Goal: Information Seeking & Learning: Learn about a topic

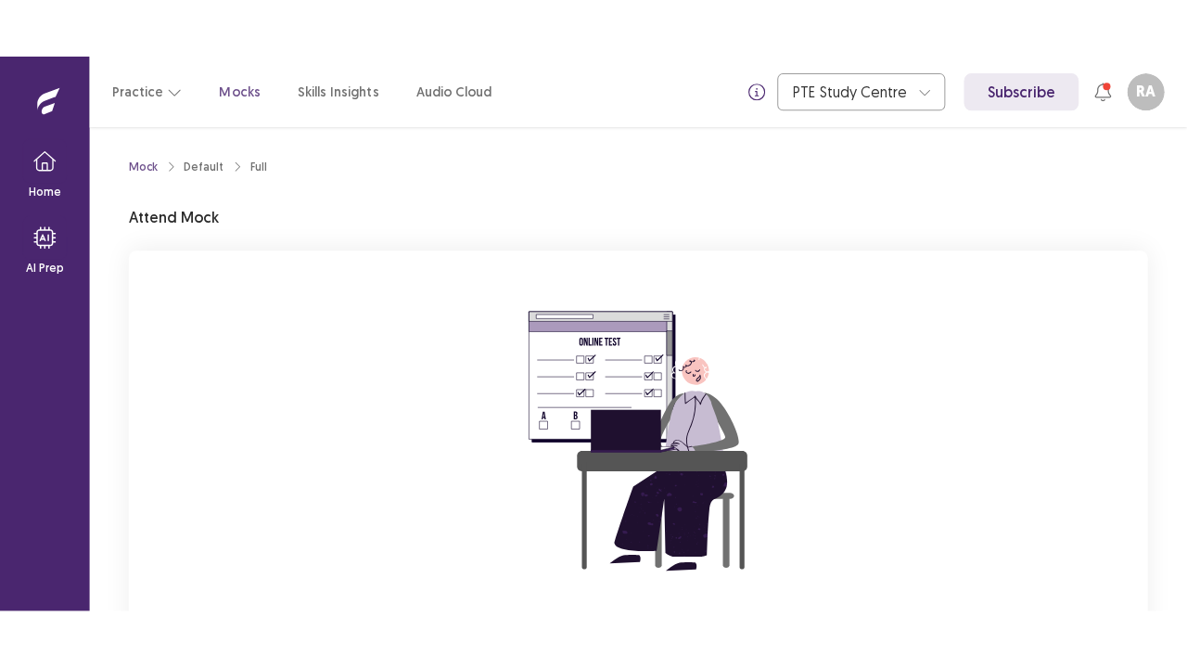
scroll to position [182, 0]
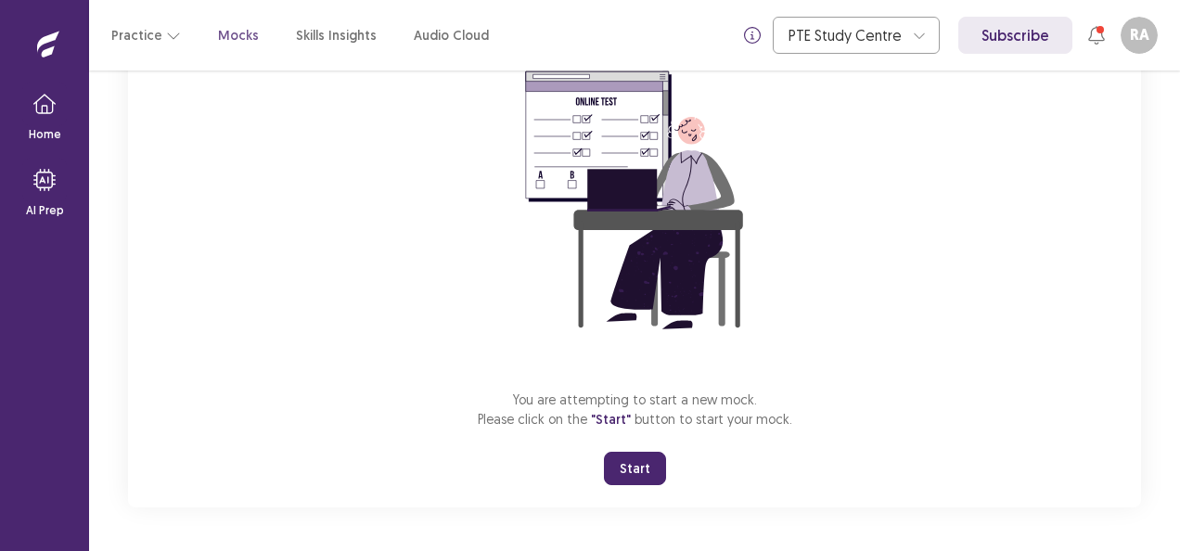
click at [621, 460] on button "Start" at bounding box center [635, 468] width 62 height 33
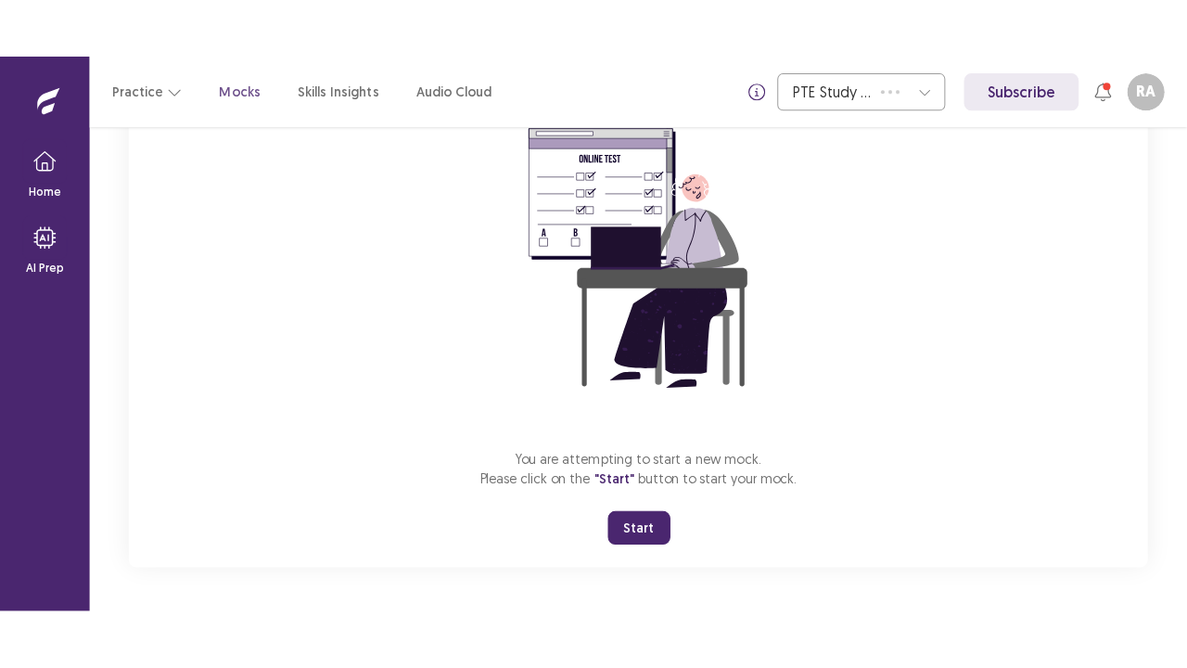
scroll to position [65, 0]
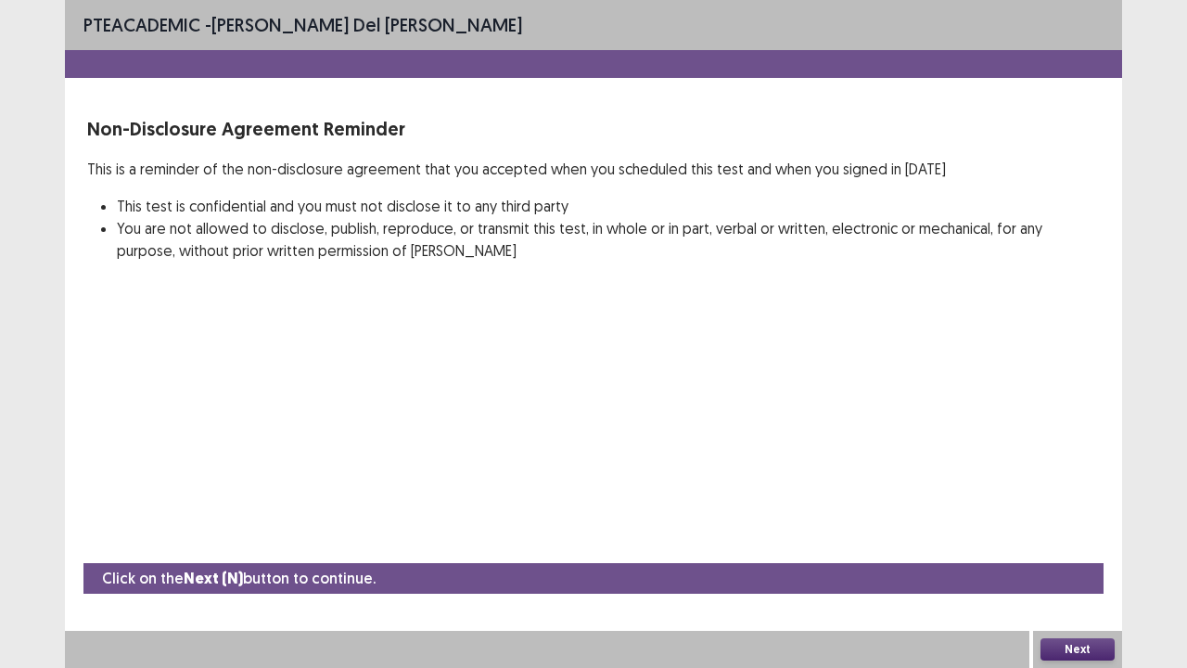
click at [1090, 550] on button "Next" at bounding box center [1078, 649] width 74 height 22
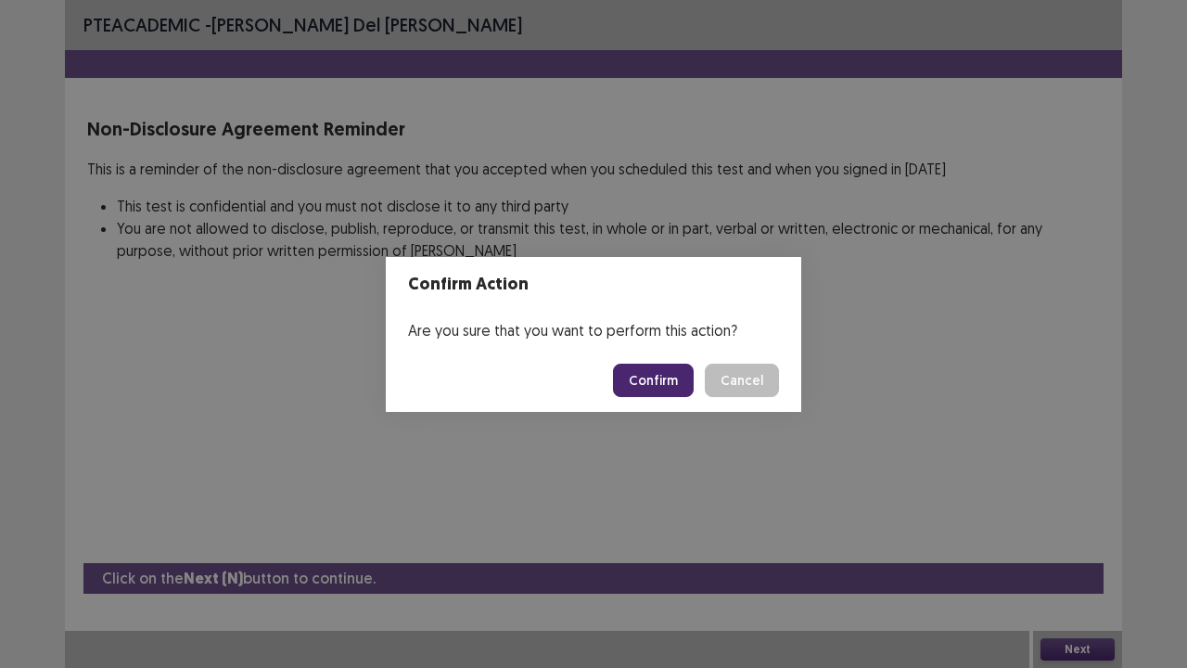
click at [675, 388] on button "Confirm" at bounding box center [653, 380] width 81 height 33
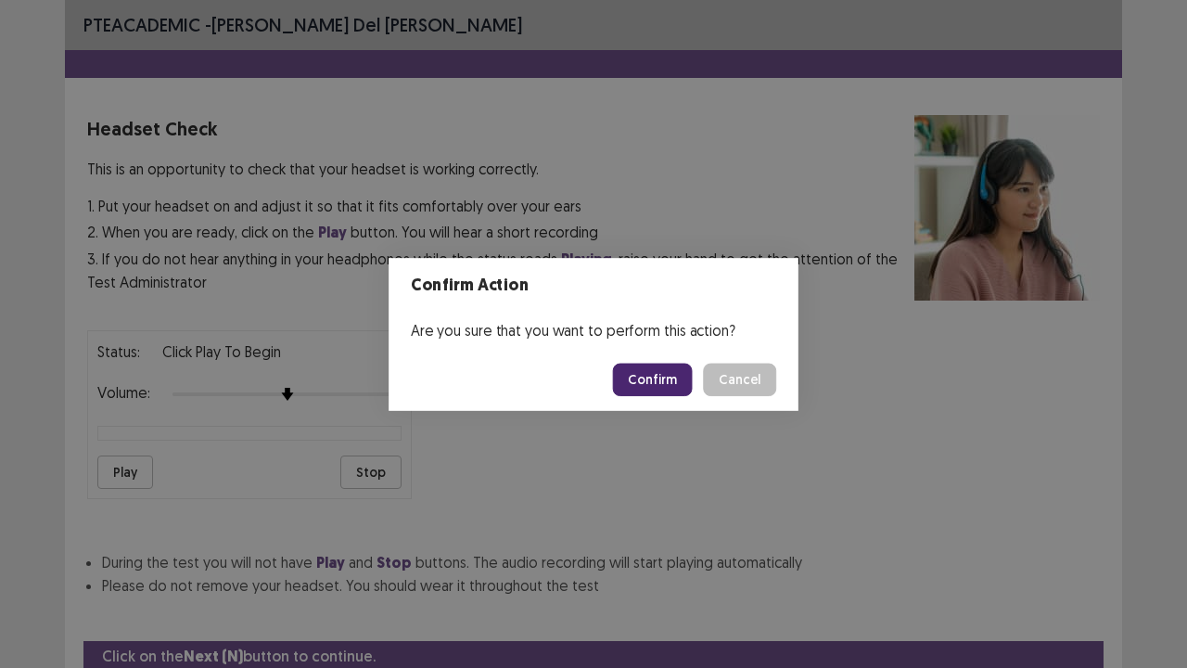
scroll to position [69, 0]
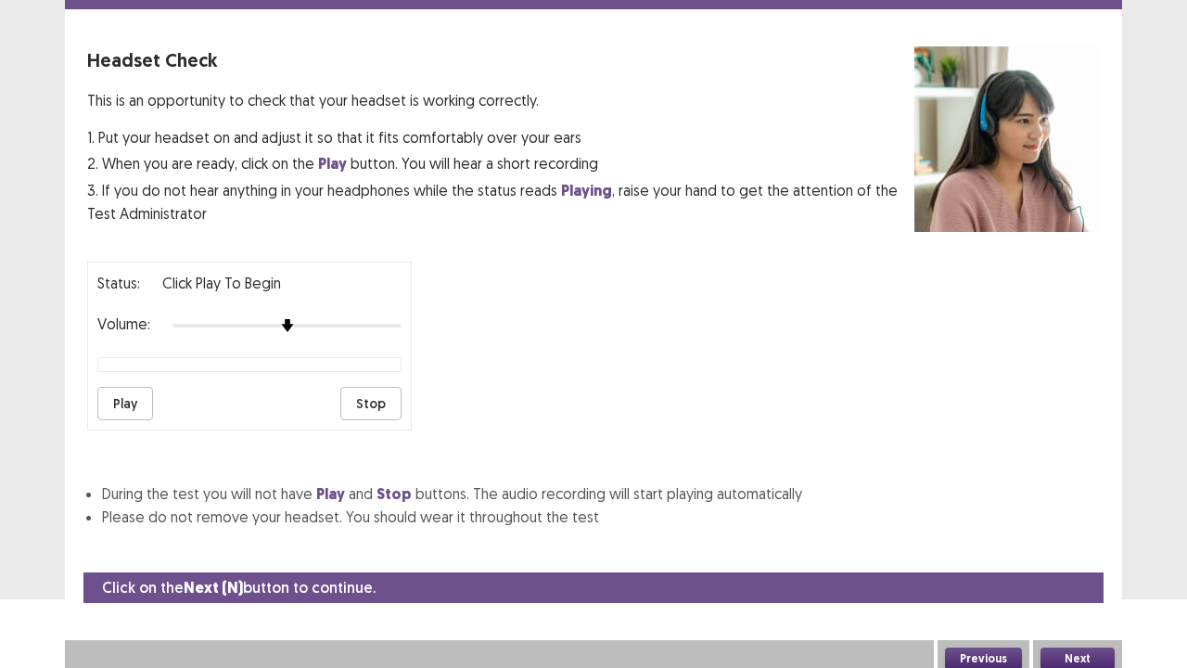
click at [129, 389] on button "Play" at bounding box center [125, 403] width 56 height 33
click at [308, 318] on div at bounding box center [287, 325] width 229 height 15
click at [332, 318] on div at bounding box center [287, 325] width 229 height 15
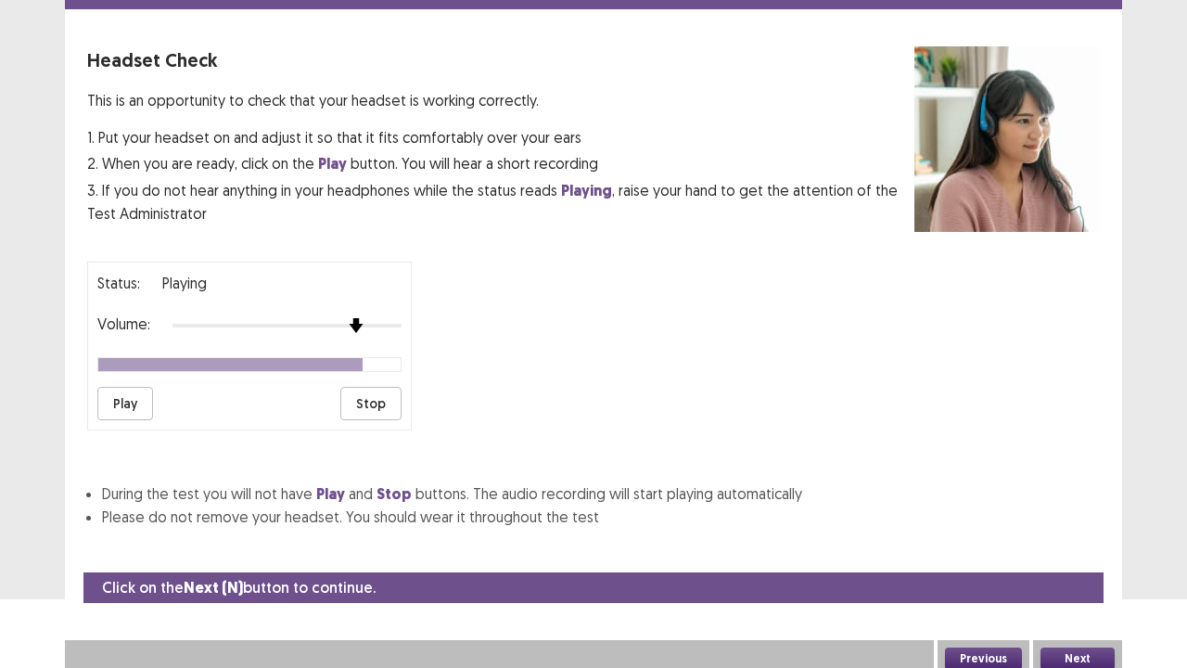
click at [357, 323] on div at bounding box center [287, 325] width 229 height 15
click at [339, 318] on div at bounding box center [287, 325] width 229 height 15
click at [350, 318] on div at bounding box center [287, 325] width 229 height 15
click at [1076, 550] on button "Next" at bounding box center [1078, 658] width 74 height 22
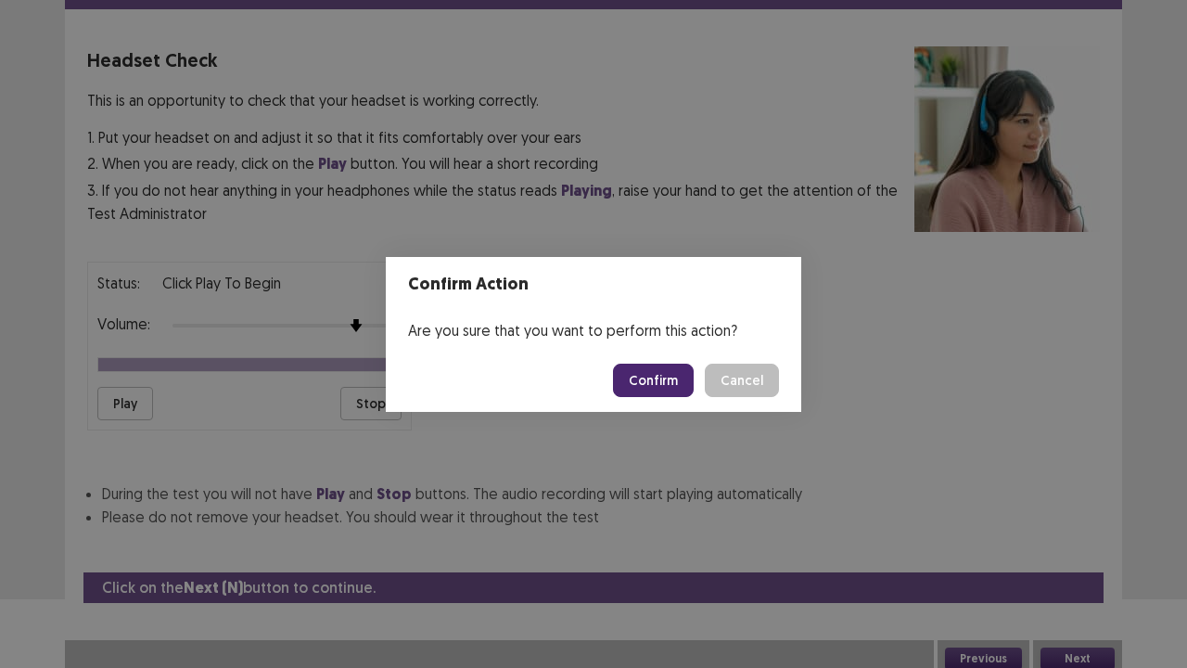
click at [640, 373] on button "Confirm" at bounding box center [653, 380] width 81 height 33
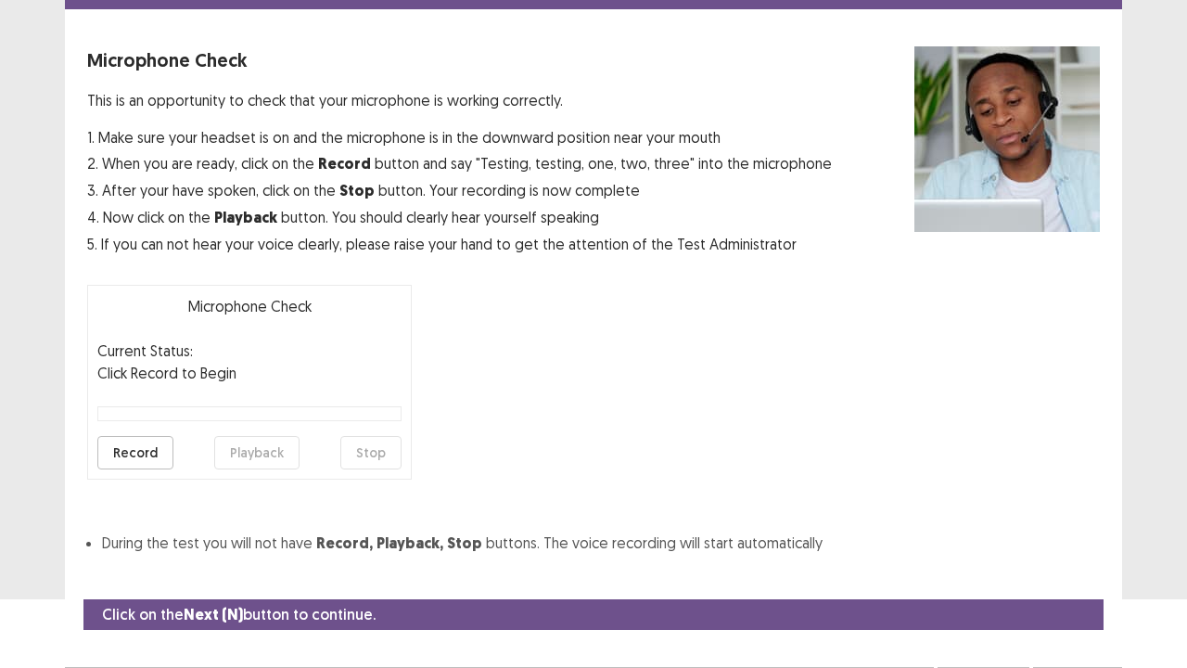
scroll to position [102, 0]
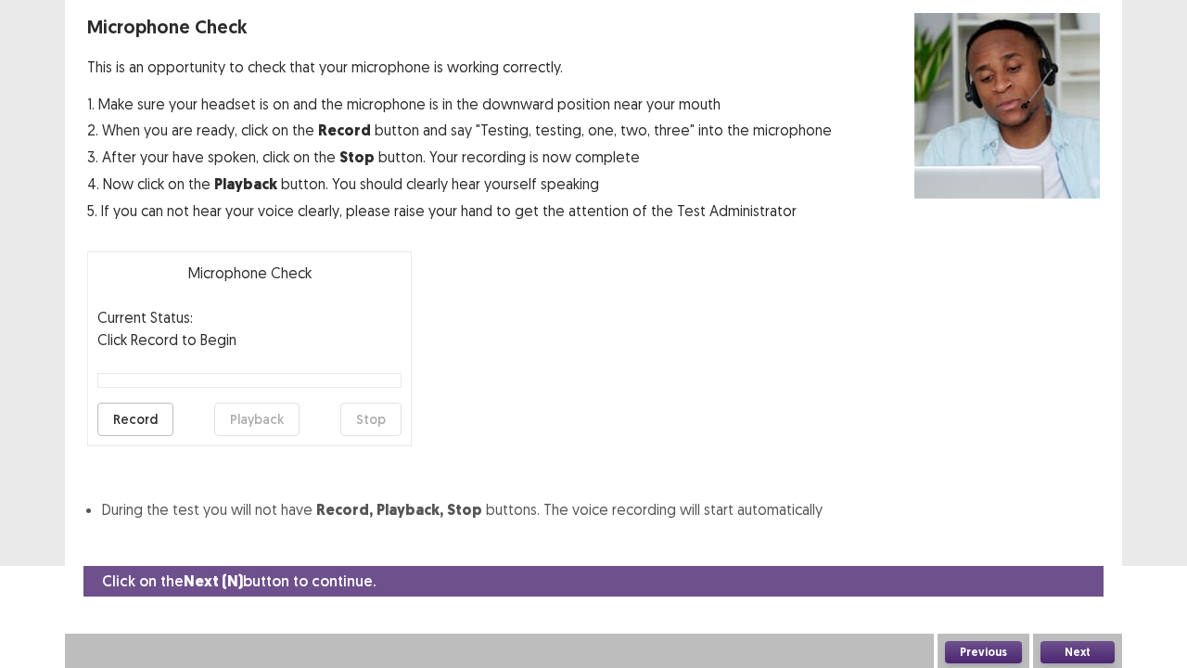
click at [130, 422] on button "Record" at bounding box center [135, 419] width 76 height 33
click at [364, 415] on button "Stop" at bounding box center [370, 419] width 61 height 33
click at [253, 421] on button "Playback" at bounding box center [256, 419] width 85 height 33
click at [1054, 550] on button "Next" at bounding box center [1078, 652] width 74 height 22
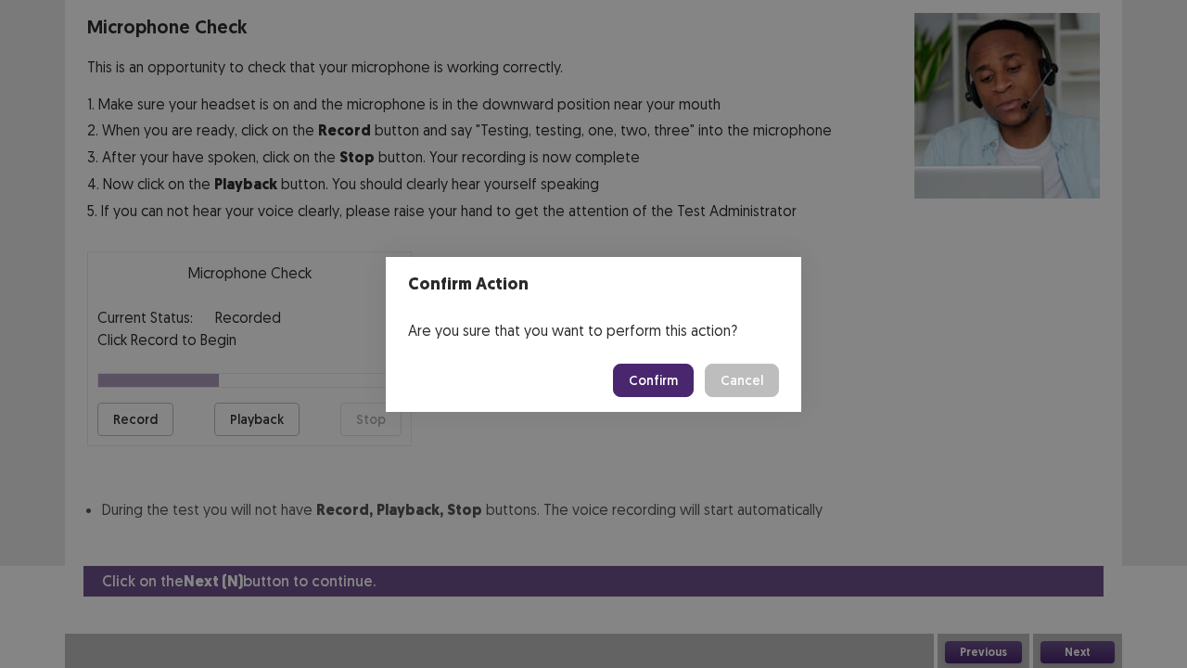
drag, startPoint x: 640, startPoint y: 369, endPoint x: 649, endPoint y: 378, distance: 12.5
click at [649, 378] on button "Confirm" at bounding box center [653, 380] width 81 height 33
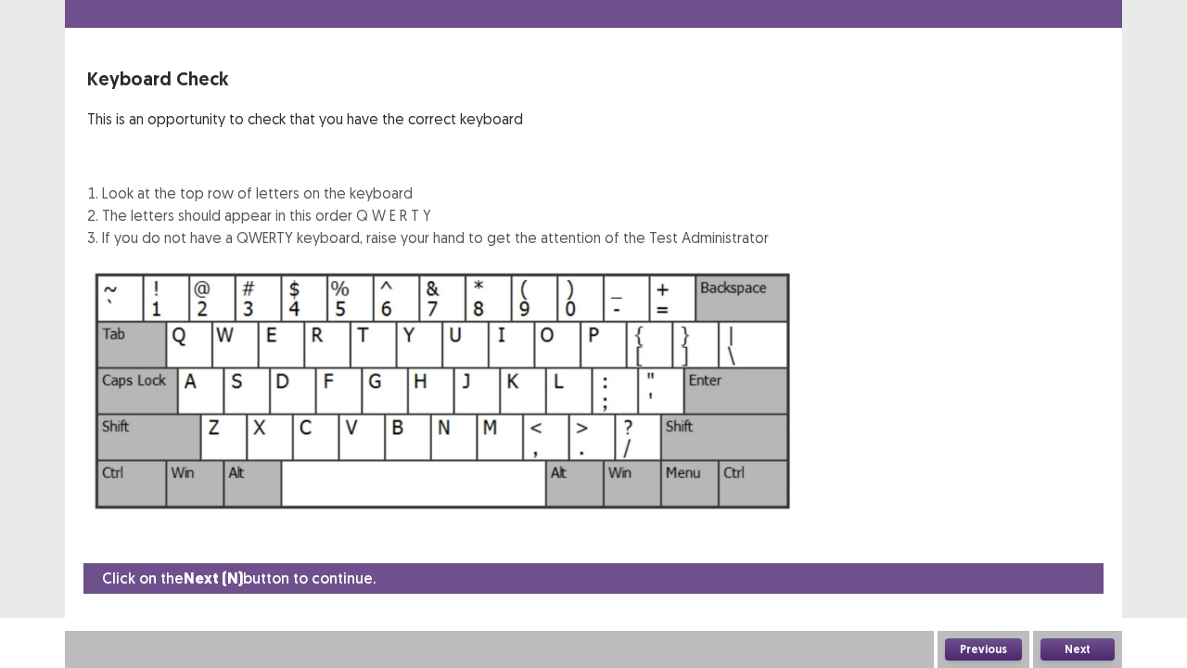
scroll to position [50, 0]
click at [1077, 550] on button "Next" at bounding box center [1078, 649] width 74 height 22
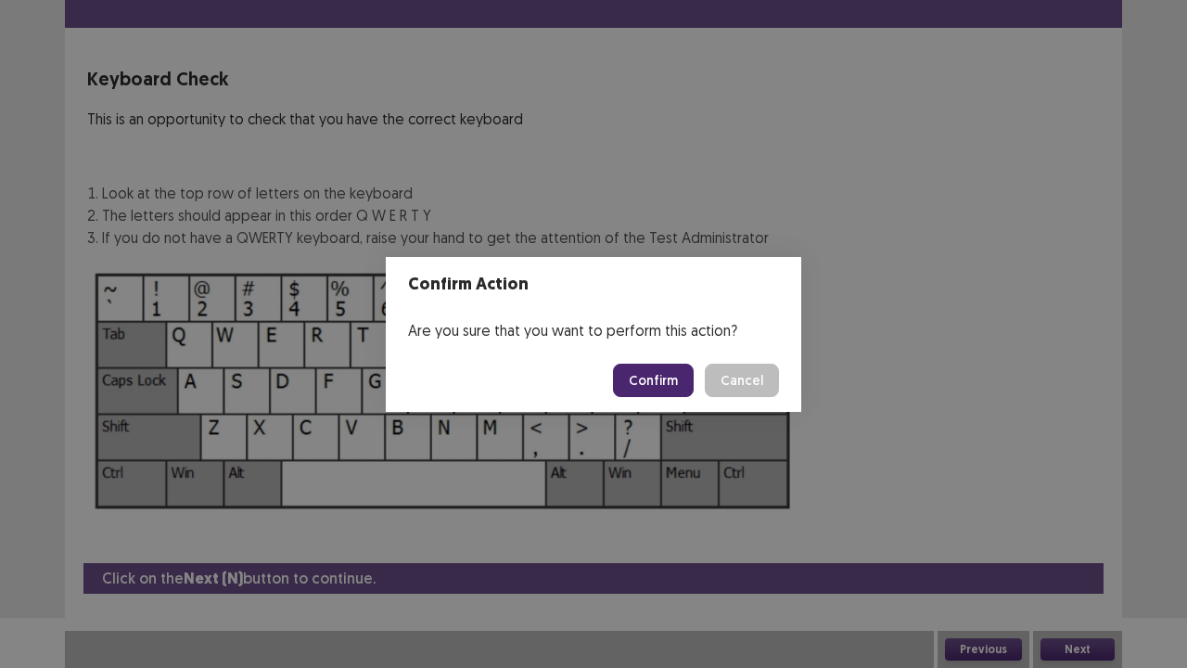
click at [638, 376] on button "Confirm" at bounding box center [653, 380] width 81 height 33
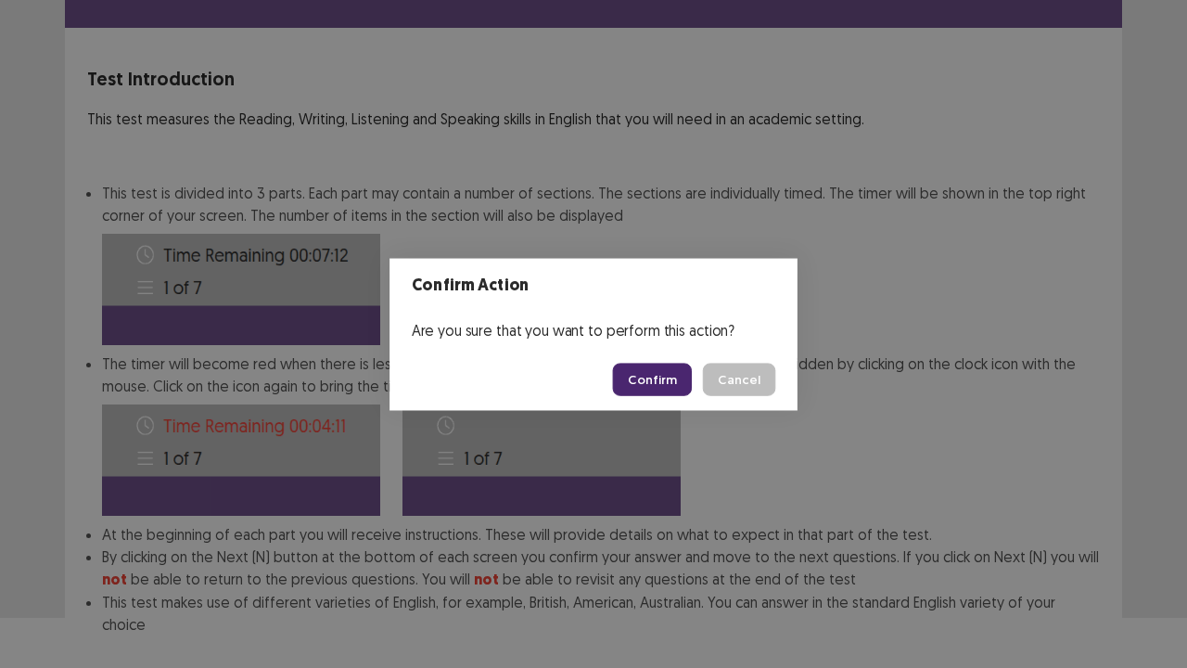
scroll to position [144, 0]
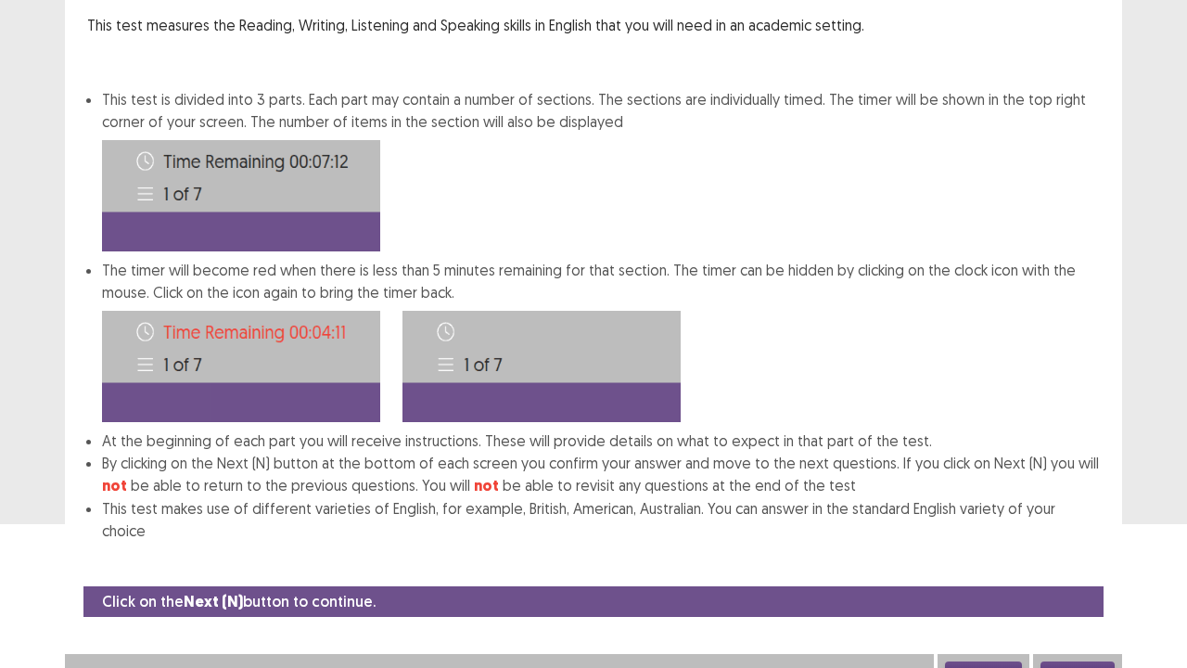
click at [1083, 550] on button "Next" at bounding box center [1078, 672] width 74 height 22
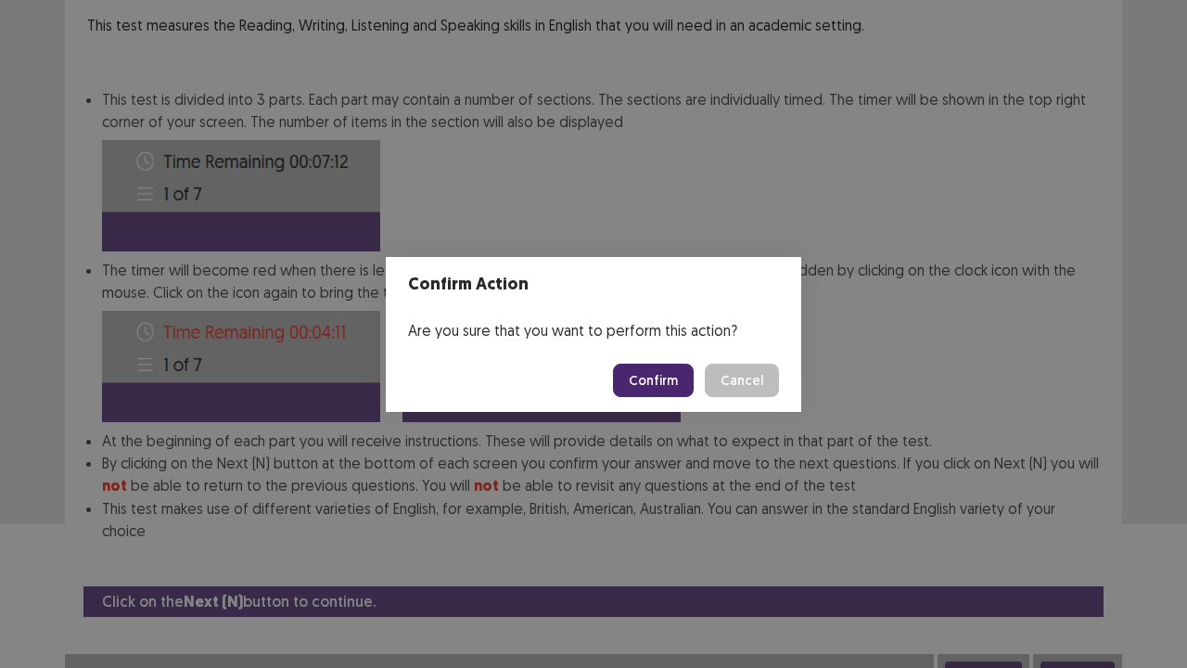
click at [654, 390] on button "Confirm" at bounding box center [653, 380] width 81 height 33
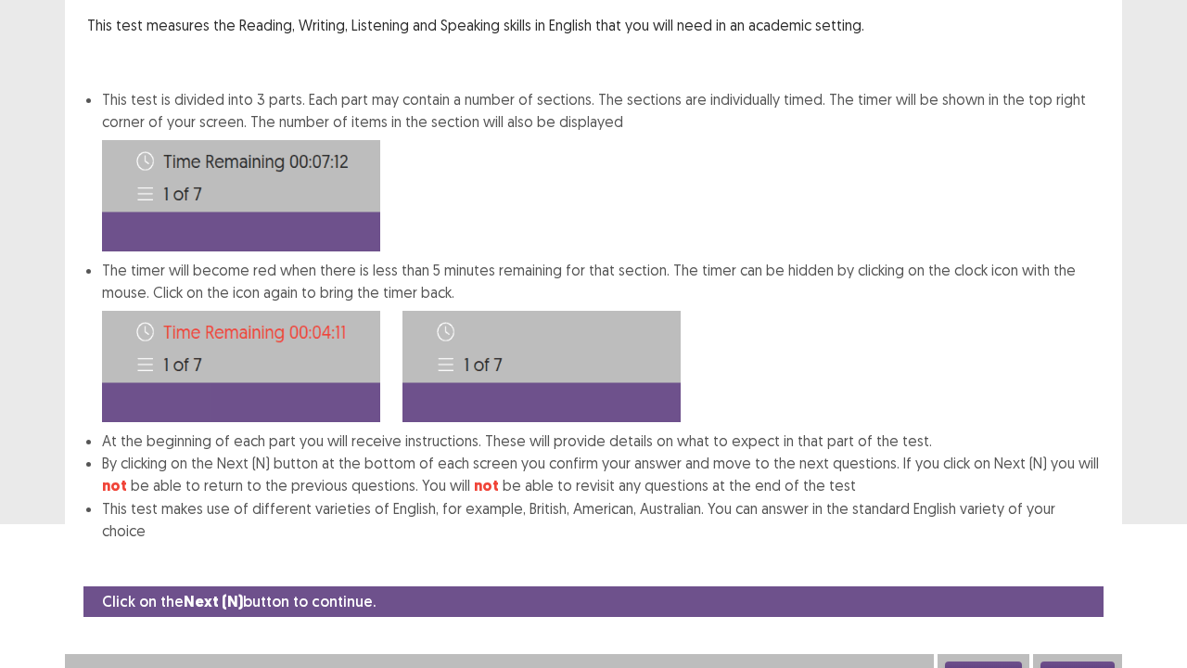
scroll to position [0, 0]
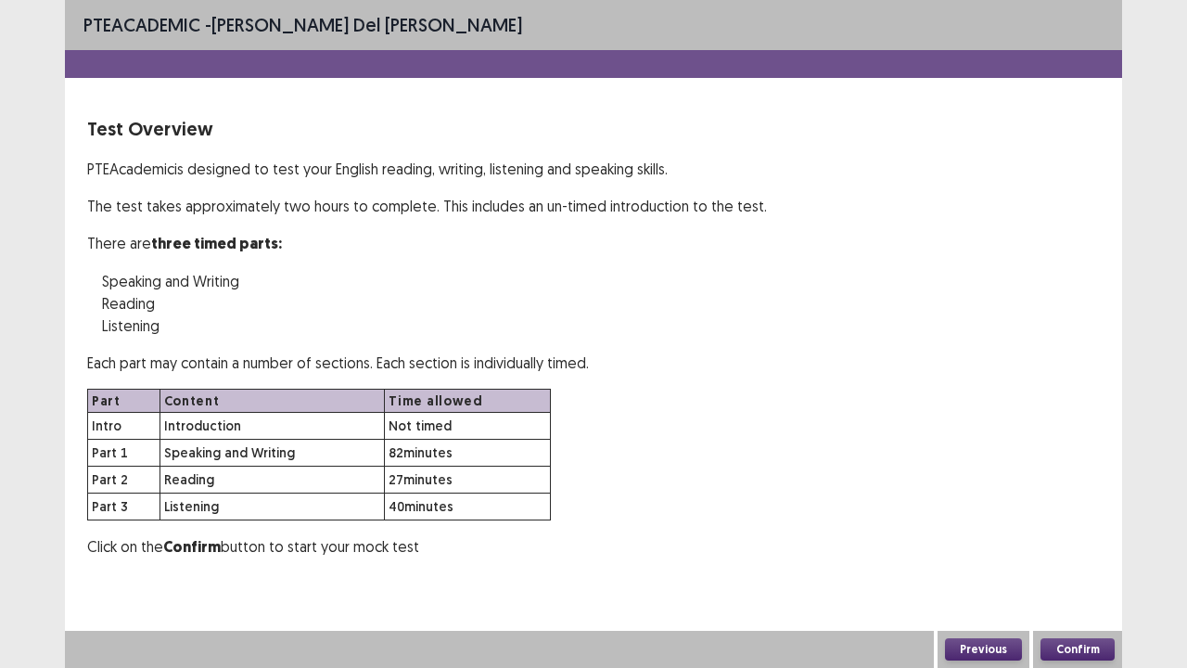
click at [1067, 550] on button "Confirm" at bounding box center [1078, 649] width 74 height 22
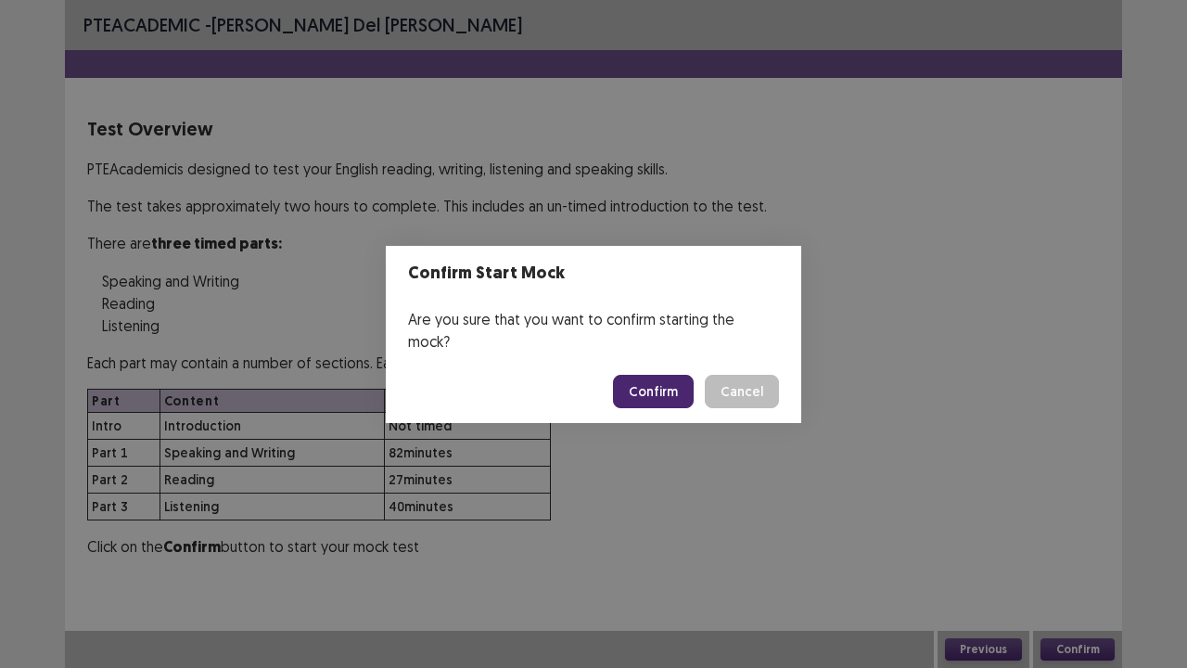
click at [651, 383] on button "Confirm" at bounding box center [653, 391] width 81 height 33
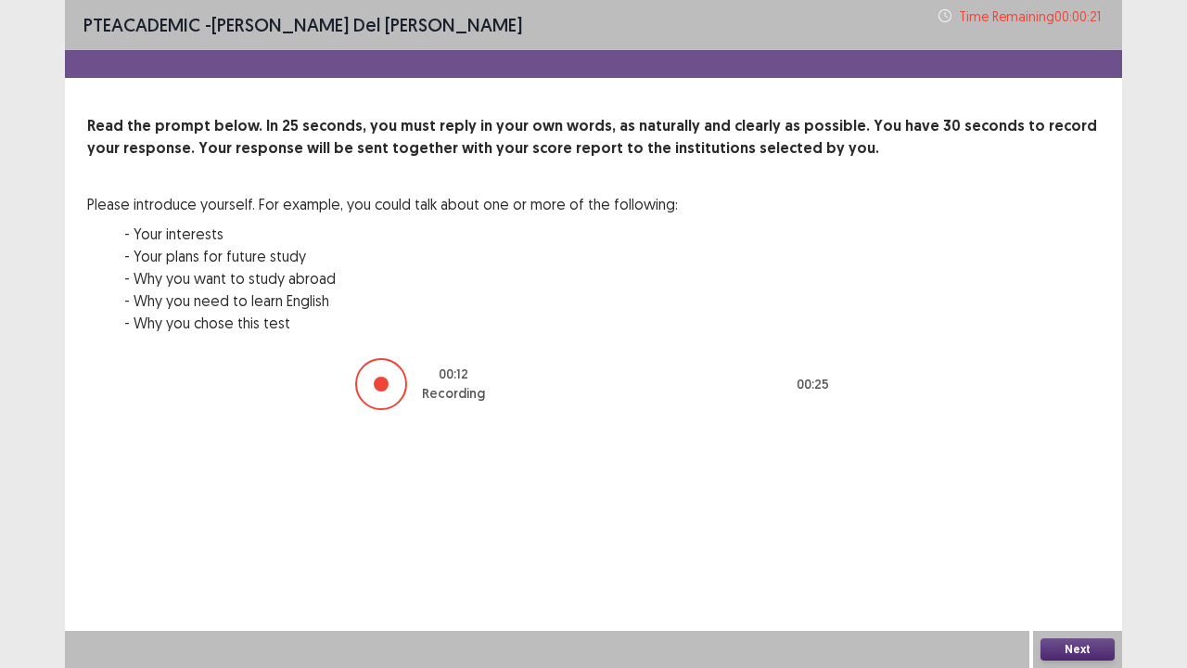
click at [1055, 550] on button "Next" at bounding box center [1078, 649] width 74 height 22
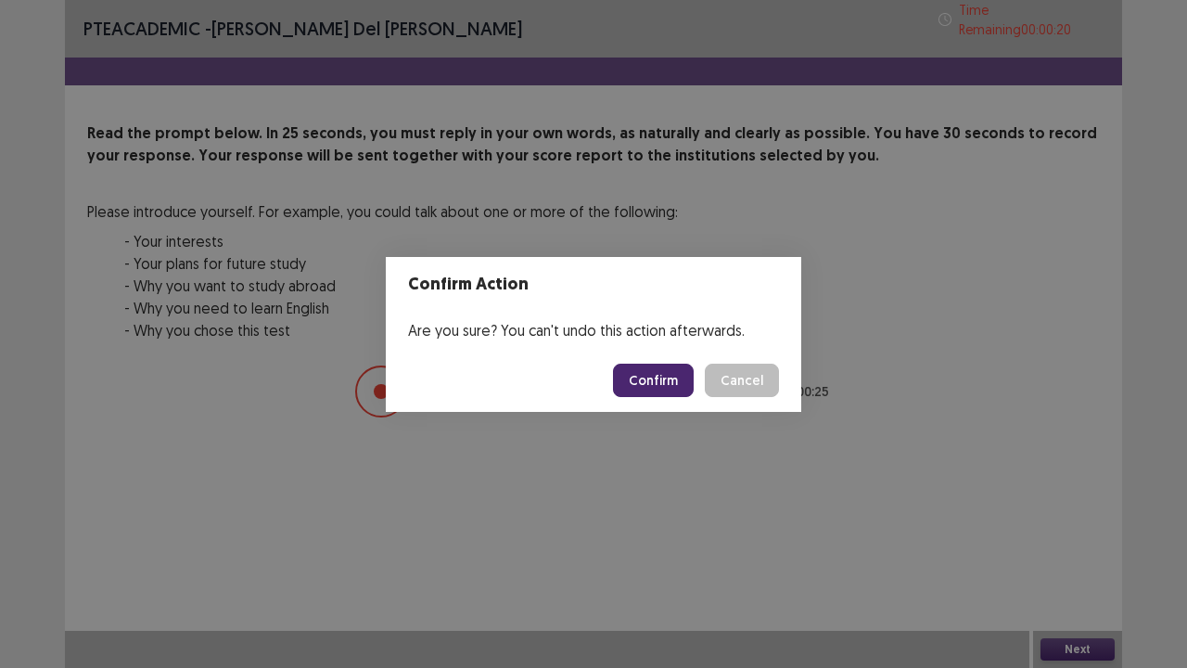
click at [659, 375] on button "Confirm" at bounding box center [653, 380] width 81 height 33
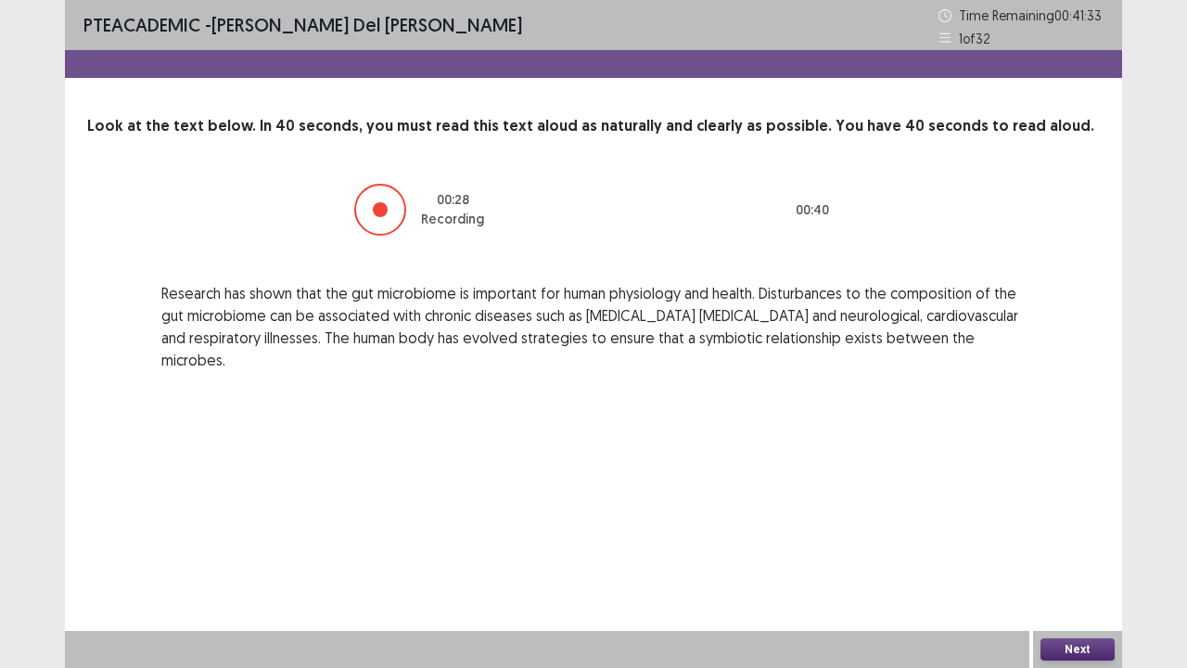
click at [1054, 550] on button "Next" at bounding box center [1078, 649] width 74 height 22
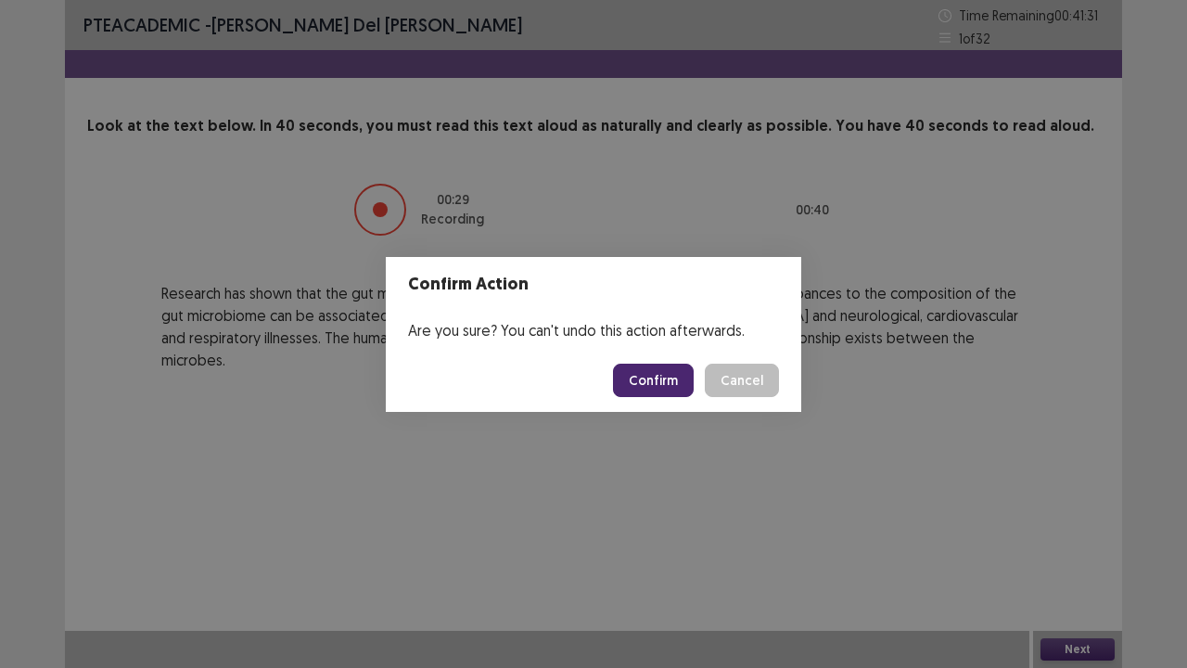
click at [669, 384] on button "Confirm" at bounding box center [653, 380] width 81 height 33
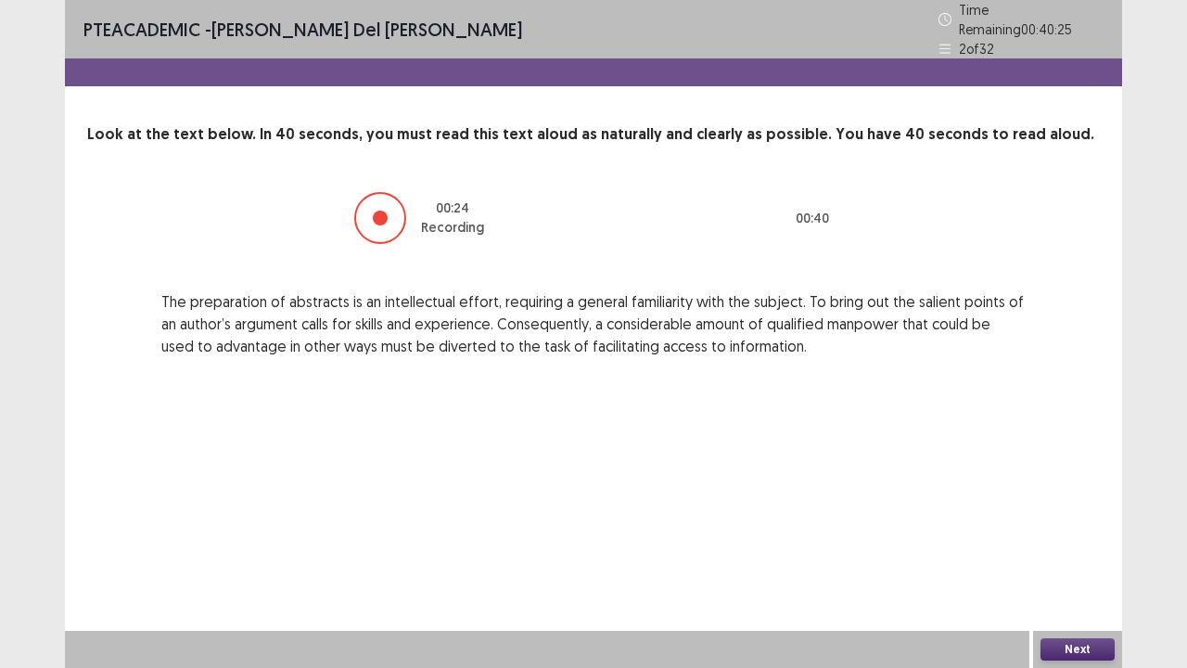
click at [1061, 550] on button "Next" at bounding box center [1078, 649] width 74 height 22
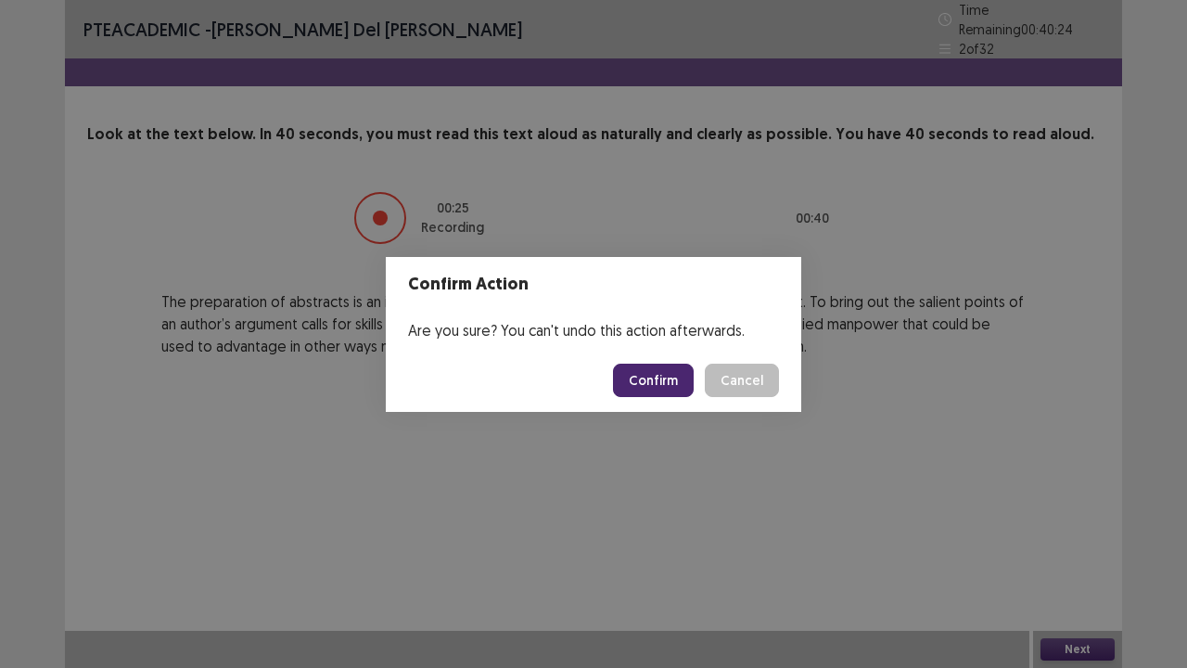
click at [670, 388] on button "Confirm" at bounding box center [653, 380] width 81 height 33
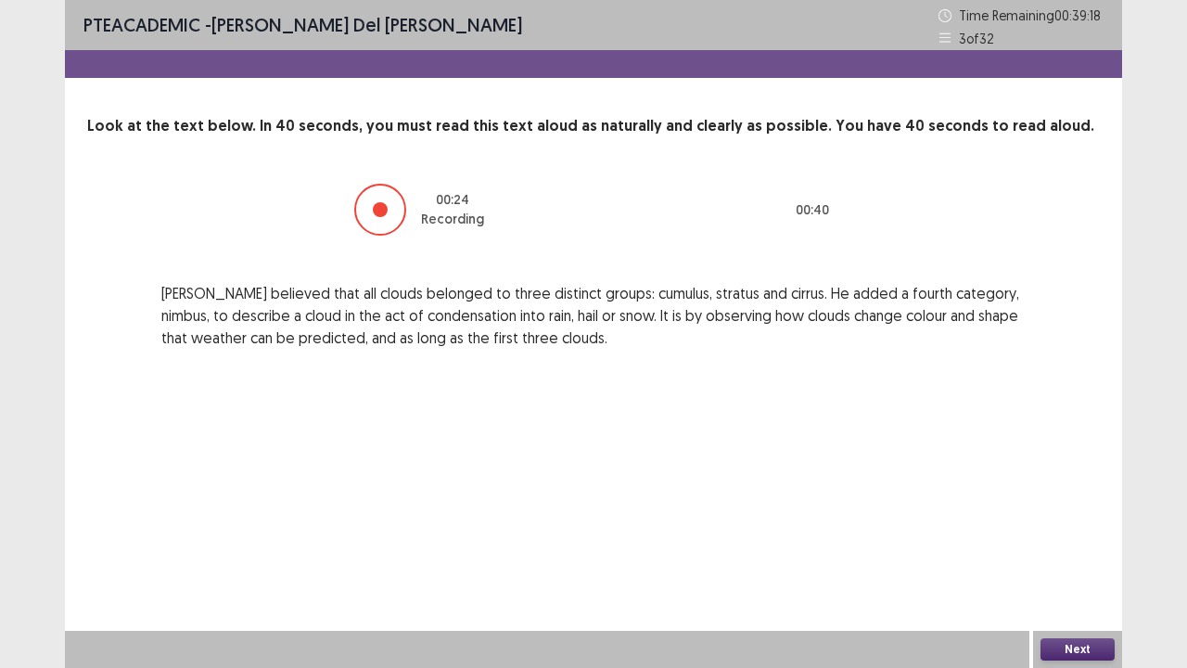
click at [1072, 550] on button "Next" at bounding box center [1078, 649] width 74 height 22
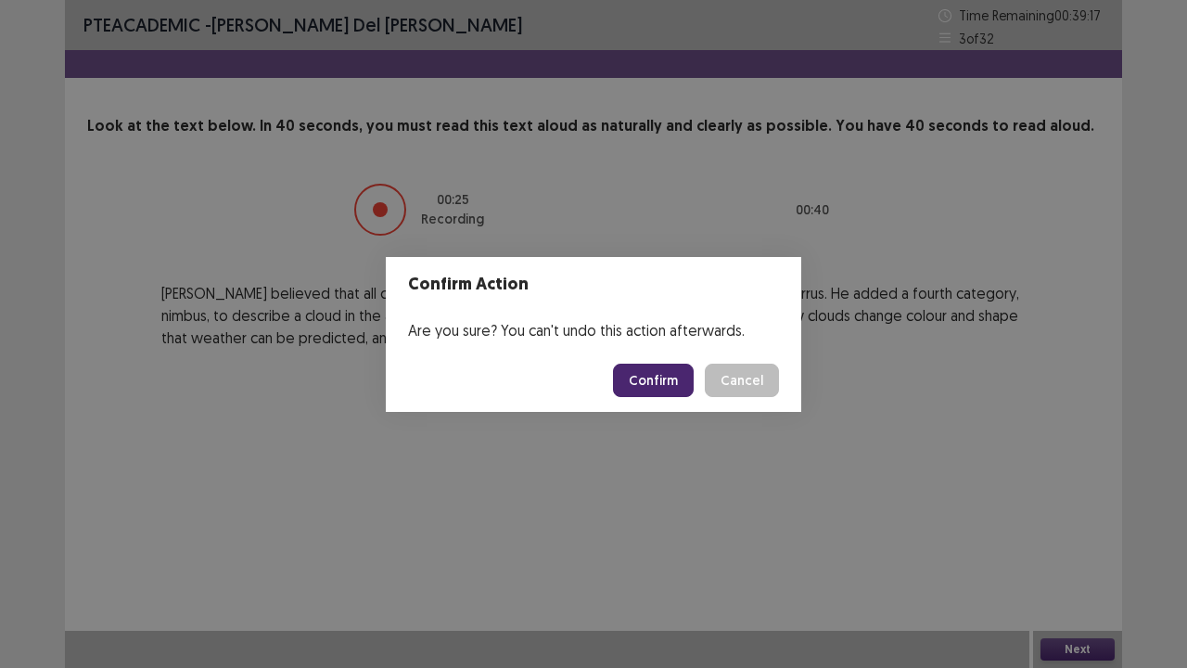
click at [667, 378] on button "Confirm" at bounding box center [653, 380] width 81 height 33
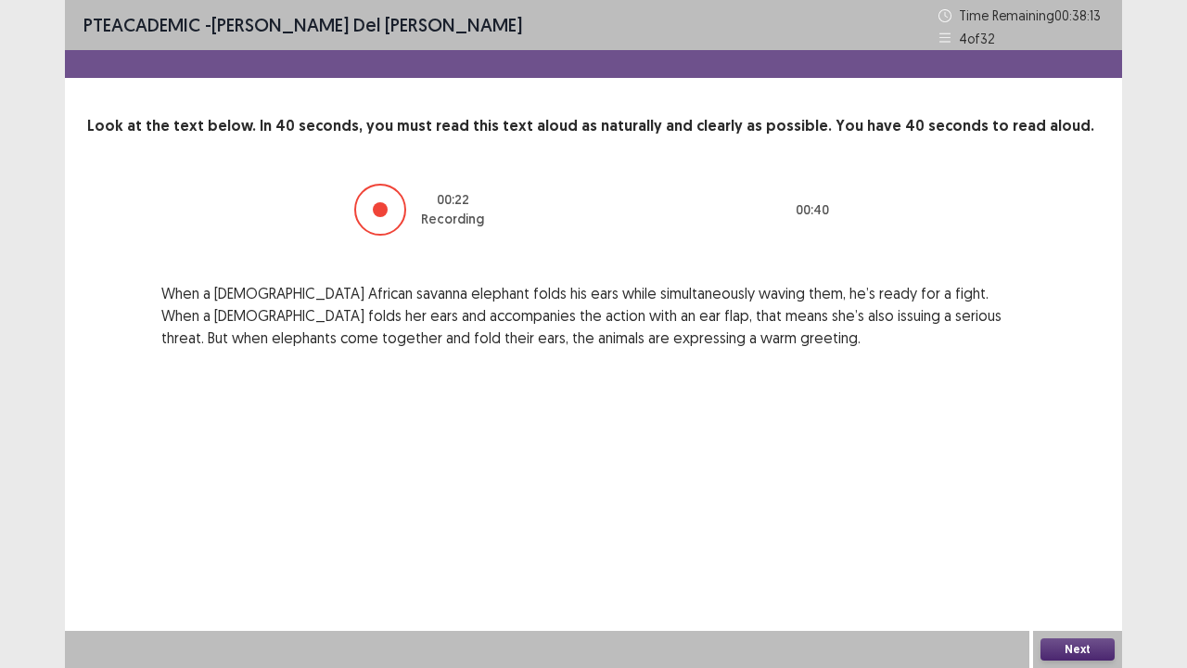
click at [1050, 550] on button "Next" at bounding box center [1078, 649] width 74 height 22
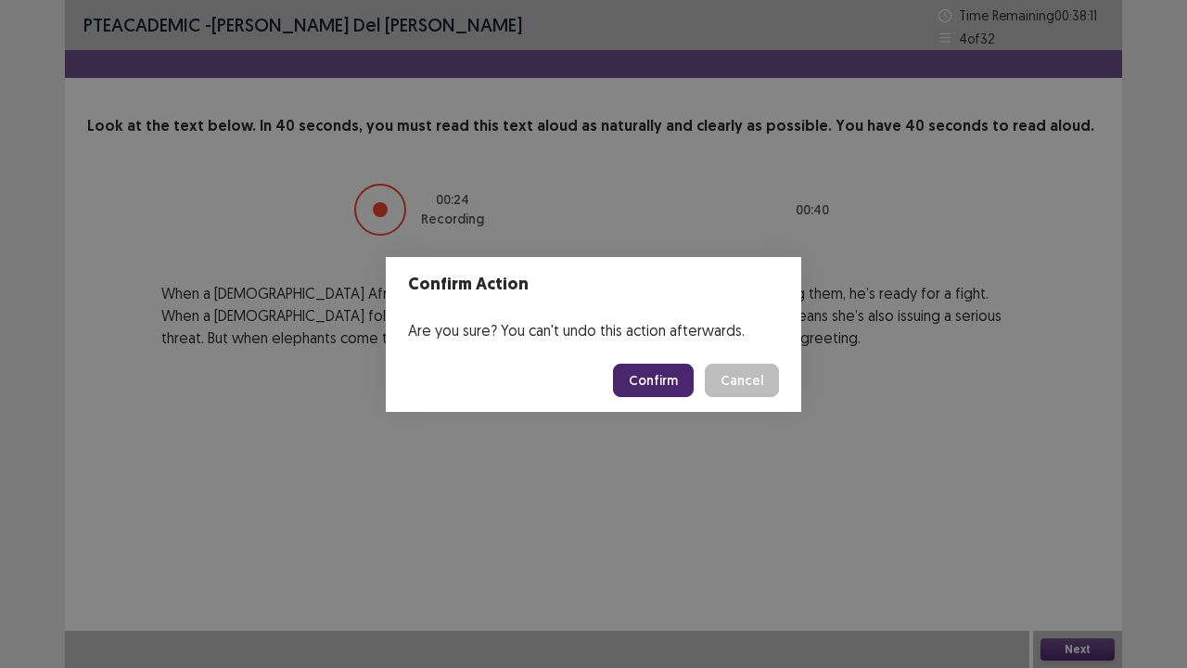
click at [660, 379] on button "Confirm" at bounding box center [653, 380] width 81 height 33
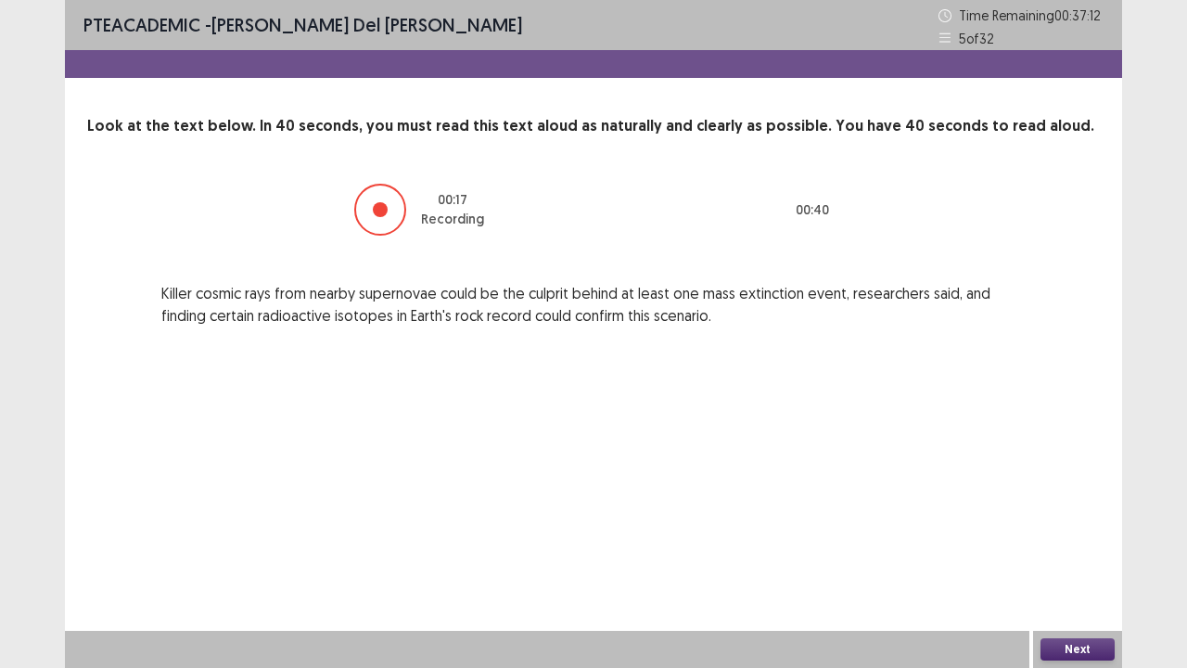
click at [1091, 550] on button "Next" at bounding box center [1078, 649] width 74 height 22
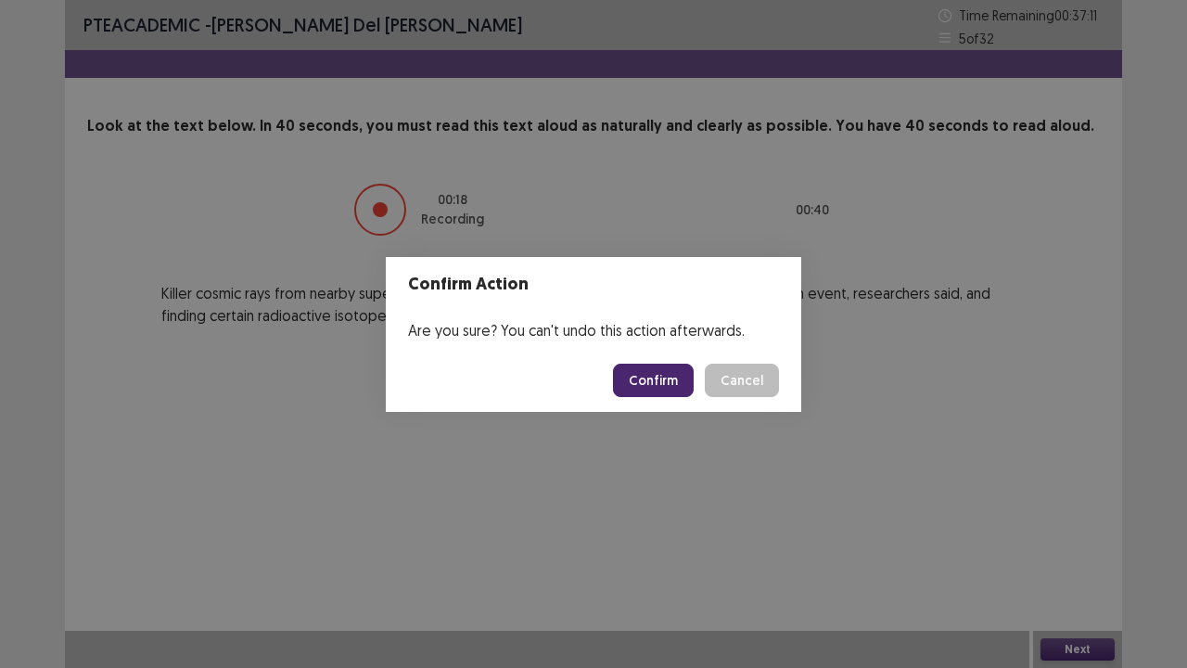
click at [631, 369] on button "Confirm" at bounding box center [653, 380] width 81 height 33
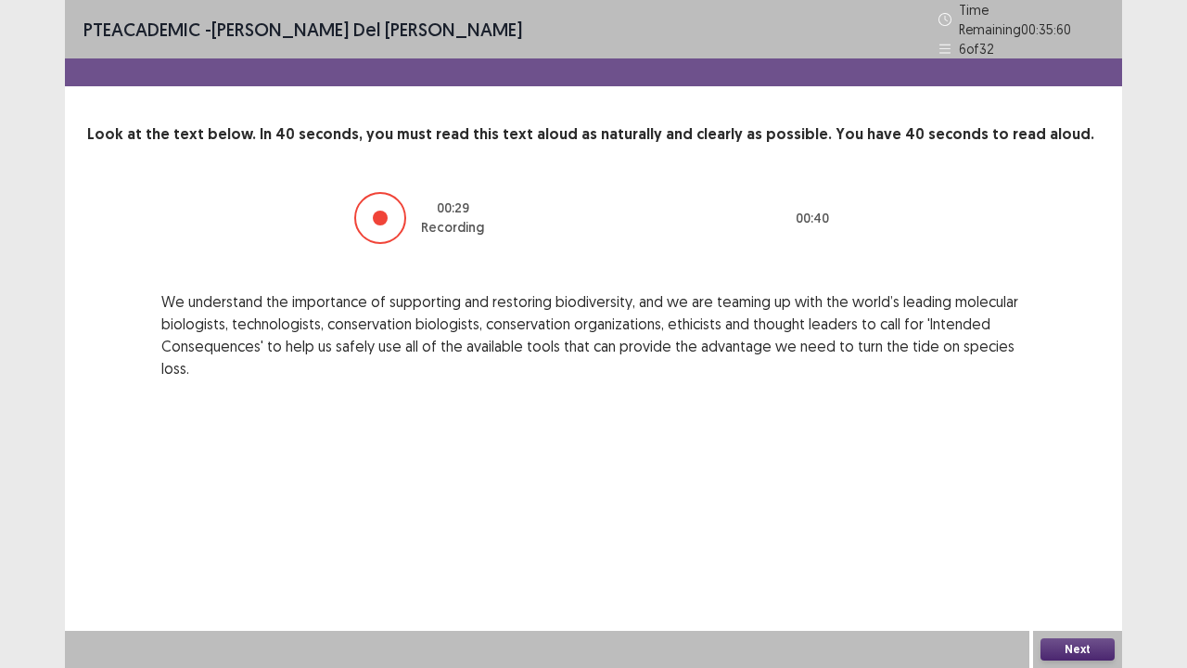
click at [1063, 550] on div "Next" at bounding box center [1077, 649] width 89 height 37
click at [1069, 550] on button "Next" at bounding box center [1078, 649] width 74 height 22
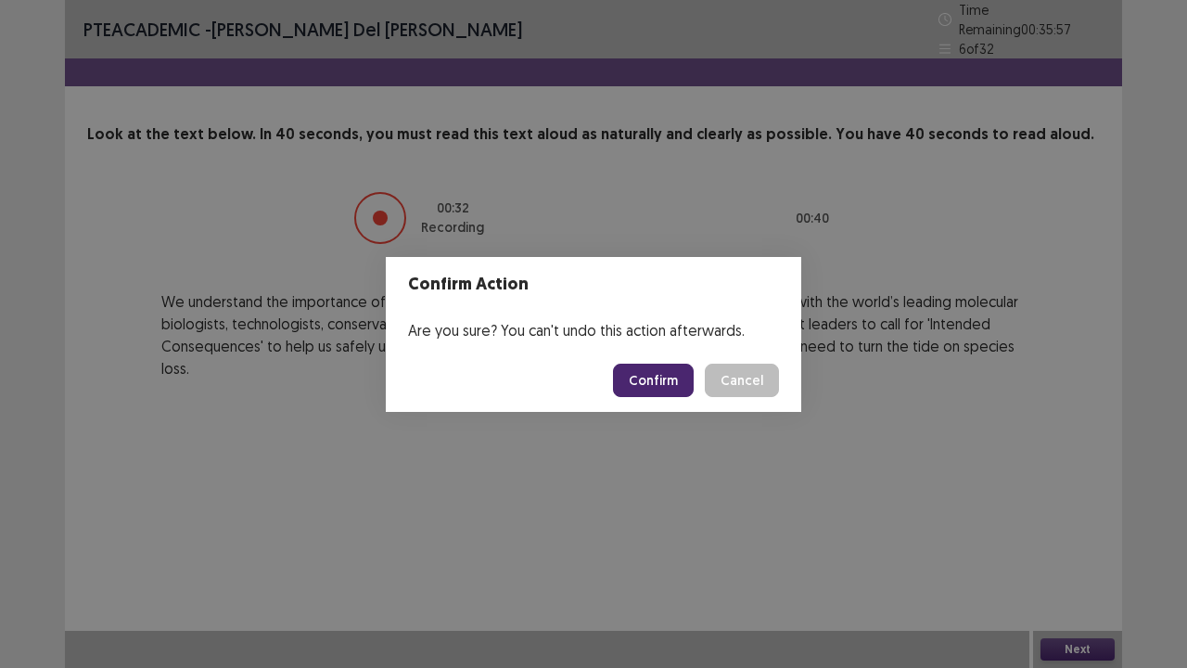
click at [668, 369] on button "Confirm" at bounding box center [653, 380] width 81 height 33
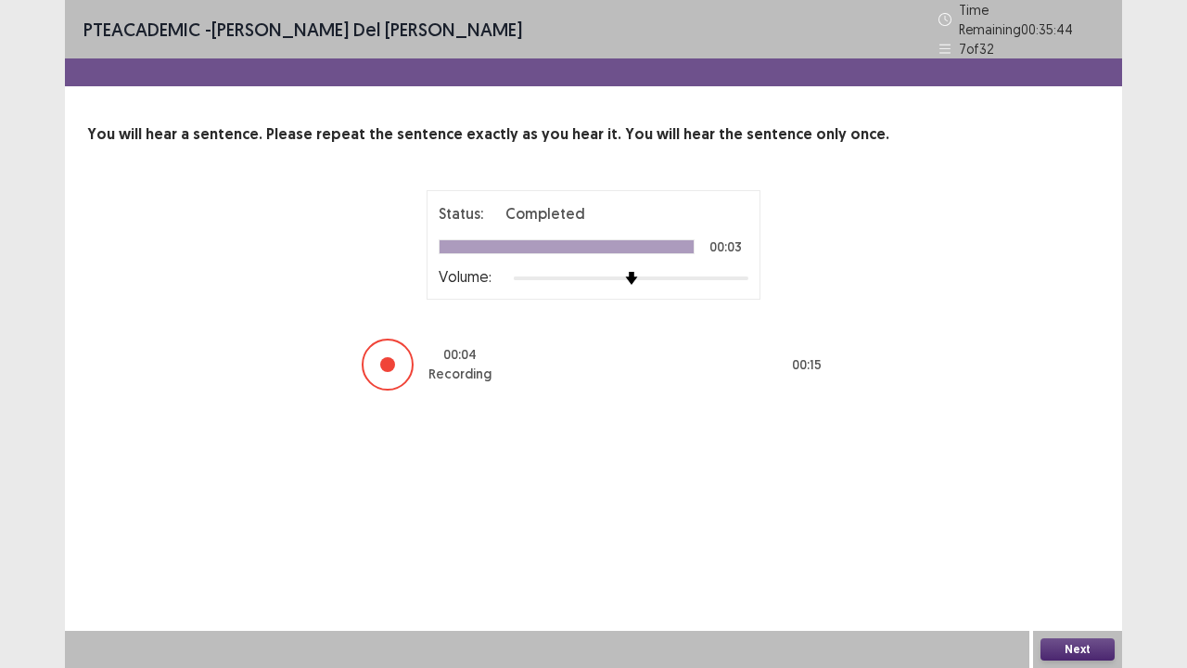
click at [1074, 550] on button "Next" at bounding box center [1078, 649] width 74 height 22
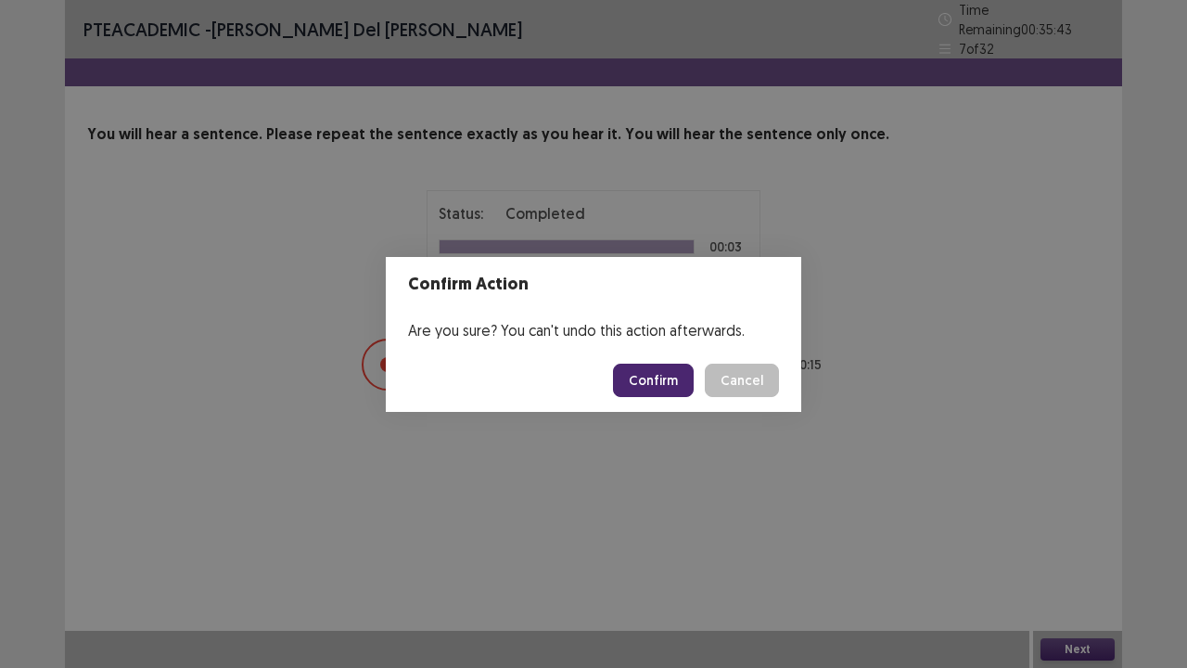
click at [665, 372] on button "Confirm" at bounding box center [653, 380] width 81 height 33
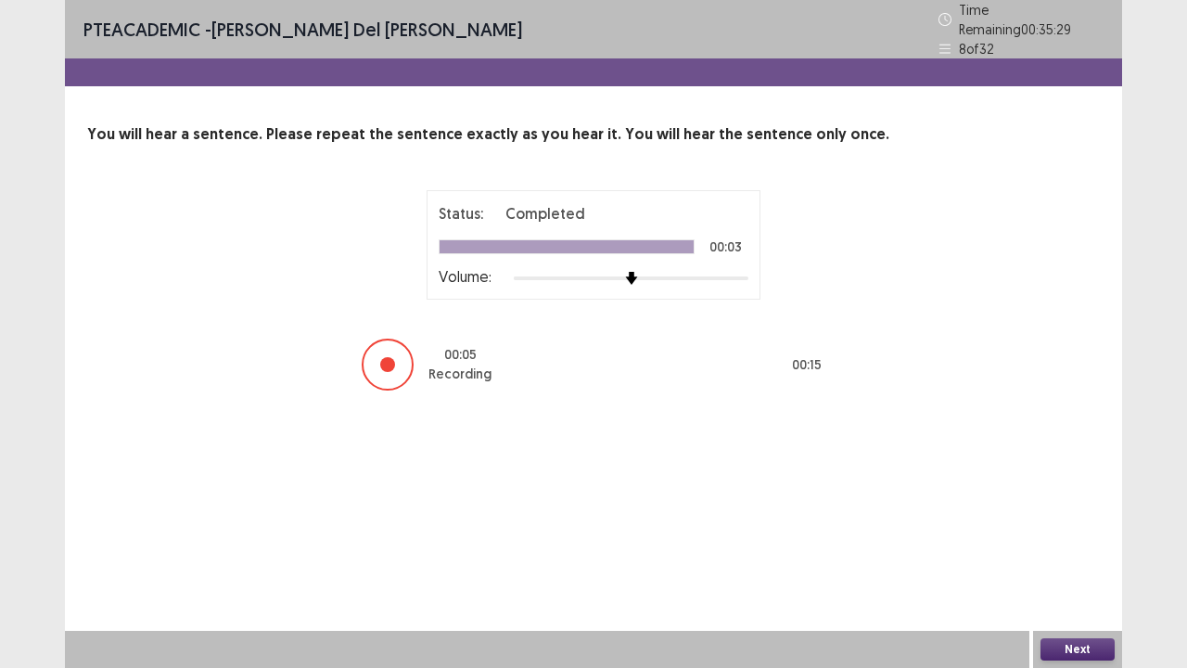
click at [1058, 550] on button "Next" at bounding box center [1078, 649] width 74 height 22
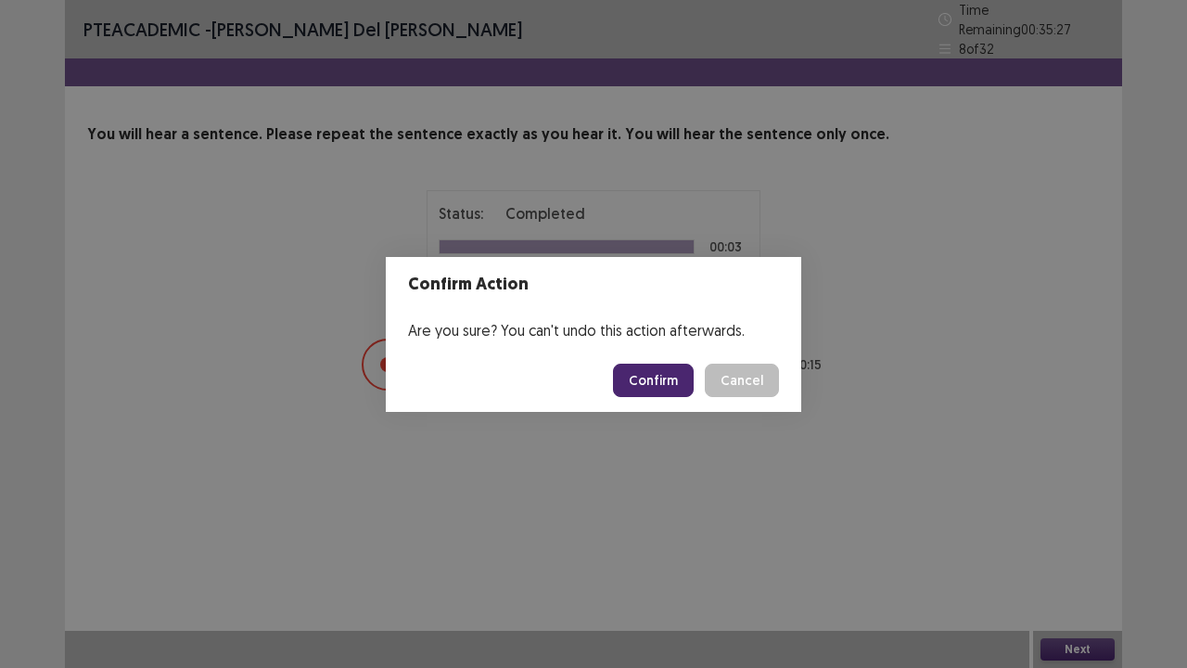
click at [671, 378] on button "Confirm" at bounding box center [653, 380] width 81 height 33
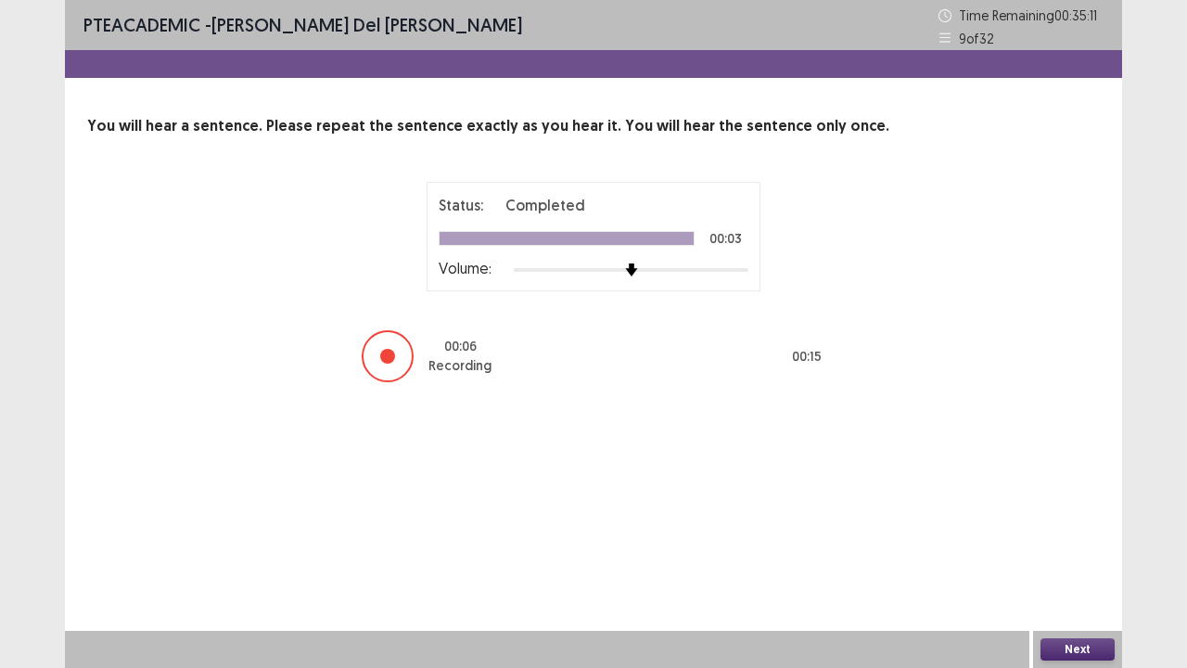
click at [1069, 550] on button "Next" at bounding box center [1078, 649] width 74 height 22
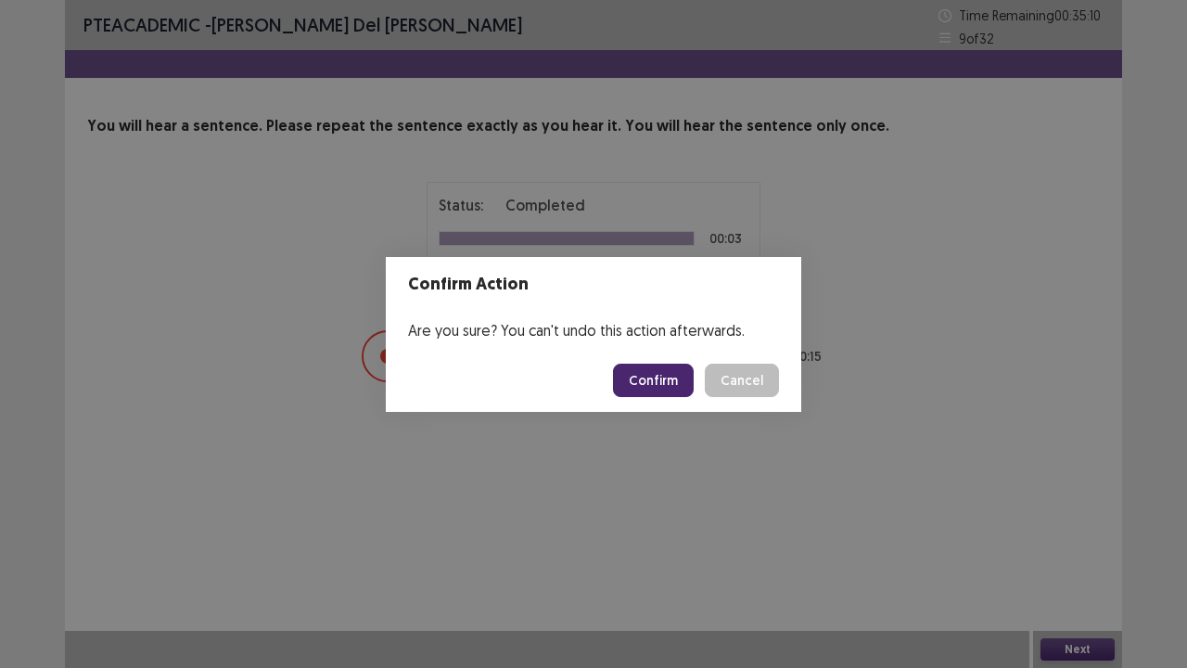
click at [593, 371] on footer "Confirm Cancel" at bounding box center [594, 380] width 416 height 63
click at [631, 375] on button "Confirm" at bounding box center [653, 380] width 81 height 33
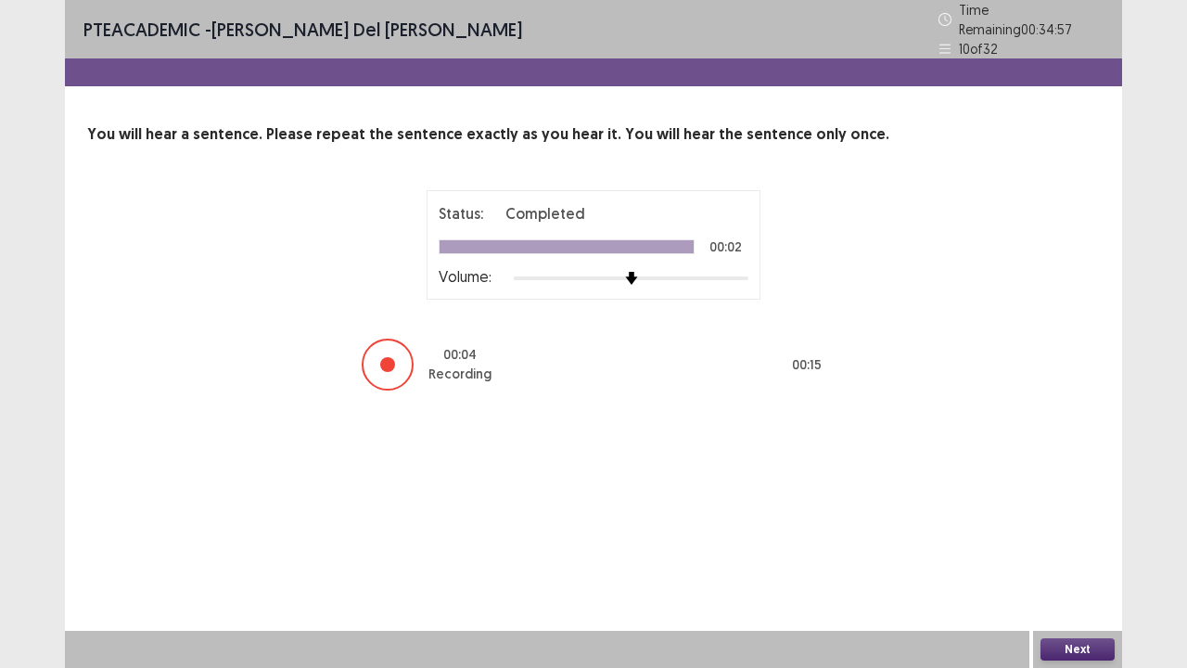
click at [1070, 550] on button "Next" at bounding box center [1078, 649] width 74 height 22
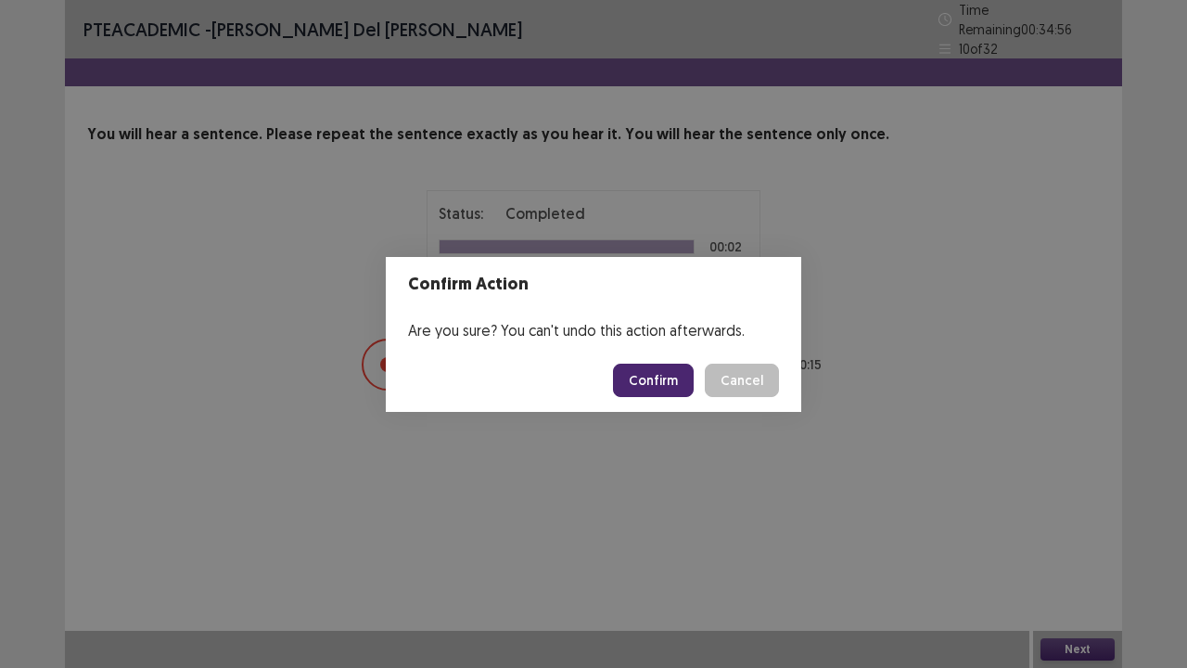
click at [647, 382] on button "Confirm" at bounding box center [653, 380] width 81 height 33
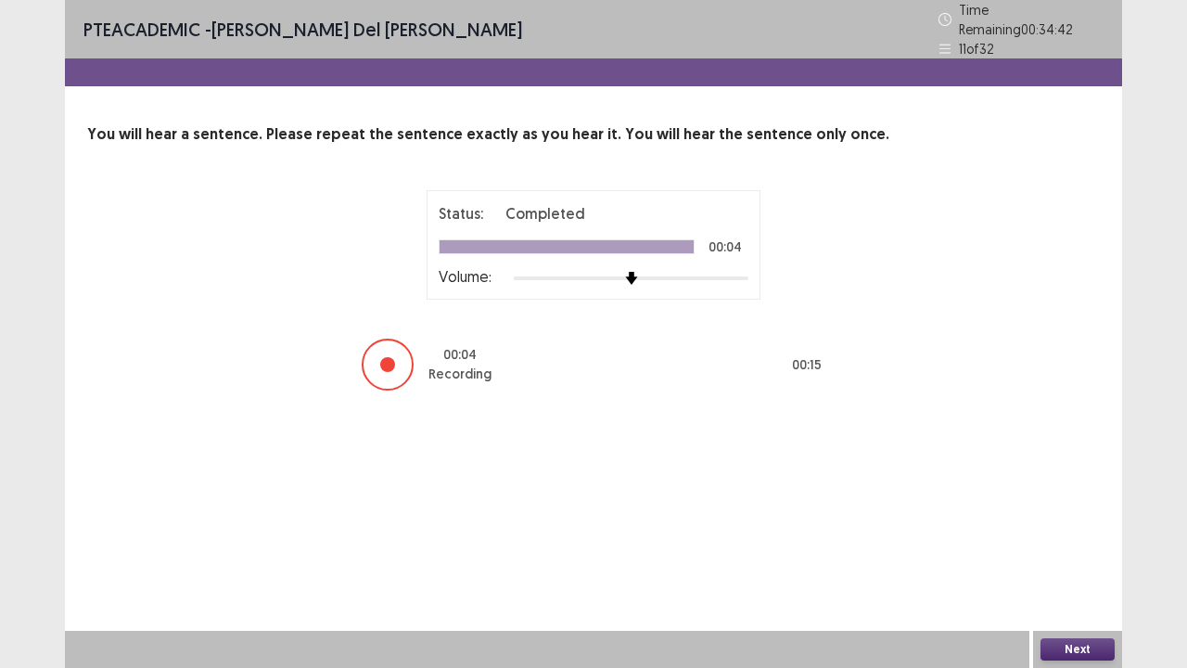
click at [1065, 550] on button "Next" at bounding box center [1078, 649] width 74 height 22
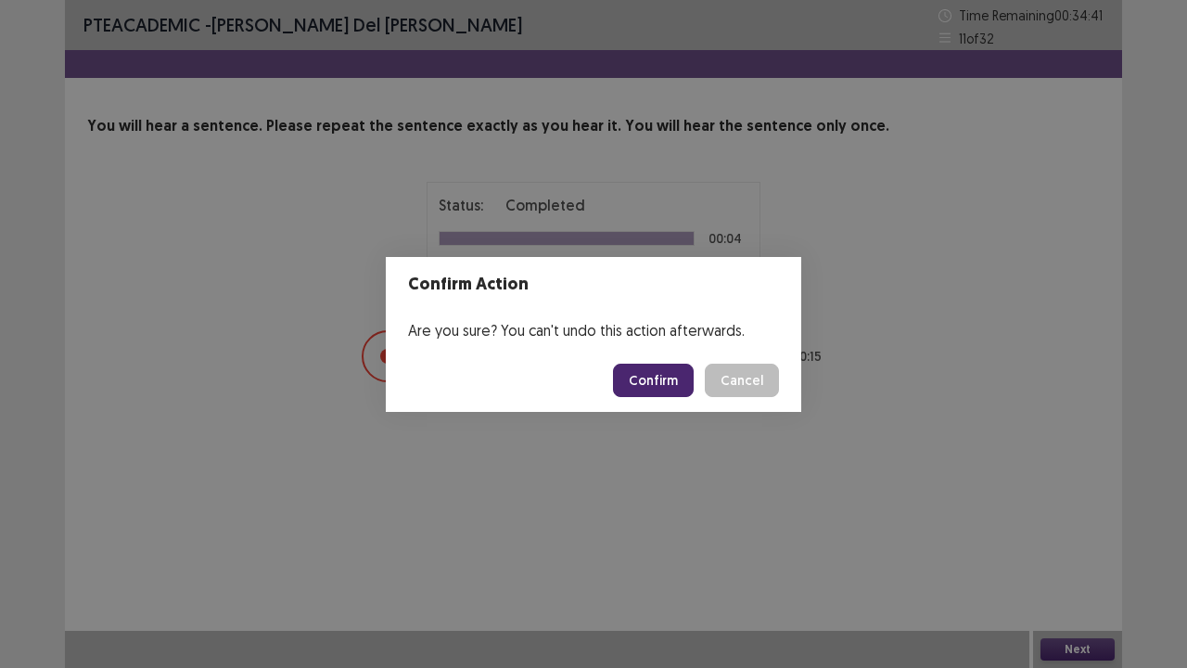
click at [647, 382] on button "Confirm" at bounding box center [653, 380] width 81 height 33
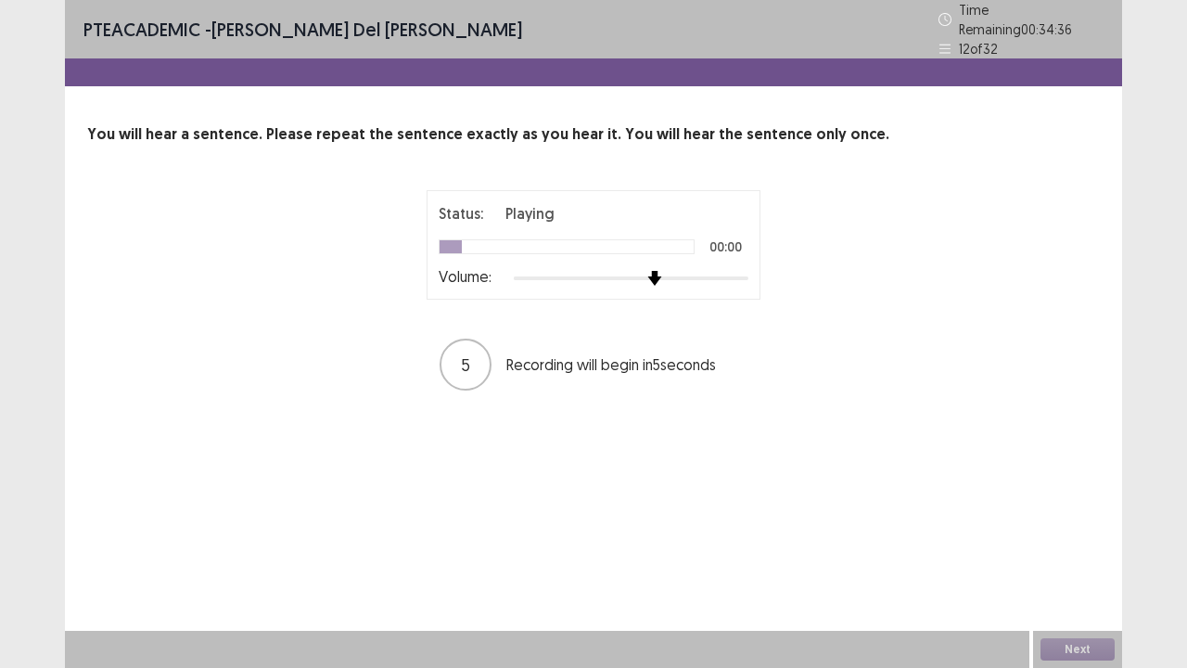
click at [652, 271] on div at bounding box center [631, 278] width 235 height 15
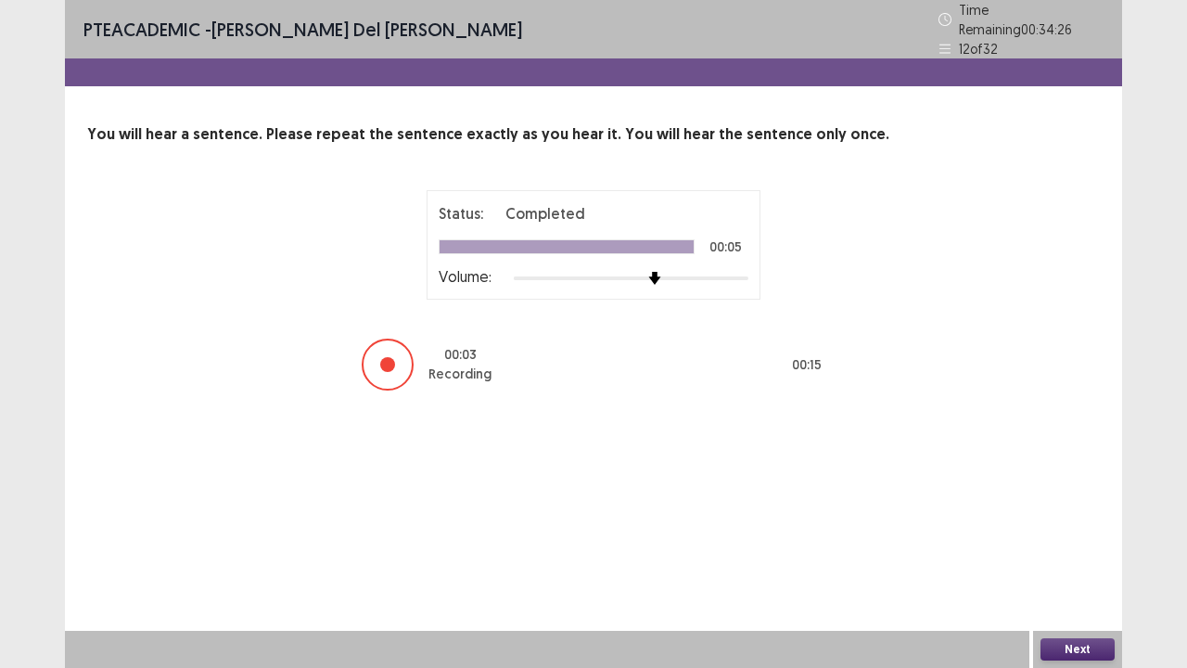
click at [1057, 550] on button "Next" at bounding box center [1078, 649] width 74 height 22
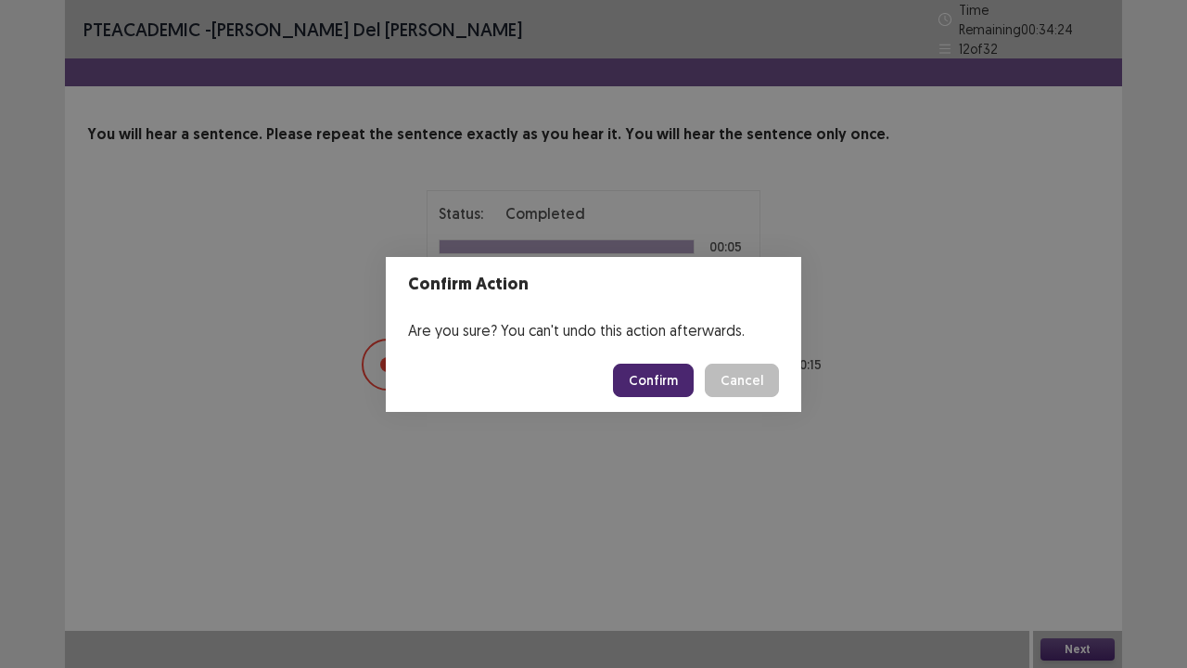
click at [674, 369] on button "Confirm" at bounding box center [653, 380] width 81 height 33
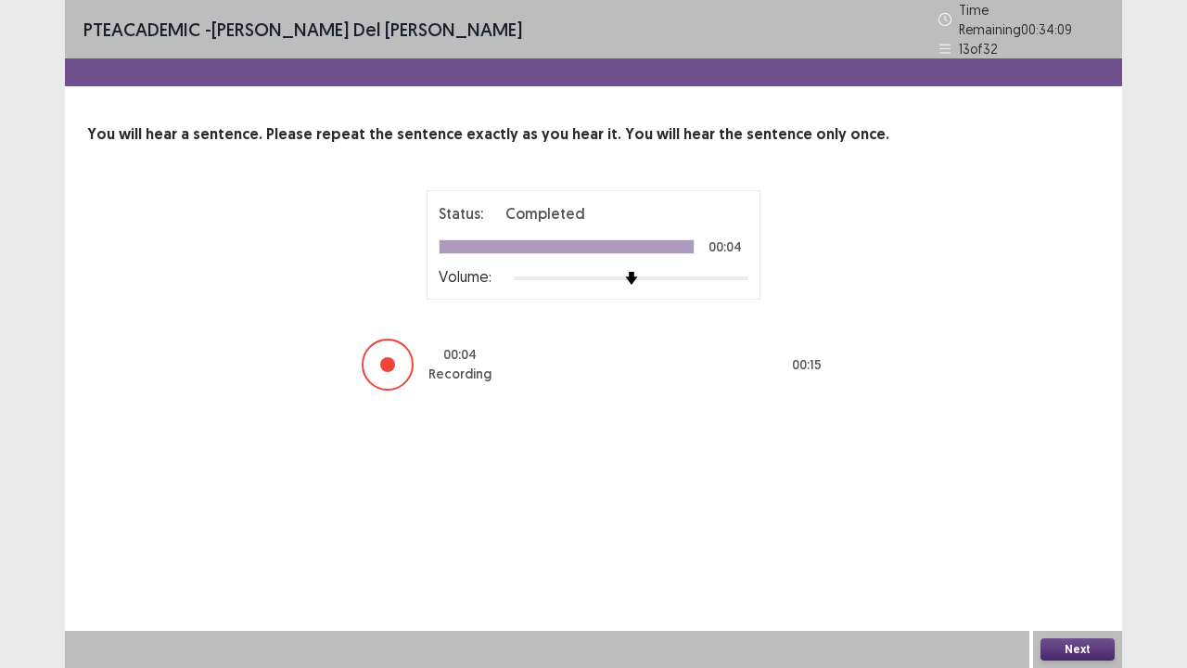
click at [1079, 550] on button "Next" at bounding box center [1078, 649] width 74 height 22
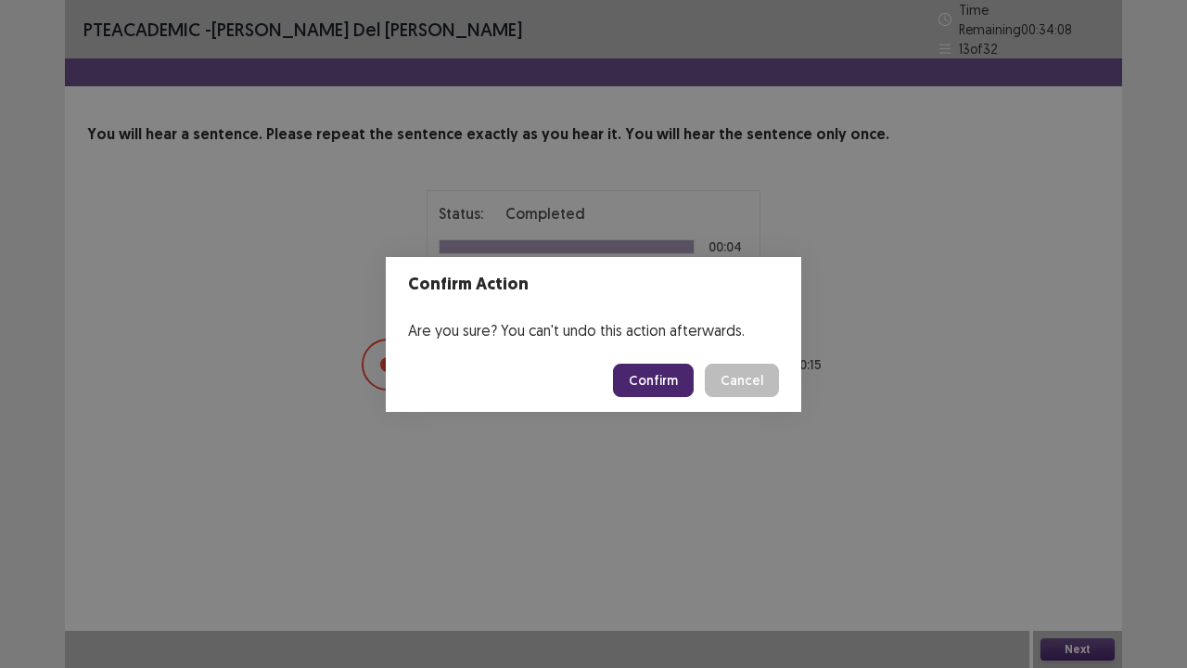
click at [647, 384] on button "Confirm" at bounding box center [653, 380] width 81 height 33
click at [657, 377] on button "Confirm" at bounding box center [653, 380] width 81 height 33
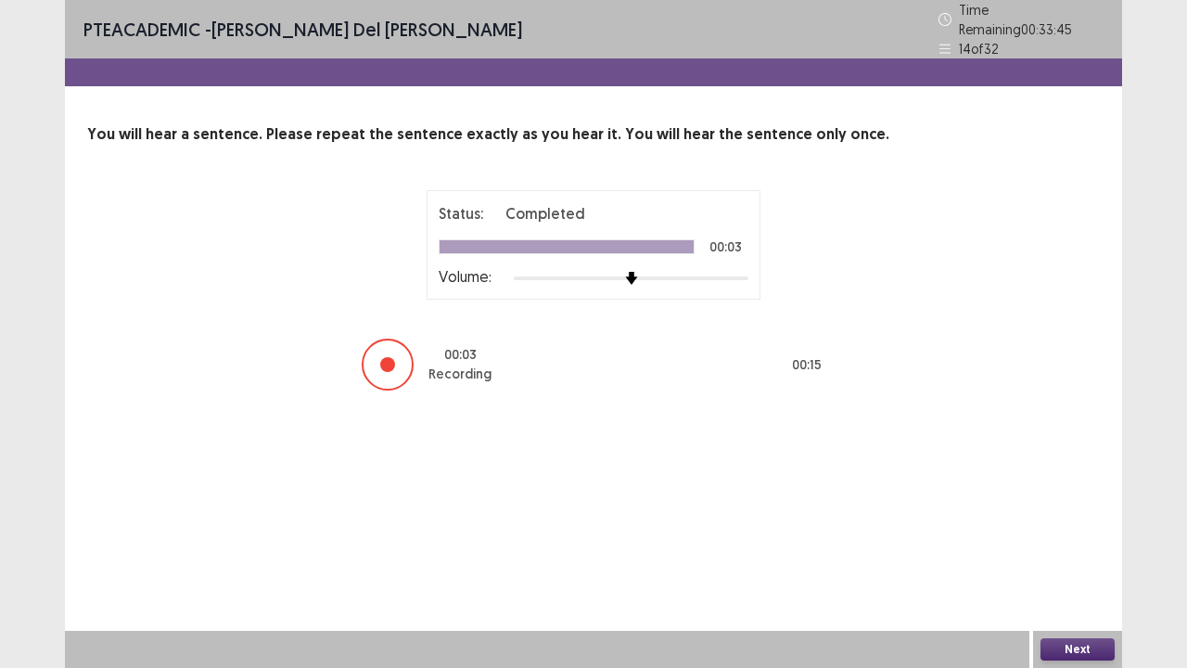
click at [1044, 550] on button "Next" at bounding box center [1078, 649] width 74 height 22
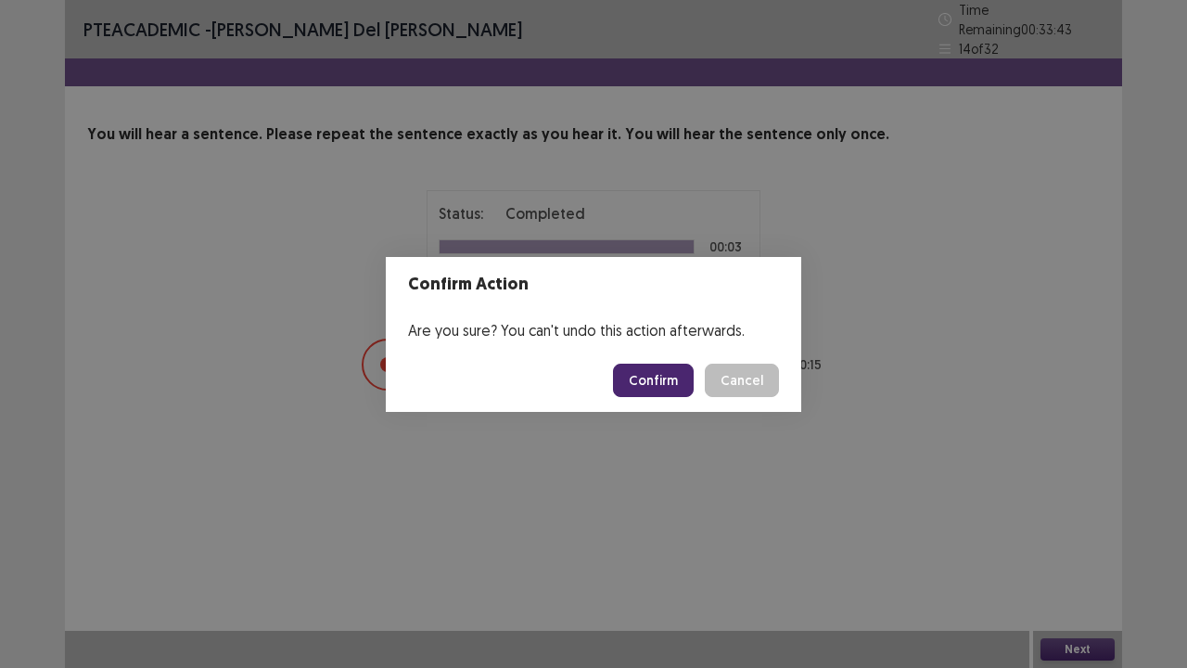
click at [657, 382] on button "Confirm" at bounding box center [653, 380] width 81 height 33
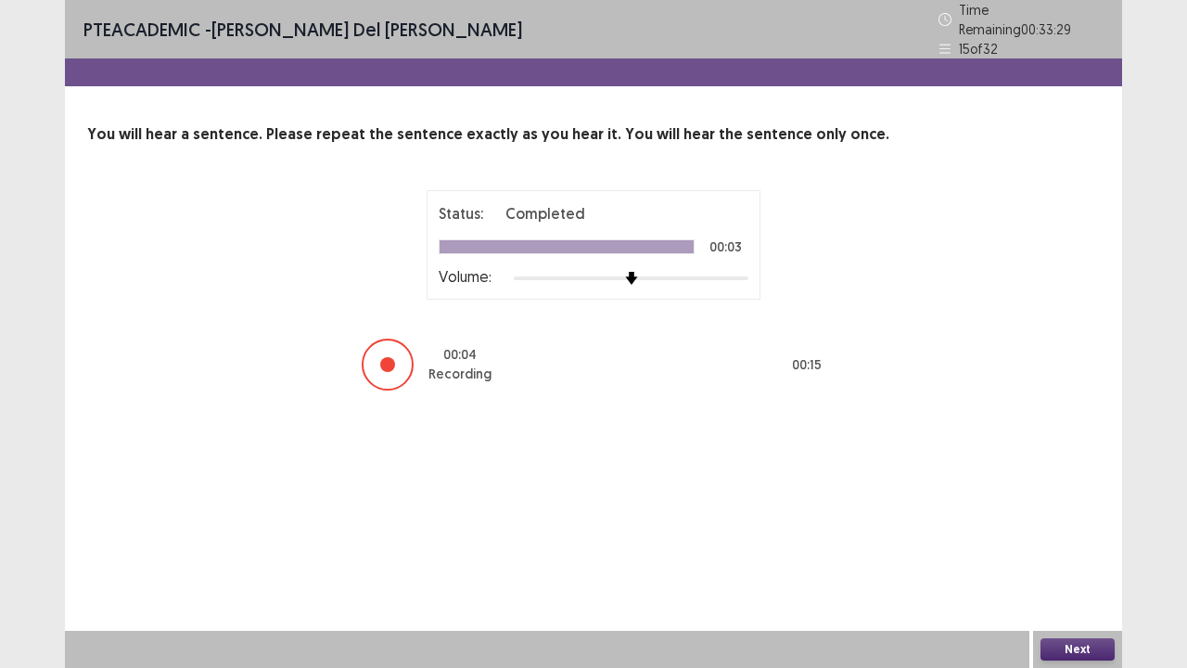
click at [1061, 550] on button "Next" at bounding box center [1078, 649] width 74 height 22
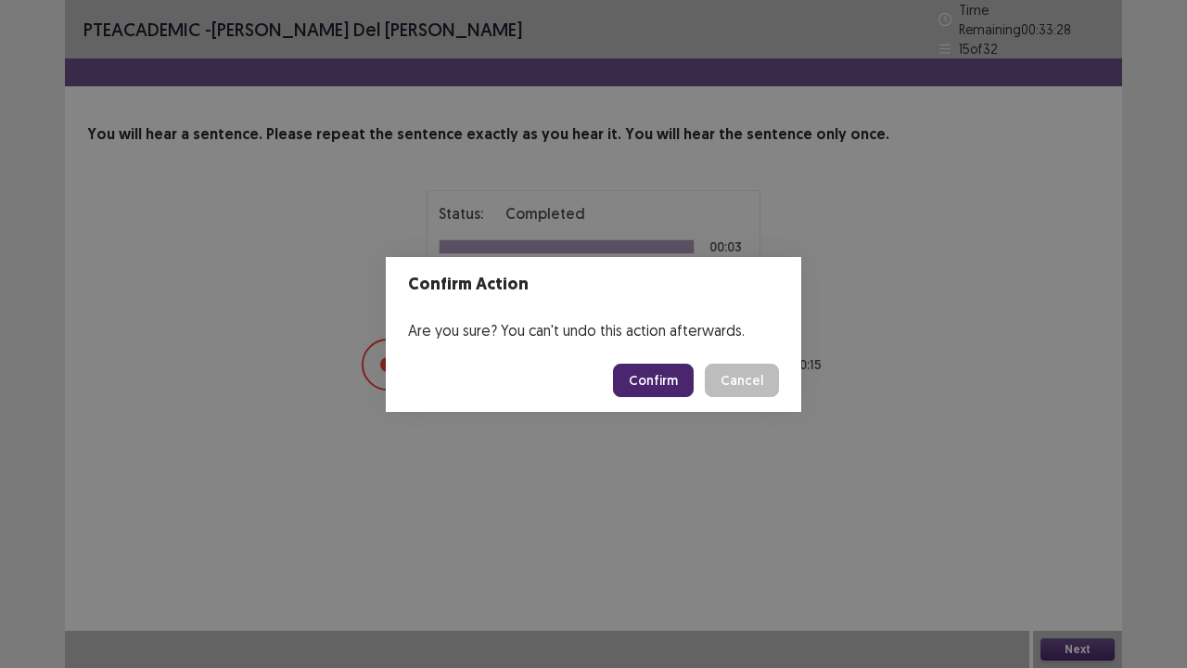
click at [648, 376] on button "Confirm" at bounding box center [653, 380] width 81 height 33
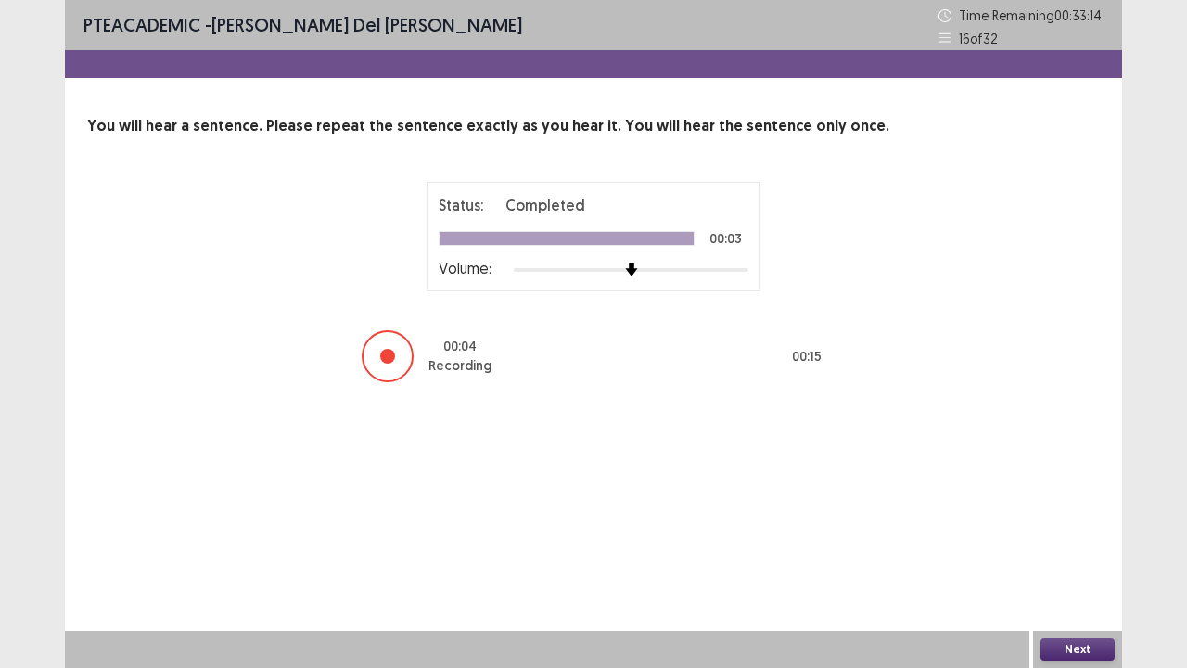
click at [1067, 550] on button "Next" at bounding box center [1078, 649] width 74 height 22
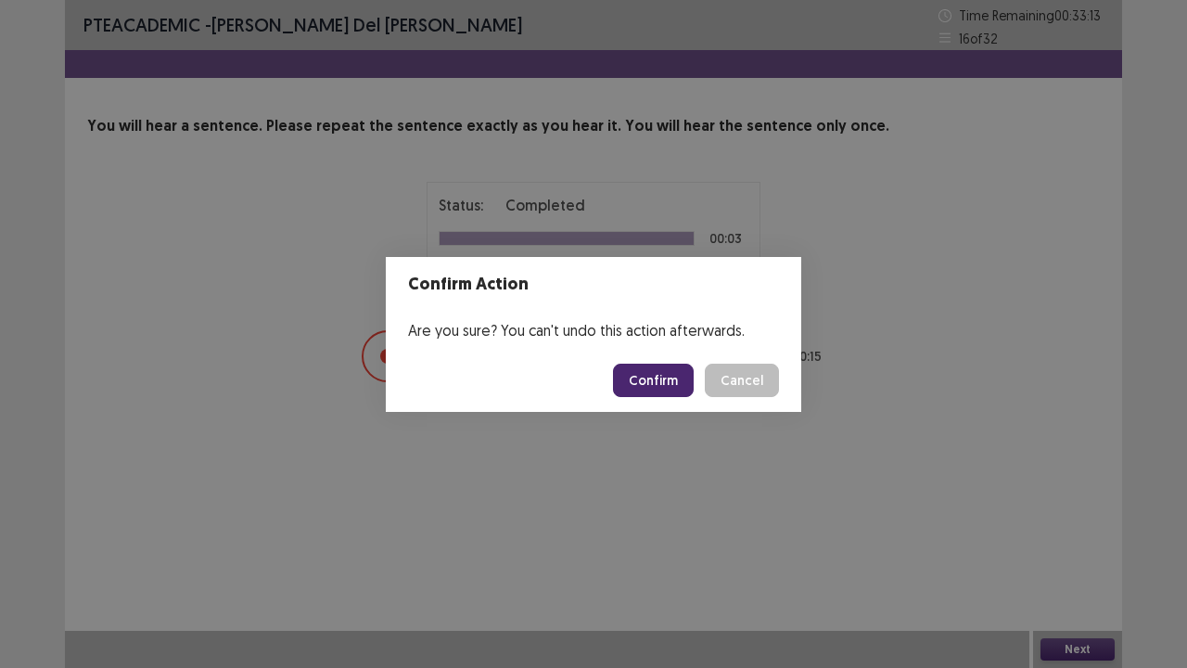
click at [652, 364] on button "Confirm" at bounding box center [653, 380] width 81 height 33
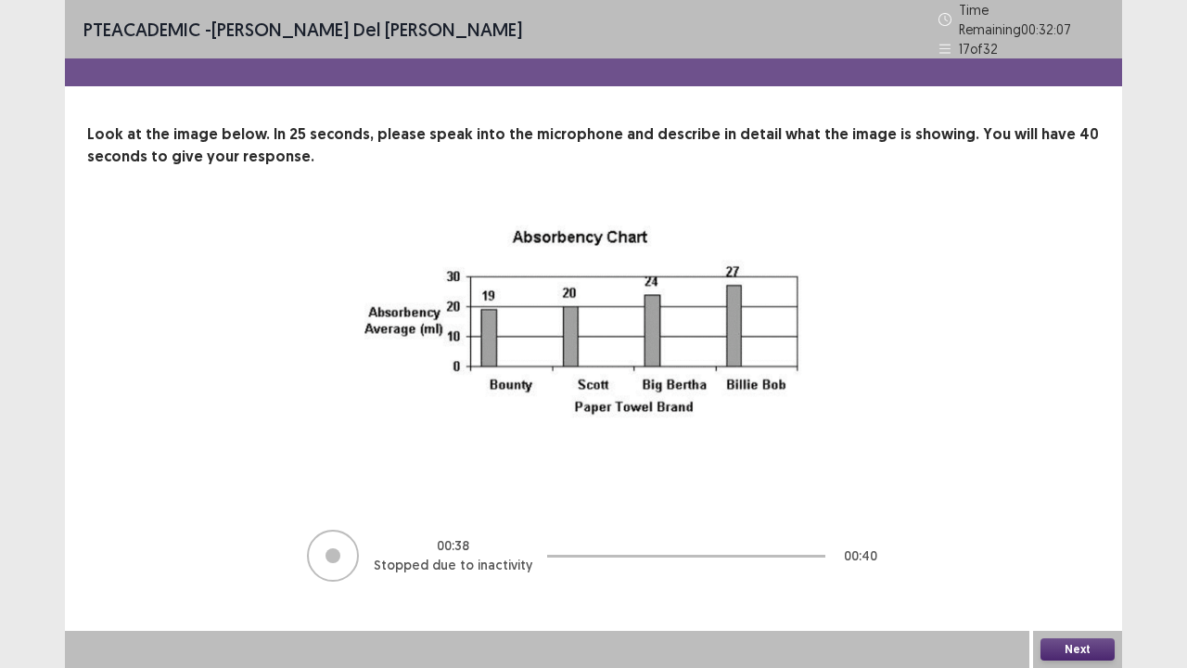
click at [1058, 550] on button "Next" at bounding box center [1078, 649] width 74 height 22
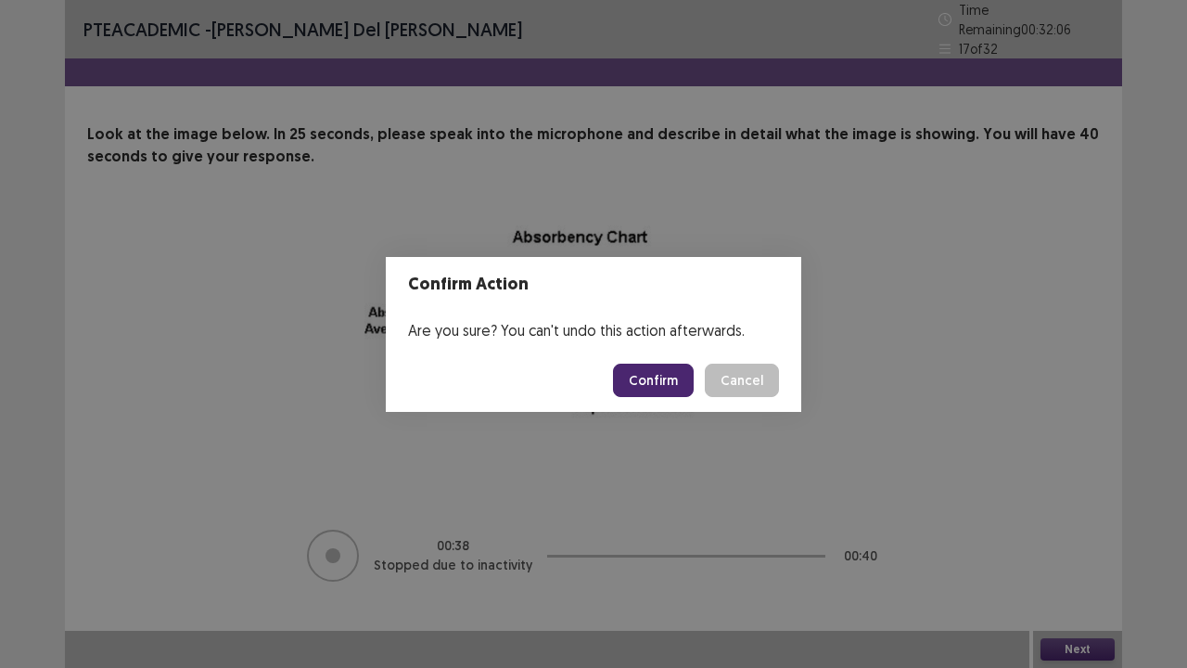
click at [657, 376] on button "Confirm" at bounding box center [653, 380] width 81 height 33
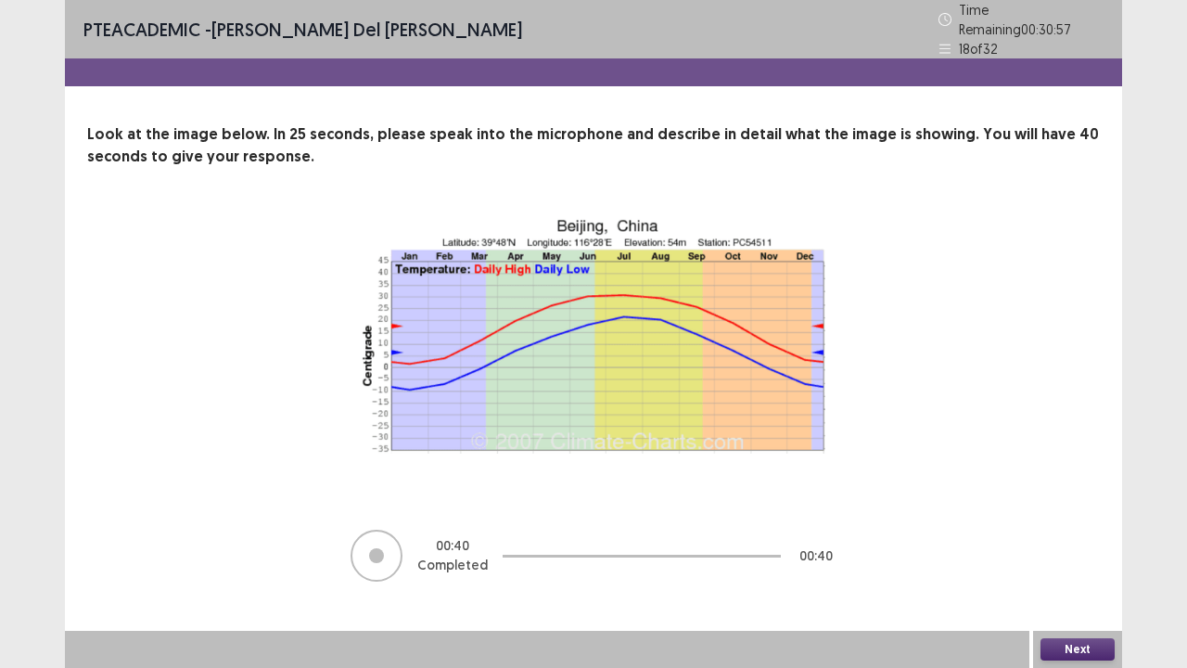
click at [1079, 550] on button "Next" at bounding box center [1078, 649] width 74 height 22
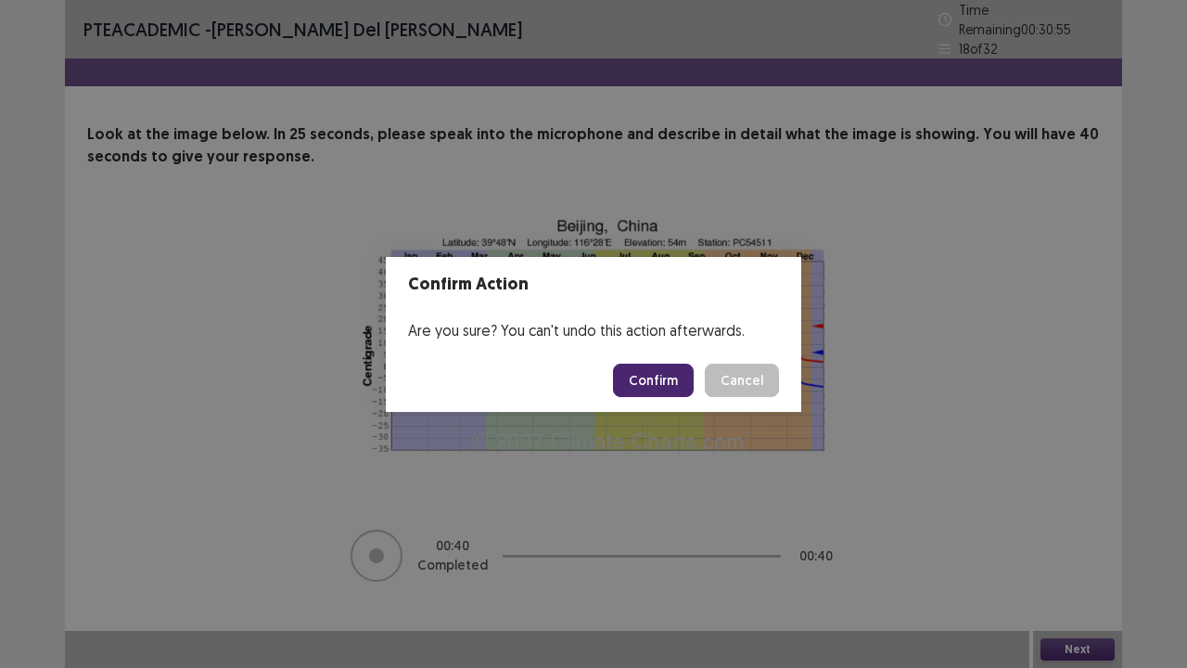
click at [632, 383] on button "Confirm" at bounding box center [653, 380] width 81 height 33
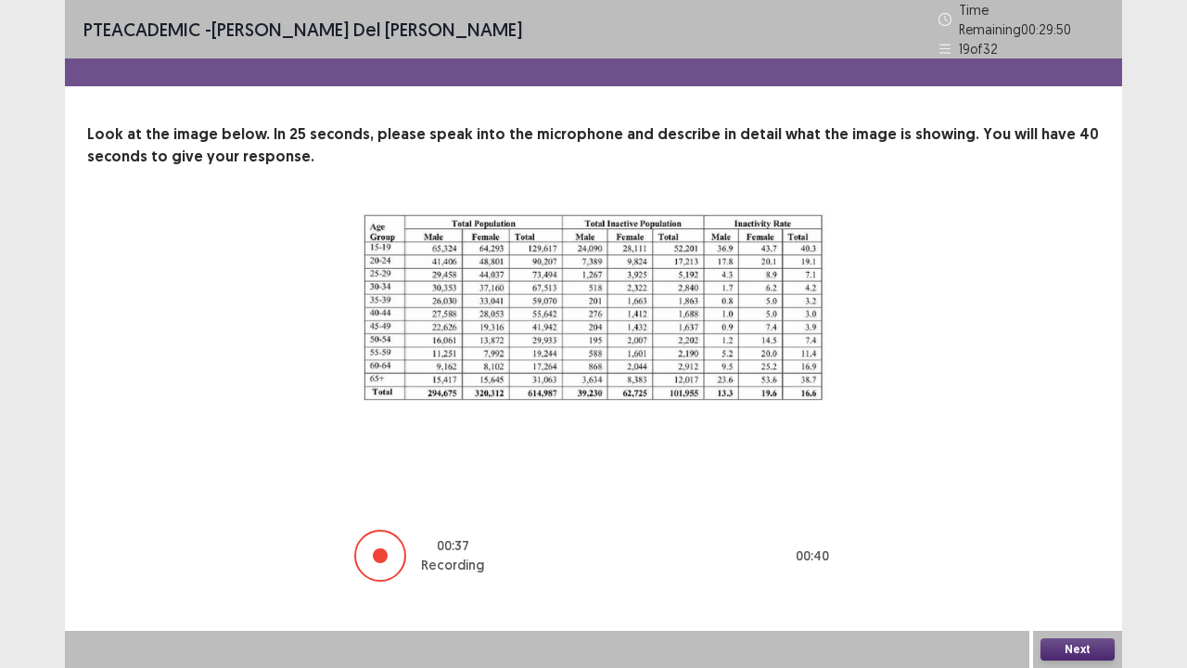
click at [1069, 550] on button "Next" at bounding box center [1078, 649] width 74 height 22
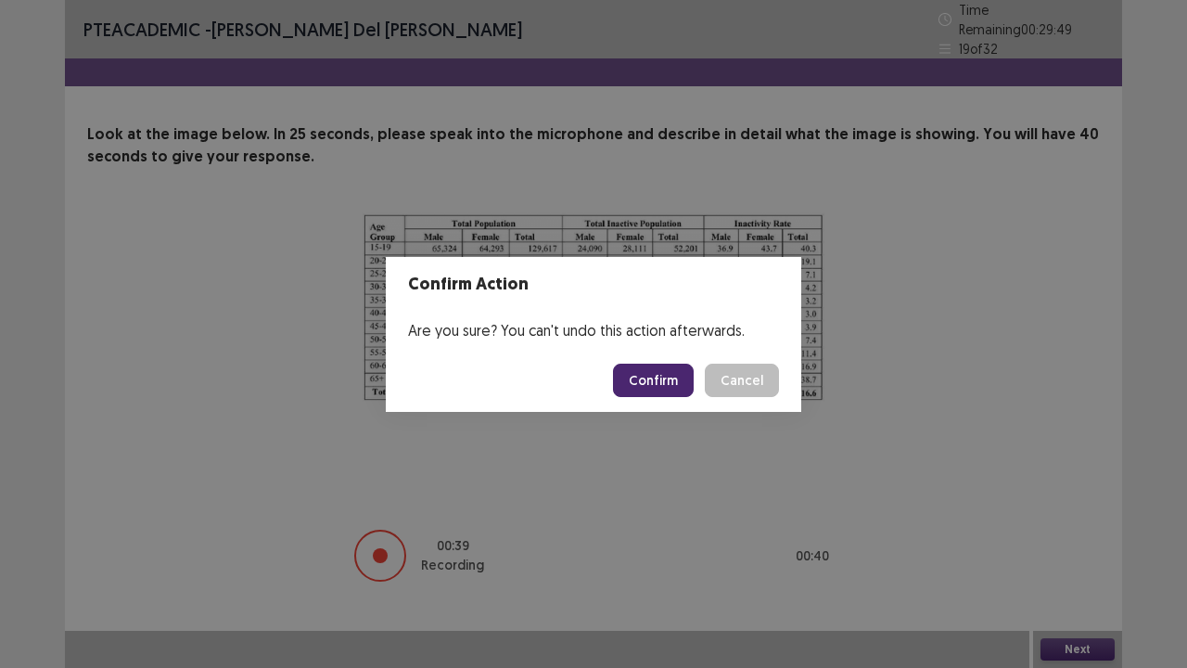
click at [660, 382] on button "Confirm" at bounding box center [653, 380] width 81 height 33
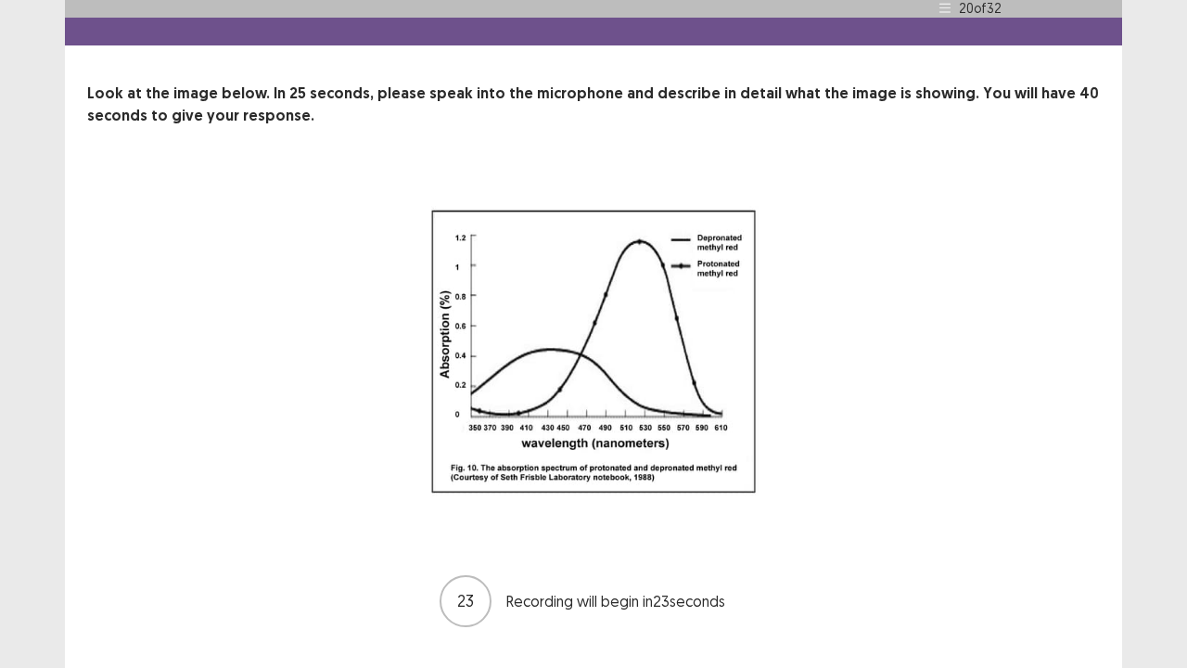
scroll to position [75, 0]
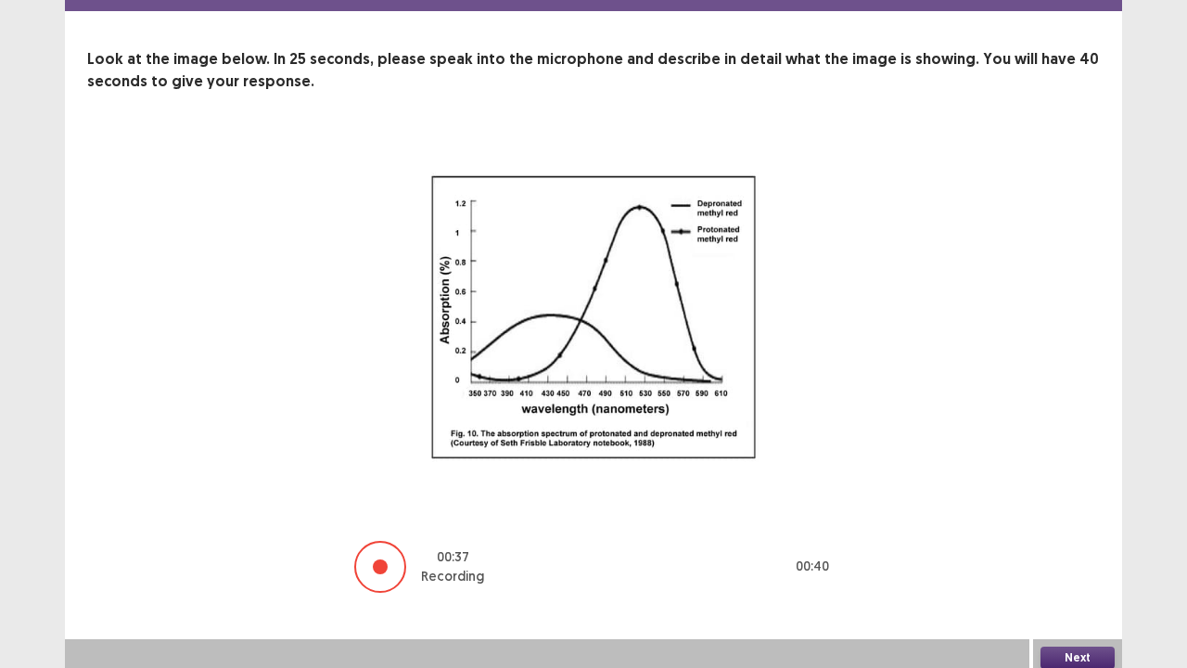
click at [1072, 550] on button "Next" at bounding box center [1078, 658] width 74 height 22
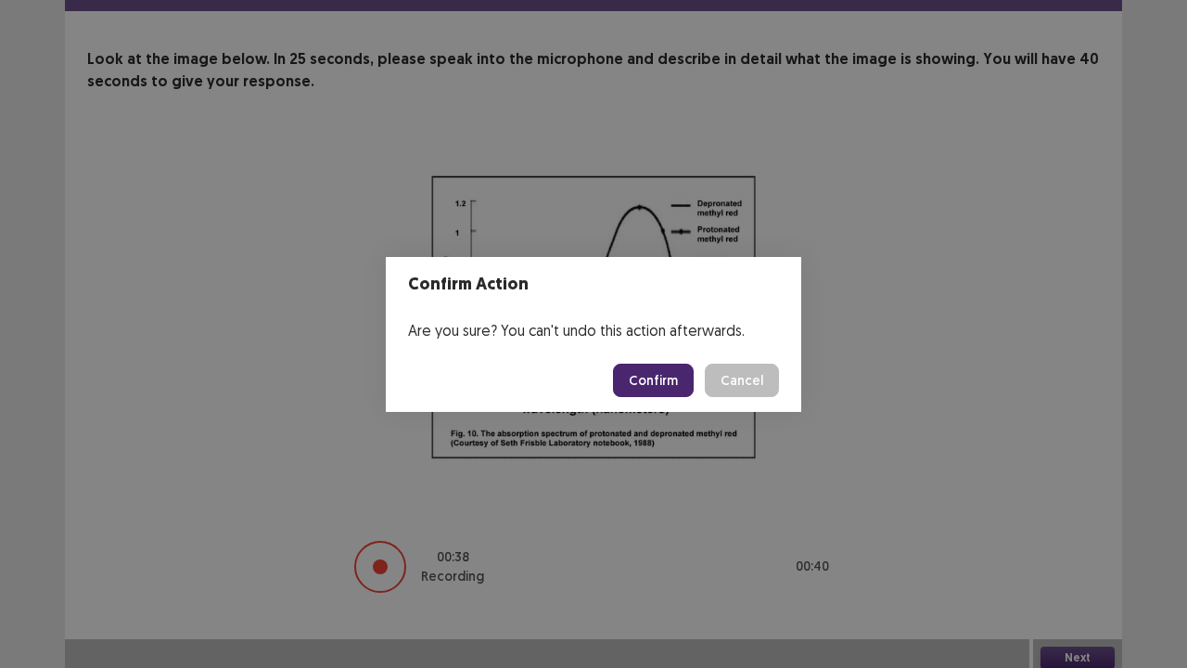
click at [658, 374] on button "Confirm" at bounding box center [653, 380] width 81 height 33
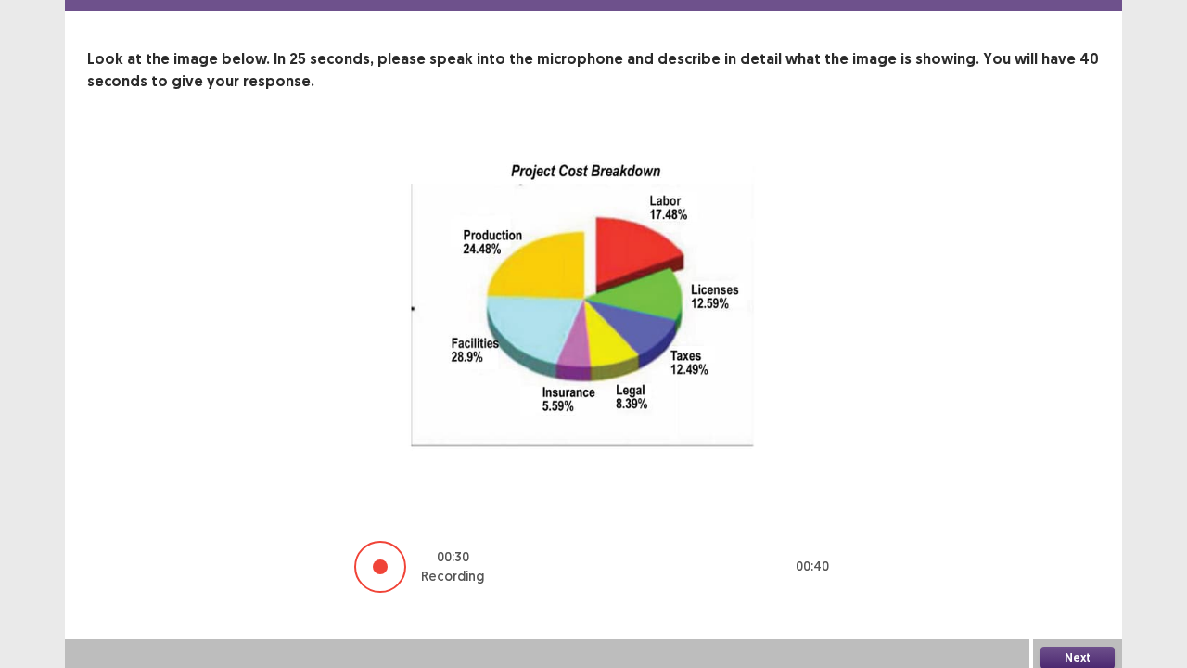
click at [1091, 550] on button "Next" at bounding box center [1078, 658] width 74 height 22
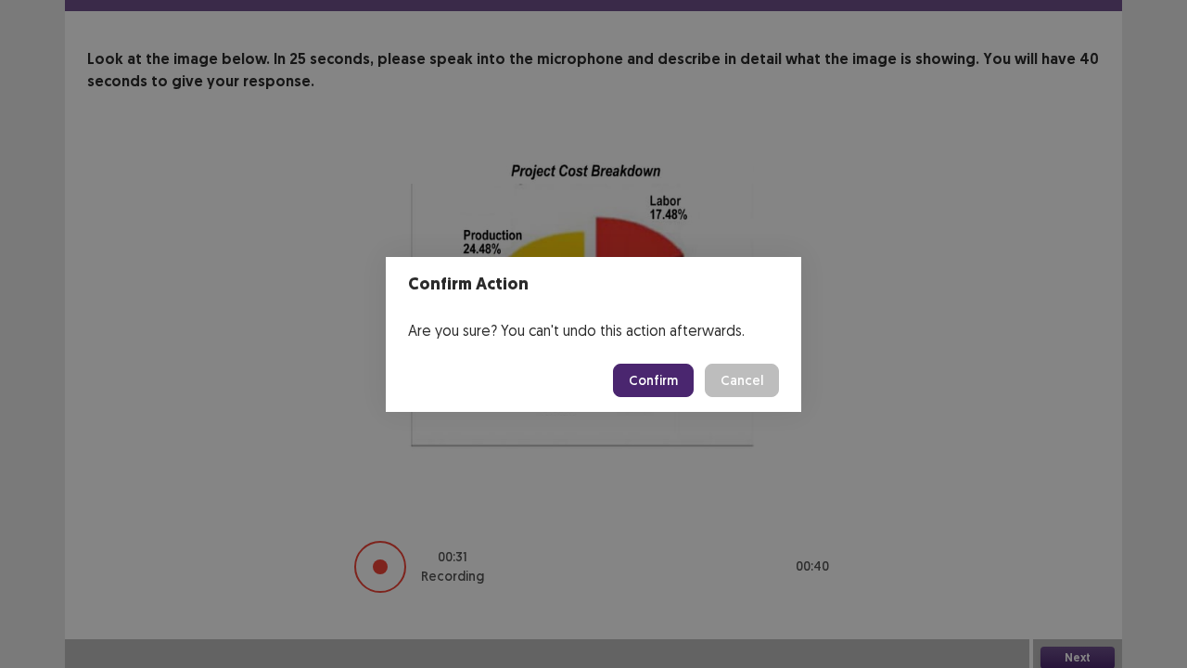
click at [647, 394] on button "Confirm" at bounding box center [653, 380] width 81 height 33
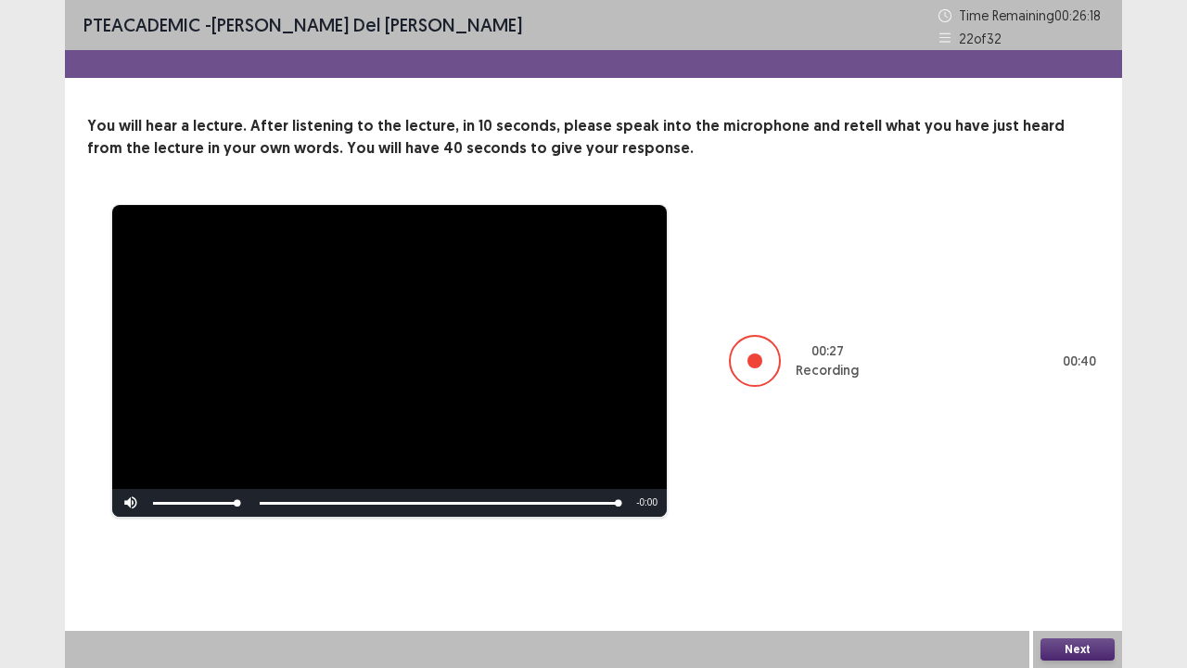
click at [1076, 550] on div "Next" at bounding box center [1077, 649] width 89 height 37
click at [1080, 550] on button "Next" at bounding box center [1078, 649] width 74 height 22
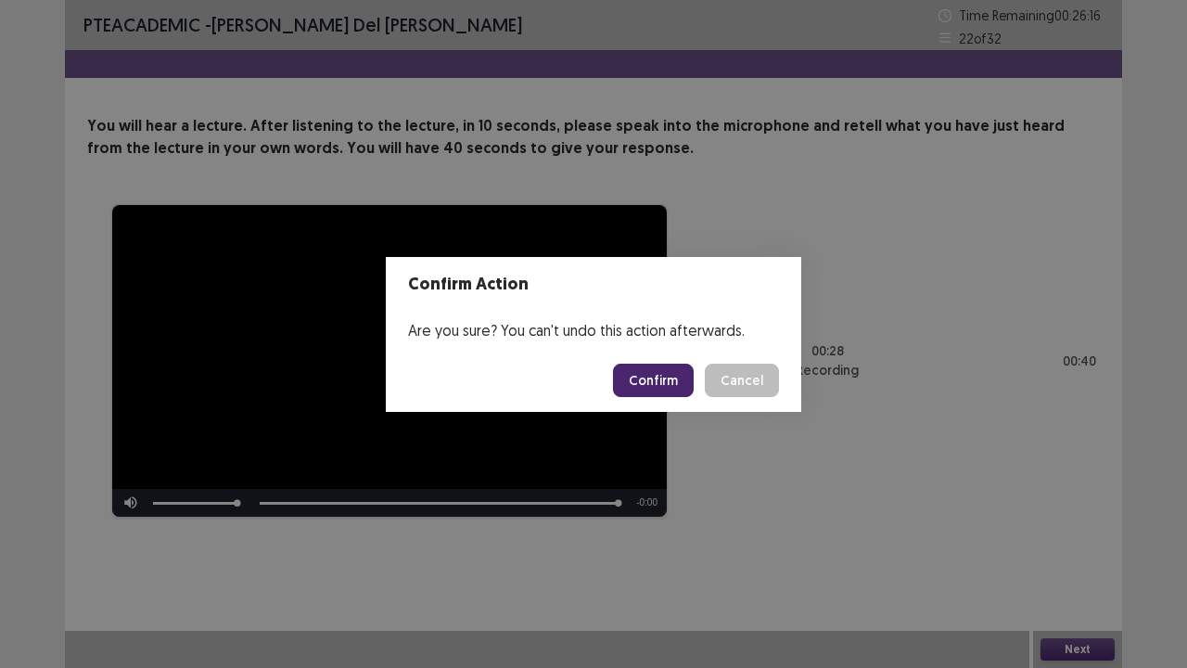
click at [673, 379] on button "Confirm" at bounding box center [653, 380] width 81 height 33
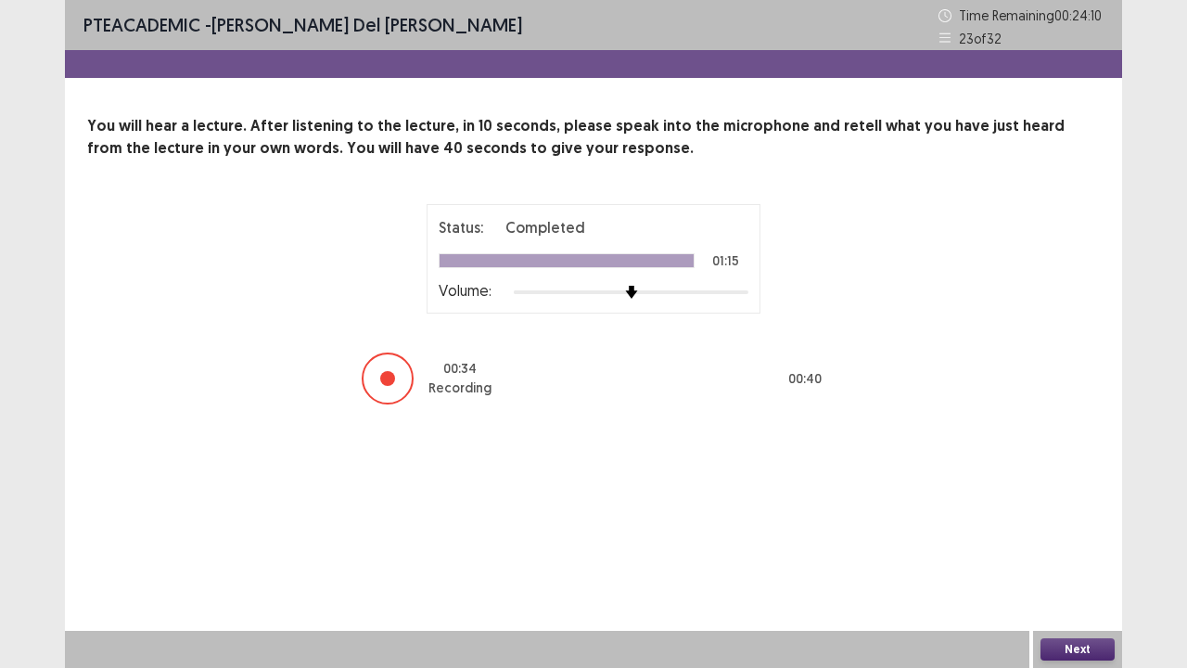
click at [1078, 550] on button "Next" at bounding box center [1078, 649] width 74 height 22
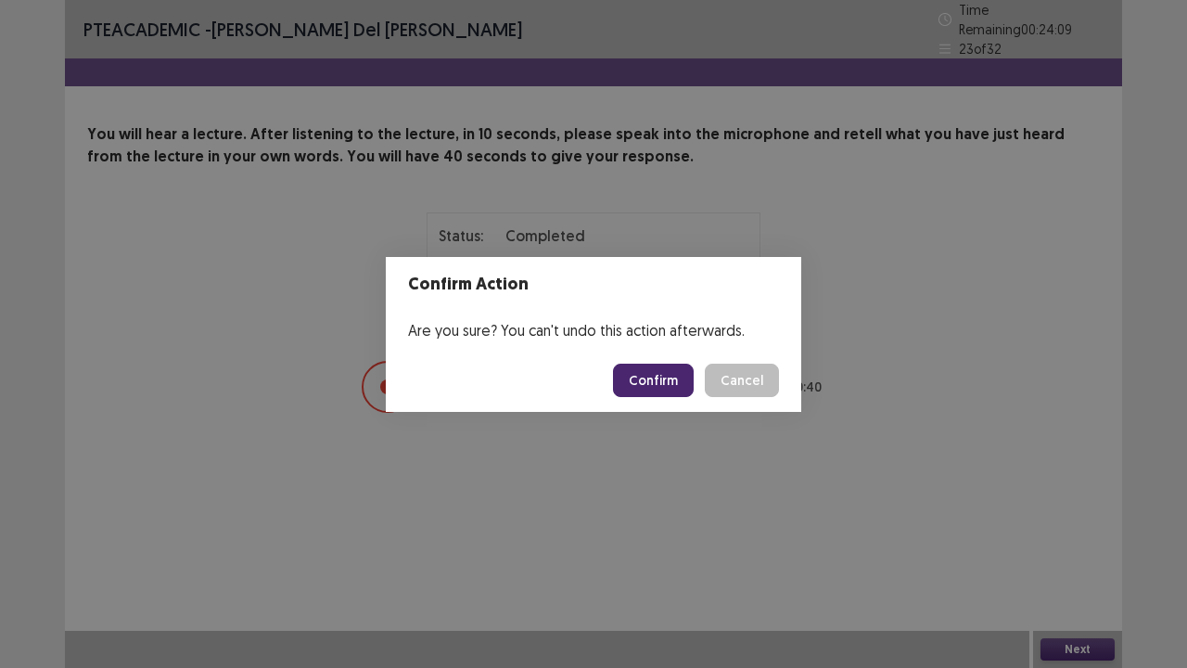
click at [652, 377] on button "Confirm" at bounding box center [653, 380] width 81 height 33
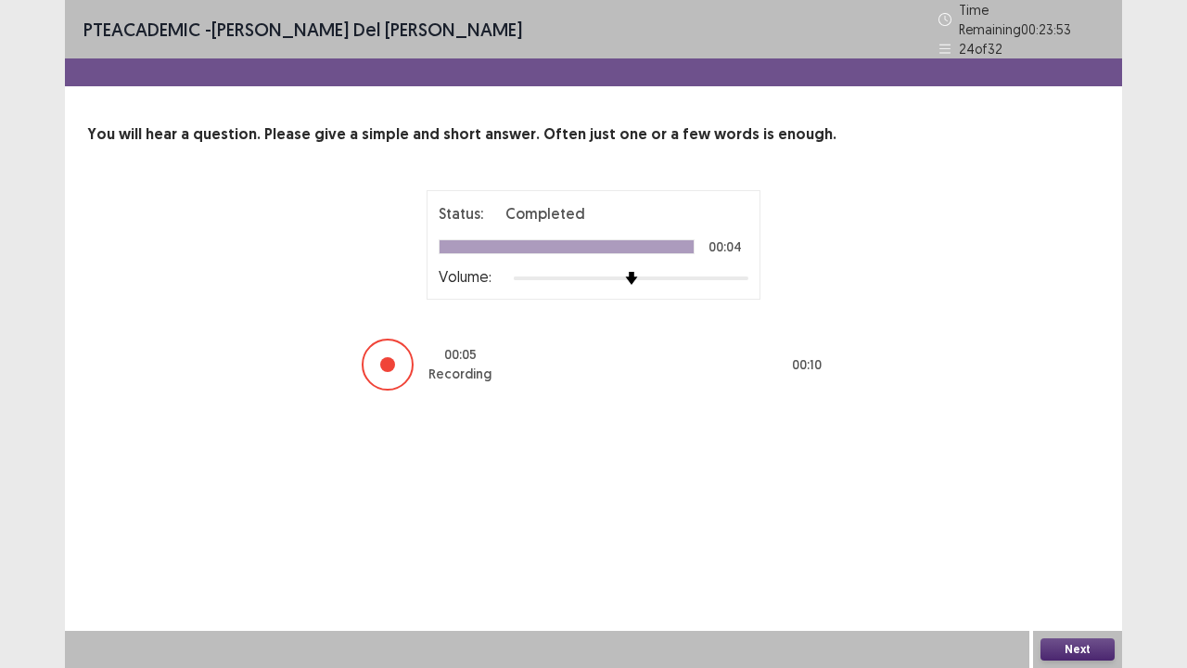
click at [1075, 550] on button "Next" at bounding box center [1078, 649] width 74 height 22
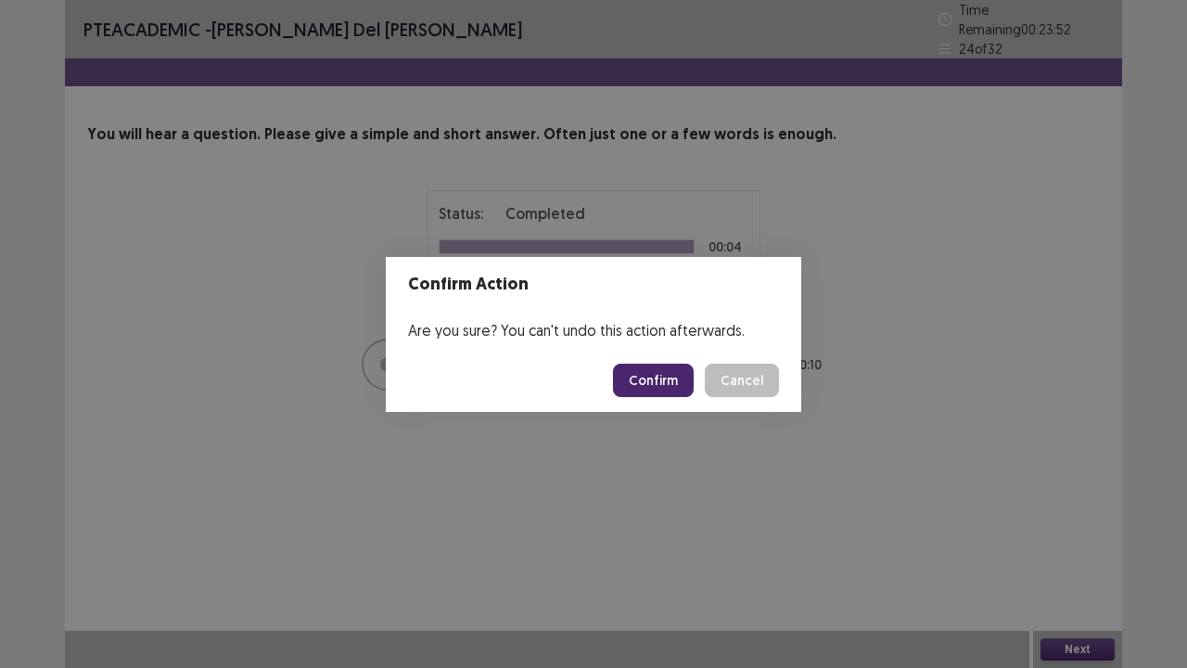
click at [680, 354] on footer "Confirm Cancel" at bounding box center [594, 380] width 416 height 63
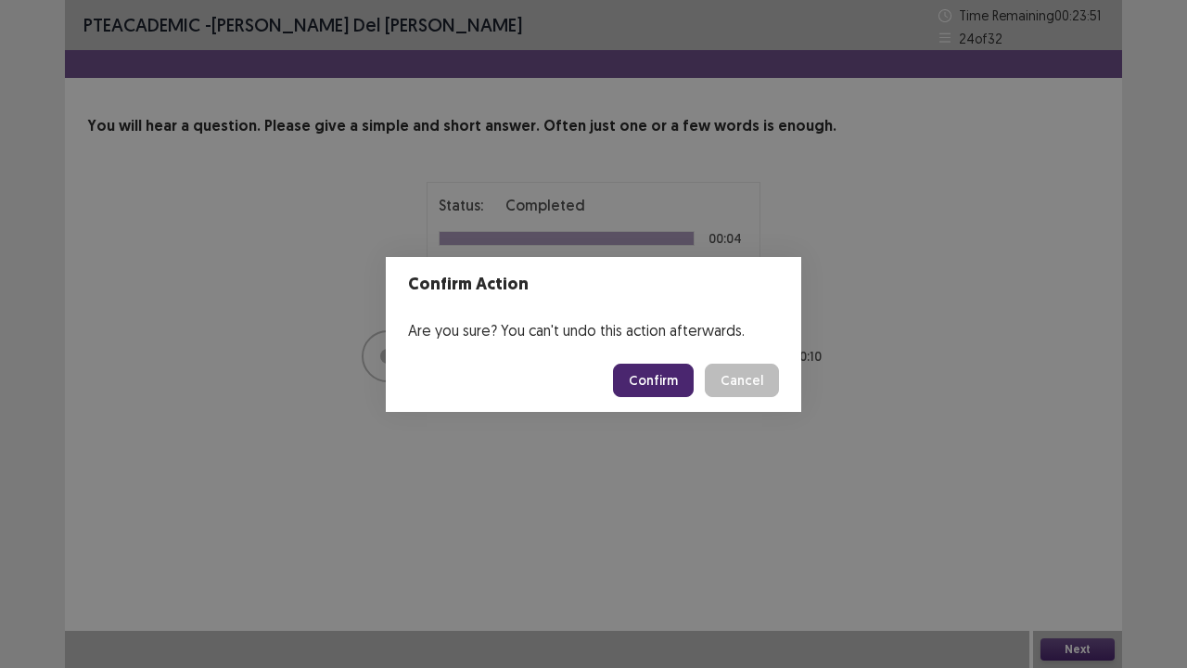
click at [672, 387] on button "Confirm" at bounding box center [653, 380] width 81 height 33
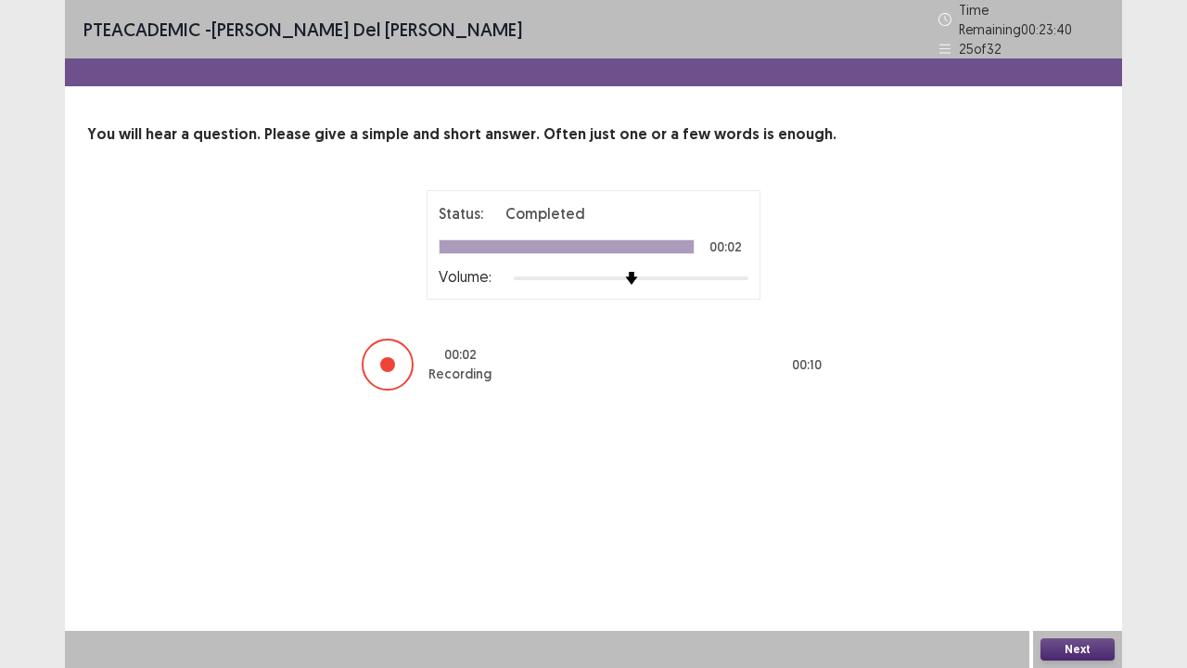
click at [1064, 550] on button "Next" at bounding box center [1078, 649] width 74 height 22
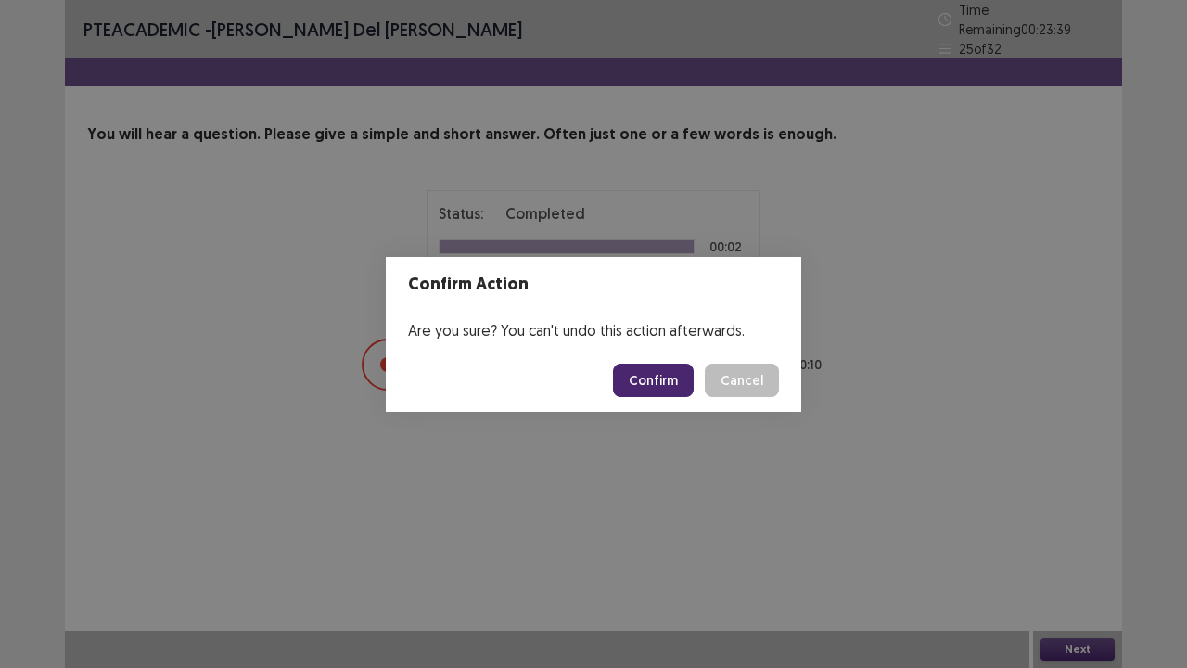
click at [660, 382] on button "Confirm" at bounding box center [653, 380] width 81 height 33
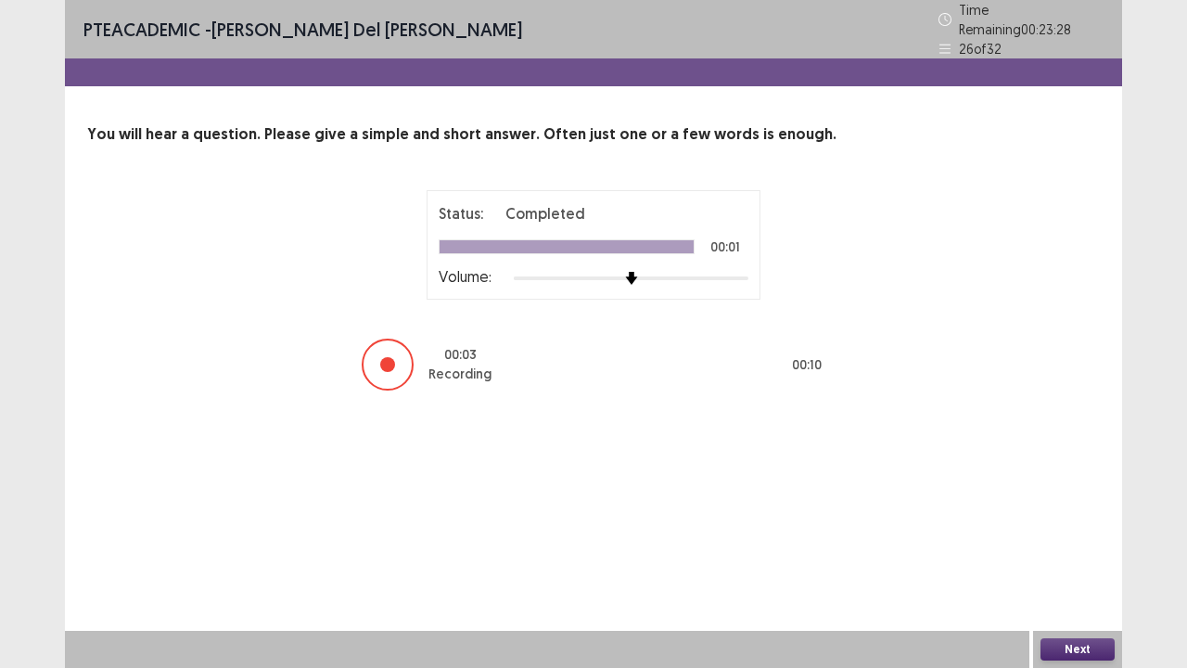
click at [1056, 550] on button "Next" at bounding box center [1078, 649] width 74 height 22
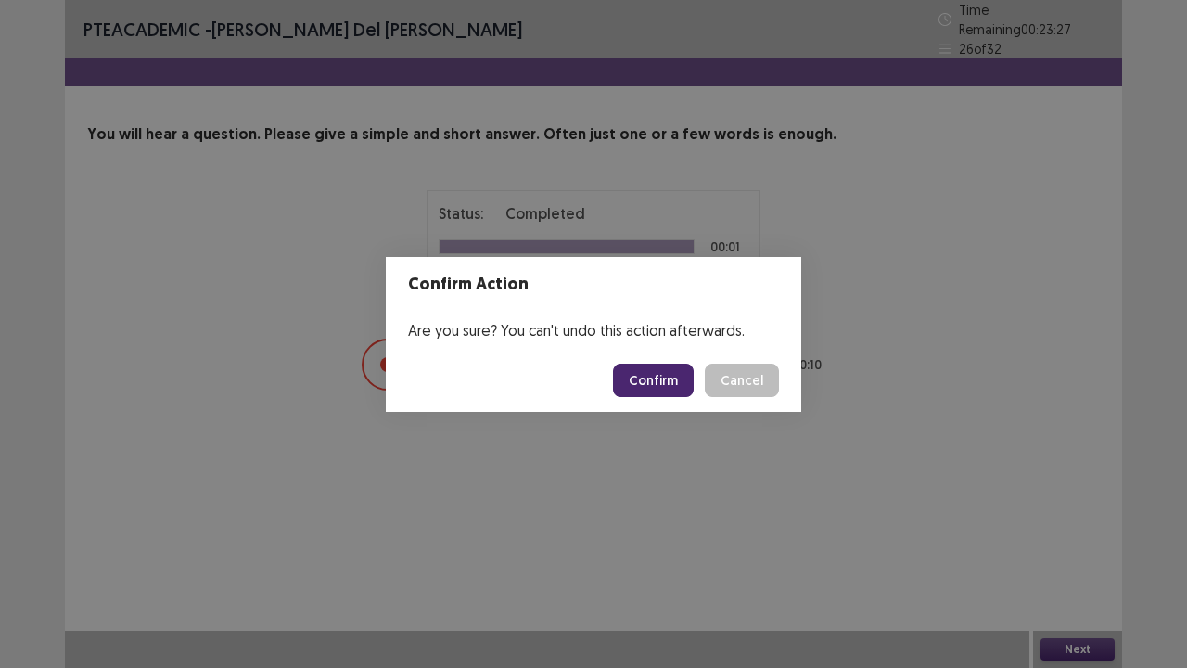
click at [646, 378] on button "Confirm" at bounding box center [653, 380] width 81 height 33
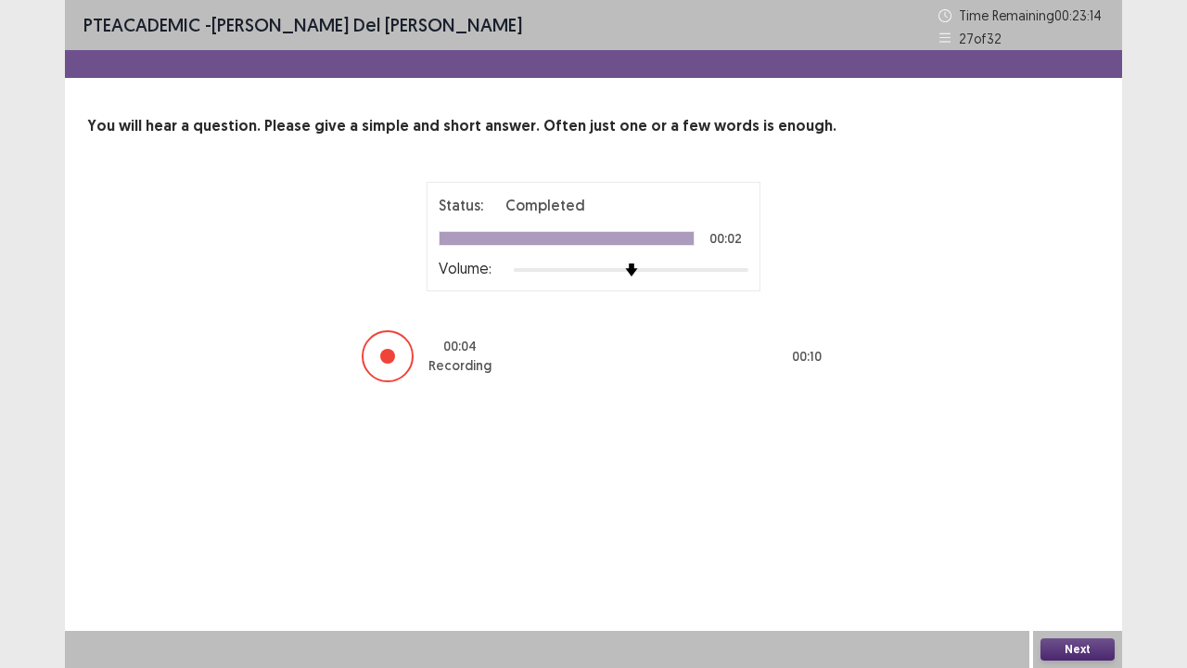
click at [1063, 550] on button "Next" at bounding box center [1078, 649] width 74 height 22
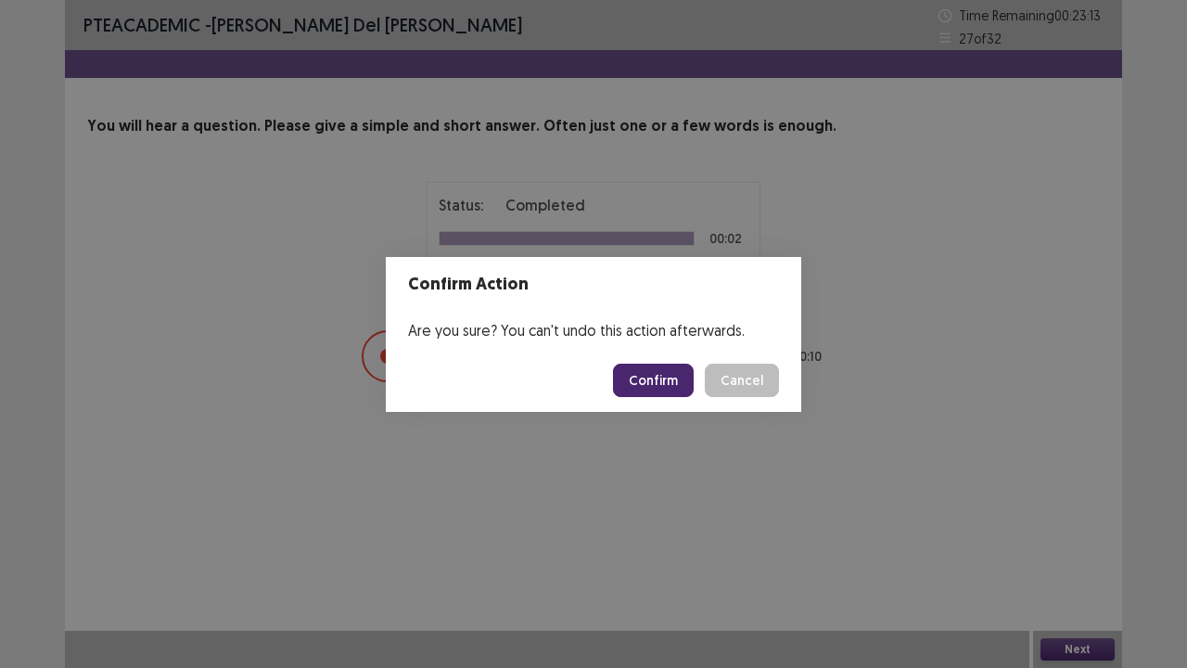
click at [662, 382] on button "Confirm" at bounding box center [653, 380] width 81 height 33
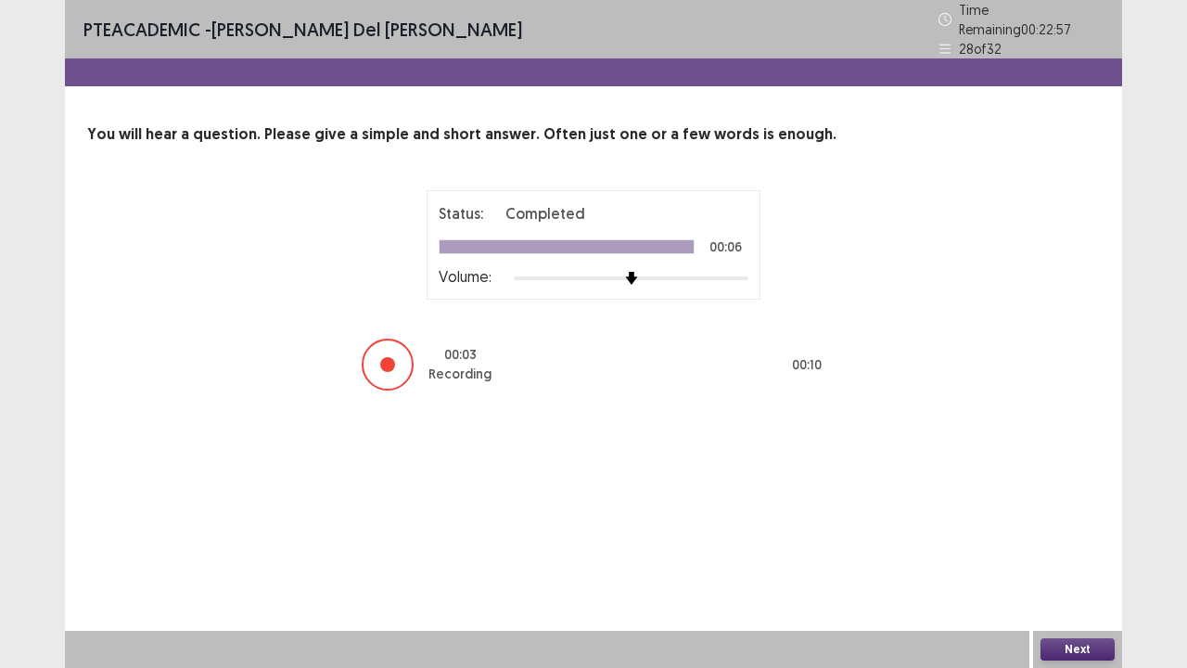
click at [1063, 550] on button "Next" at bounding box center [1078, 649] width 74 height 22
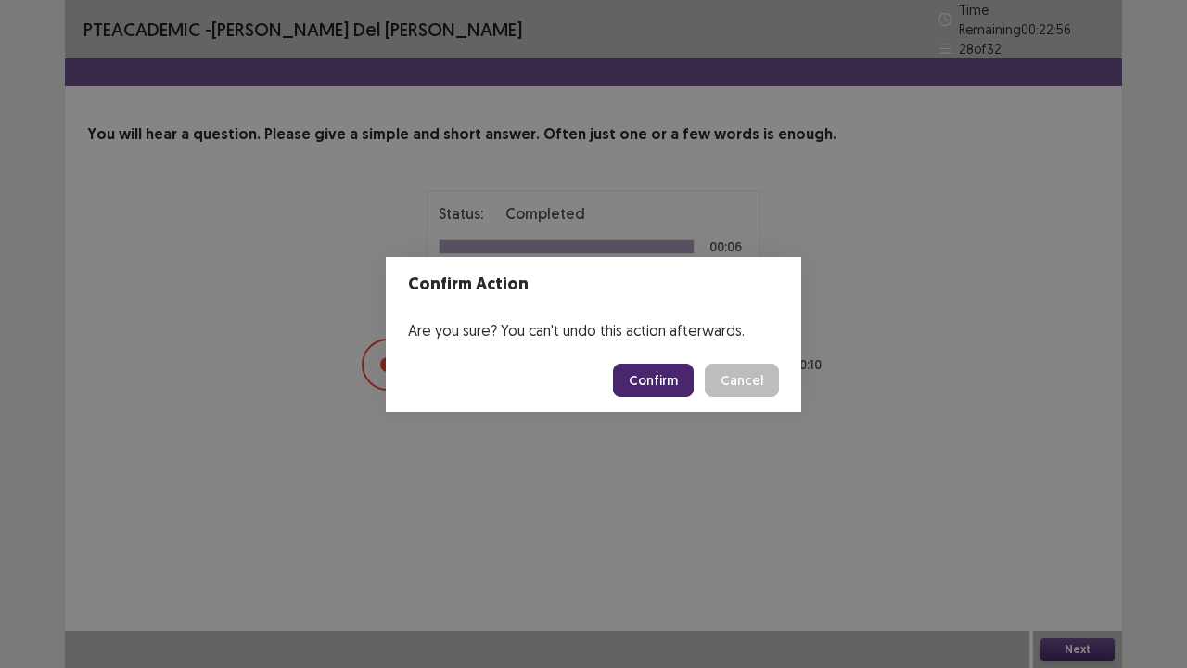
click at [653, 381] on button "Confirm" at bounding box center [653, 380] width 81 height 33
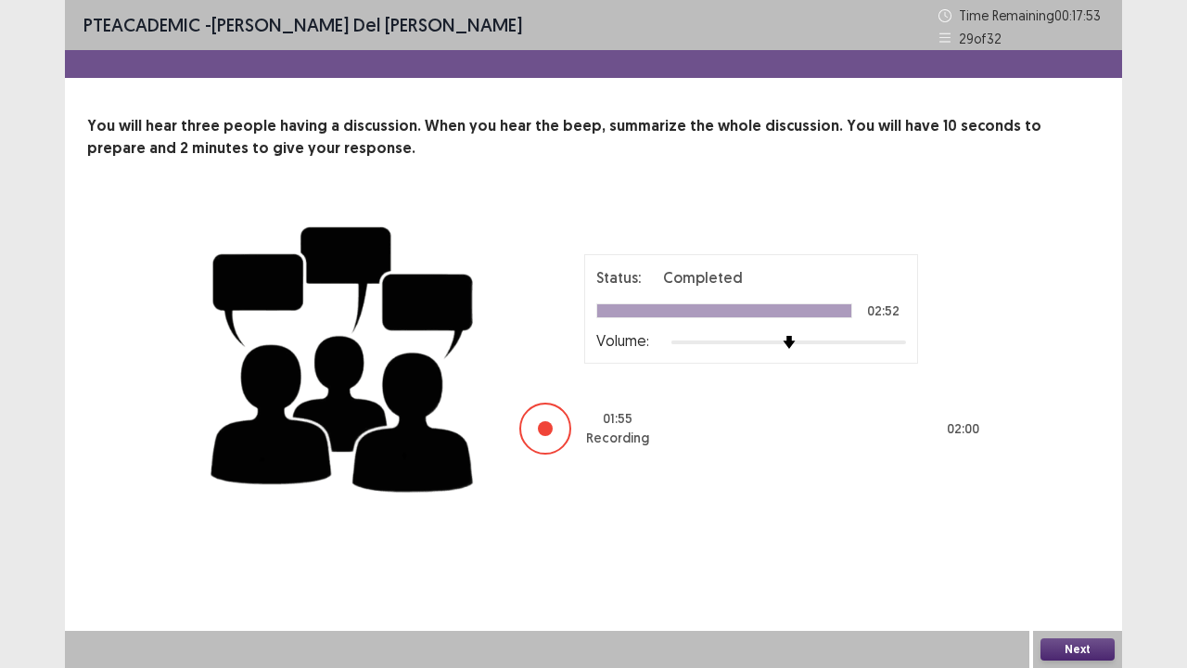
click at [1068, 550] on div "Next" at bounding box center [1077, 649] width 89 height 37
click at [1067, 550] on button "Next" at bounding box center [1078, 649] width 74 height 22
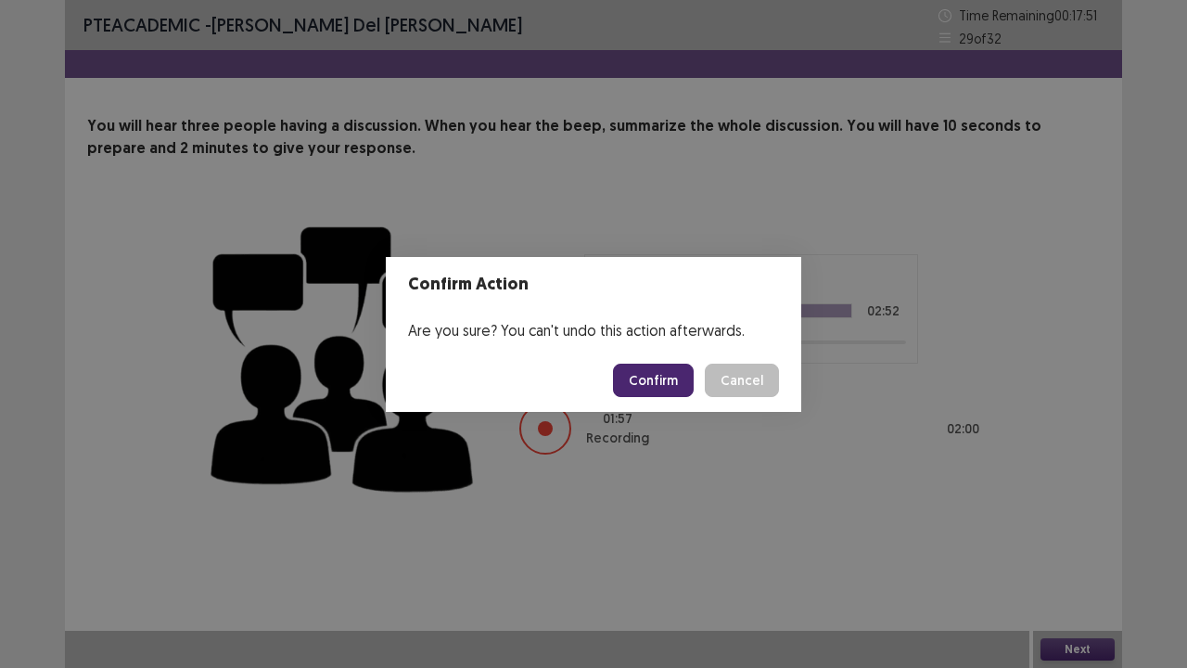
click at [658, 372] on button "Confirm" at bounding box center [653, 380] width 81 height 33
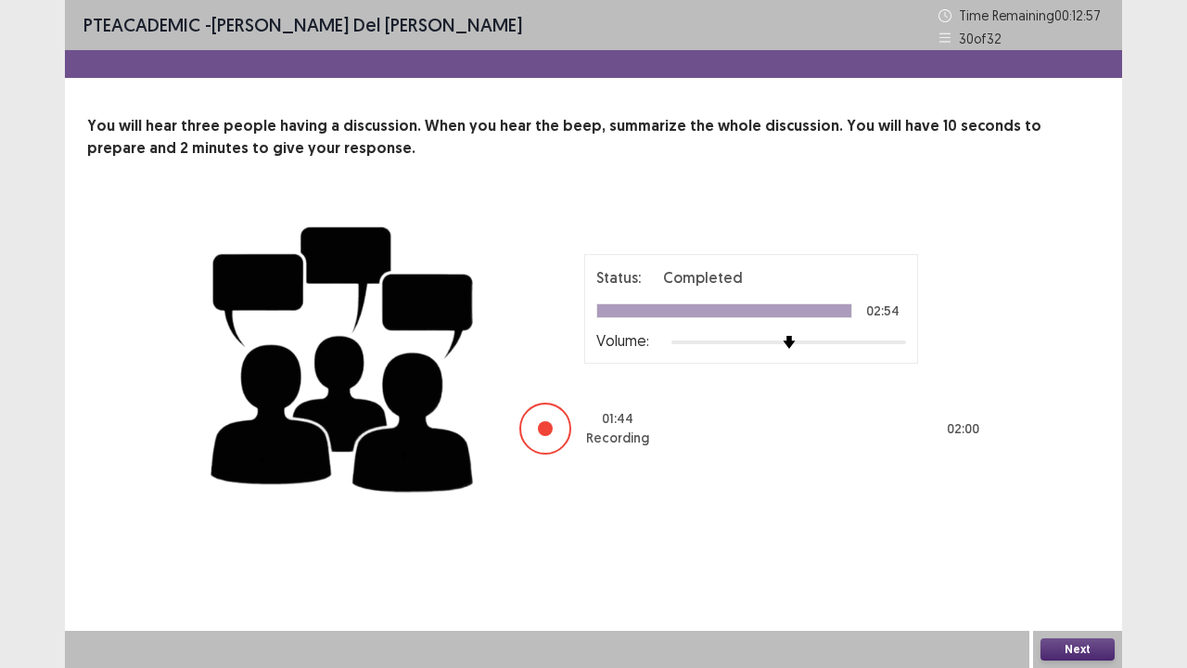
click at [1090, 550] on button "Next" at bounding box center [1078, 649] width 74 height 22
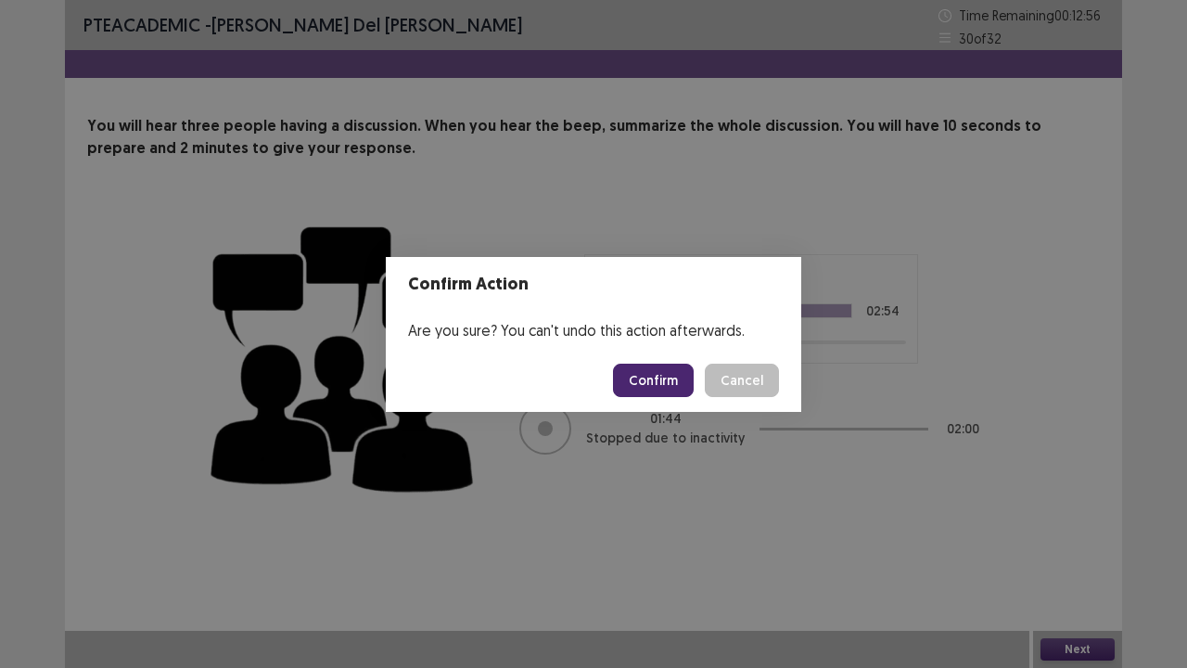
click at [651, 380] on button "Confirm" at bounding box center [653, 380] width 81 height 33
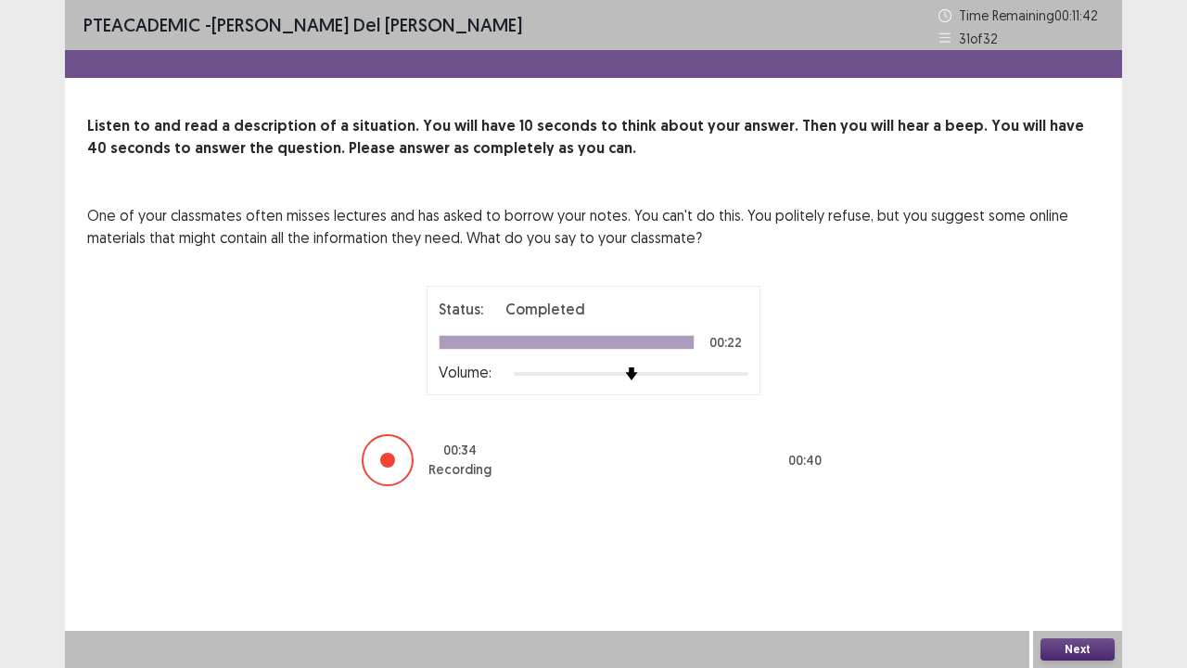
click at [1068, 550] on button "Next" at bounding box center [1078, 649] width 74 height 22
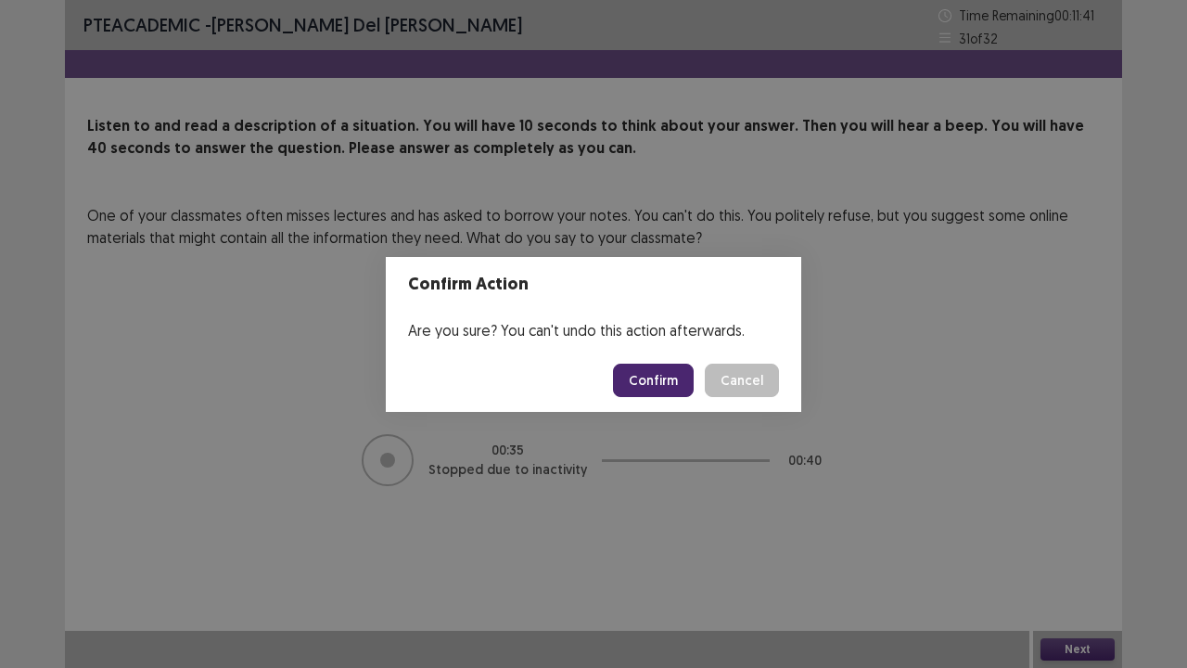
click at [632, 378] on button "Confirm" at bounding box center [653, 380] width 81 height 33
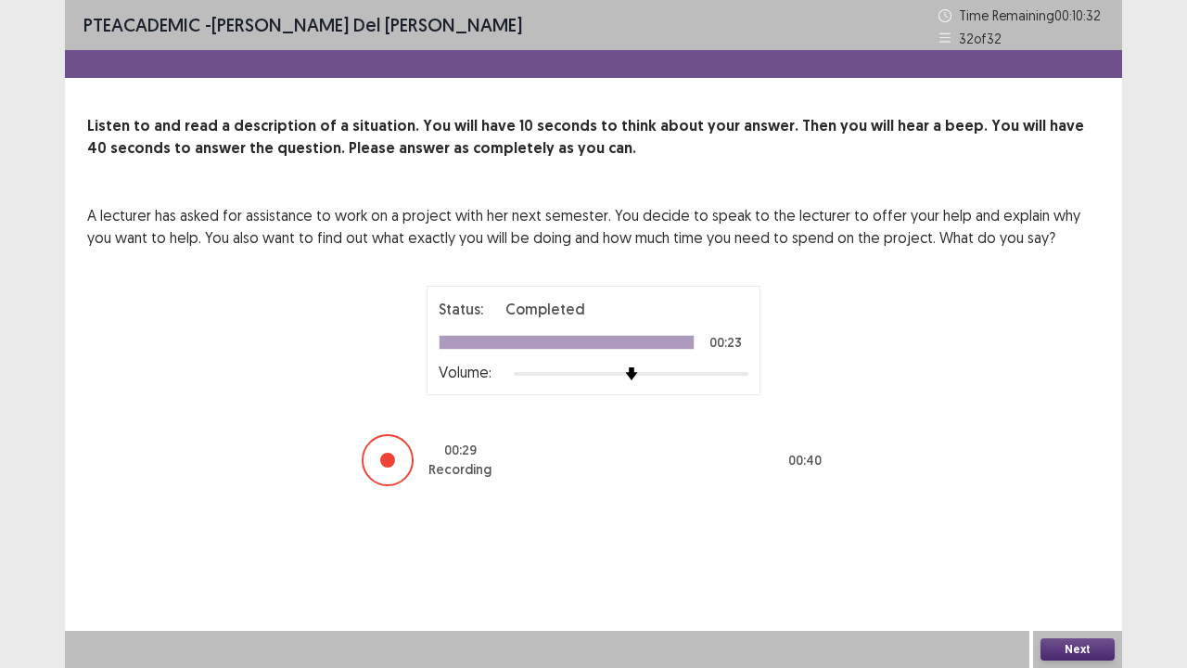
click at [1064, 550] on button "Next" at bounding box center [1078, 649] width 74 height 22
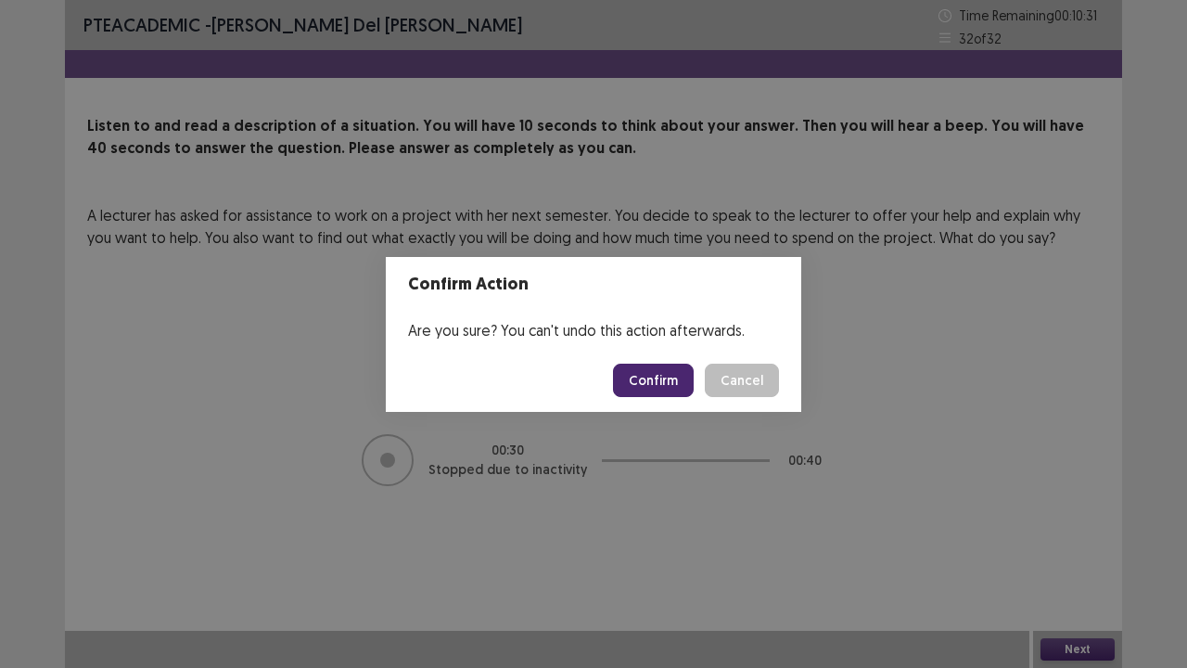
click at [647, 381] on button "Confirm" at bounding box center [653, 380] width 81 height 33
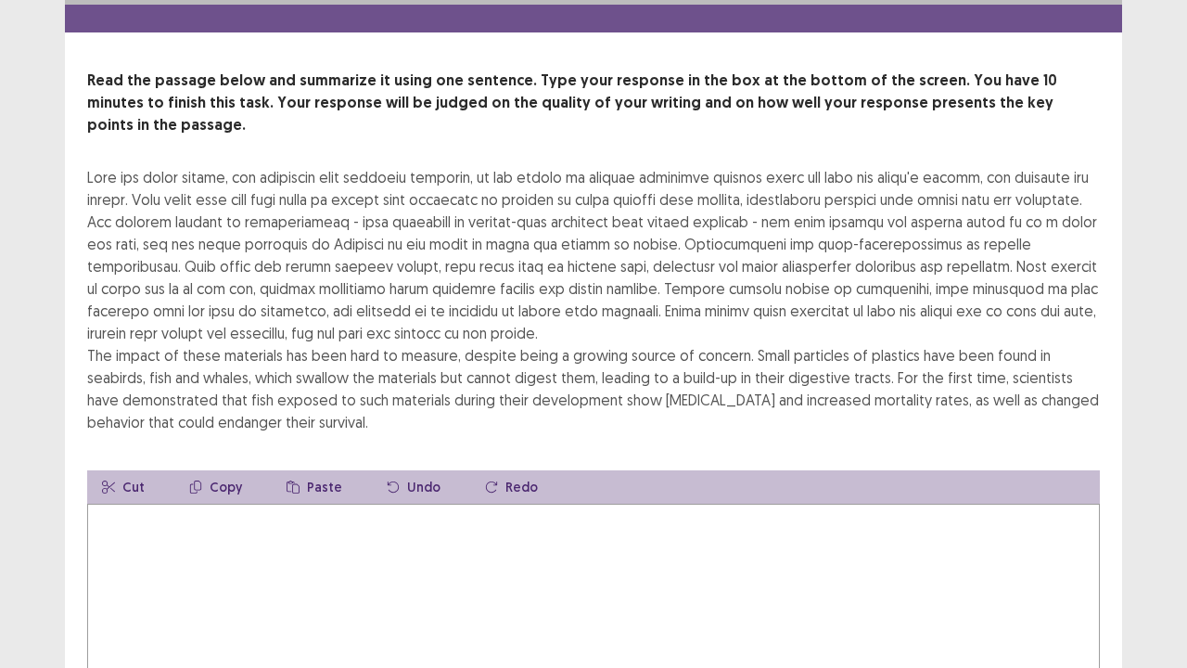
scroll to position [93, 0]
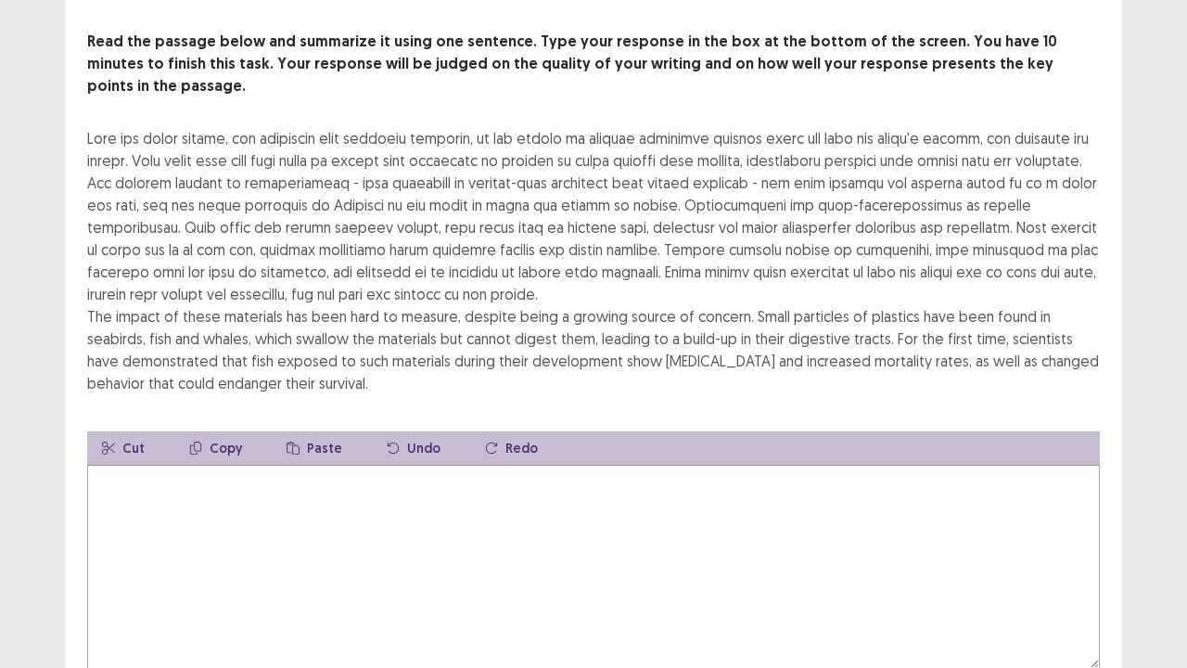
click at [425, 538] on textarea at bounding box center [593, 567] width 1013 height 204
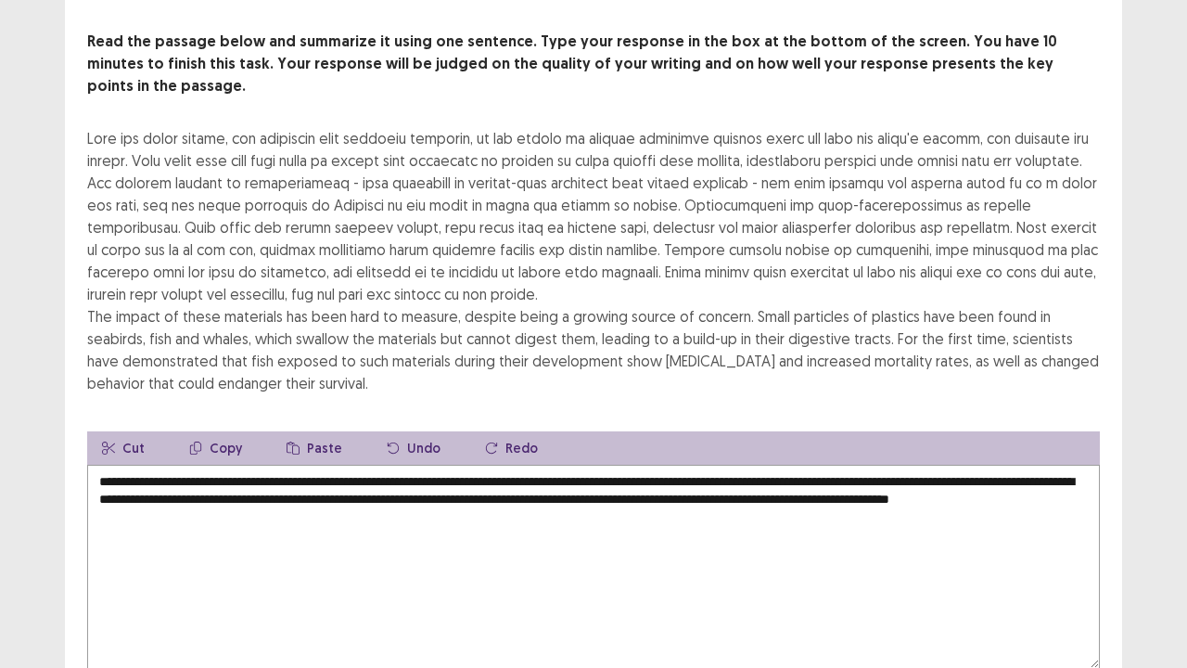
click at [994, 469] on textarea "**********" at bounding box center [593, 567] width 1013 height 204
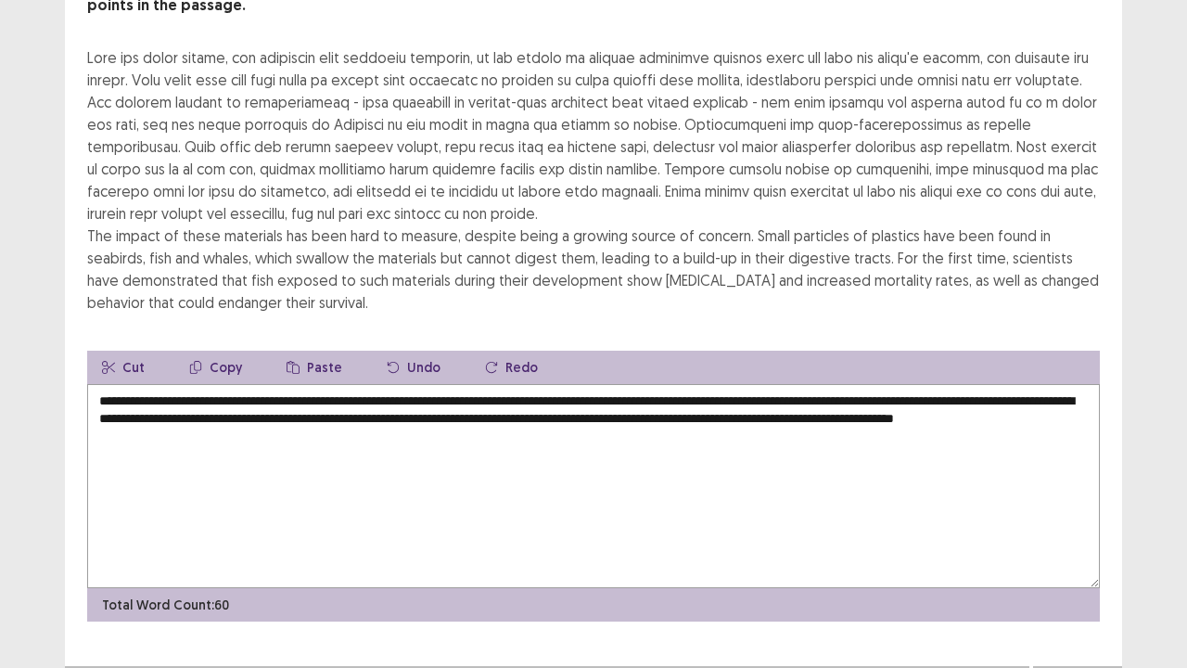
scroll to position [178, 0]
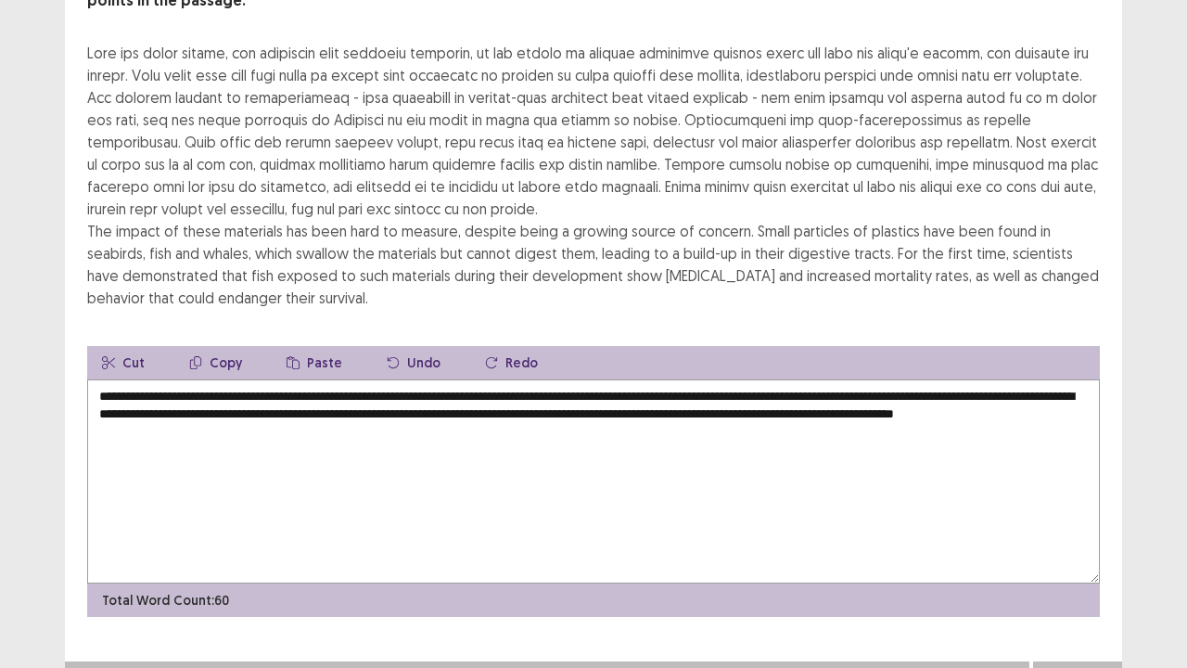
type textarea "**********"
click at [1079, 550] on div "Next" at bounding box center [1077, 679] width 89 height 37
click at [1074, 550] on button "Next" at bounding box center [1078, 680] width 74 height 22
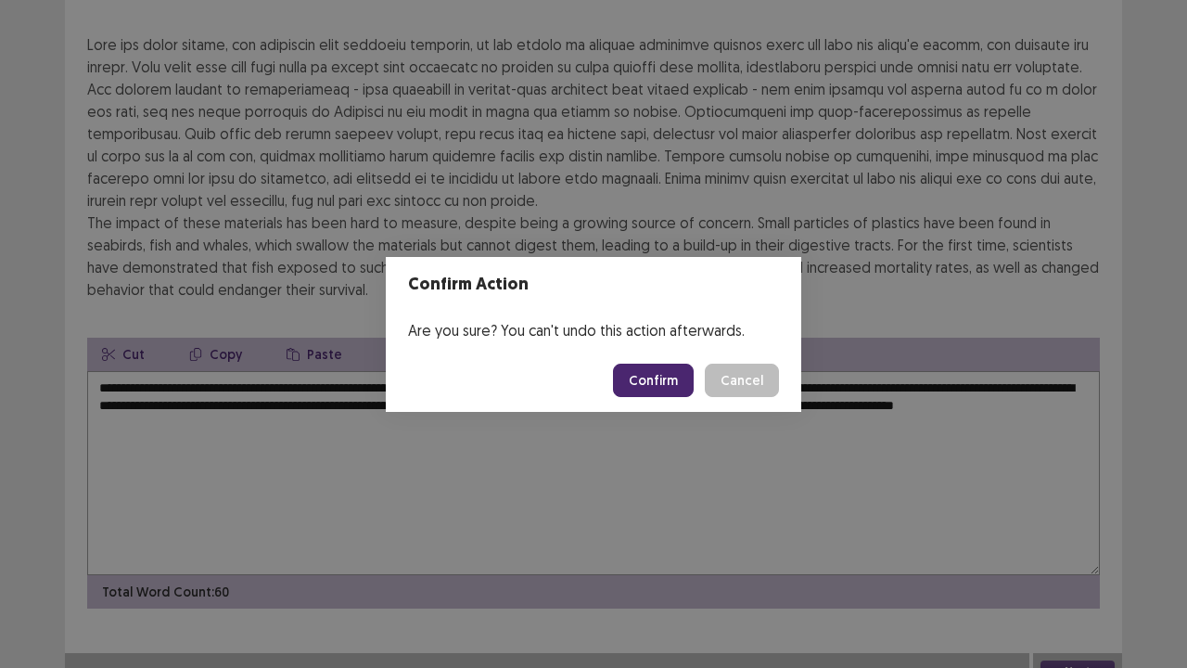
click at [655, 380] on button "Confirm" at bounding box center [653, 380] width 81 height 33
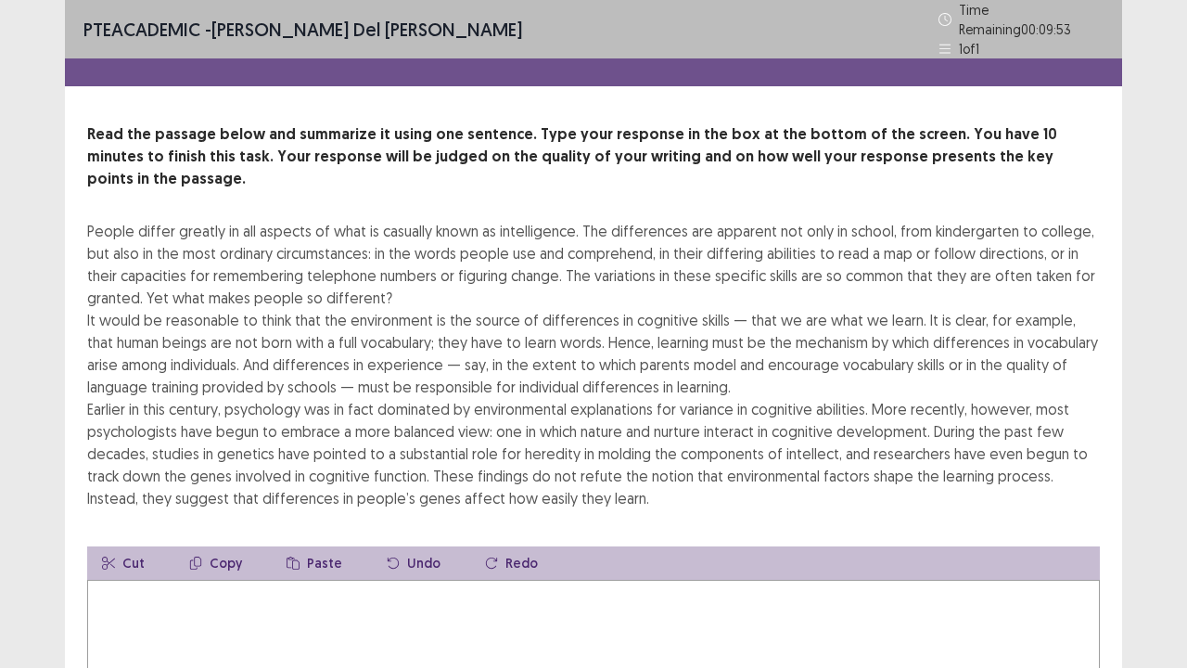
scroll to position [93, 0]
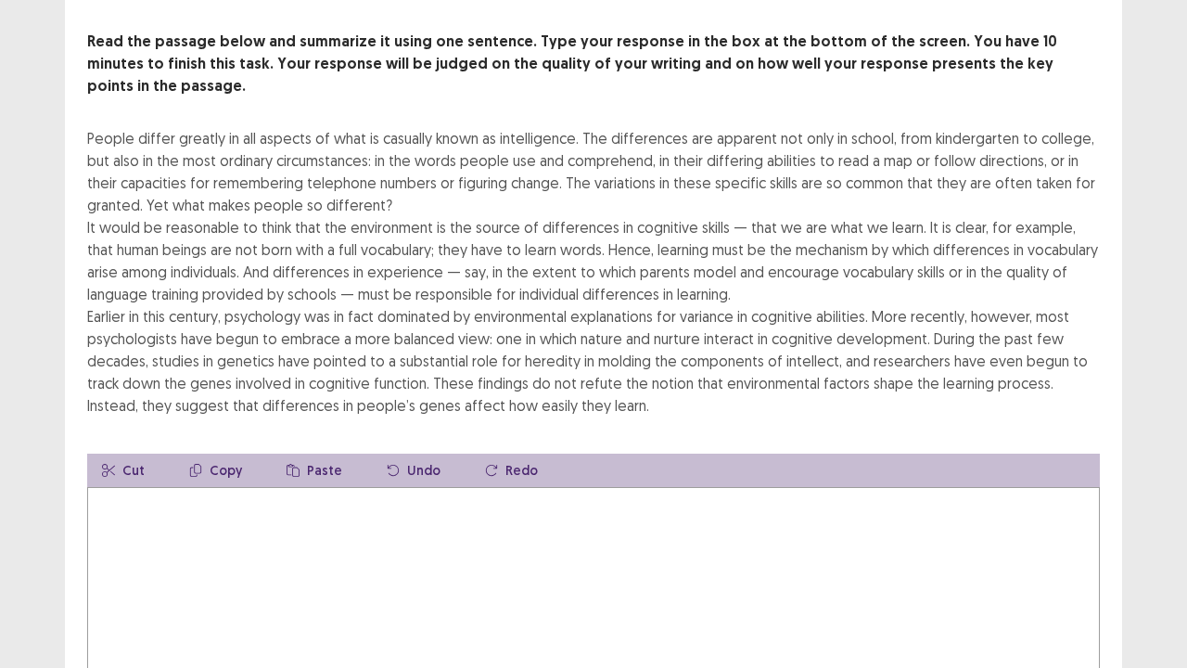
click at [473, 546] on textarea at bounding box center [593, 589] width 1013 height 204
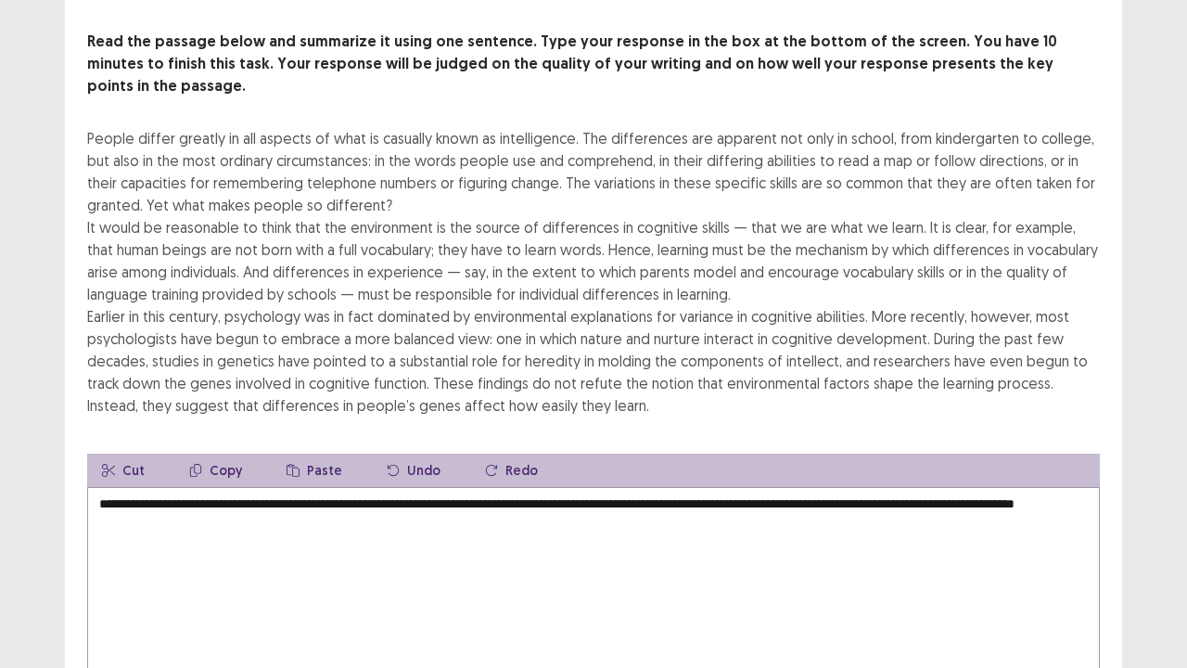
click at [121, 488] on textarea "**********" at bounding box center [593, 589] width 1013 height 204
click at [124, 491] on textarea "**********" at bounding box center [593, 589] width 1013 height 204
click at [126, 490] on textarea "**********" at bounding box center [593, 589] width 1013 height 204
click at [131, 488] on textarea "**********" at bounding box center [593, 589] width 1013 height 204
click at [257, 496] on textarea "**********" at bounding box center [593, 589] width 1013 height 204
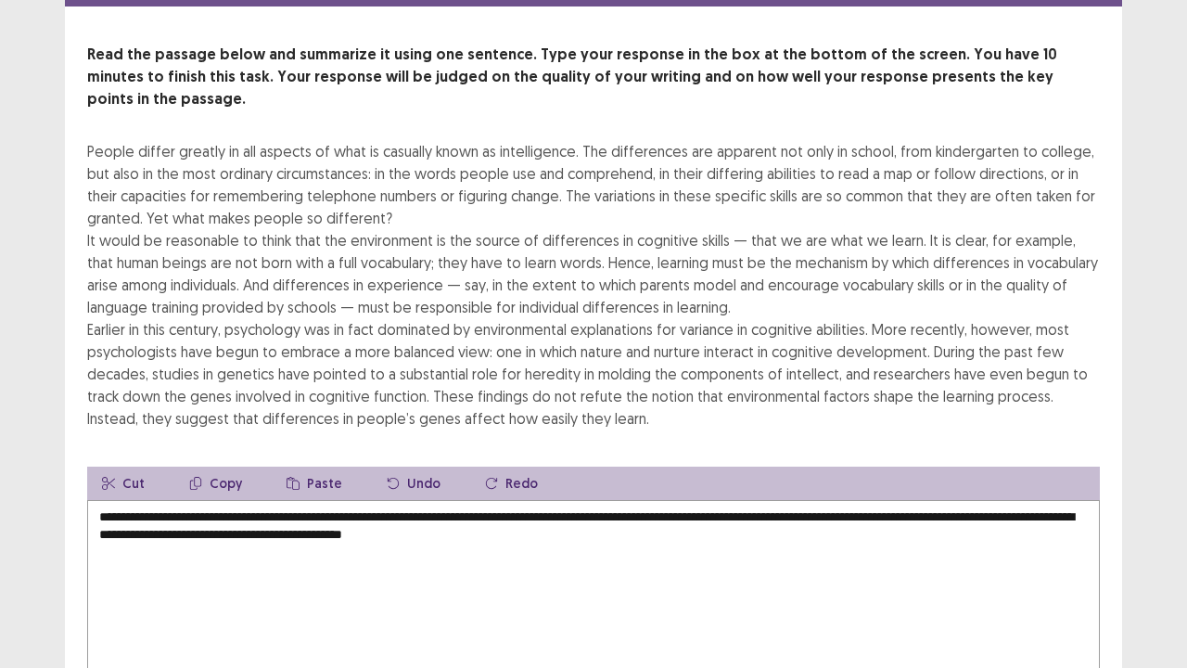
scroll to position [200, 0]
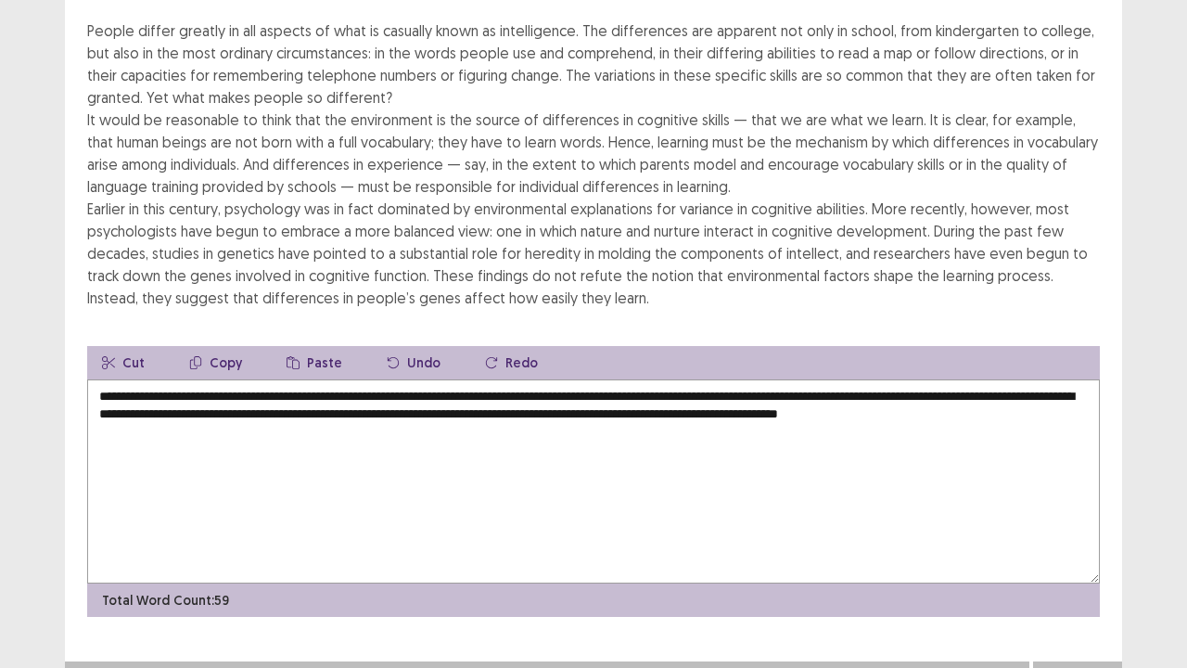
click at [1030, 383] on textarea "**********" at bounding box center [593, 481] width 1013 height 204
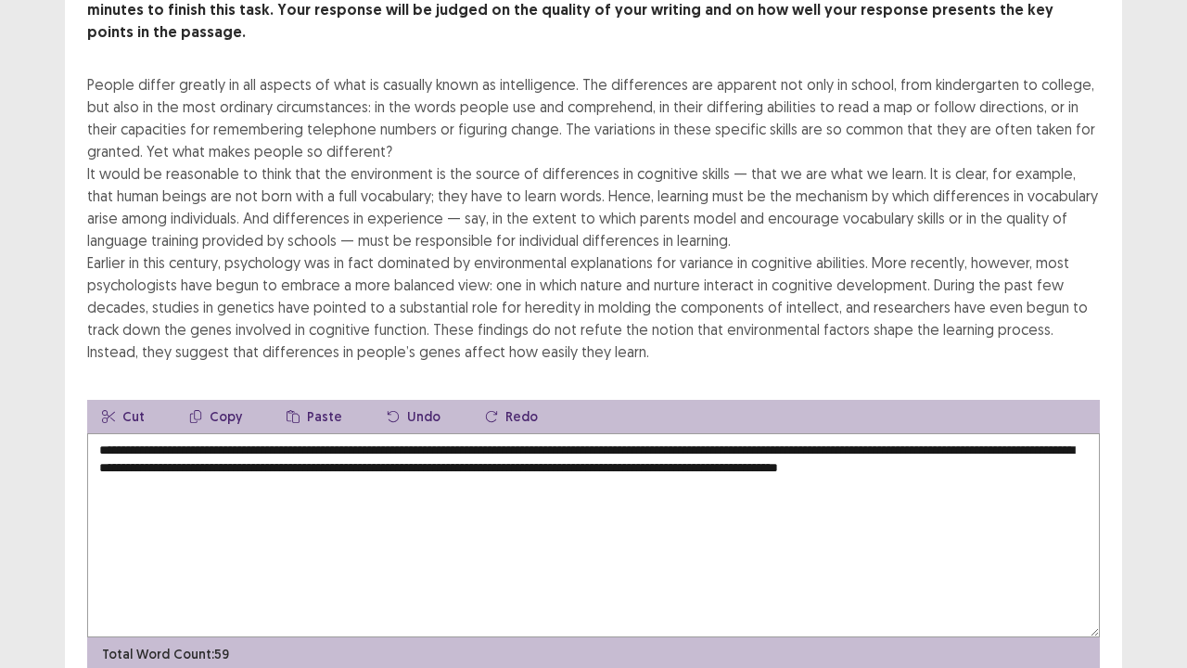
scroll to position [186, 0]
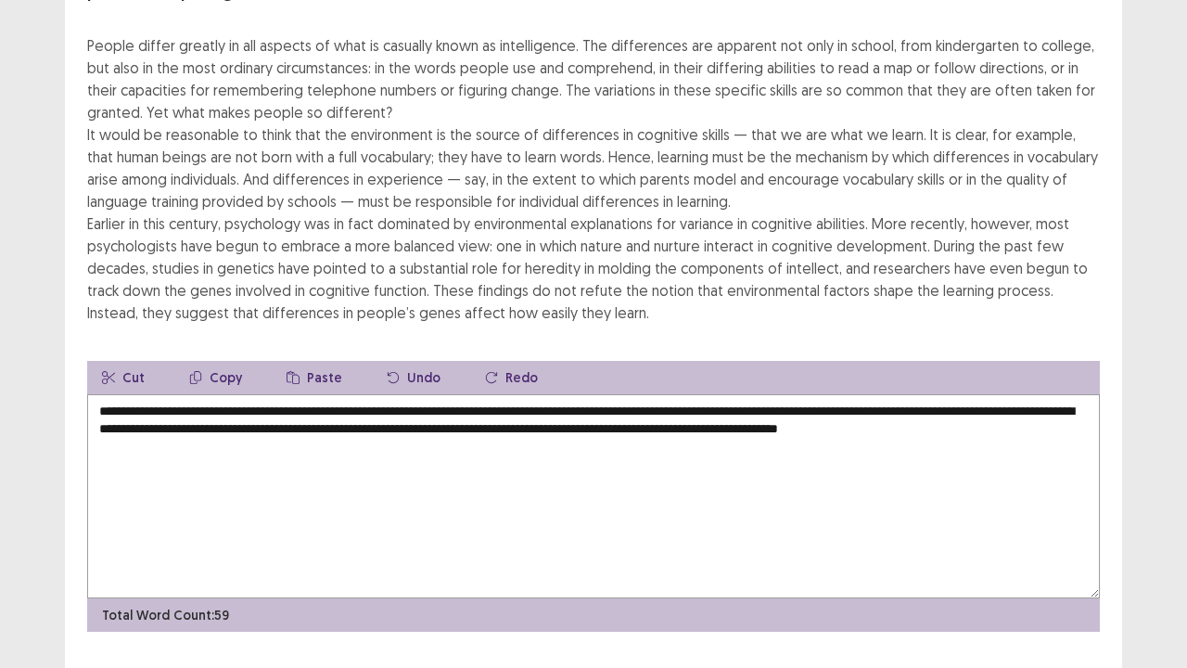
click at [145, 425] on textarea "**********" at bounding box center [593, 496] width 1013 height 204
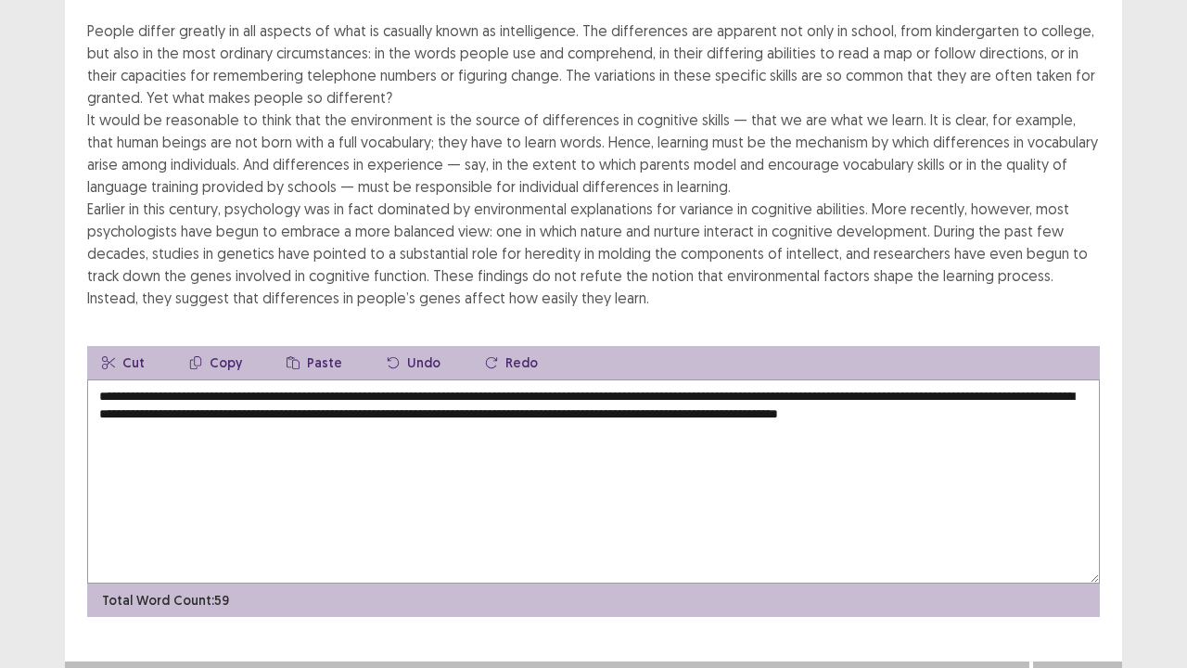
type textarea "**********"
click at [1076, 550] on button "Next" at bounding box center [1078, 680] width 74 height 22
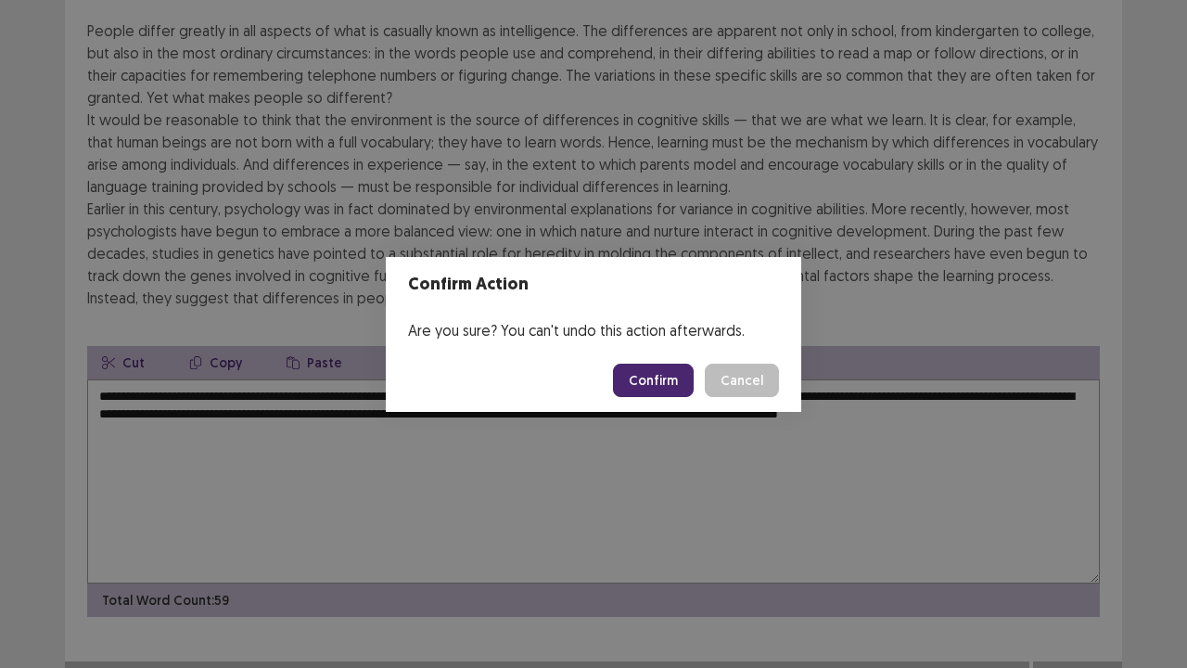
click at [631, 375] on button "Confirm" at bounding box center [653, 380] width 81 height 33
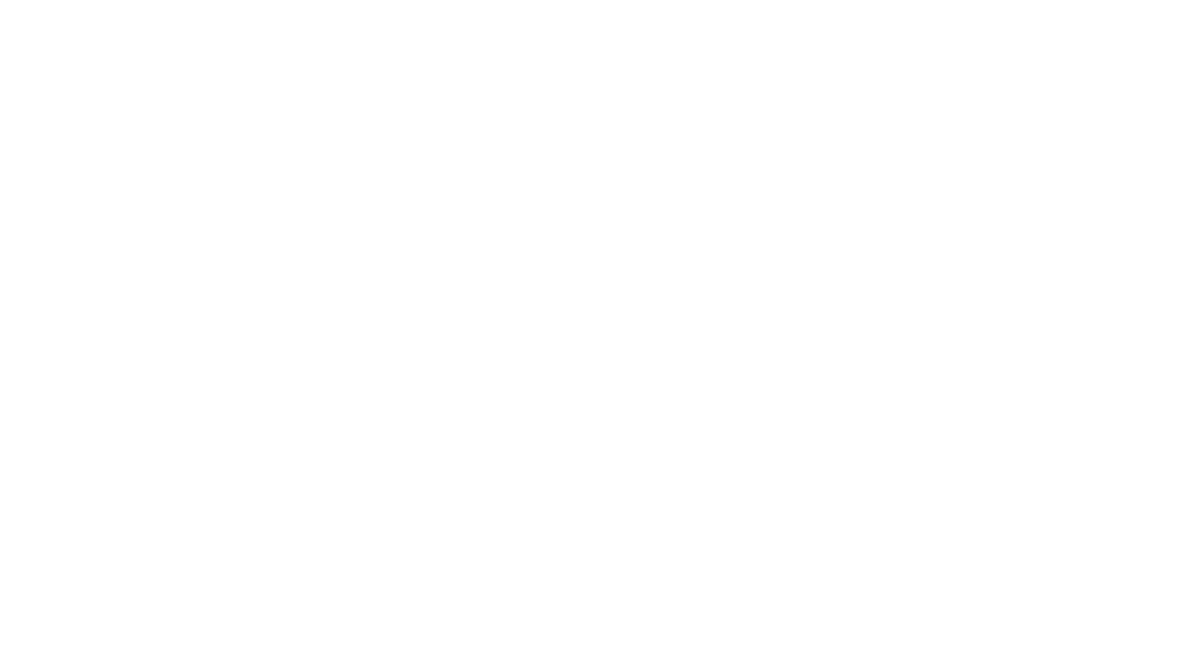
scroll to position [0, 0]
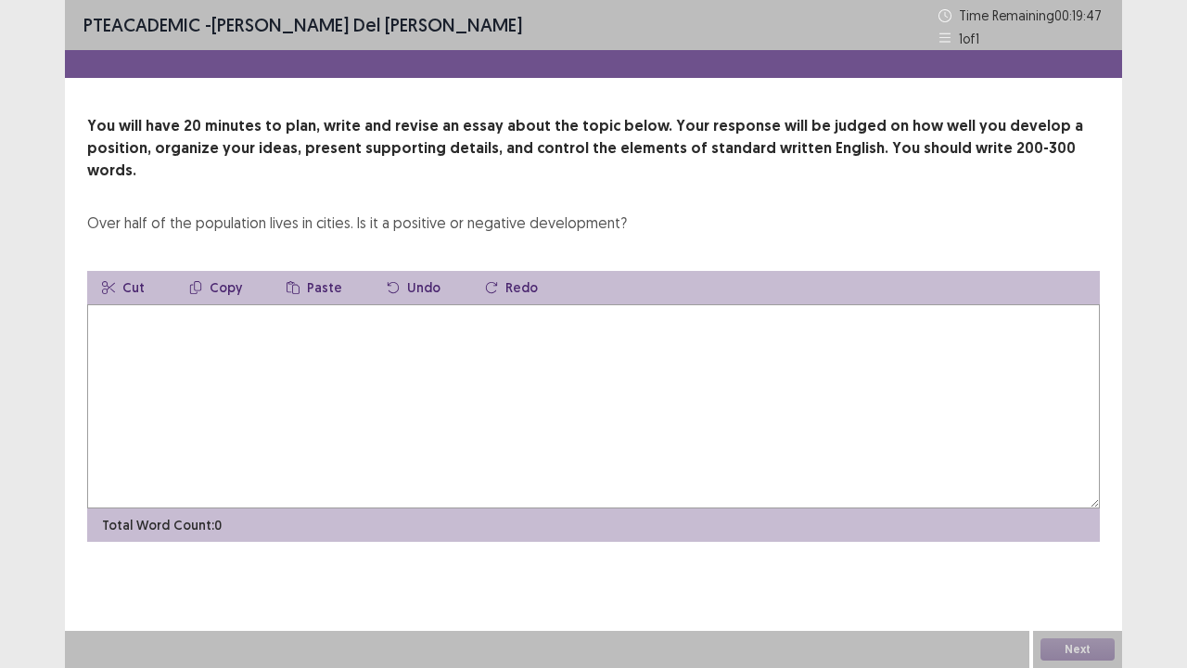
click at [442, 349] on textarea at bounding box center [593, 406] width 1013 height 204
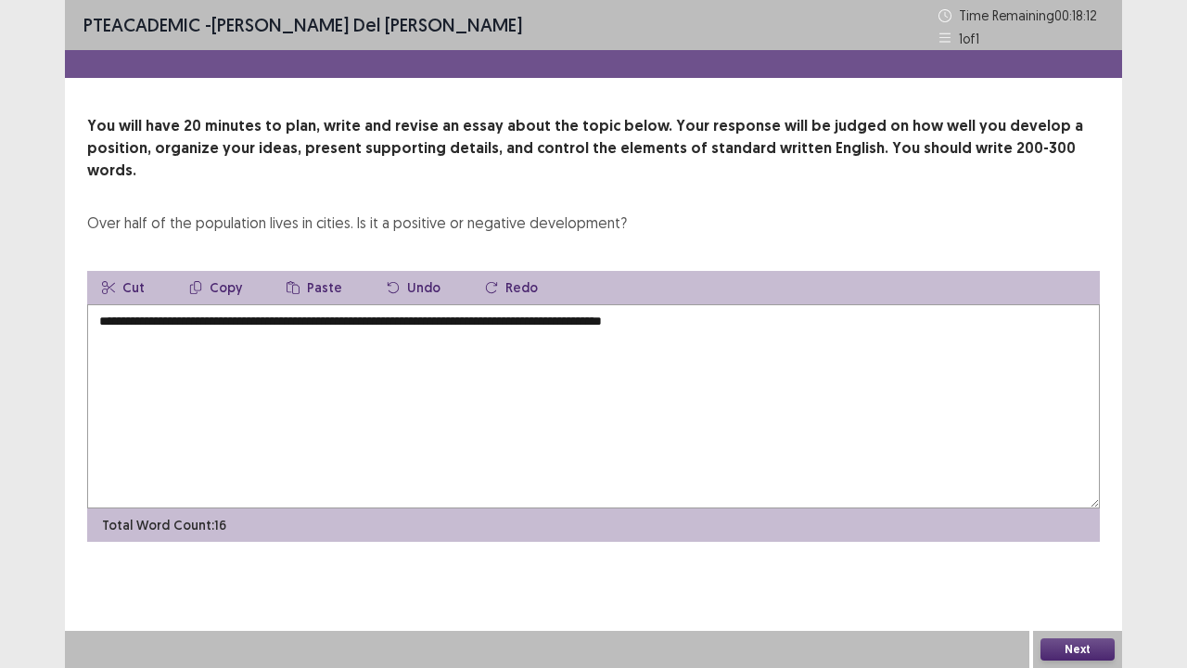
click at [508, 304] on textarea "**********" at bounding box center [593, 406] width 1013 height 204
click at [700, 304] on textarea "**********" at bounding box center [593, 406] width 1013 height 204
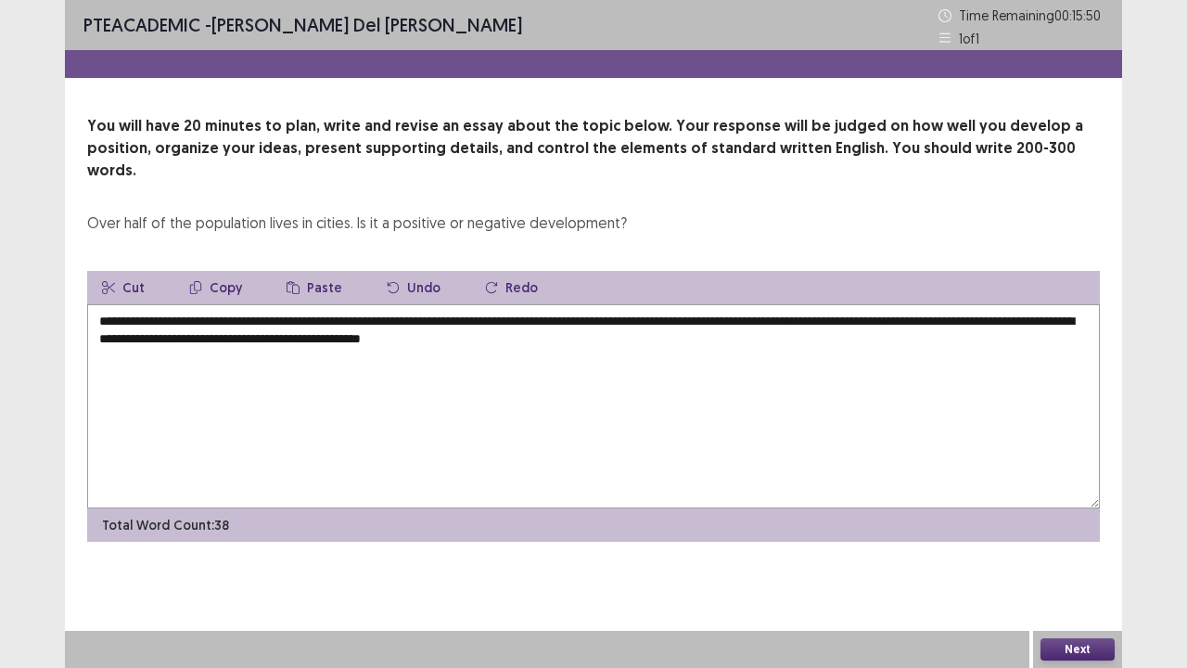
click at [575, 316] on textarea "**********" at bounding box center [593, 406] width 1013 height 204
click at [608, 317] on textarea "**********" at bounding box center [593, 406] width 1013 height 204
click at [603, 316] on textarea "**********" at bounding box center [593, 406] width 1013 height 204
click at [672, 327] on textarea "**********" at bounding box center [593, 406] width 1013 height 204
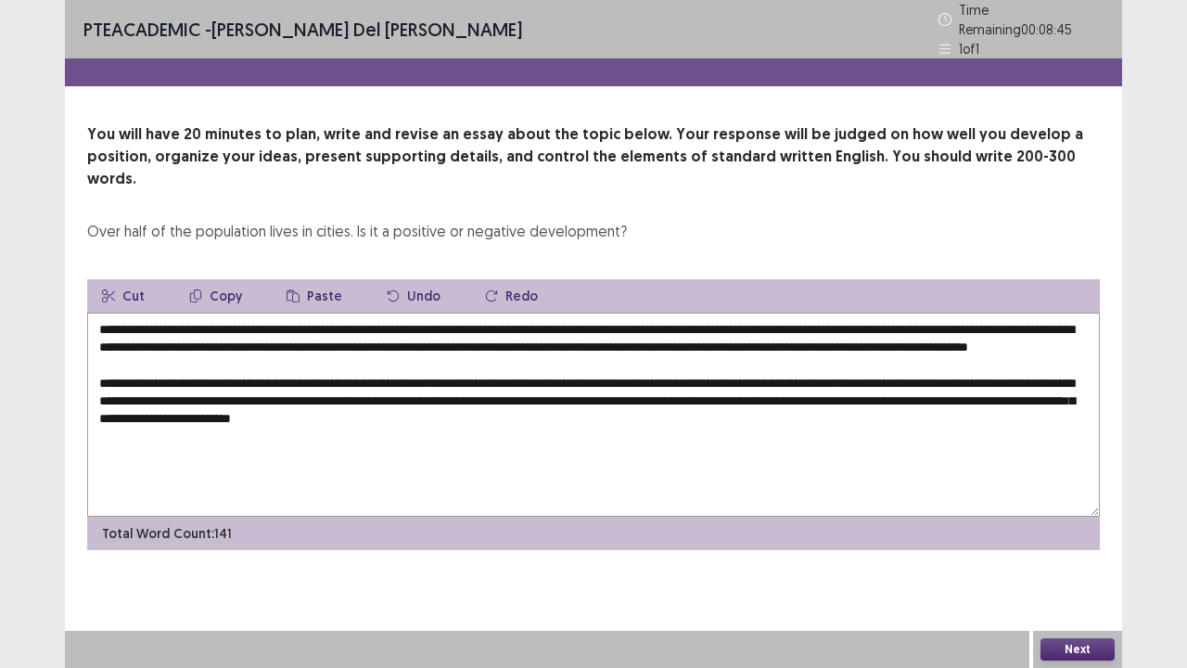
click at [310, 349] on textarea "**********" at bounding box center [593, 415] width 1013 height 204
click at [649, 409] on textarea "**********" at bounding box center [593, 415] width 1013 height 204
click at [182, 352] on textarea "**********" at bounding box center [593, 415] width 1013 height 204
click at [609, 410] on textarea "**********" at bounding box center [593, 415] width 1013 height 204
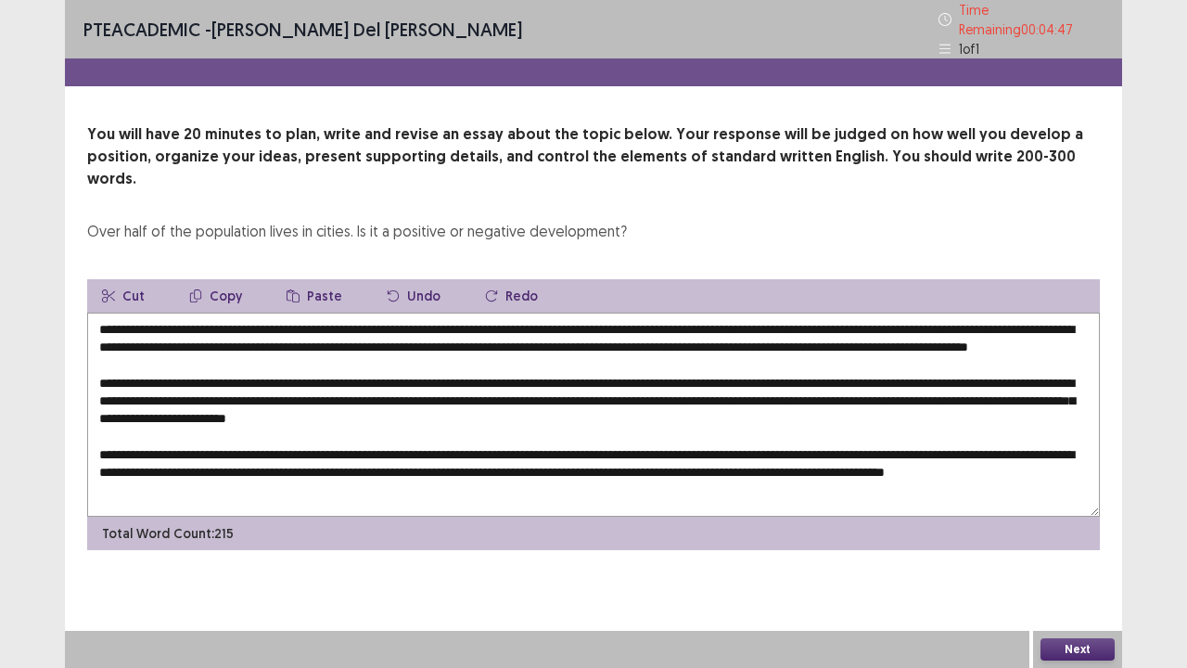
click at [302, 464] on textarea at bounding box center [593, 415] width 1013 height 204
click at [302, 462] on textarea at bounding box center [593, 415] width 1013 height 204
click at [1069, 440] on textarea at bounding box center [593, 415] width 1013 height 204
click at [975, 457] on textarea at bounding box center [593, 415] width 1013 height 204
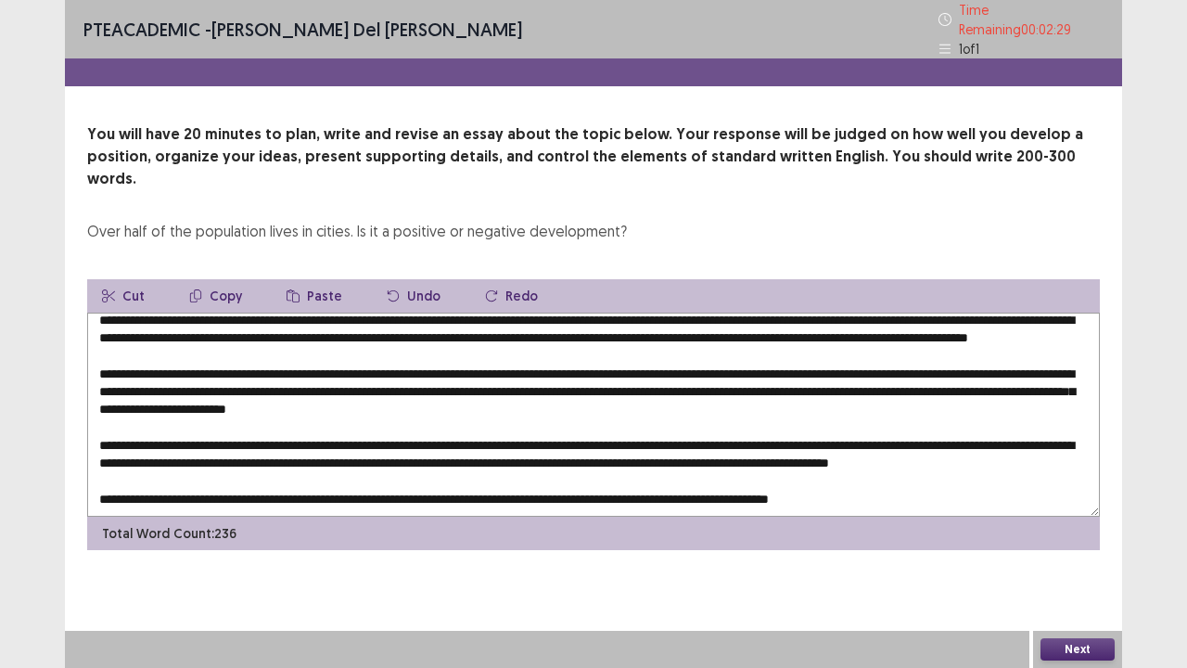
click at [608, 375] on textarea at bounding box center [593, 415] width 1013 height 204
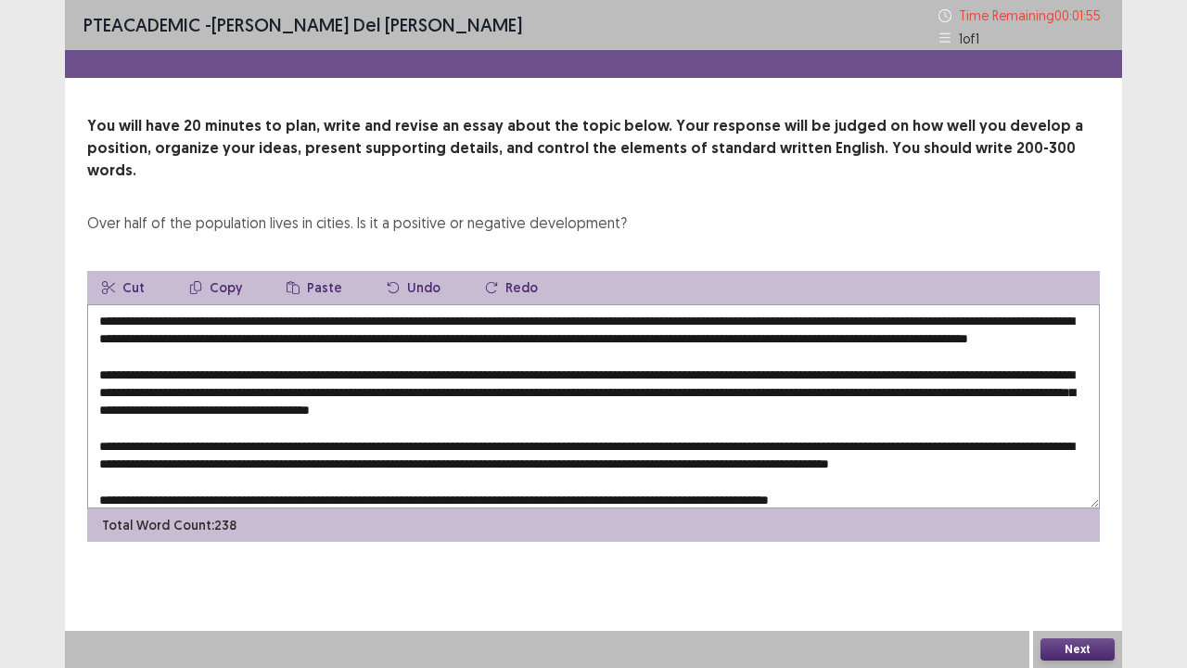
scroll to position [97, 0]
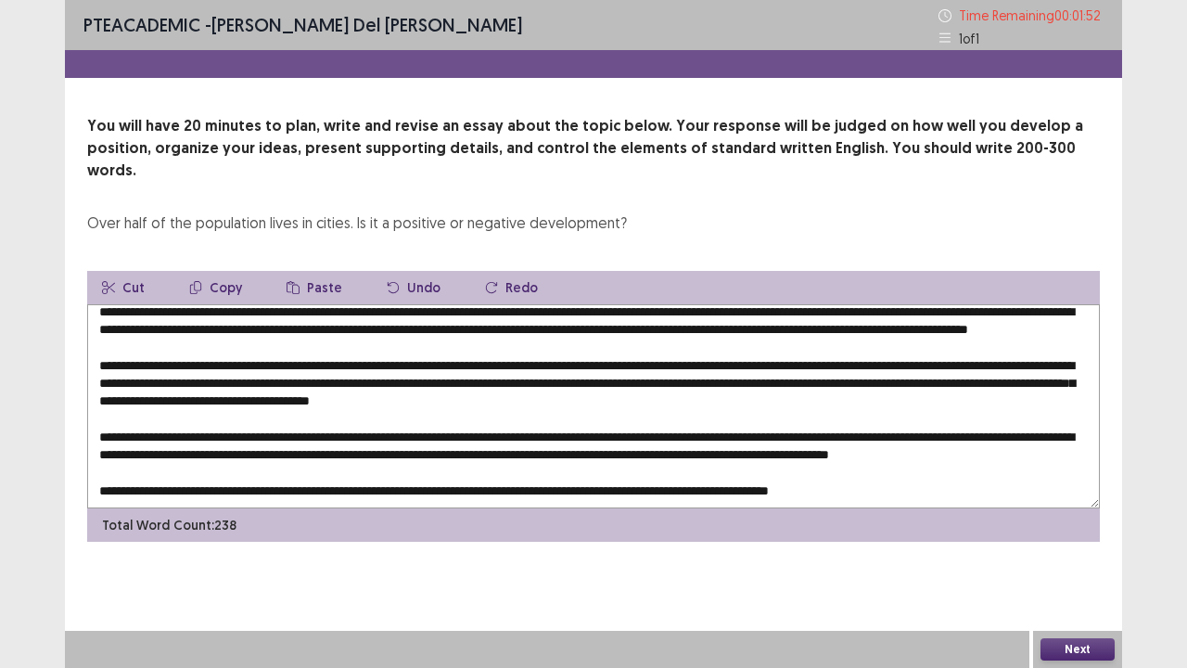
click at [890, 421] on textarea at bounding box center [593, 406] width 1013 height 204
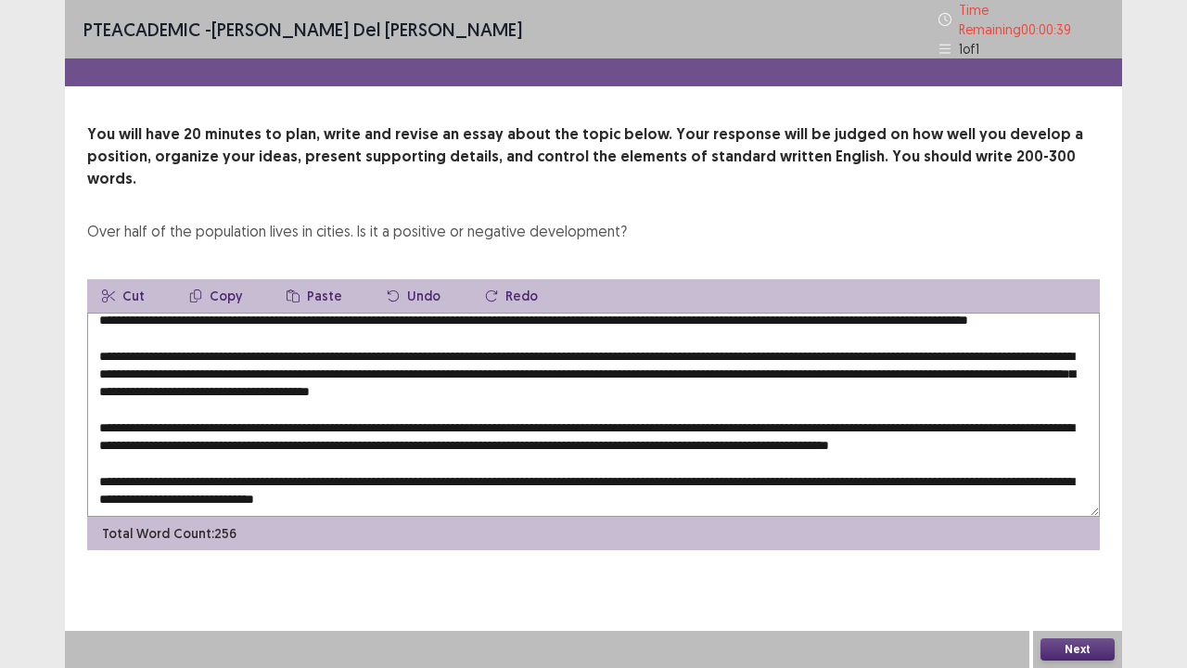
scroll to position [0, 0]
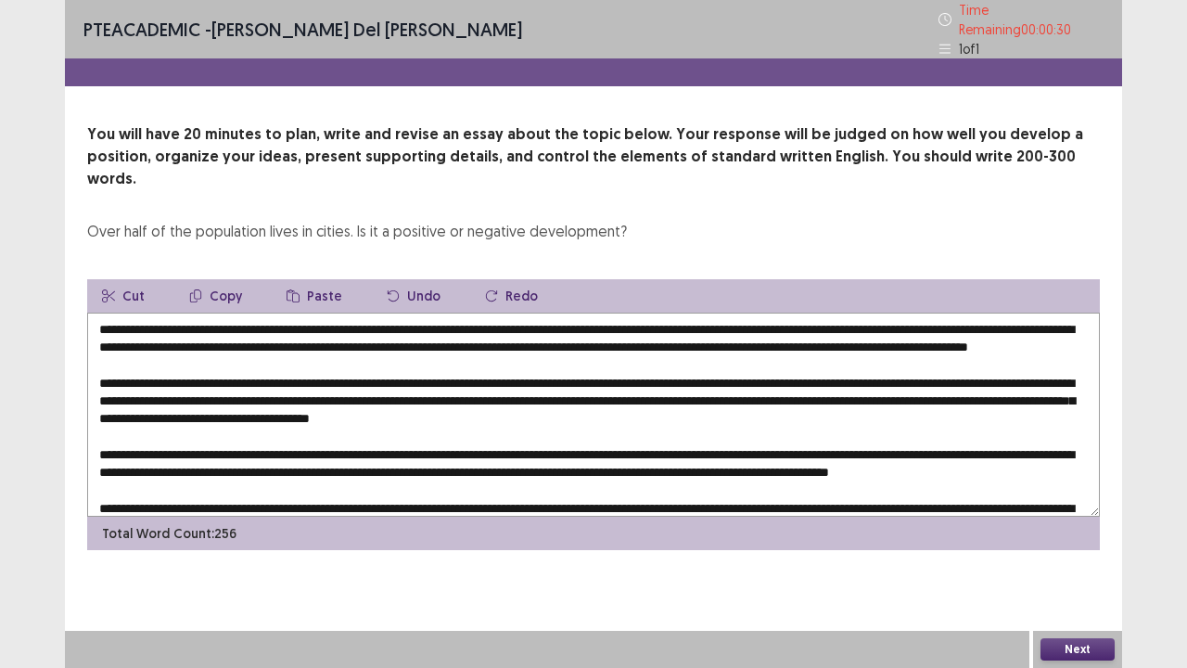
click at [341, 388] on textarea at bounding box center [593, 415] width 1013 height 204
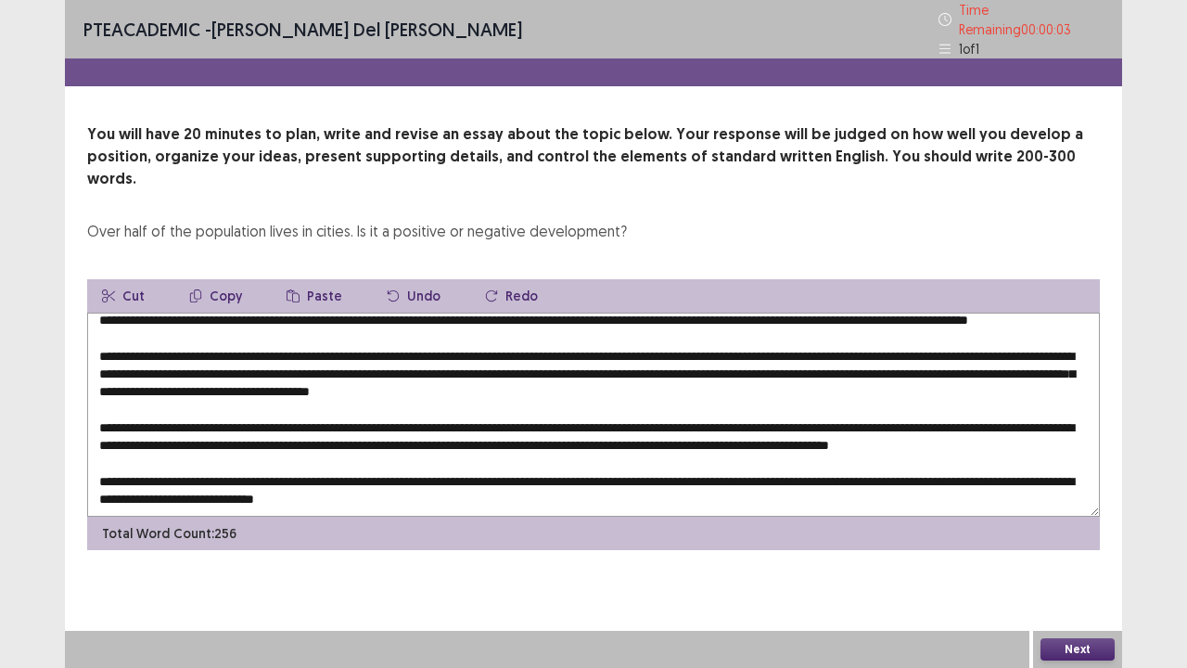
type textarea "**********"
click at [1057, 550] on div "Next" at bounding box center [1077, 649] width 89 height 37
click at [1057, 550] on button "Next" at bounding box center [1078, 649] width 74 height 22
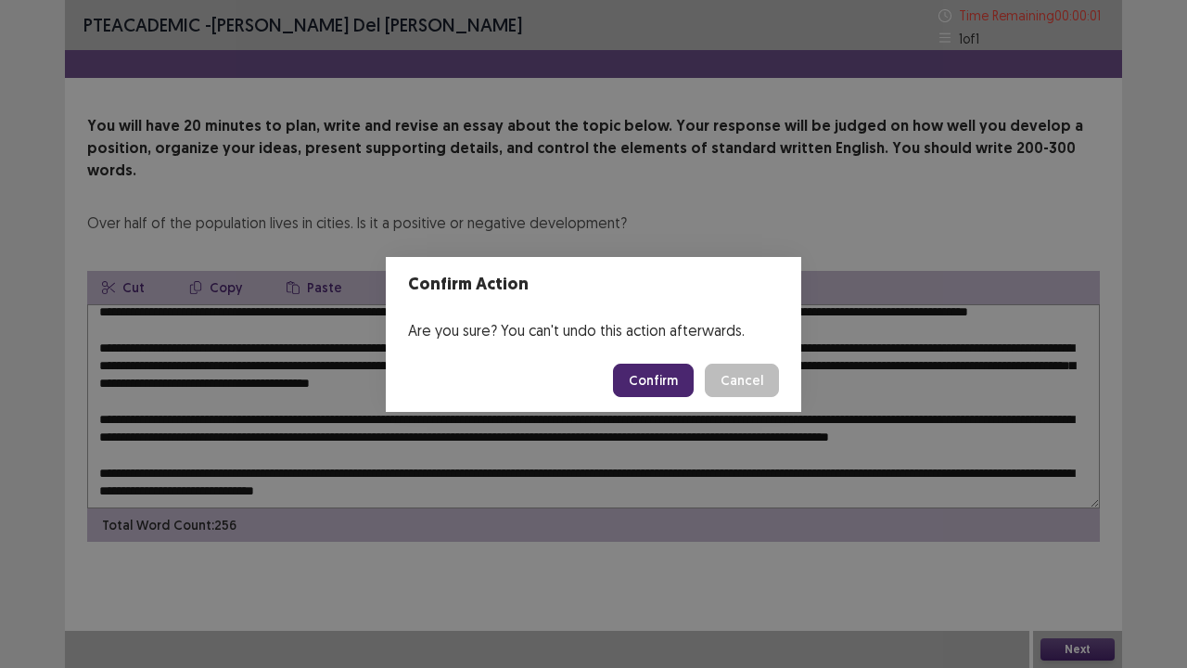
click at [649, 377] on button "Confirm" at bounding box center [653, 380] width 81 height 33
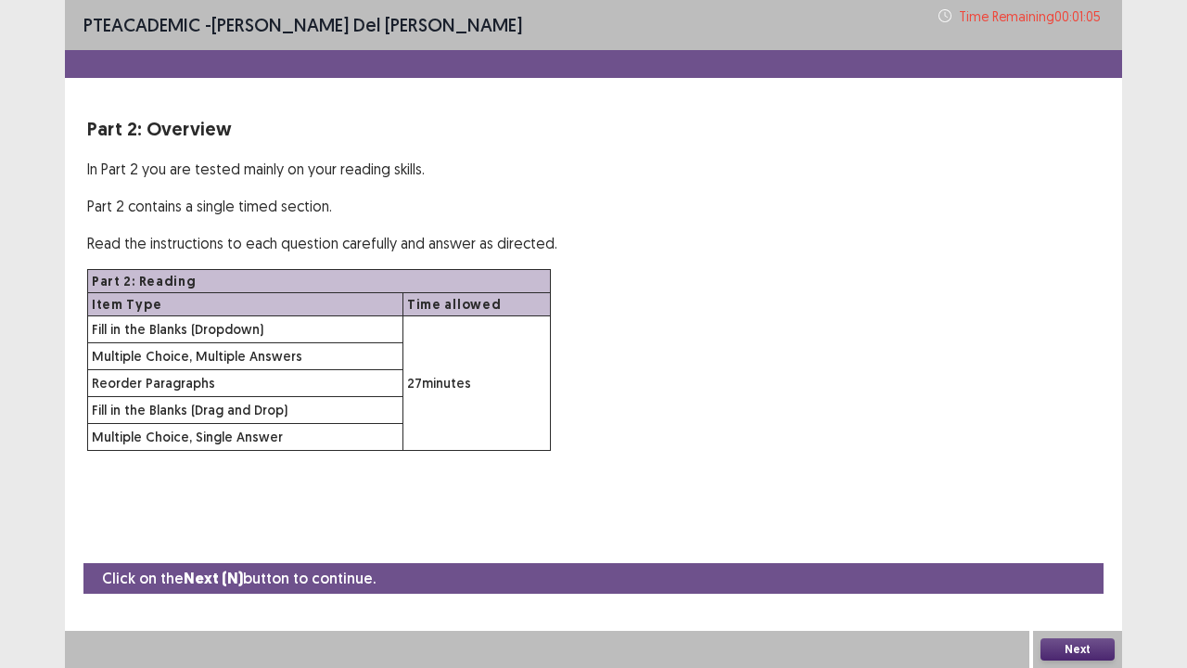
click at [1075, 550] on button "Next" at bounding box center [1078, 649] width 74 height 22
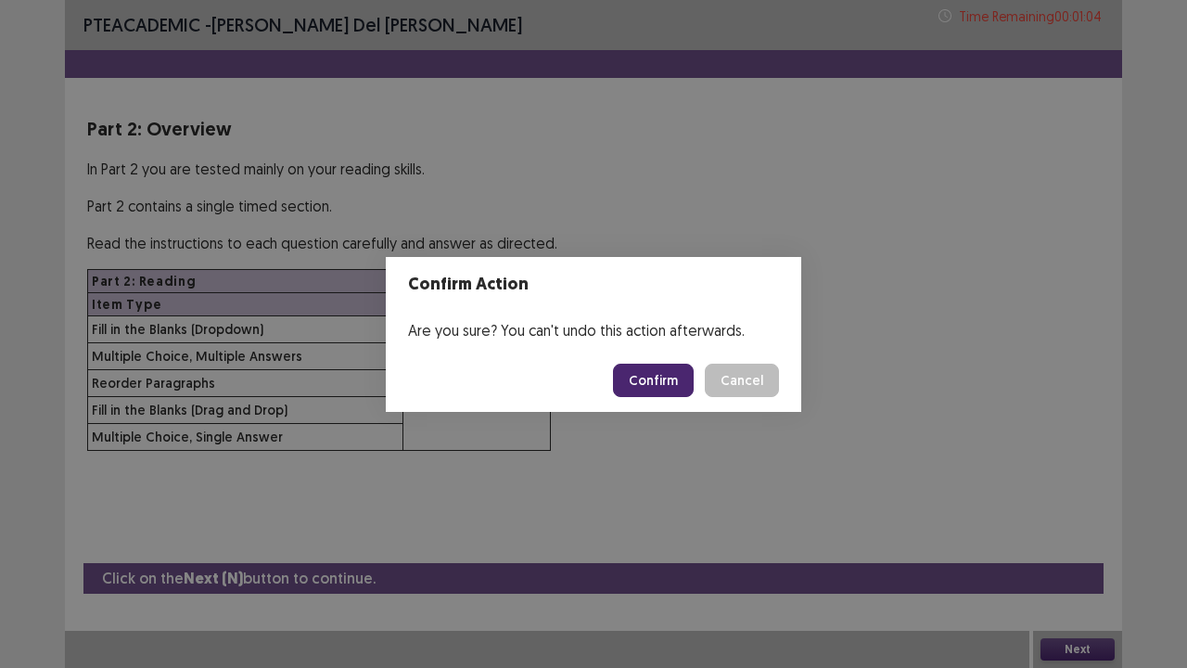
click at [667, 384] on button "Confirm" at bounding box center [653, 380] width 81 height 33
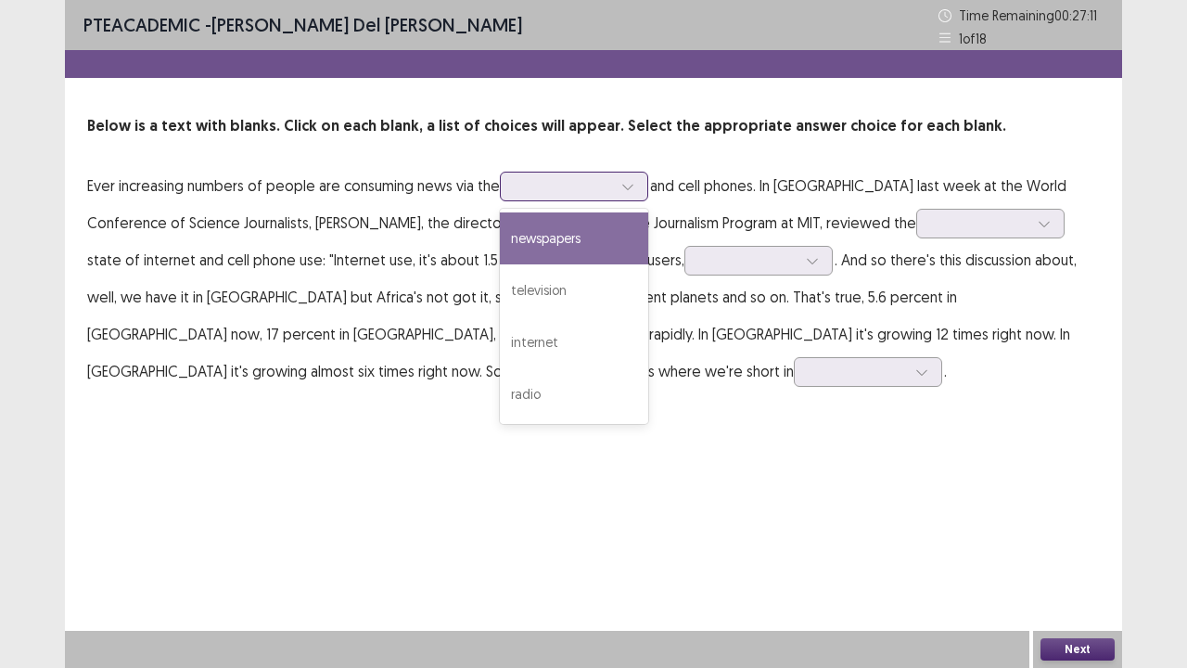
click at [578, 183] on div at bounding box center [564, 186] width 96 height 18
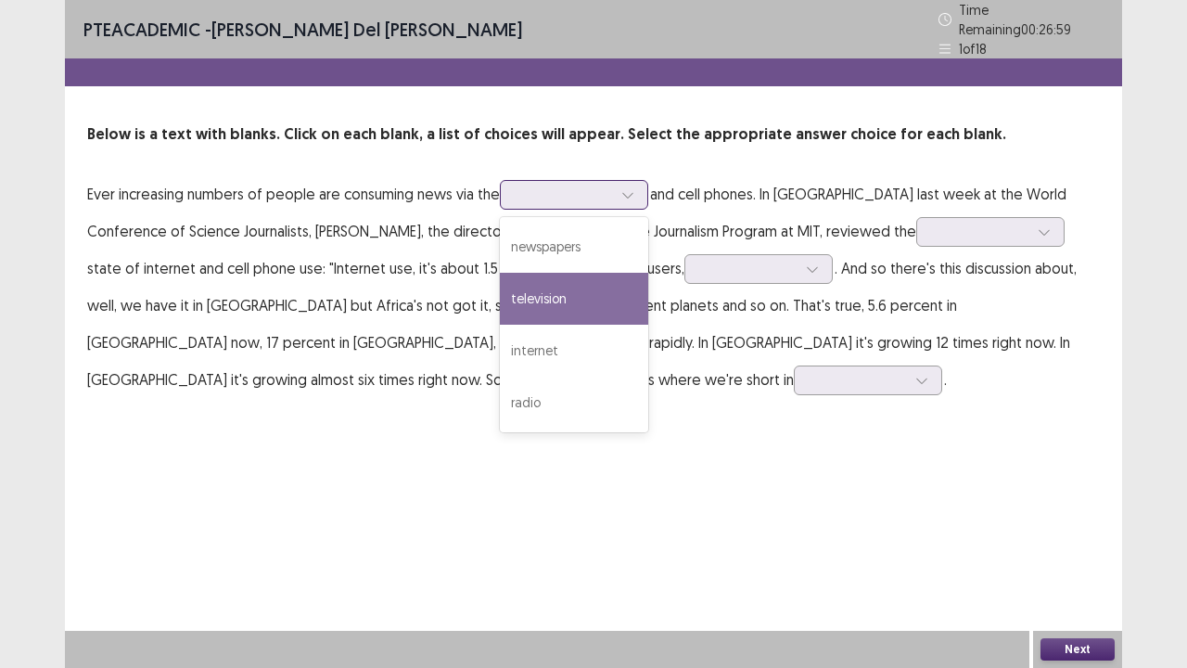
click at [549, 286] on div "television" at bounding box center [574, 299] width 148 height 52
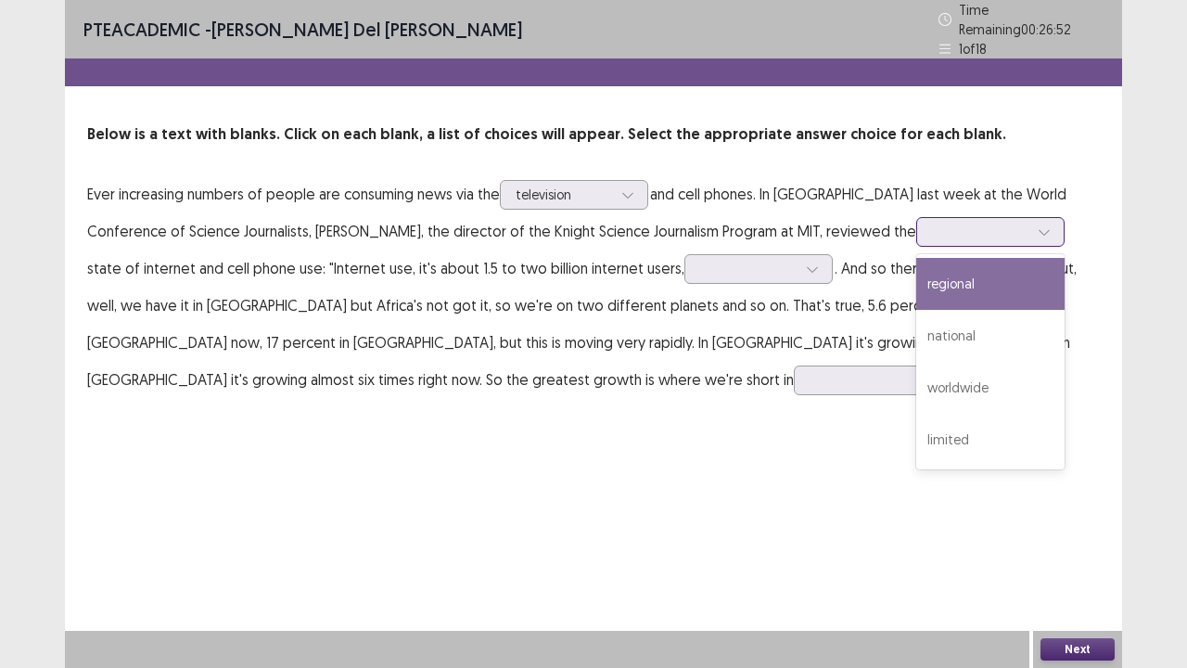
click at [932, 228] on div at bounding box center [980, 232] width 96 height 18
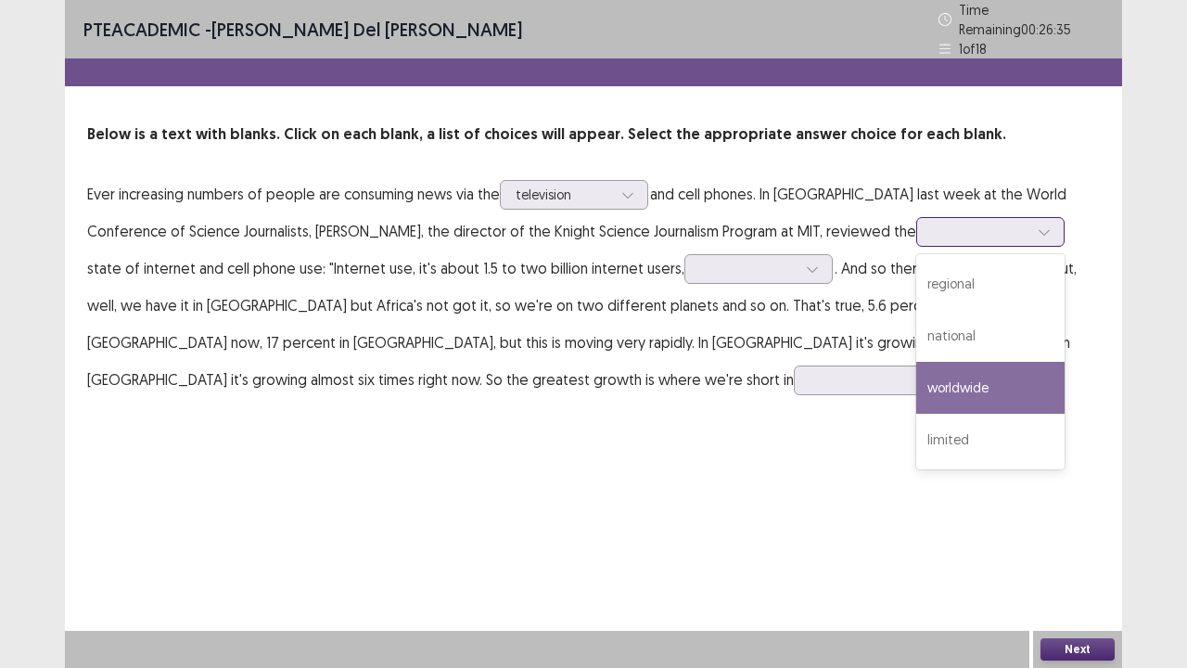
click at [916, 374] on div "worldwide" at bounding box center [990, 388] width 148 height 52
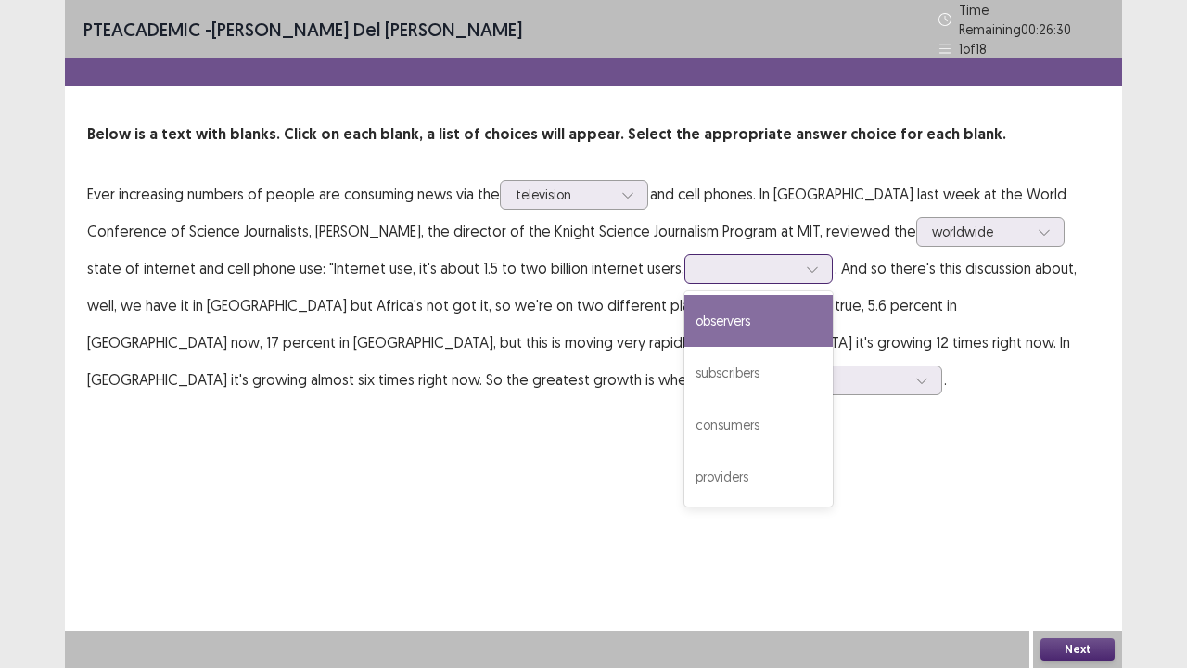
click at [700, 263] on div at bounding box center [748, 269] width 96 height 18
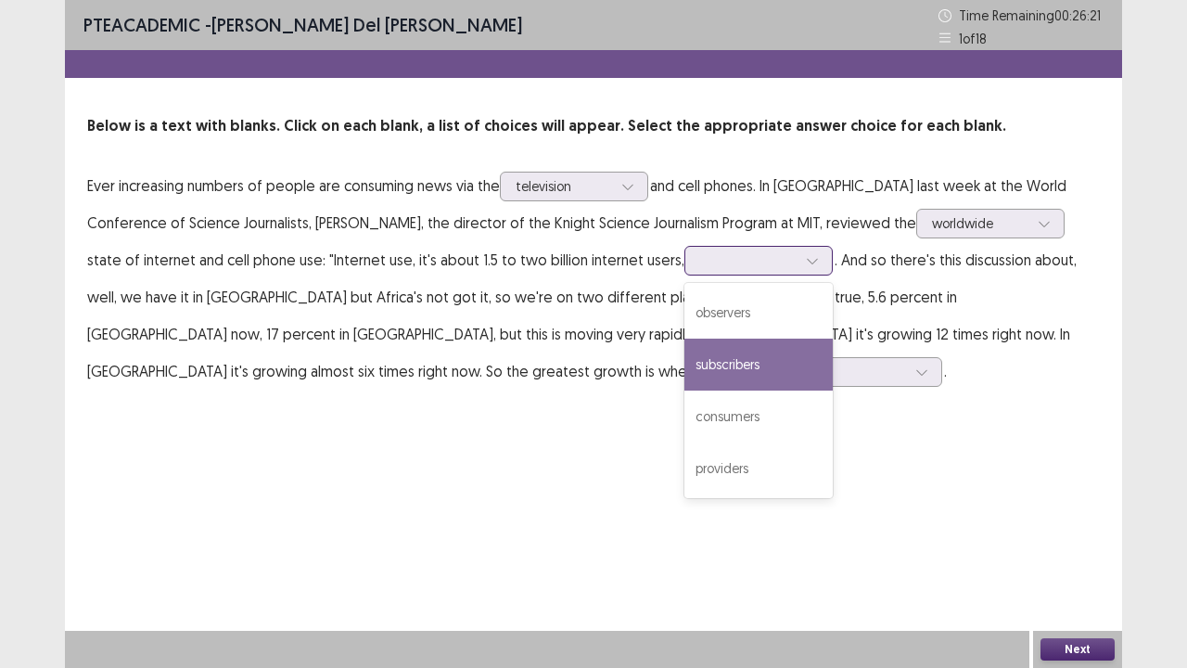
click at [685, 356] on div "subscribers" at bounding box center [759, 365] width 148 height 52
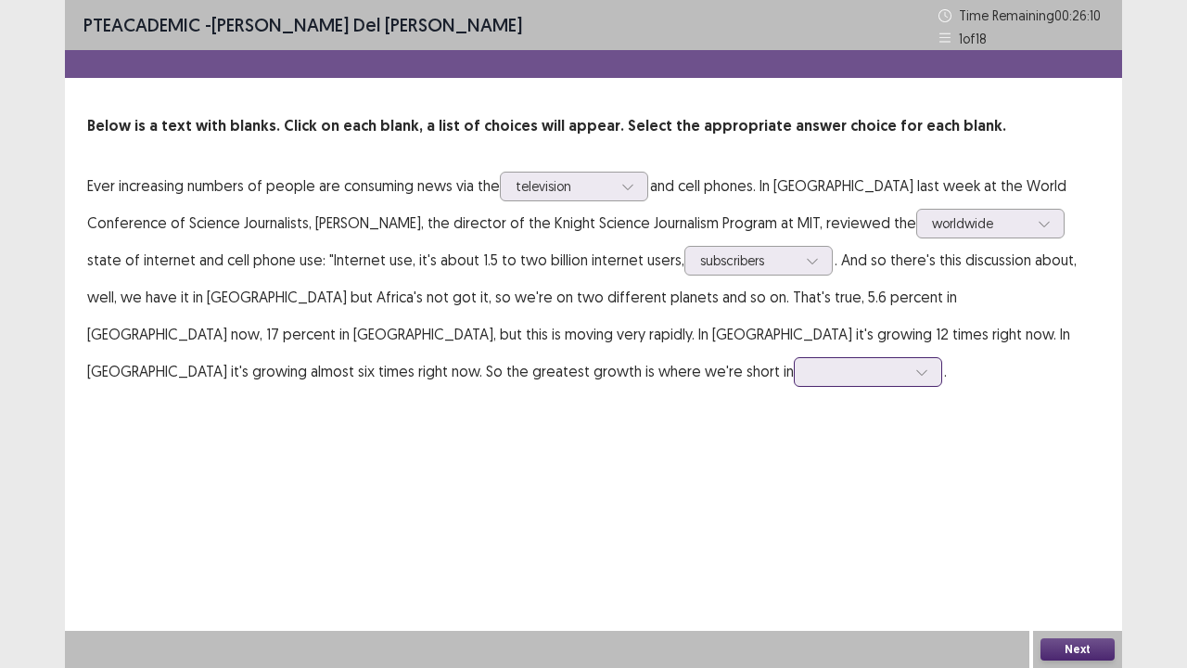
click at [810, 375] on div at bounding box center [858, 372] width 96 height 18
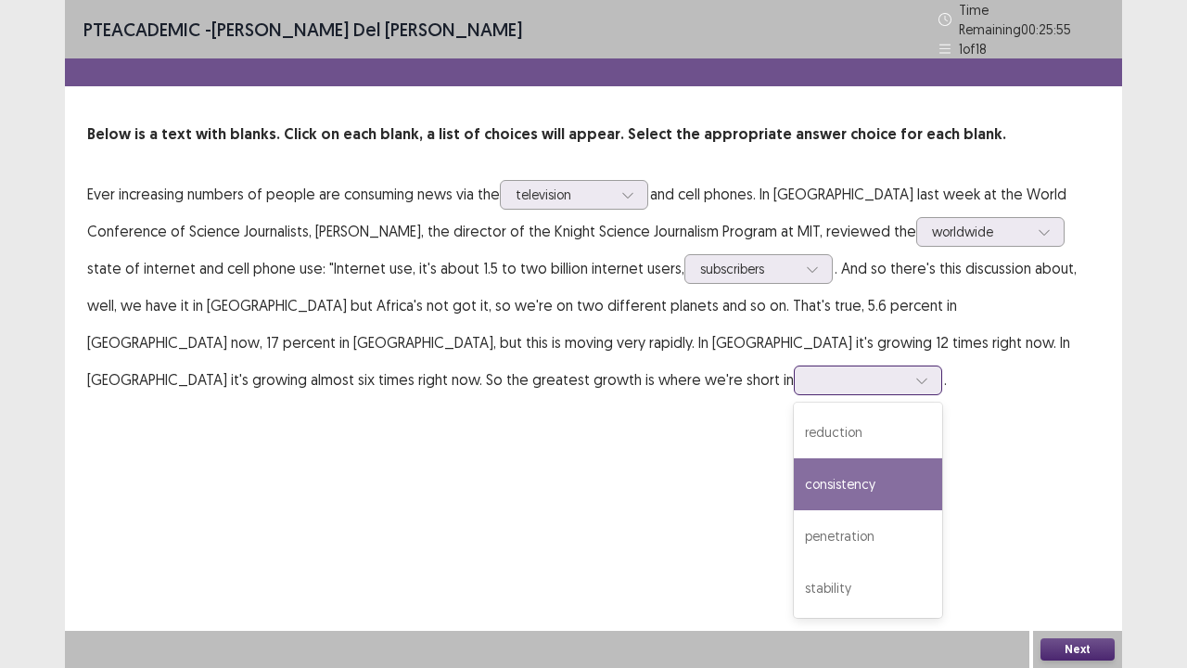
click at [794, 468] on div "consistency" at bounding box center [868, 484] width 148 height 52
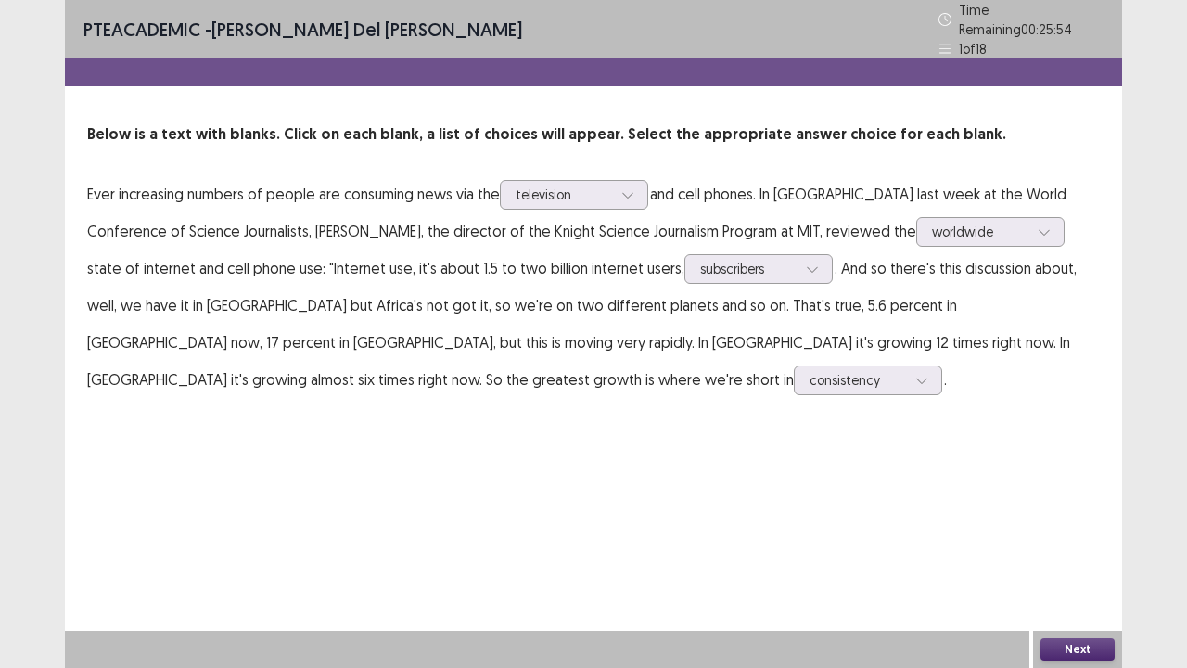
click at [1069, 550] on button "Next" at bounding box center [1078, 649] width 74 height 22
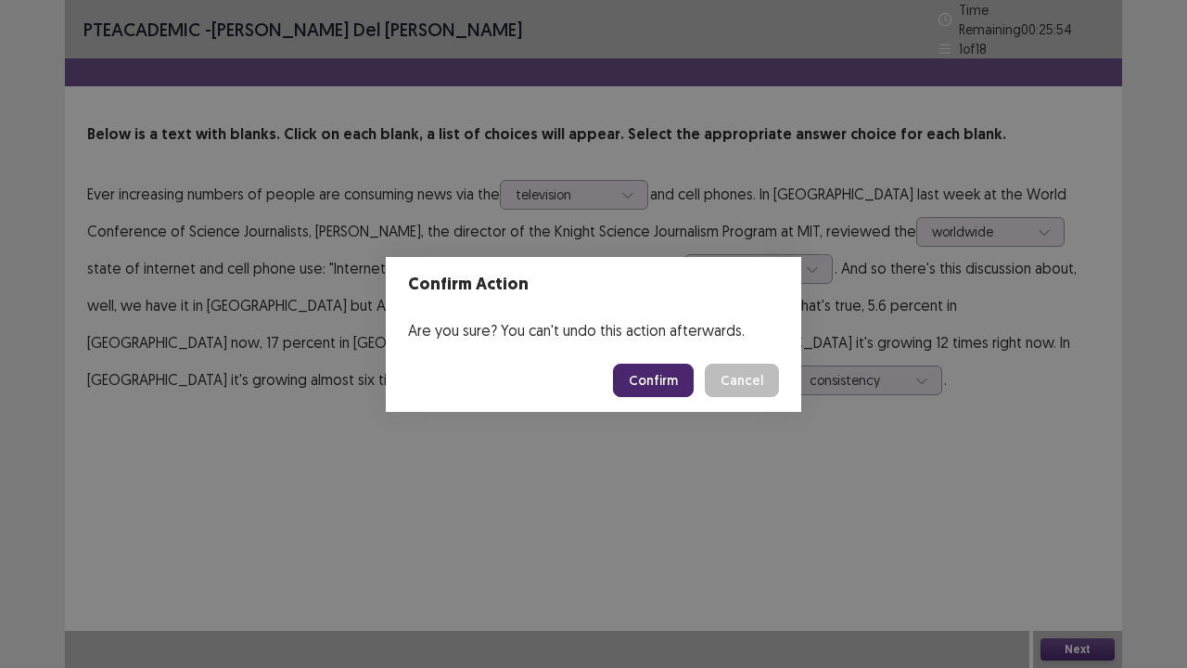
click at [1055, 550] on div "Confirm Action Are you sure? You can't undo this action afterwards. Confirm Can…" at bounding box center [593, 334] width 1187 height 668
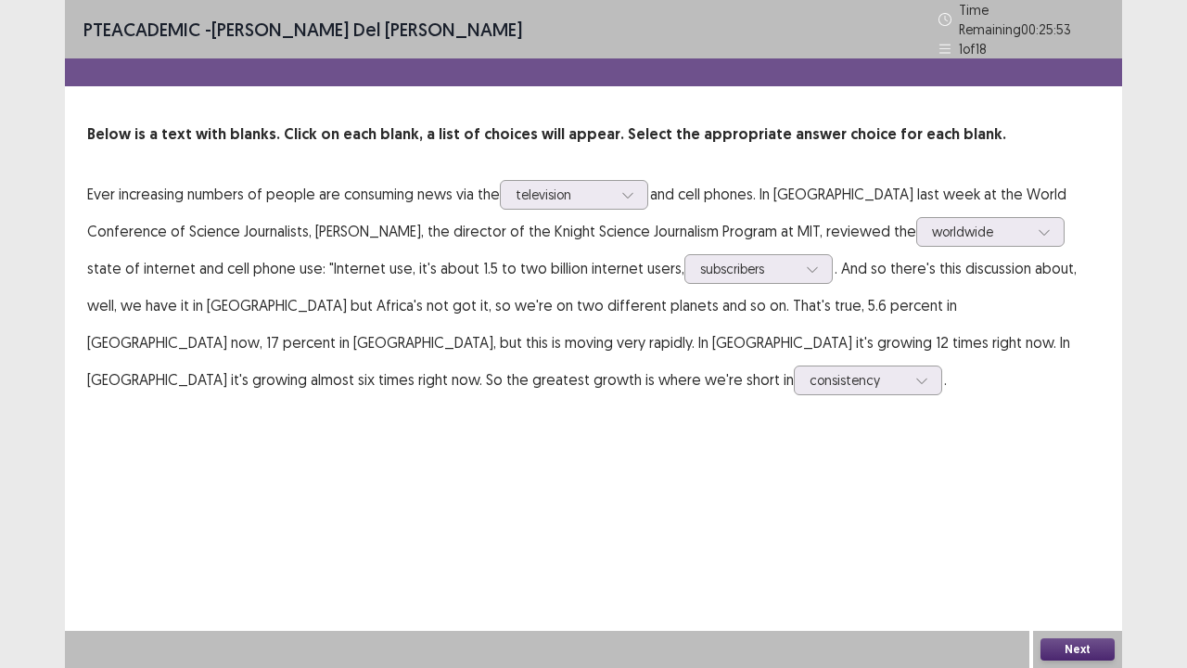
click at [1057, 550] on button "Next" at bounding box center [1078, 649] width 74 height 22
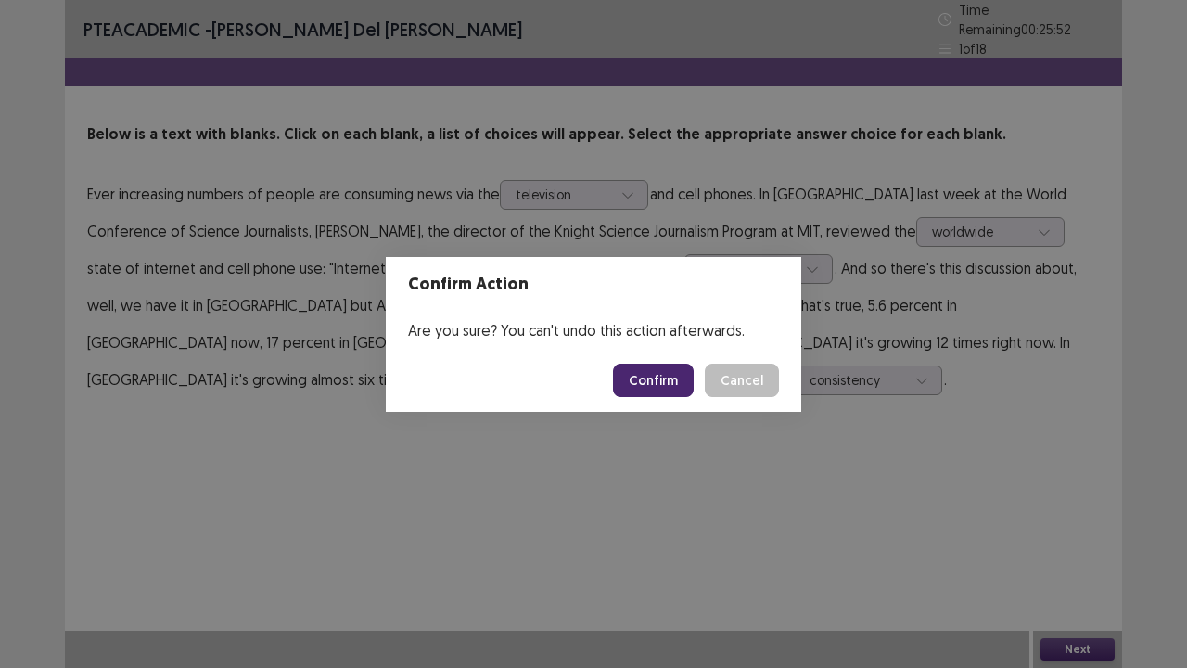
click at [654, 388] on button "Confirm" at bounding box center [653, 380] width 81 height 33
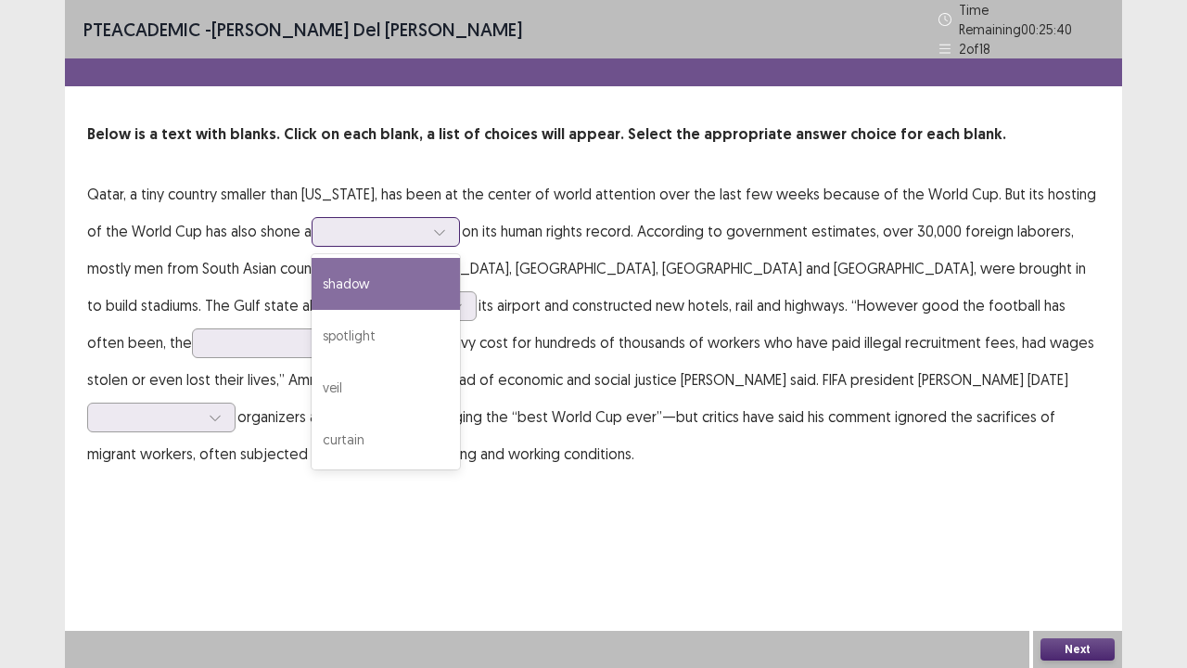
click at [335, 228] on div at bounding box center [375, 232] width 96 height 18
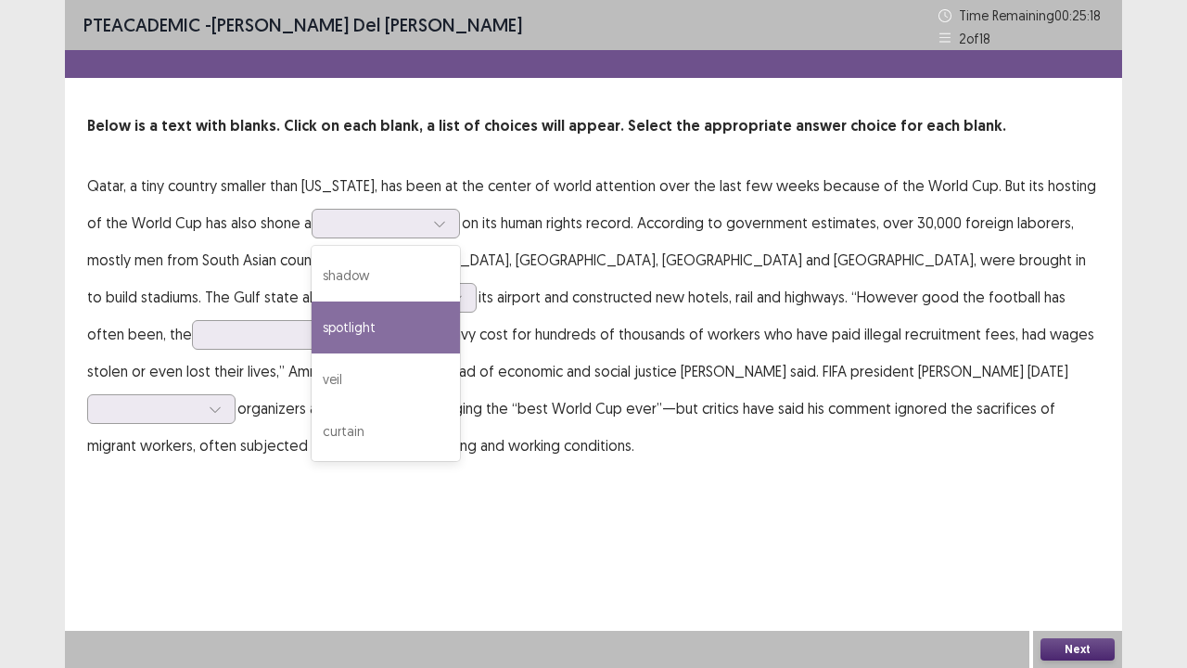
click at [716, 286] on p "Qatar, a tiny country smaller than [US_STATE], has been at the center of world …" at bounding box center [593, 315] width 1013 height 297
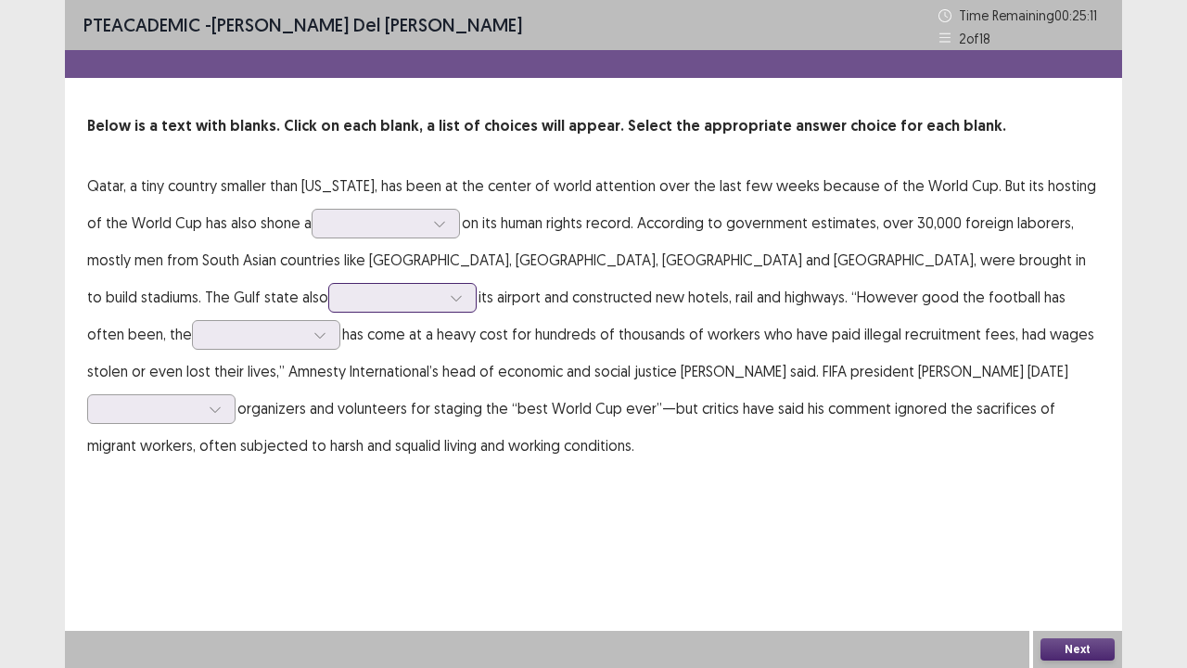
click at [344, 301] on div at bounding box center [392, 297] width 96 height 18
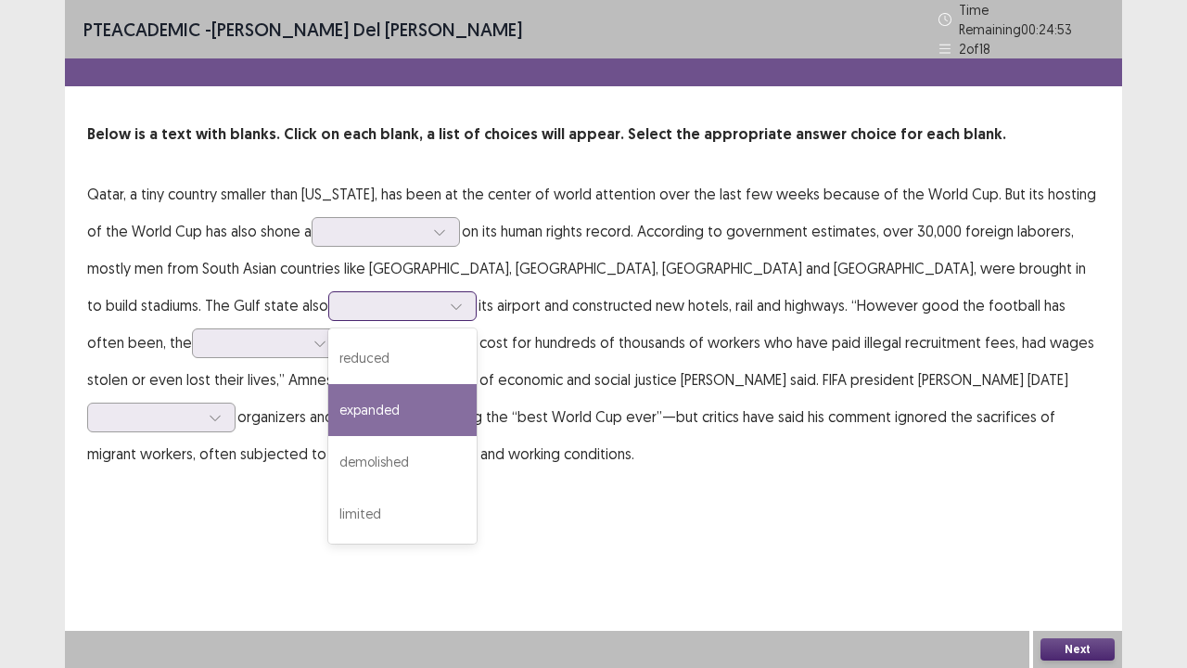
click at [328, 412] on div "expanded" at bounding box center [402, 410] width 148 height 52
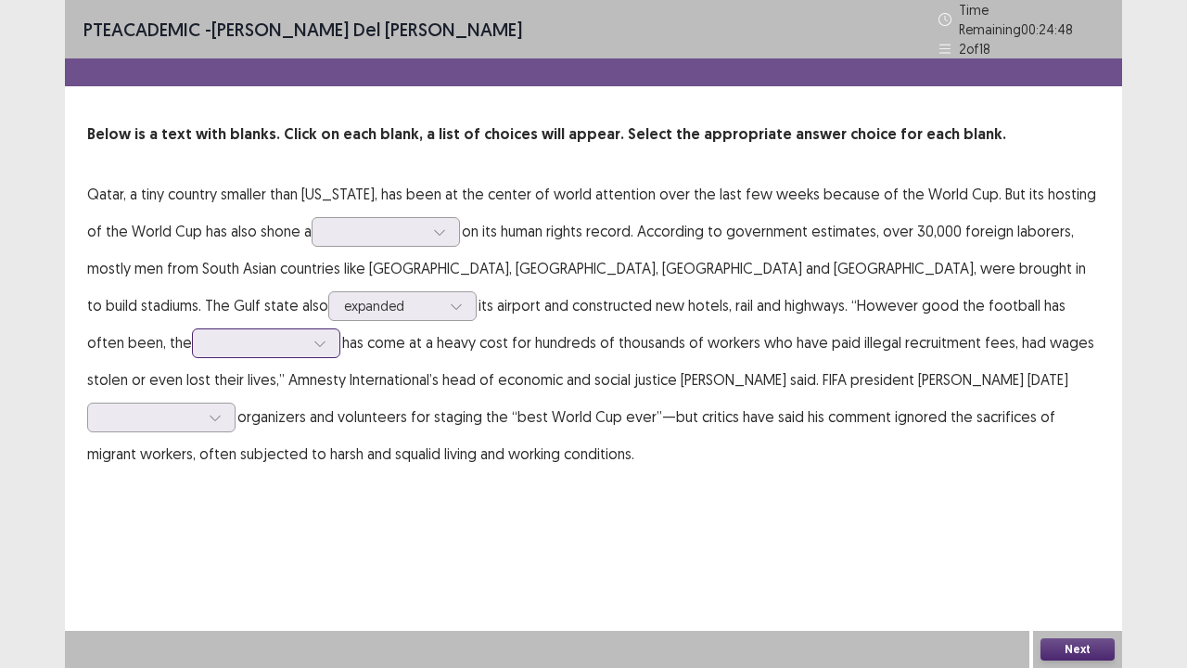
click at [304, 334] on div at bounding box center [256, 343] width 96 height 18
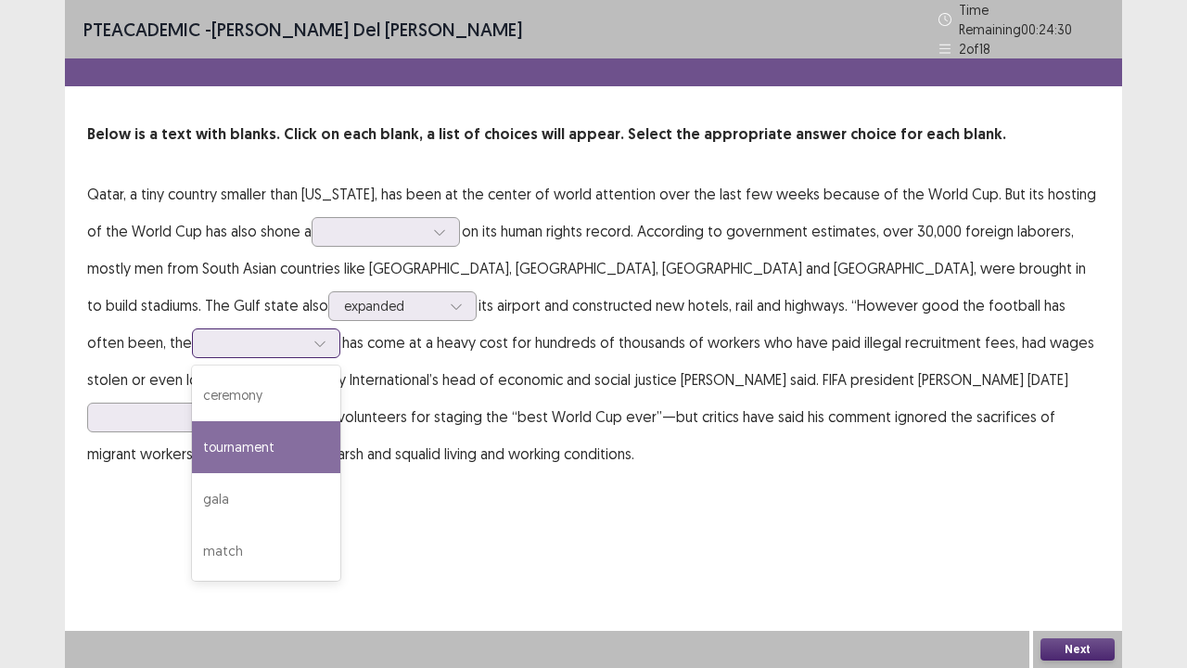
click at [340, 421] on div "tournament" at bounding box center [266, 447] width 148 height 52
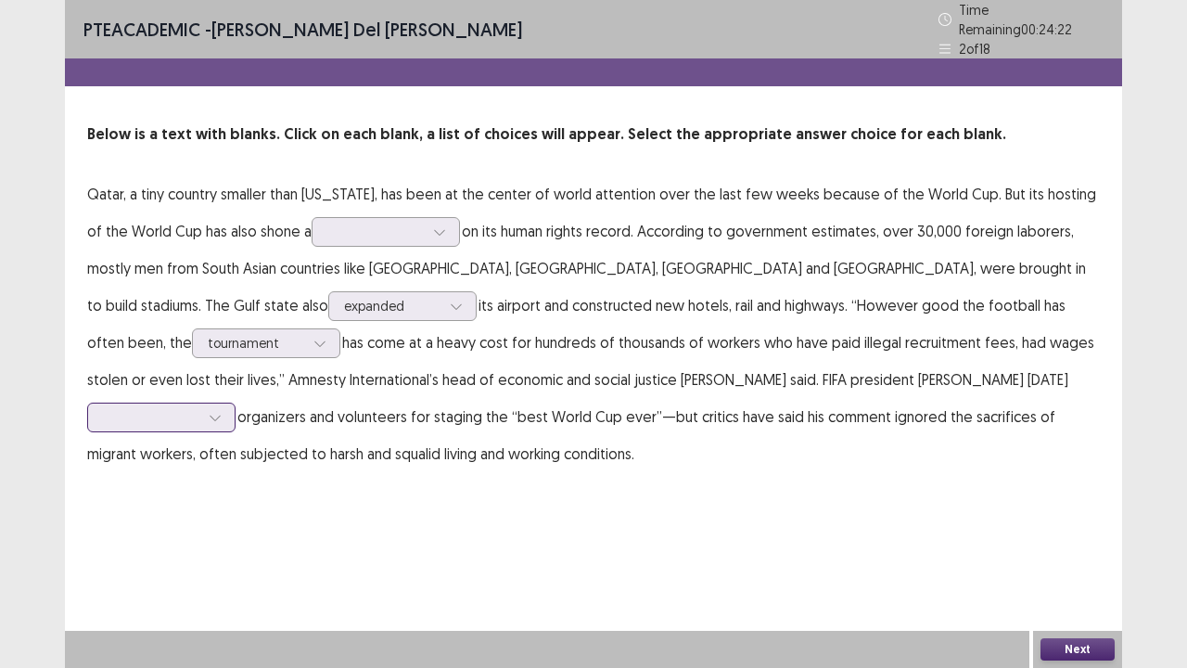
click at [199, 408] on div at bounding box center [151, 417] width 96 height 18
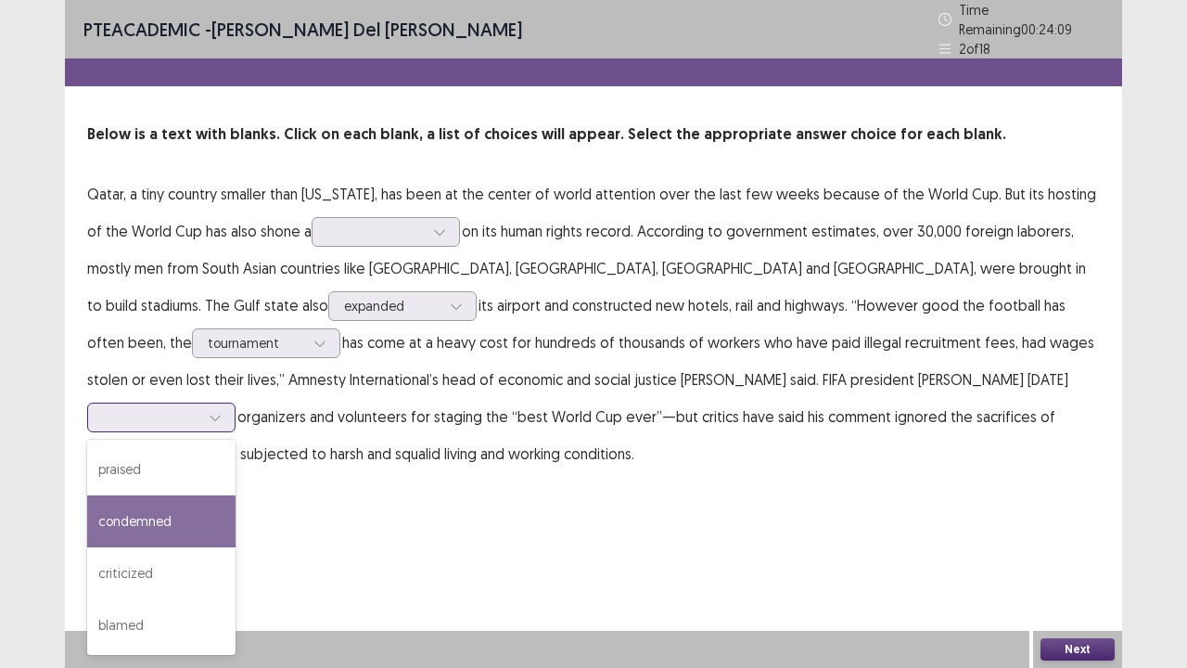
click at [236, 495] on div "condemned" at bounding box center [161, 521] width 148 height 52
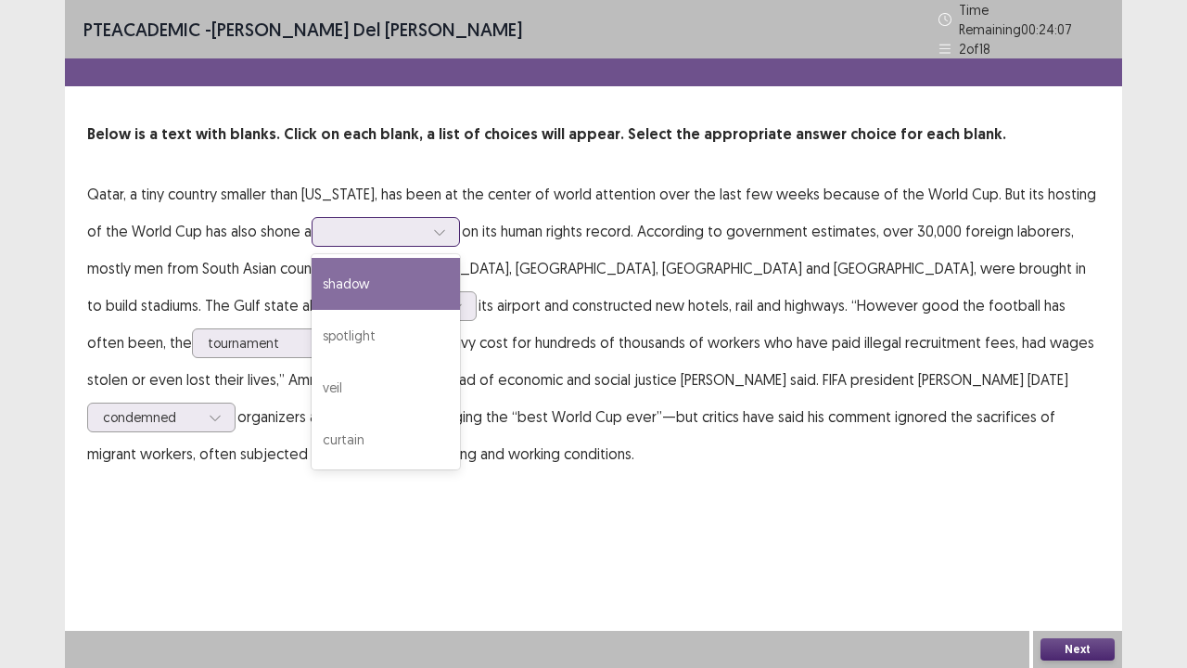
click at [384, 223] on div at bounding box center [375, 232] width 96 height 18
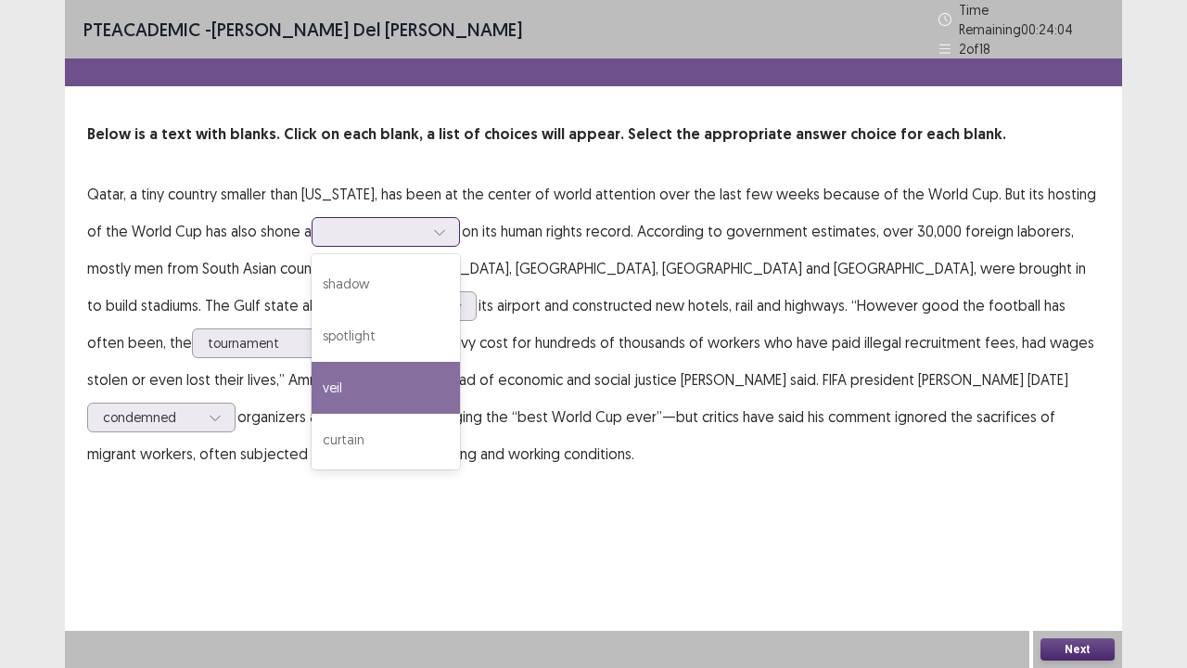
click at [425, 374] on div "veil" at bounding box center [386, 388] width 148 height 52
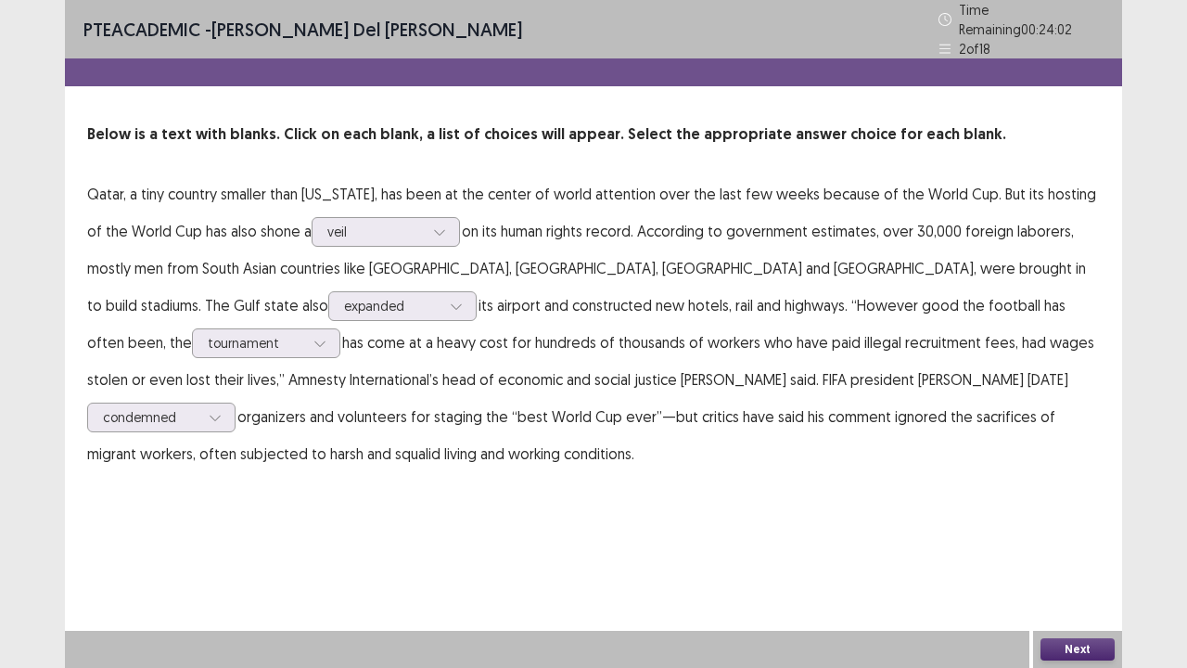
click at [1065, 550] on button "Next" at bounding box center [1078, 649] width 74 height 22
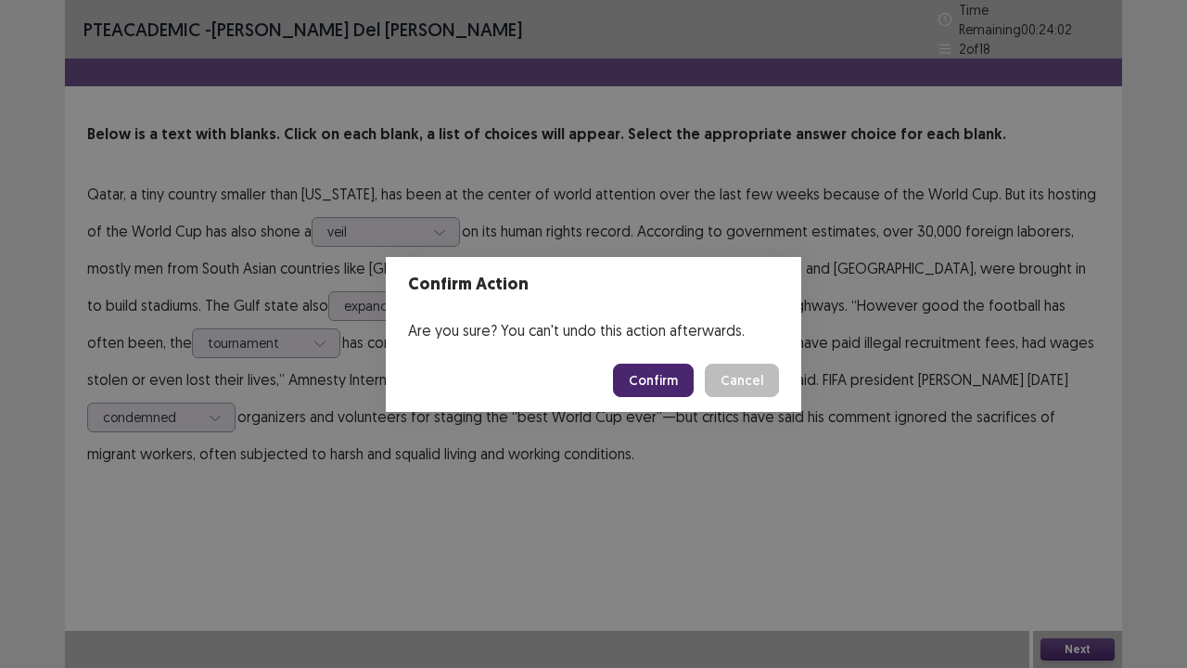
click at [653, 377] on button "Confirm" at bounding box center [653, 380] width 81 height 33
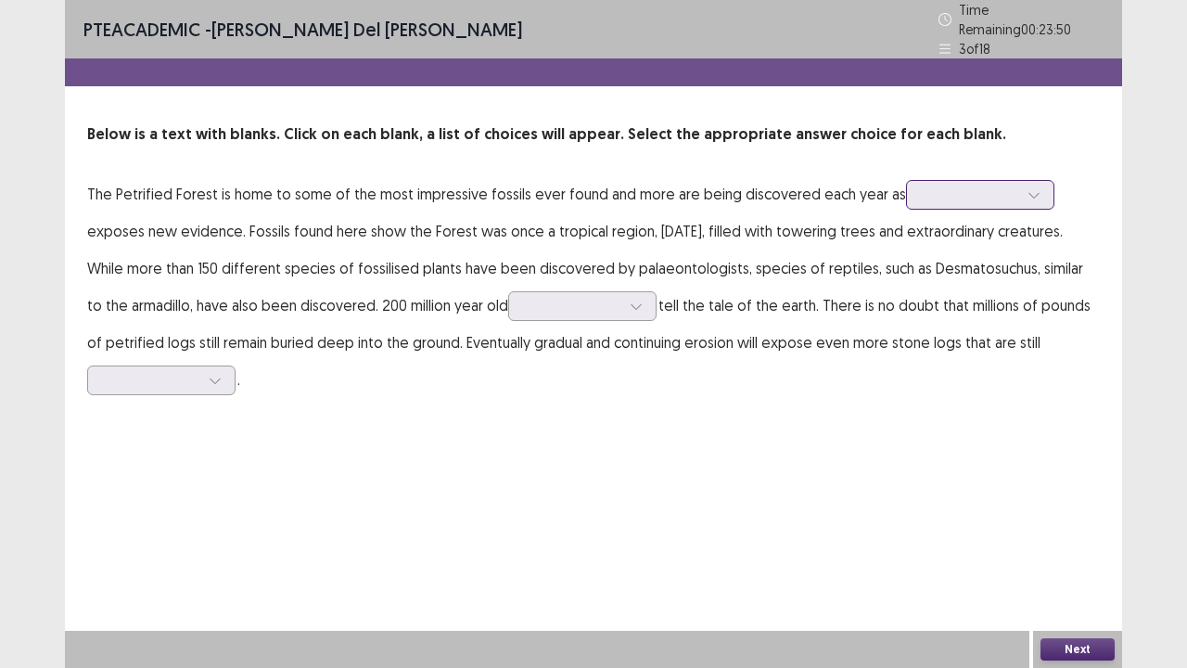
click at [923, 186] on div at bounding box center [970, 195] width 96 height 18
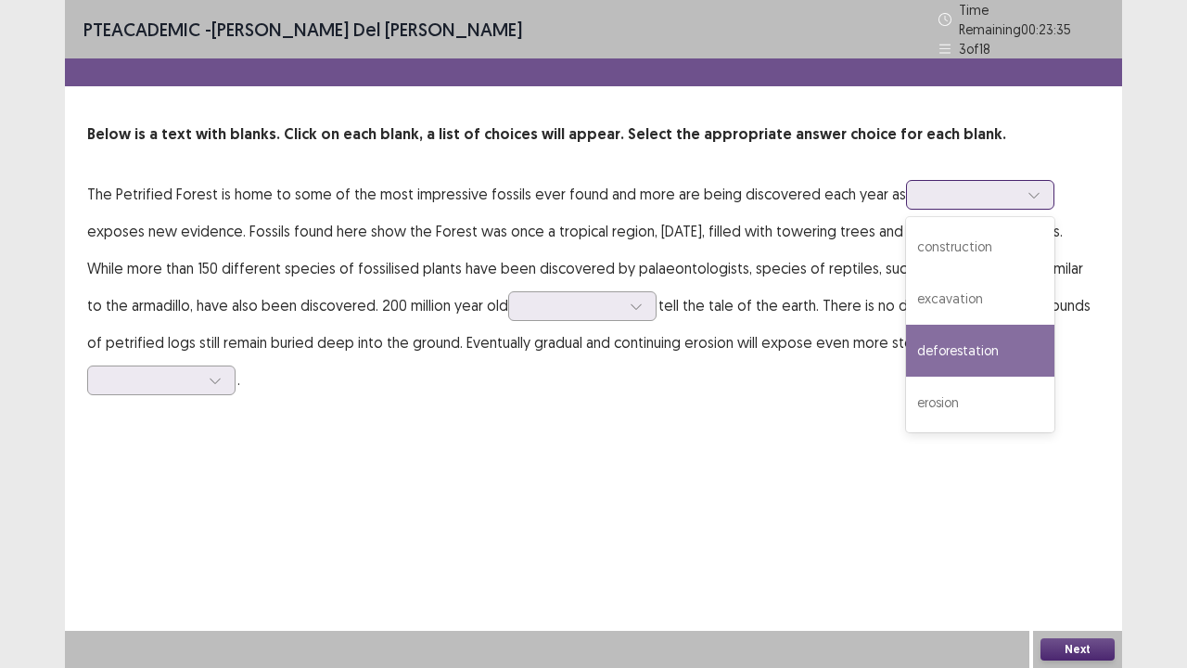
click at [948, 338] on div "deforestation" at bounding box center [980, 351] width 148 height 52
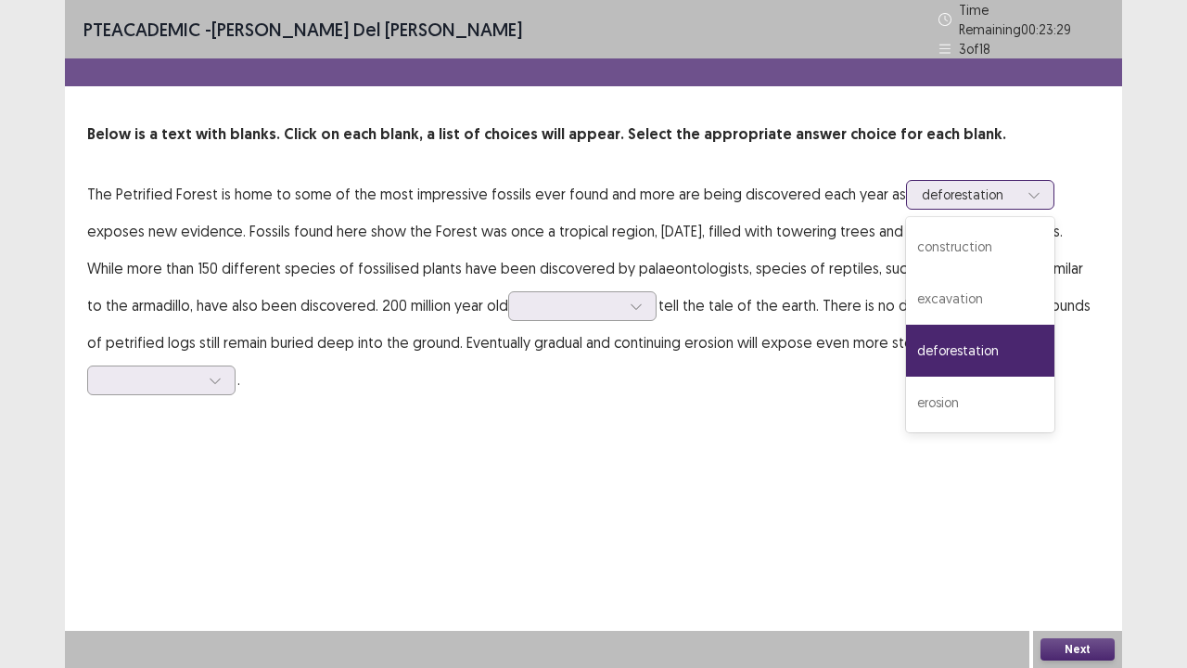
click at [929, 181] on div "deforestation" at bounding box center [970, 195] width 100 height 28
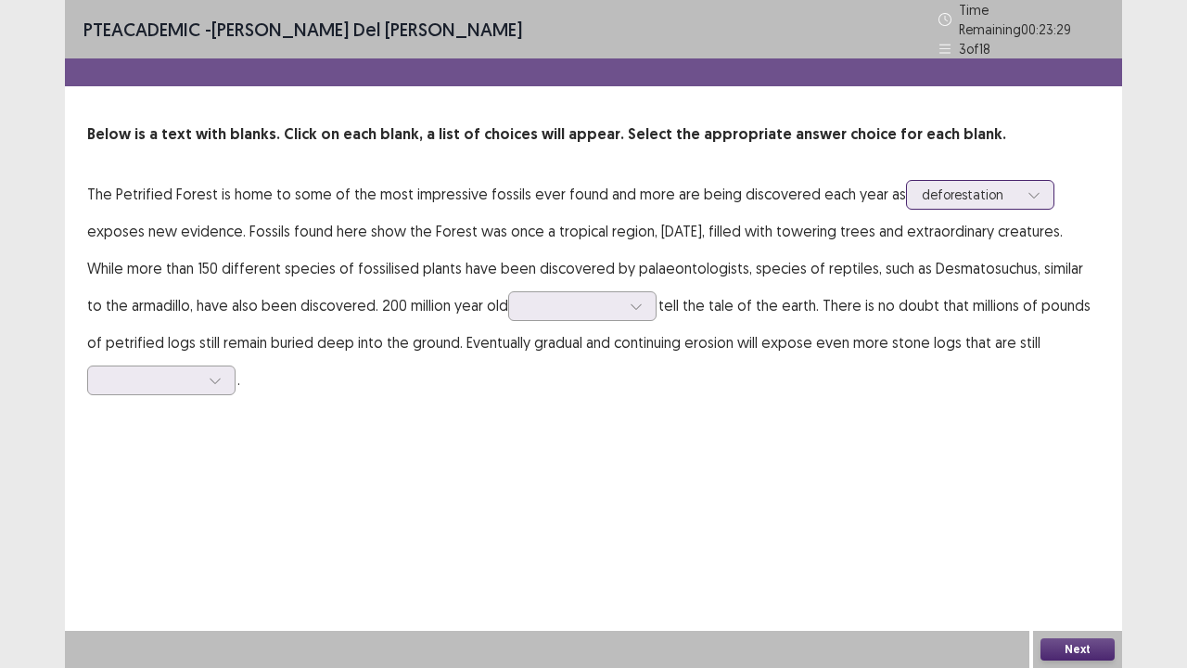
click at [933, 186] on div at bounding box center [970, 195] width 96 height 18
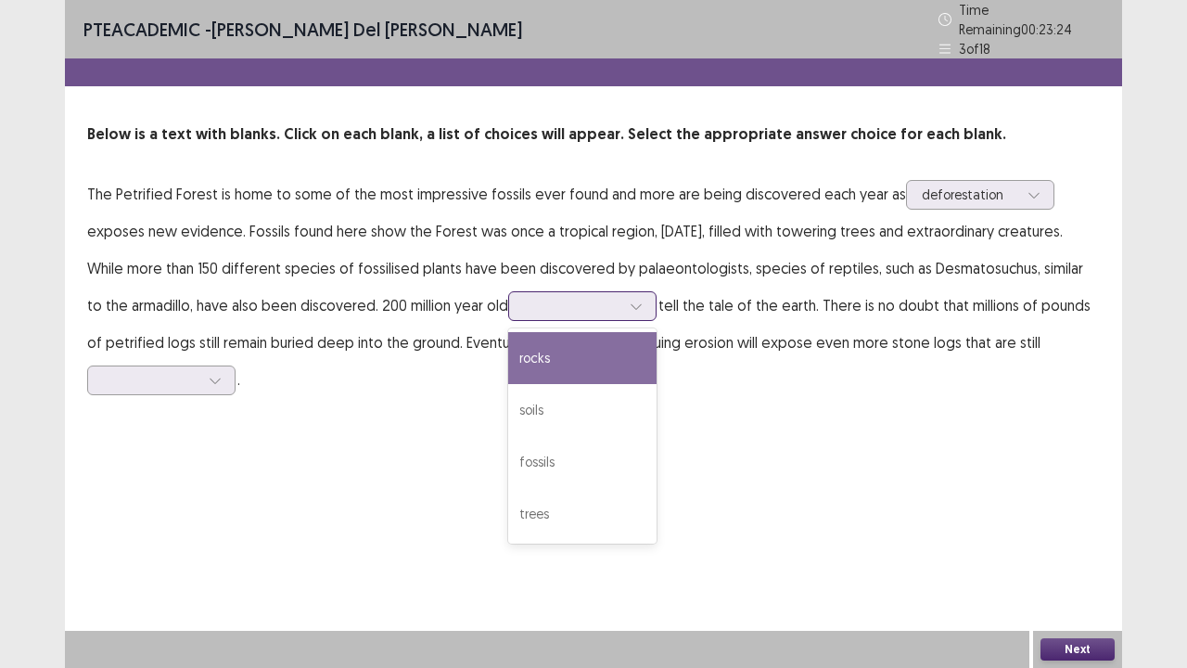
click at [543, 297] on div at bounding box center [572, 306] width 96 height 18
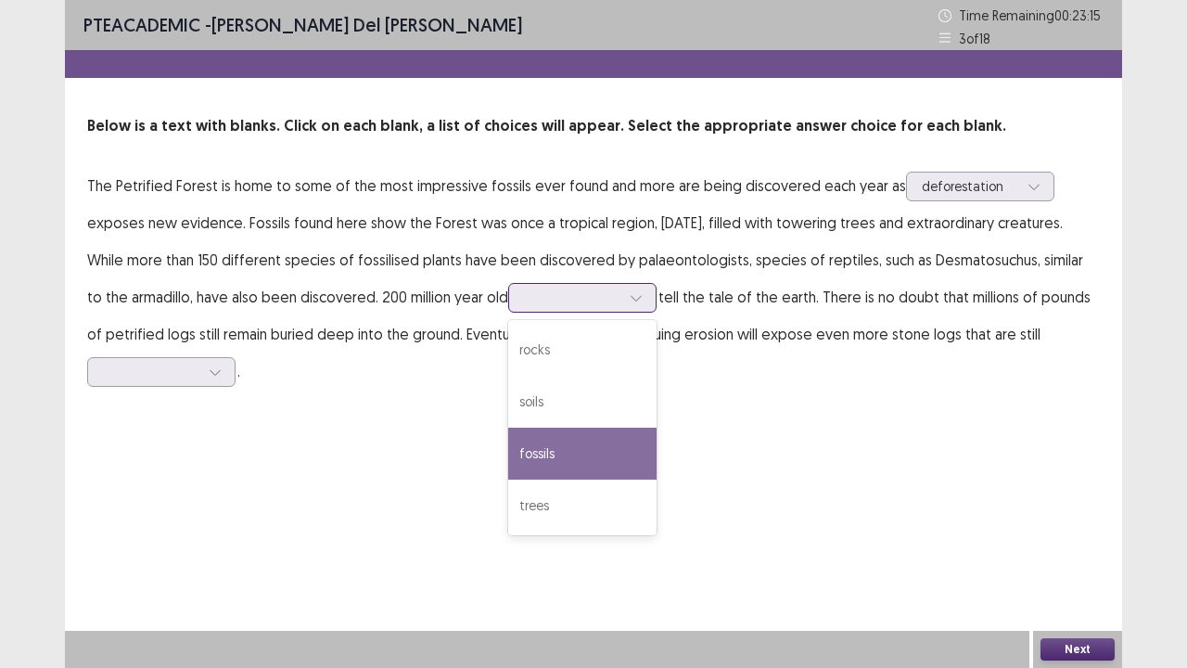
click at [535, 461] on div "fossils" at bounding box center [582, 454] width 148 height 52
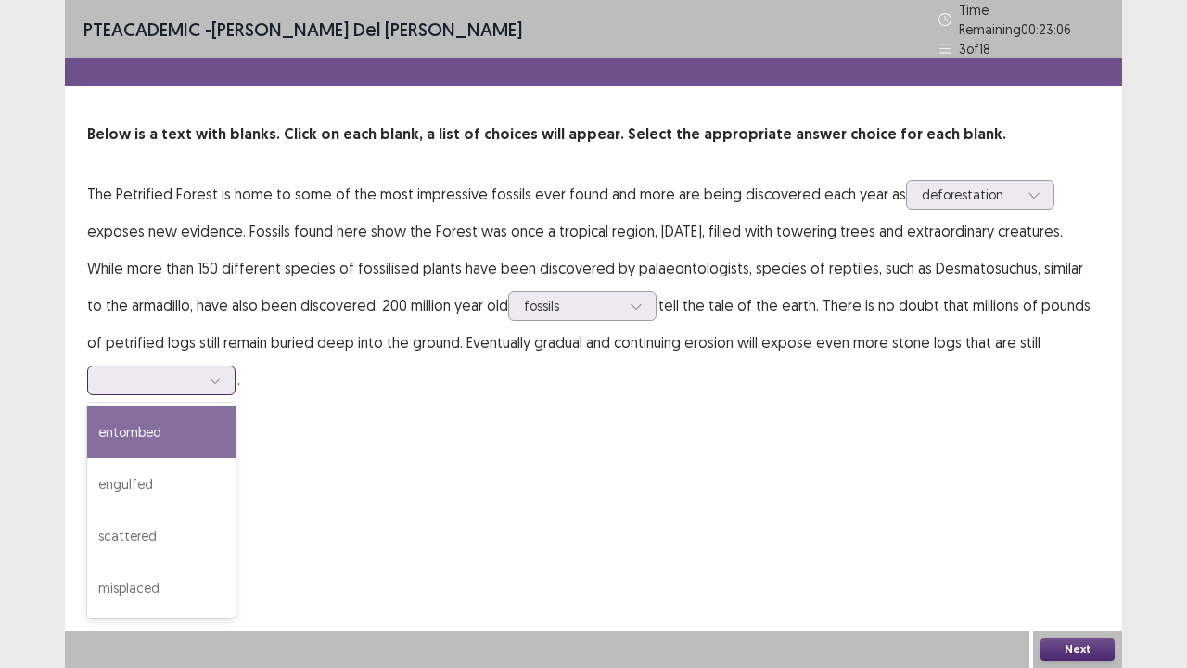
click at [195, 382] on div at bounding box center [161, 380] width 148 height 30
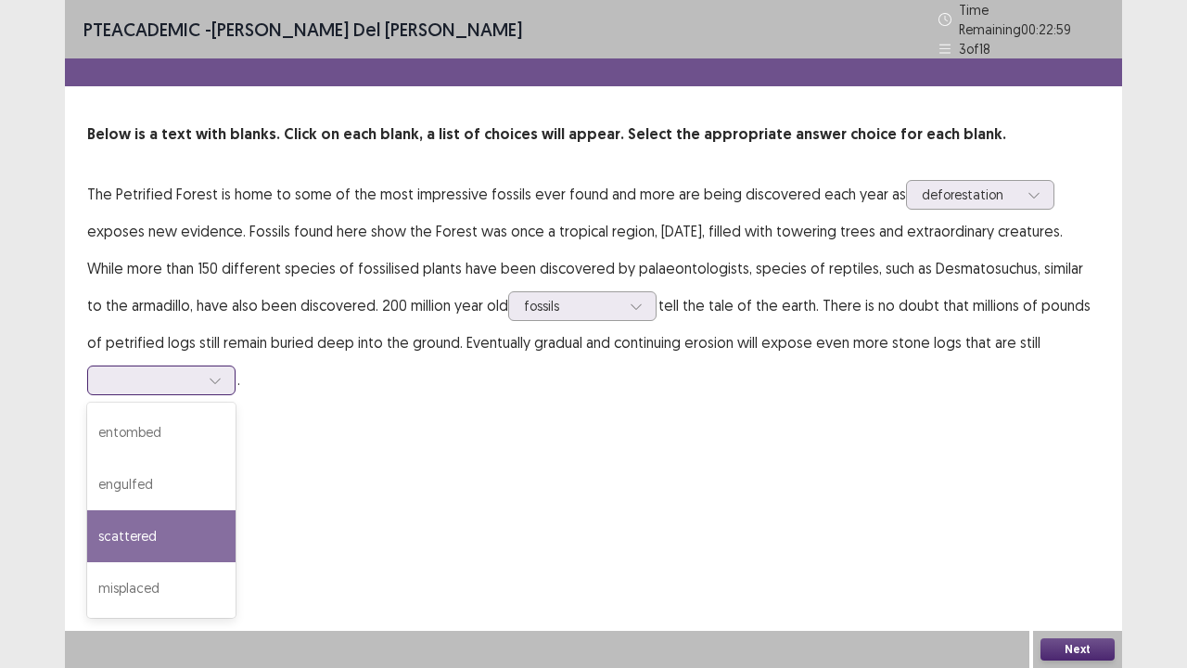
click at [167, 522] on div "scattered" at bounding box center [161, 536] width 148 height 52
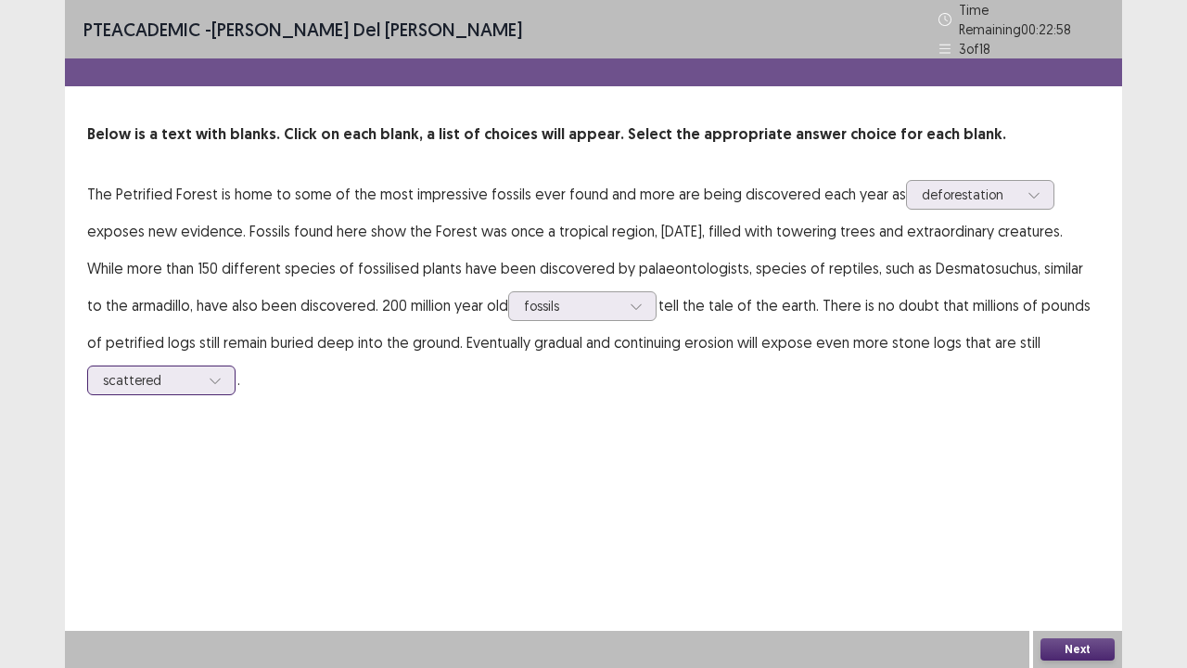
click at [173, 371] on div at bounding box center [151, 380] width 96 height 18
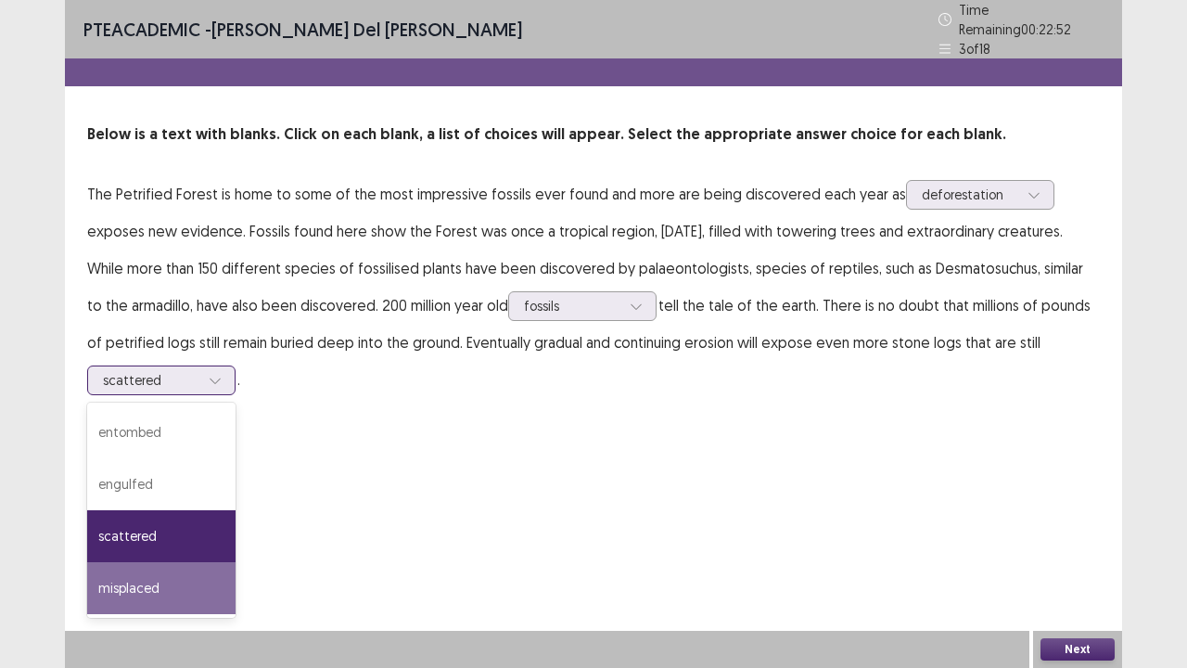
click at [186, 550] on div "misplaced" at bounding box center [161, 588] width 148 height 52
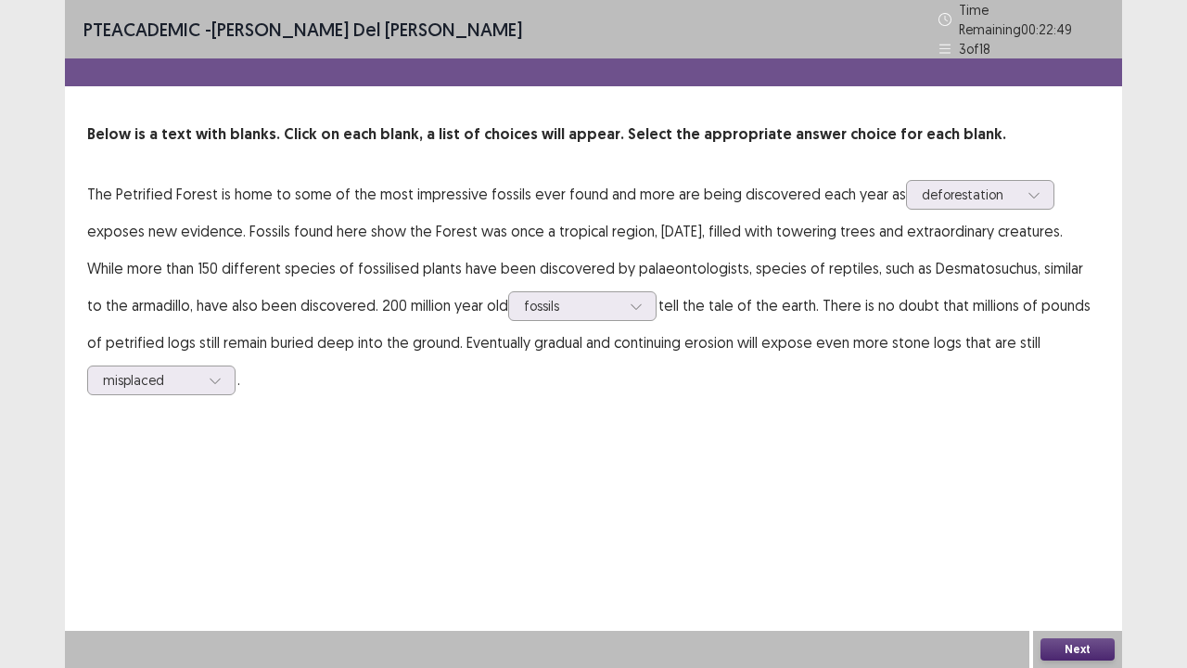
click at [1057, 550] on button "Next" at bounding box center [1078, 649] width 74 height 22
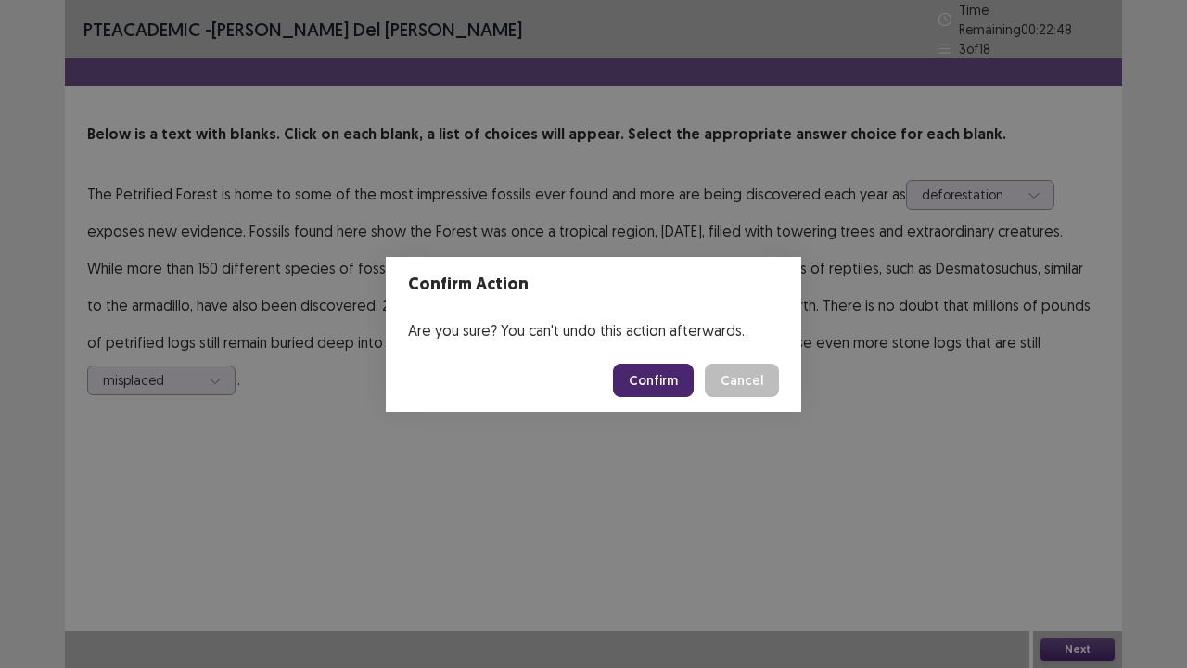
click at [658, 378] on button "Confirm" at bounding box center [653, 380] width 81 height 33
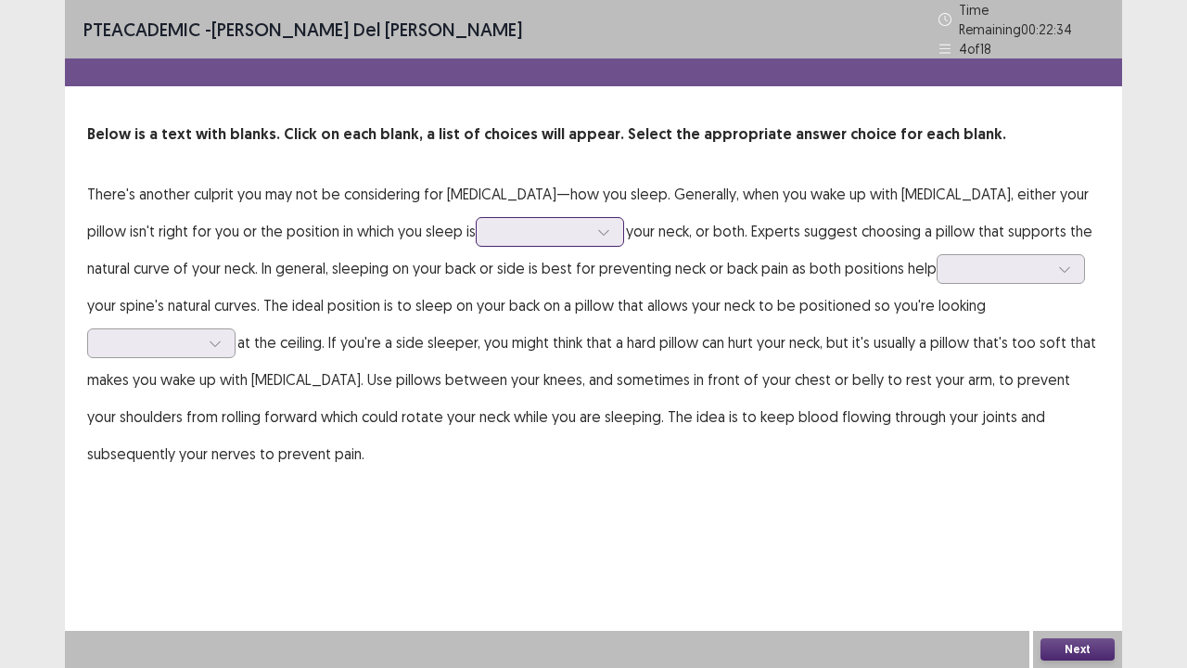
click at [492, 224] on div at bounding box center [540, 232] width 96 height 18
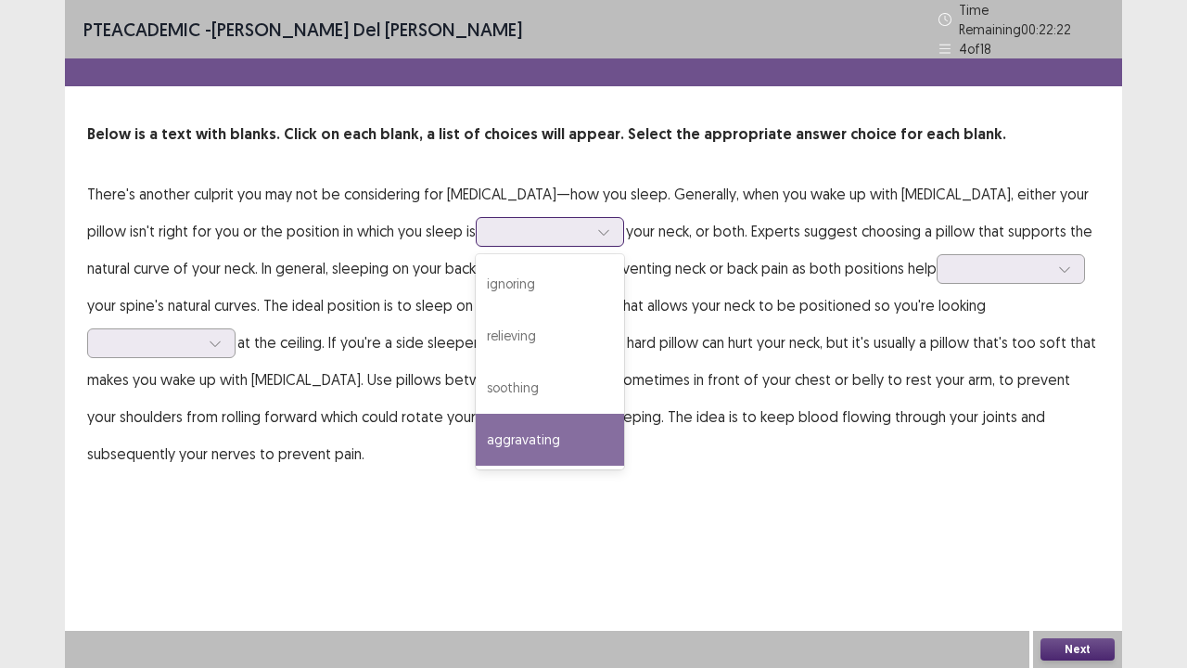
click at [476, 428] on div "aggravating" at bounding box center [550, 440] width 148 height 52
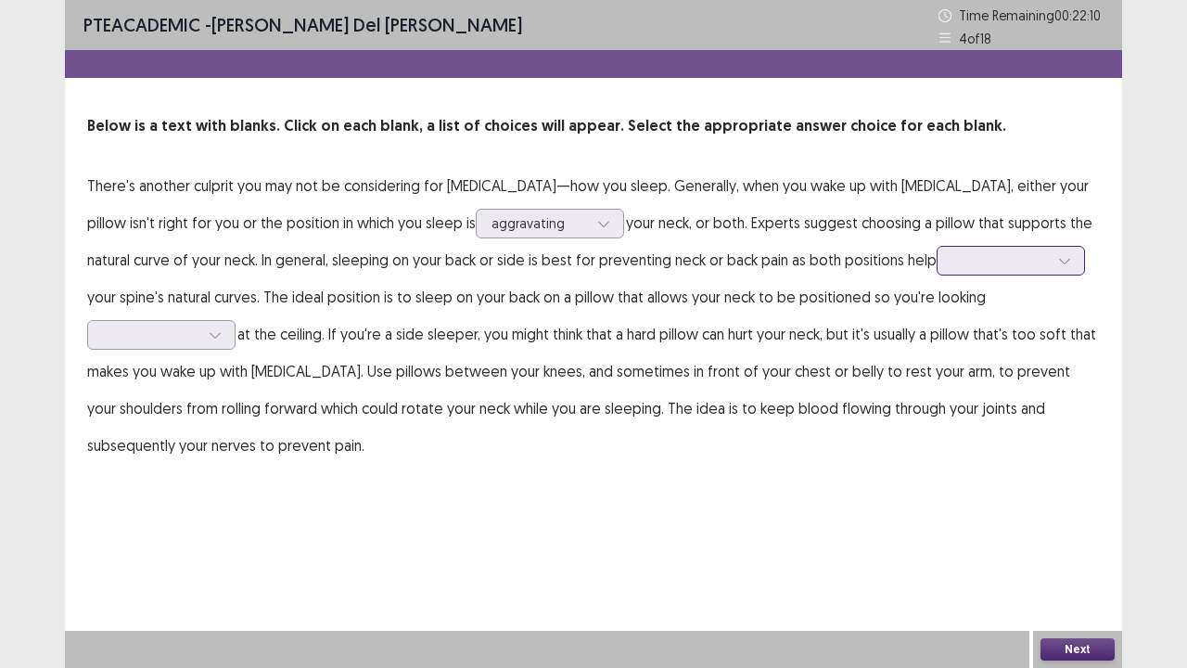
click at [953, 263] on div at bounding box center [1001, 260] width 96 height 18
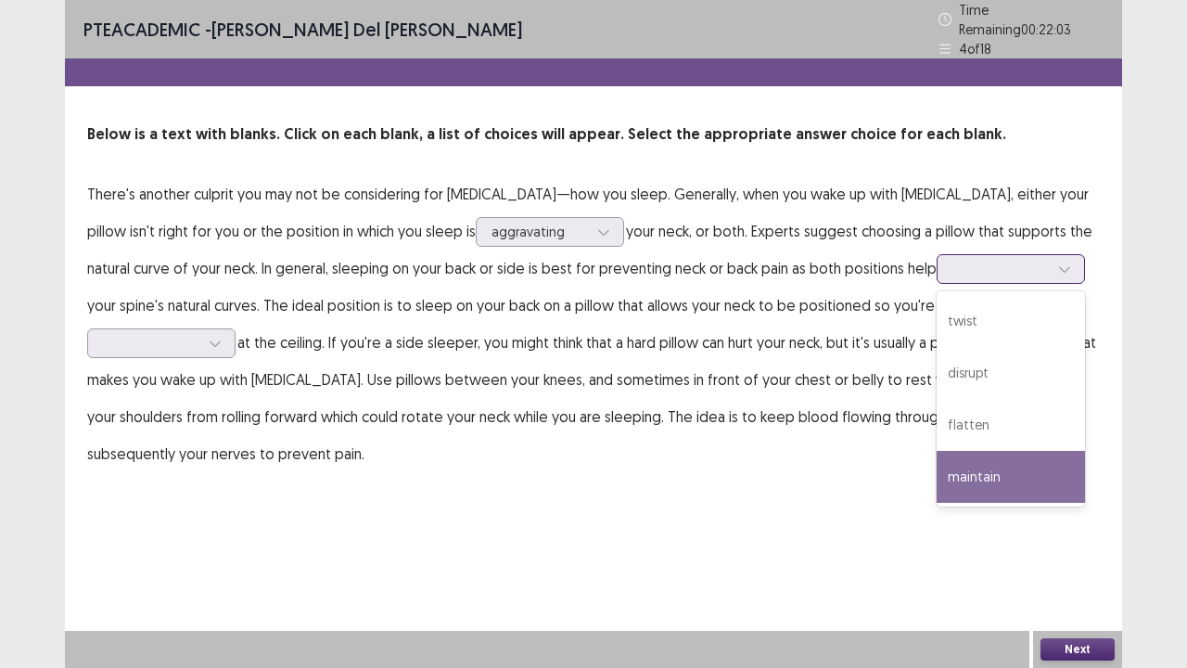
click at [937, 480] on div "maintain" at bounding box center [1011, 477] width 148 height 52
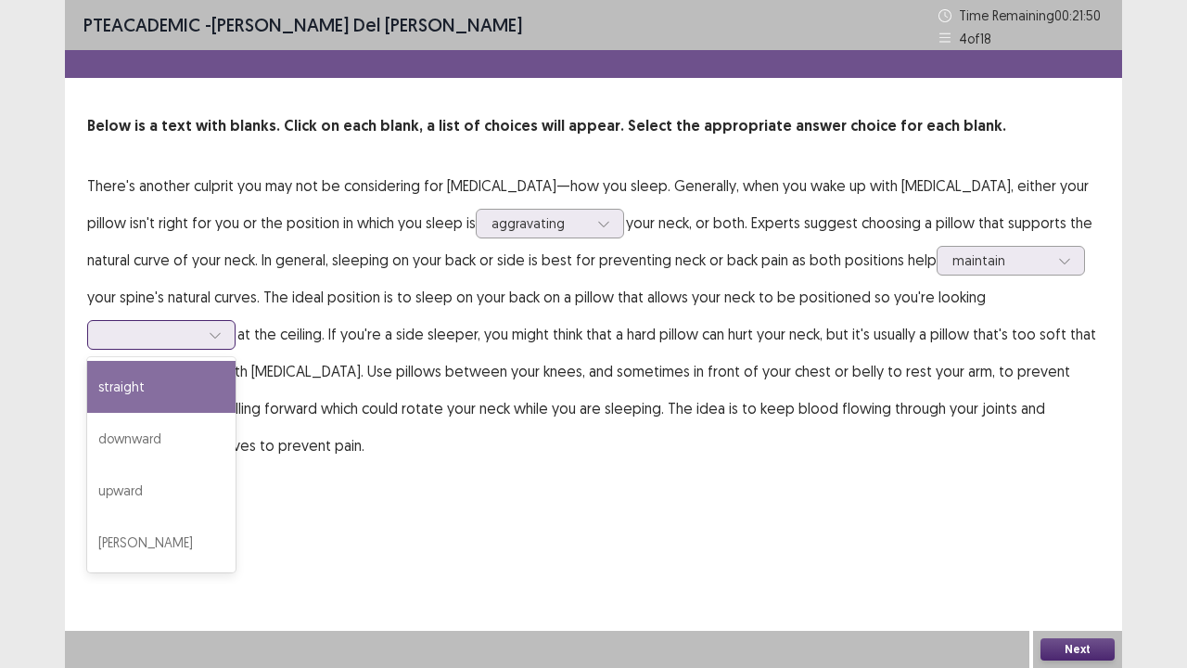
click at [199, 326] on div at bounding box center [151, 335] width 96 height 18
click at [236, 361] on div "straight" at bounding box center [161, 387] width 148 height 52
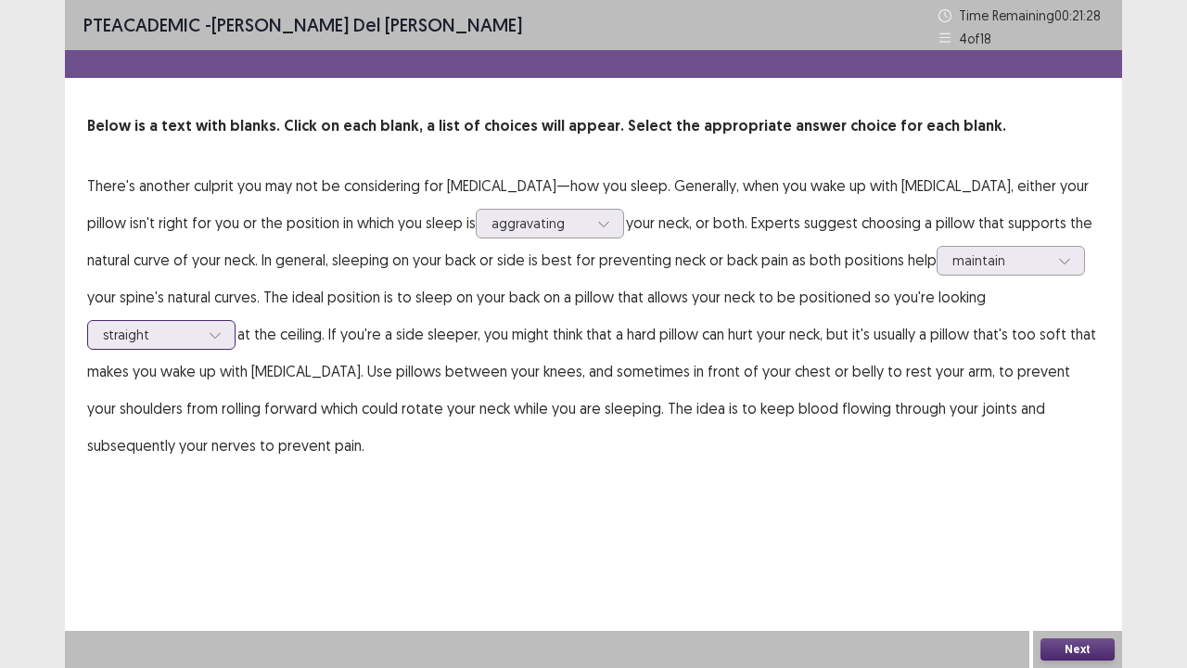
click at [199, 321] on div "straight" at bounding box center [151, 335] width 96 height 28
click at [852, 460] on div "PTE academic - [PERSON_NAME] Del [PERSON_NAME] Time Remaining 00 : 21 : 18 4 of…" at bounding box center [593, 250] width 1057 height 501
click at [1076, 550] on button "Next" at bounding box center [1078, 649] width 74 height 22
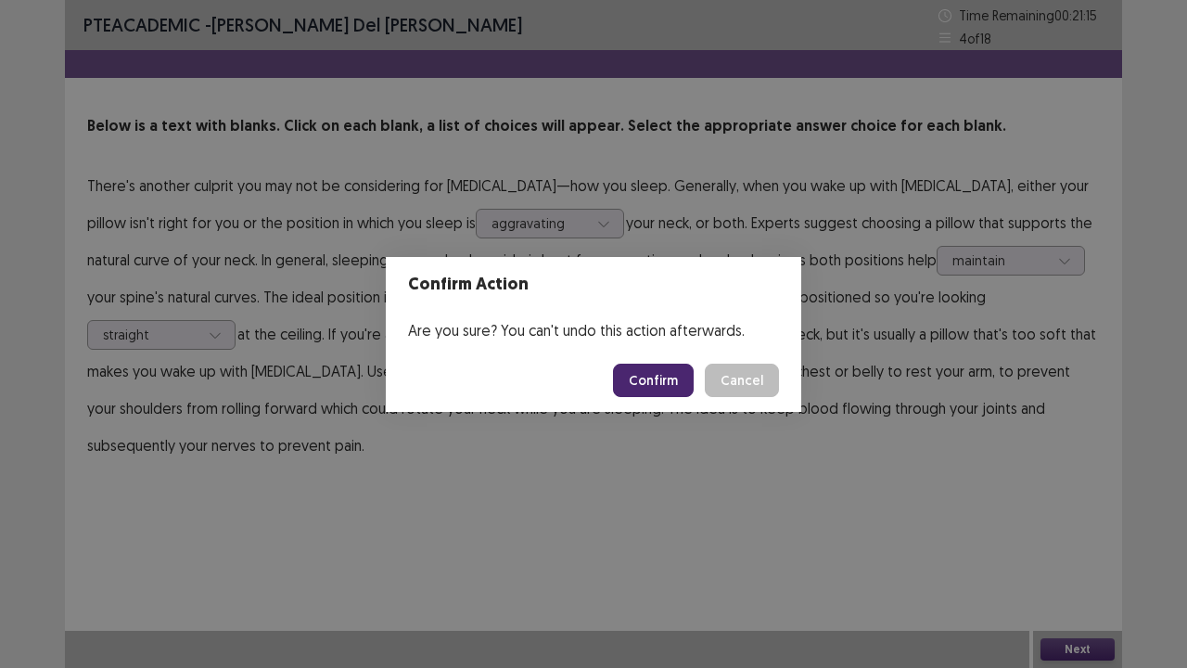
click at [659, 372] on button "Confirm" at bounding box center [653, 380] width 81 height 33
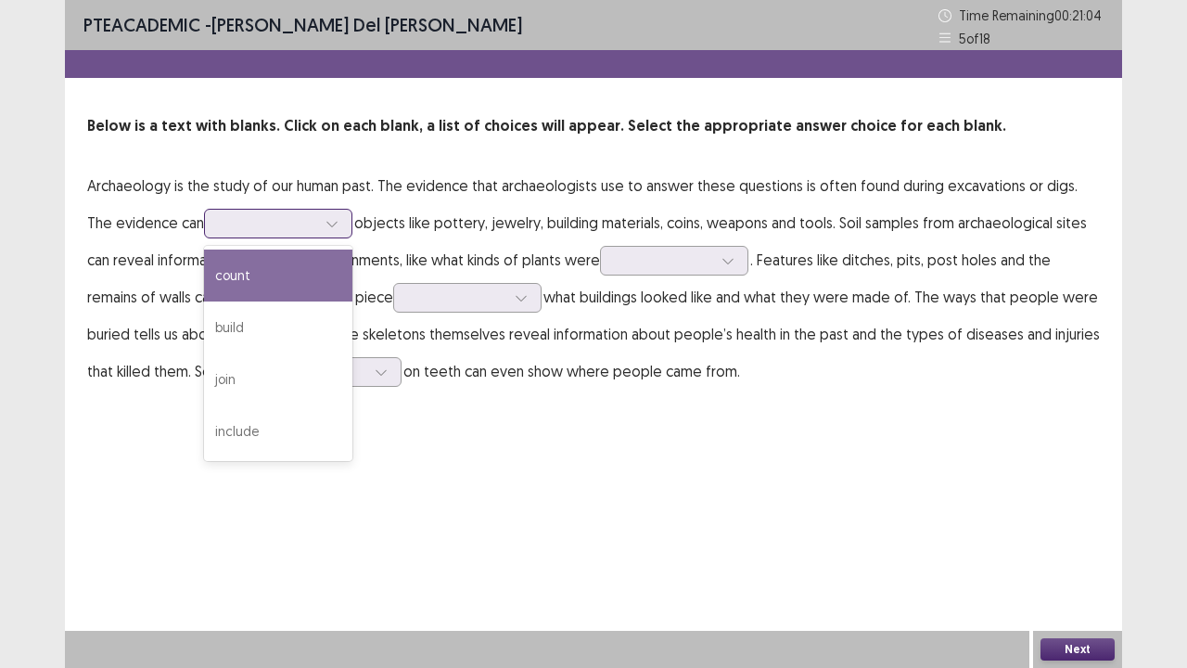
click at [272, 228] on div at bounding box center [268, 223] width 96 height 18
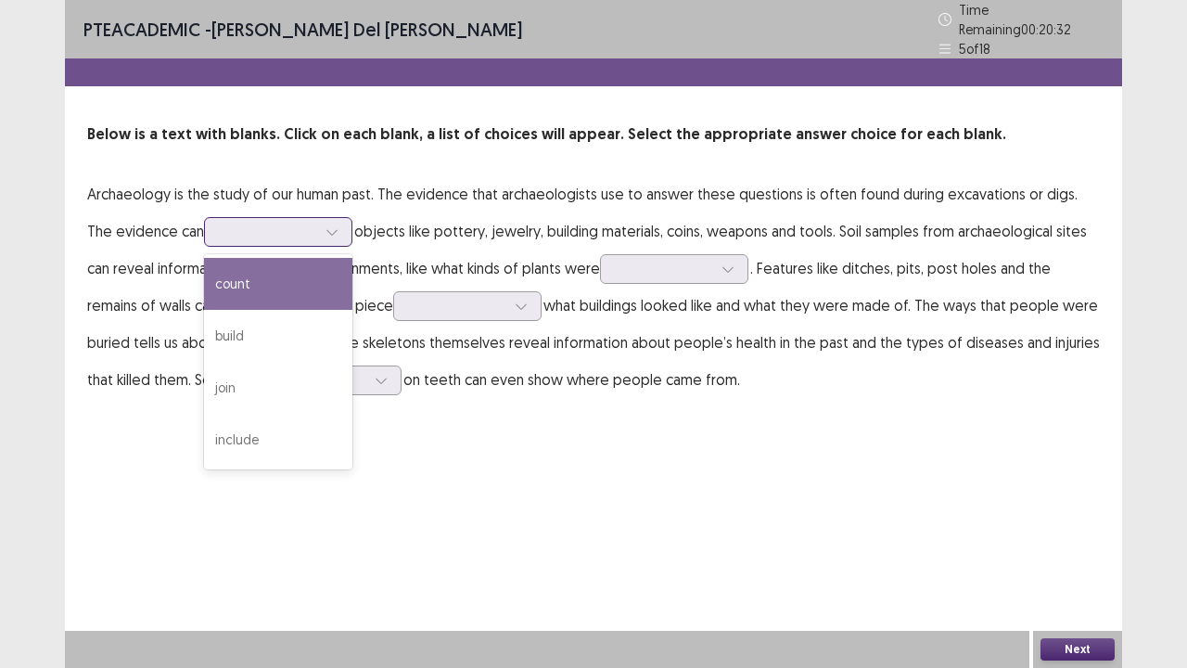
click at [265, 291] on div "count" at bounding box center [278, 284] width 148 height 52
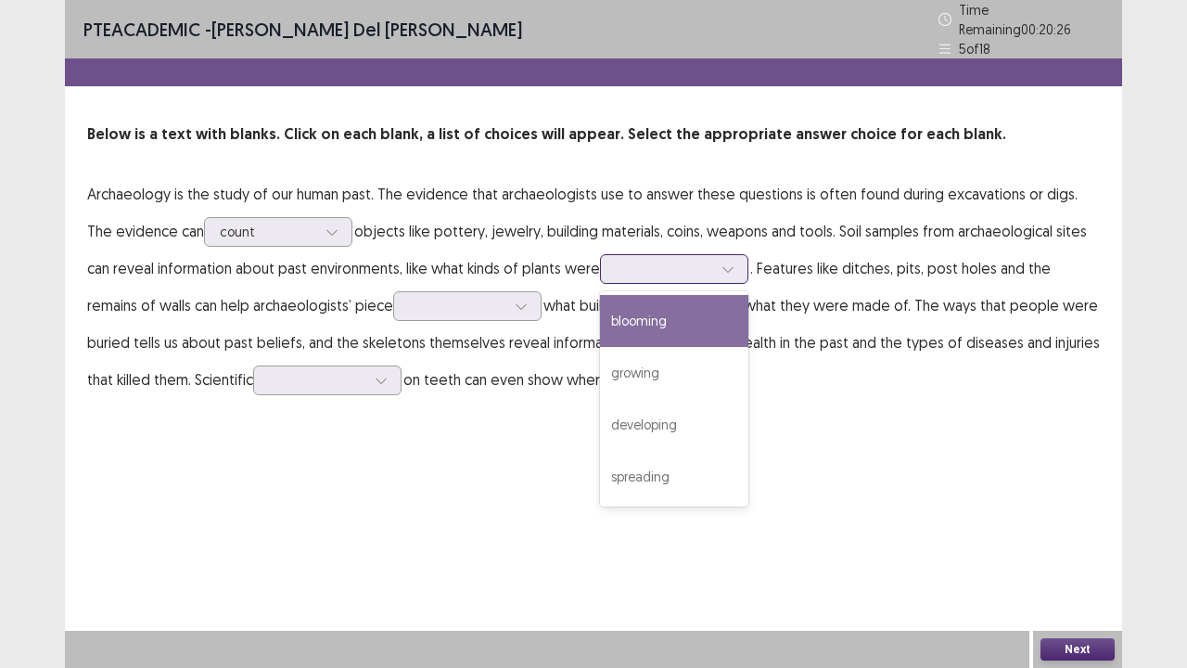
click at [620, 263] on div at bounding box center [664, 269] width 96 height 18
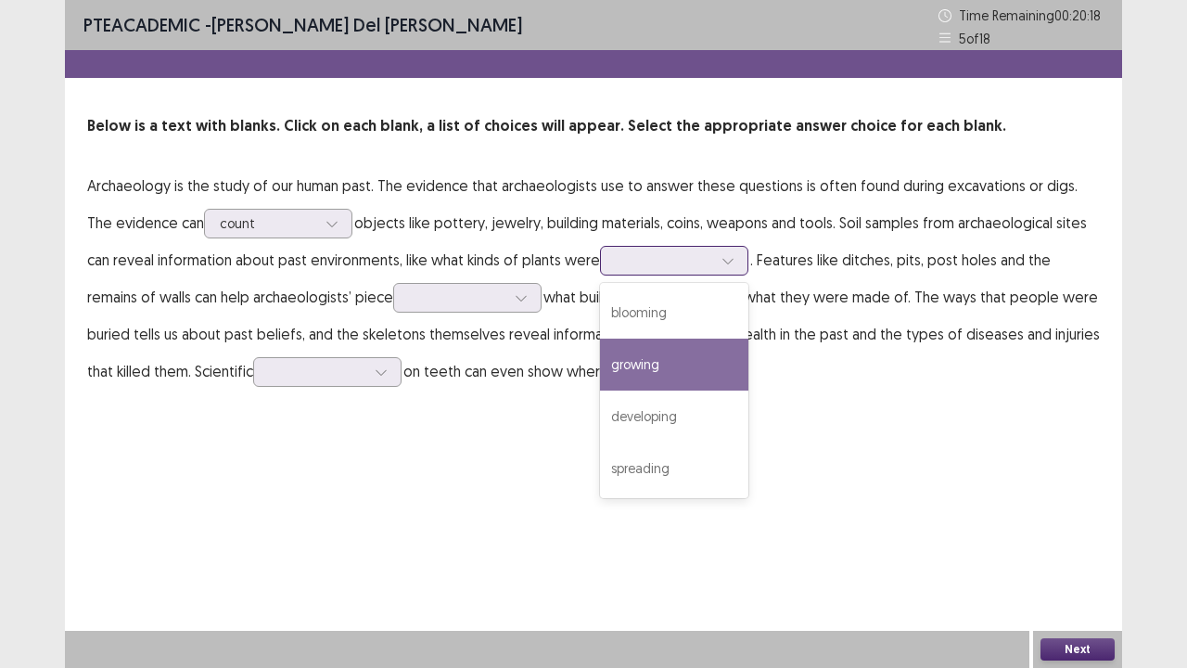
click at [619, 373] on div "growing" at bounding box center [674, 365] width 148 height 52
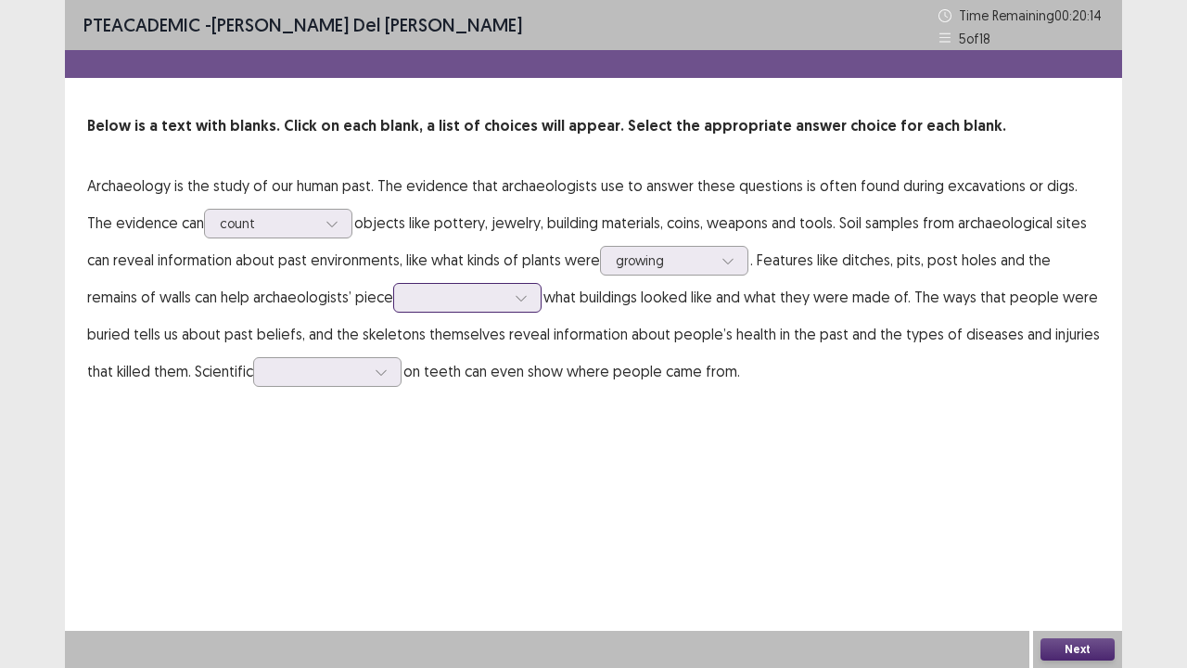
click at [409, 302] on div at bounding box center [457, 297] width 96 height 18
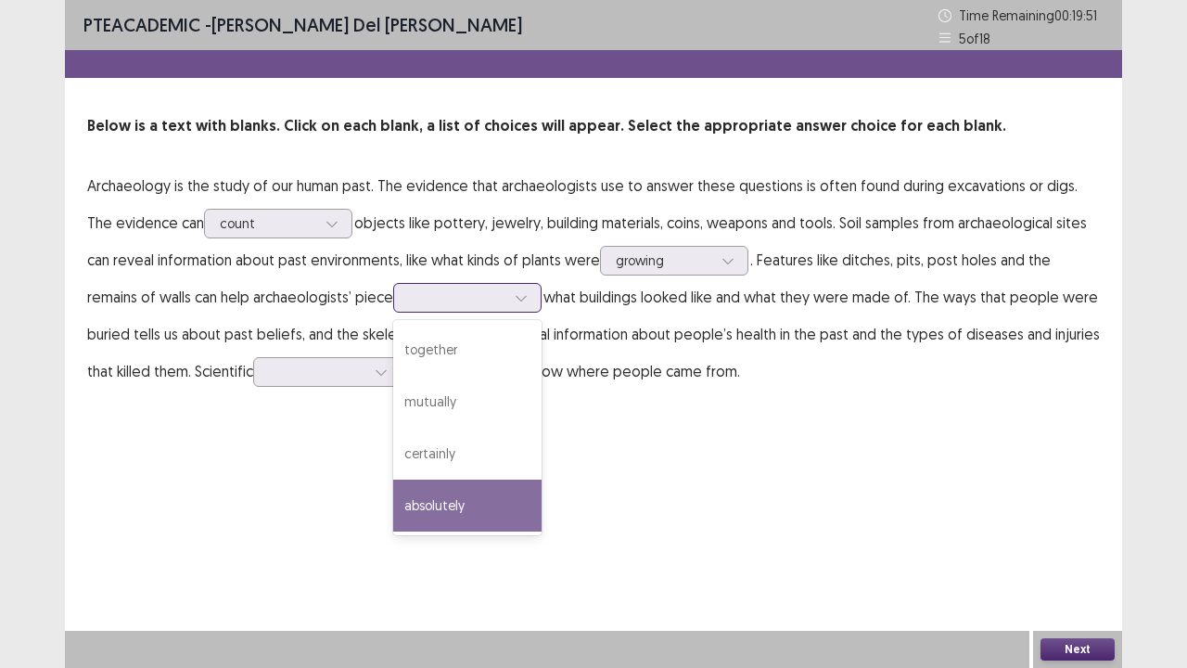
click at [393, 501] on div "absolutely" at bounding box center [467, 506] width 148 height 52
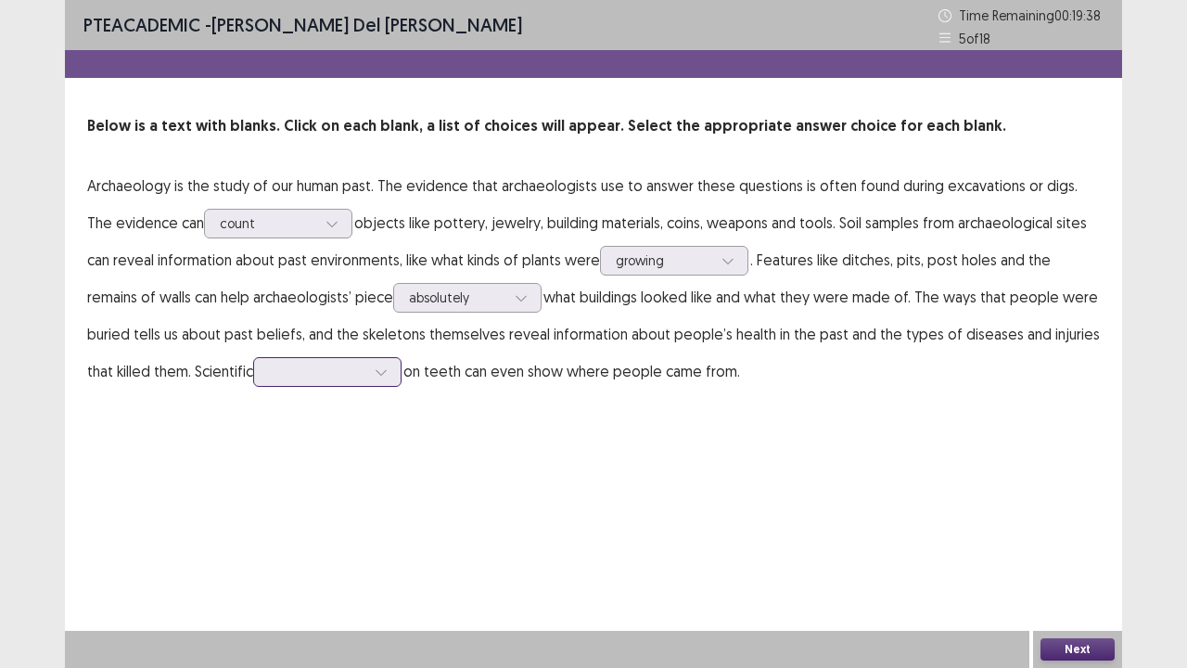
click at [367, 366] on div at bounding box center [381, 372] width 28 height 28
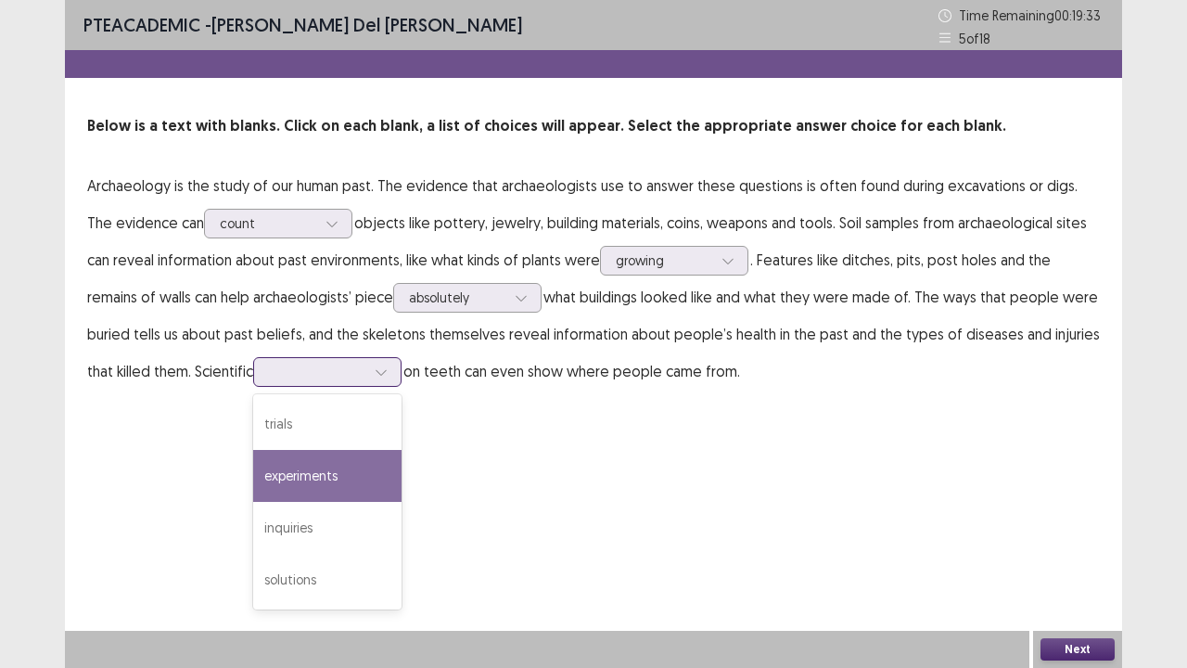
click at [310, 464] on div "experiments" at bounding box center [327, 476] width 148 height 52
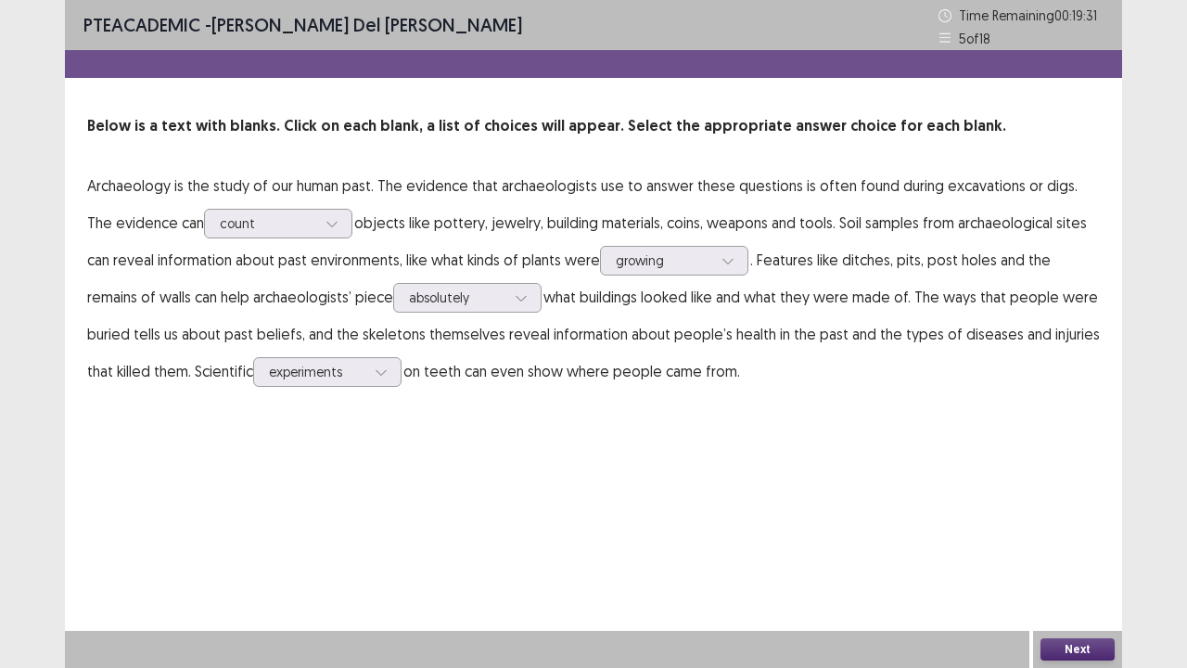
click at [1067, 550] on button "Next" at bounding box center [1078, 649] width 74 height 22
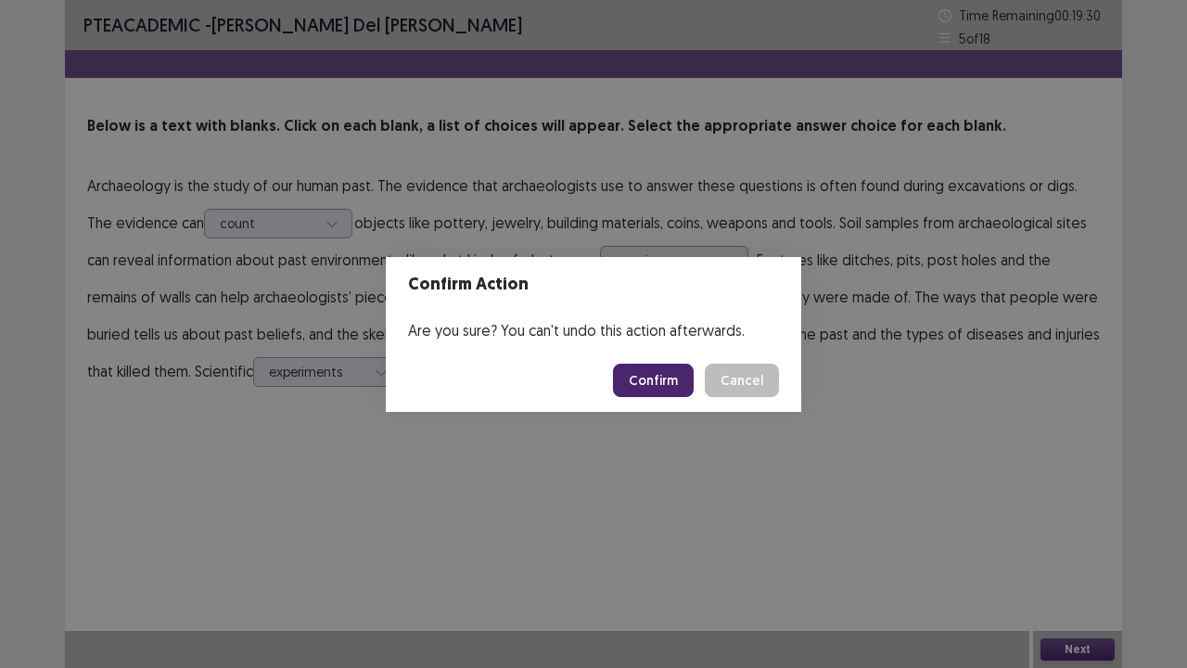
click at [663, 373] on button "Confirm" at bounding box center [653, 380] width 81 height 33
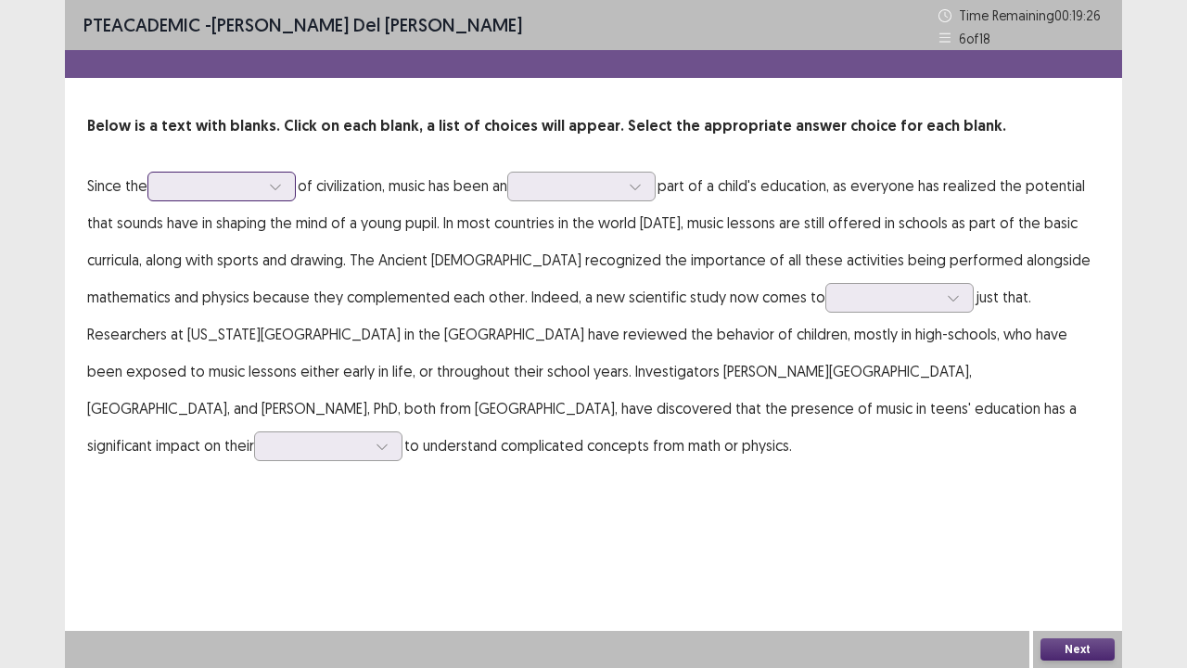
click at [251, 186] on div at bounding box center [211, 186] width 96 height 18
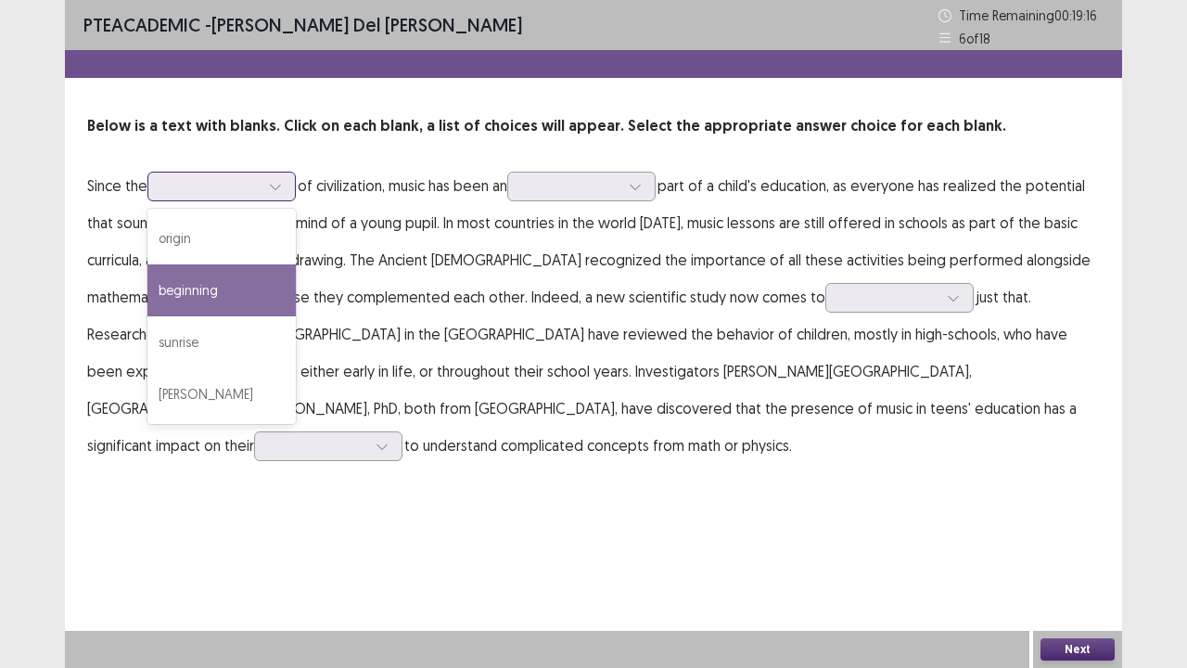
click at [258, 291] on div "beginning" at bounding box center [221, 290] width 148 height 52
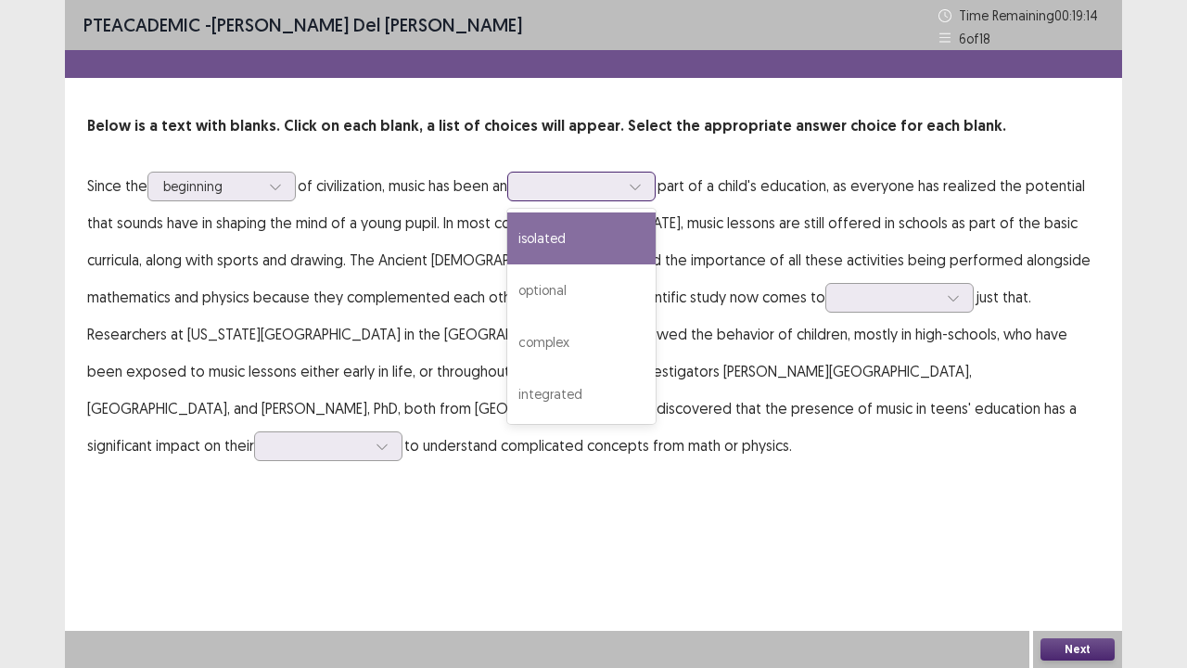
click at [554, 193] on div at bounding box center [571, 186] width 96 height 18
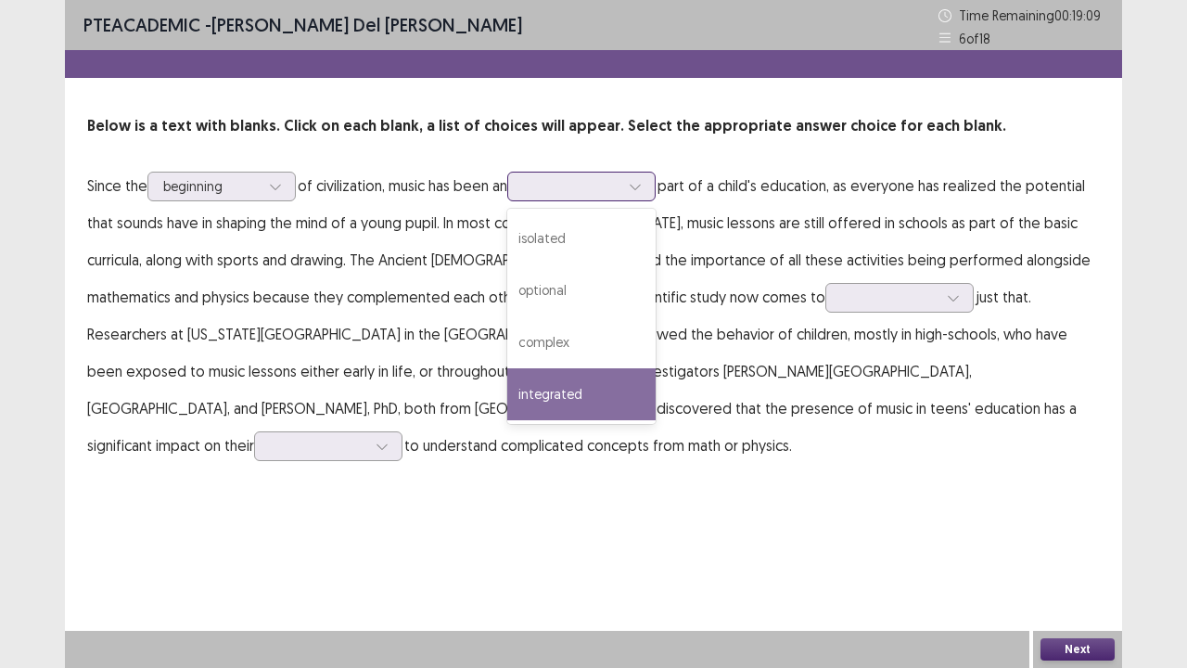
click at [554, 388] on div "integrated" at bounding box center [581, 394] width 148 height 52
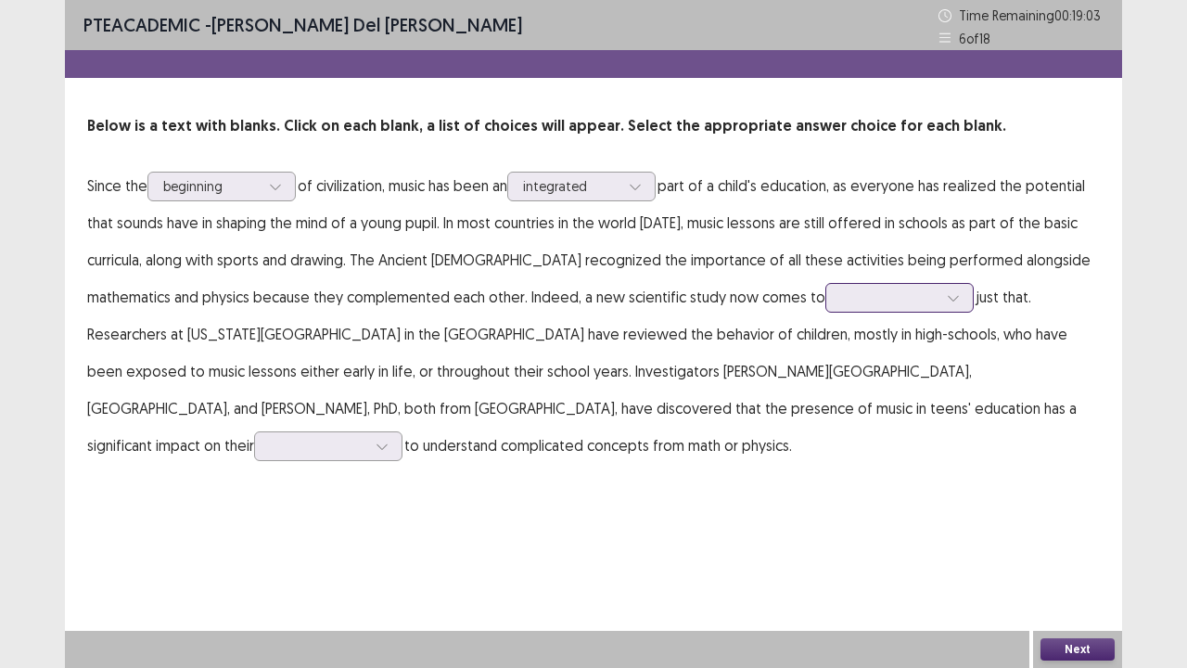
click at [841, 306] on div at bounding box center [889, 297] width 96 height 18
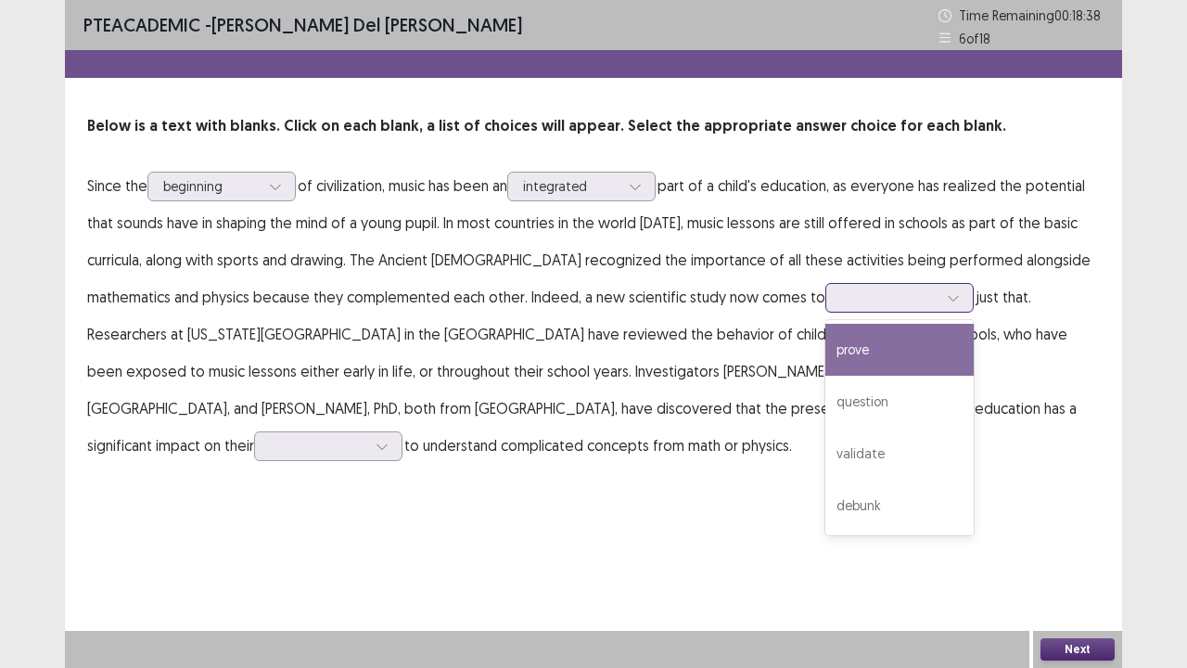
click at [826, 360] on div "prove" at bounding box center [900, 350] width 148 height 52
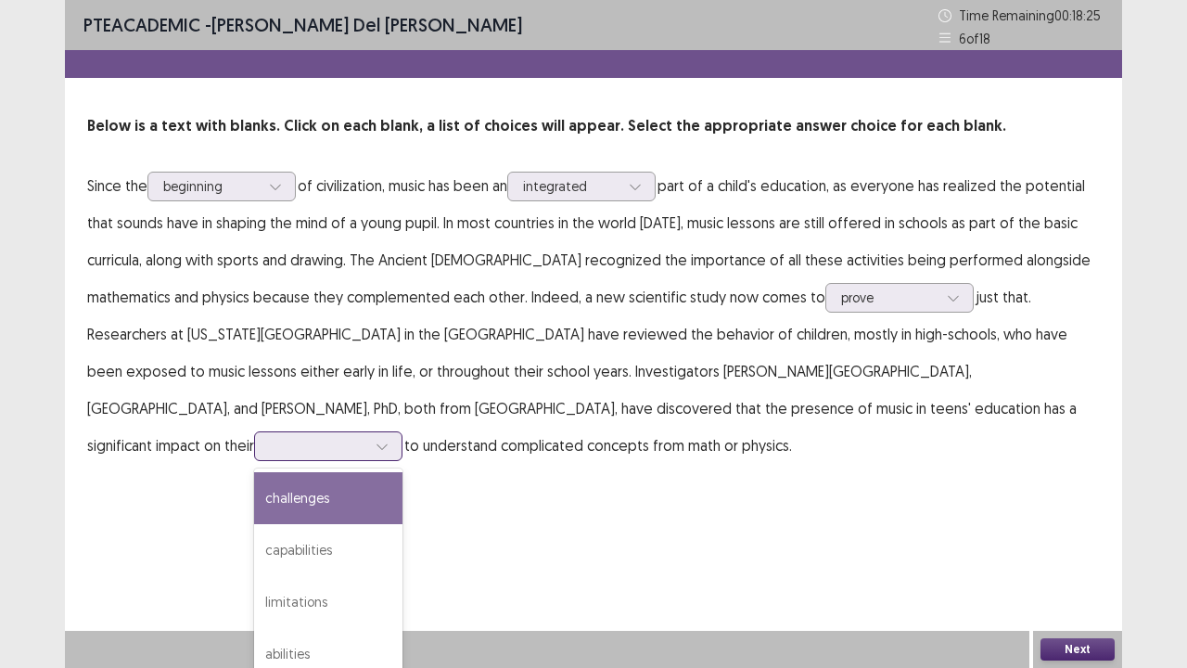
click at [366, 437] on div at bounding box center [318, 446] width 96 height 18
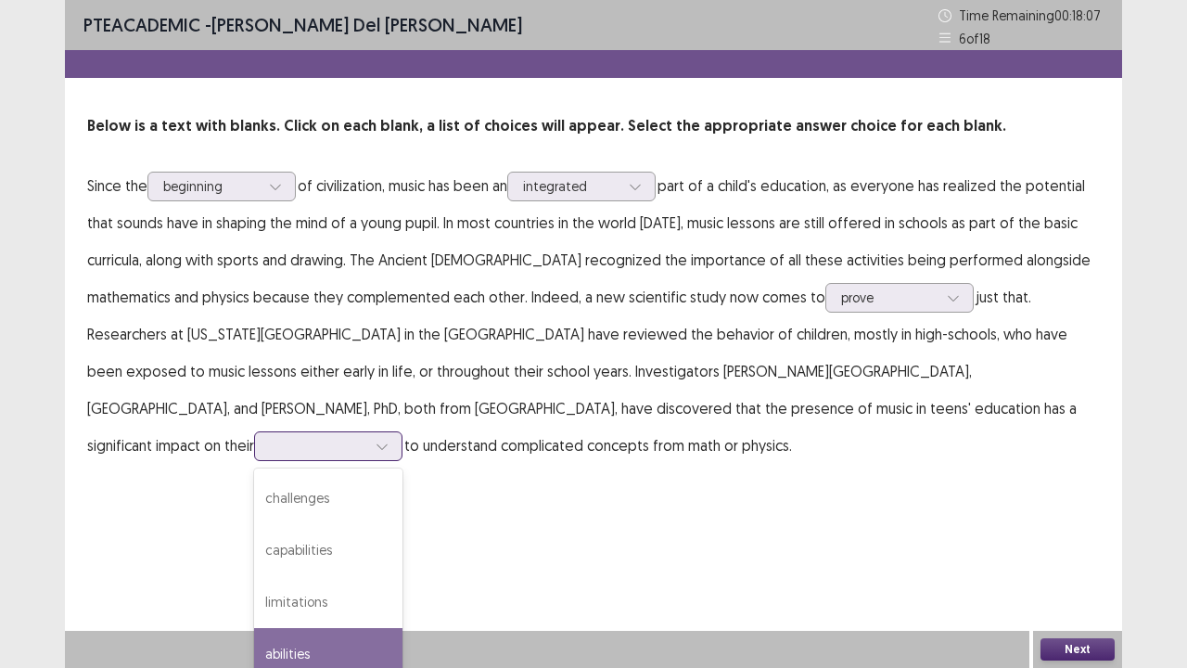
click at [403, 550] on div "abilities" at bounding box center [328, 654] width 148 height 52
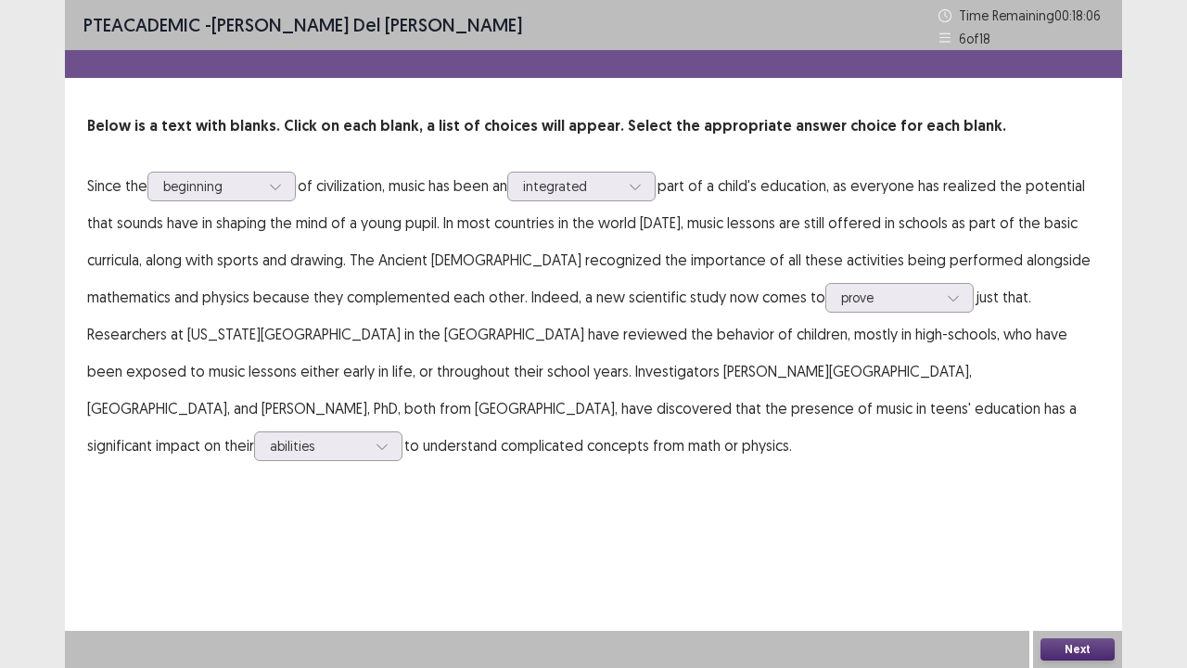
click at [1090, 550] on button "Next" at bounding box center [1078, 649] width 74 height 22
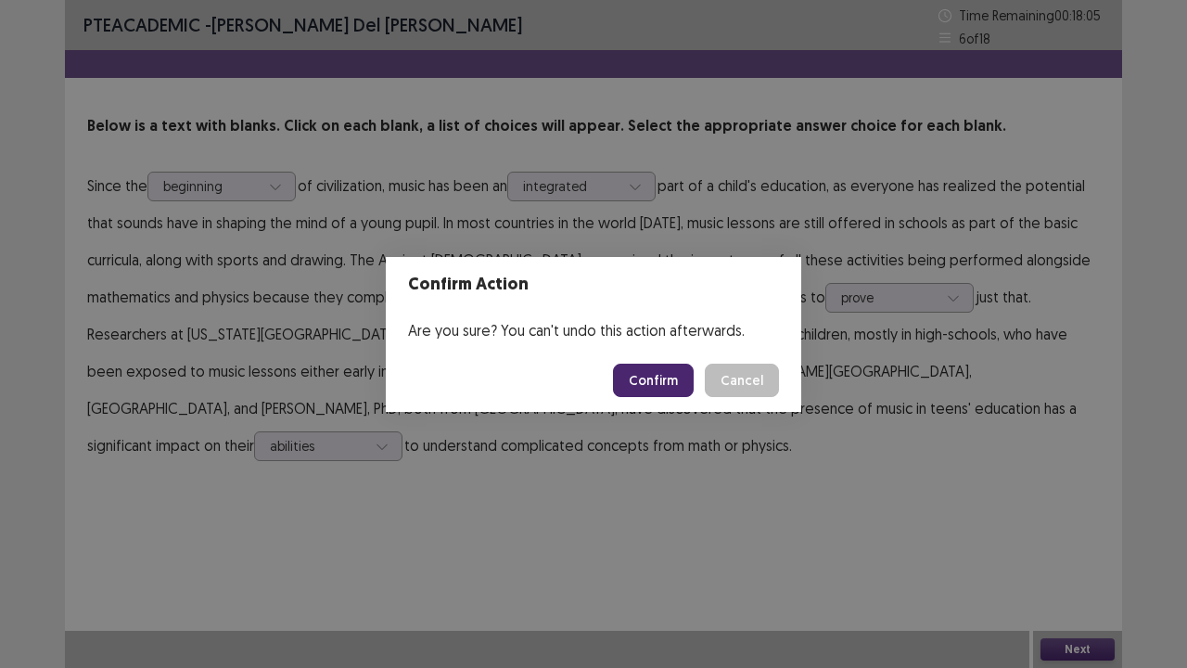
click at [670, 381] on button "Confirm" at bounding box center [653, 380] width 81 height 33
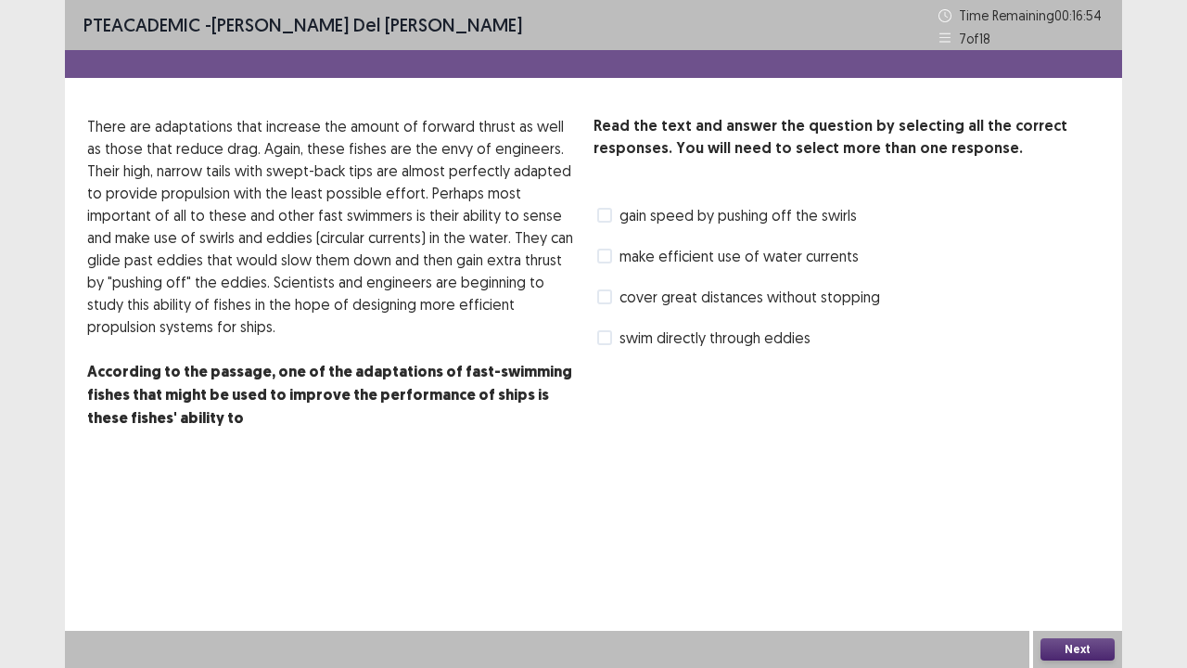
click at [594, 213] on div "gain speed by pushing off the swirls" at bounding box center [725, 215] width 263 height 30
click at [597, 216] on span at bounding box center [604, 215] width 15 height 15
click at [1096, 550] on button "Next" at bounding box center [1078, 649] width 74 height 22
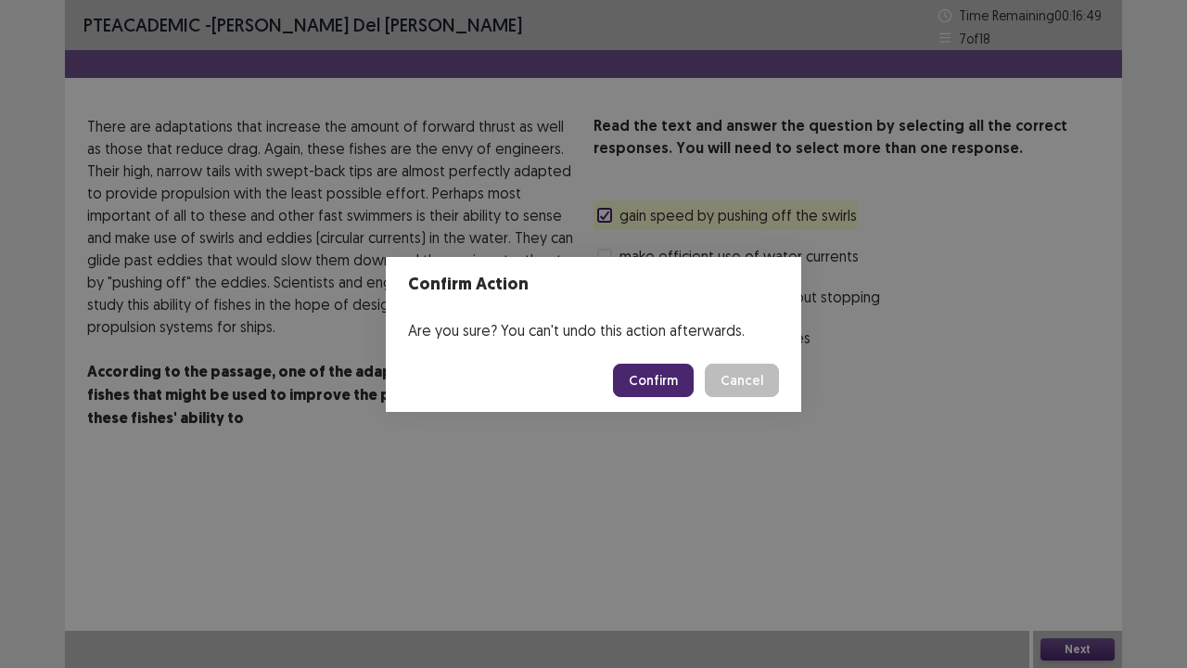
click at [673, 374] on button "Confirm" at bounding box center [653, 380] width 81 height 33
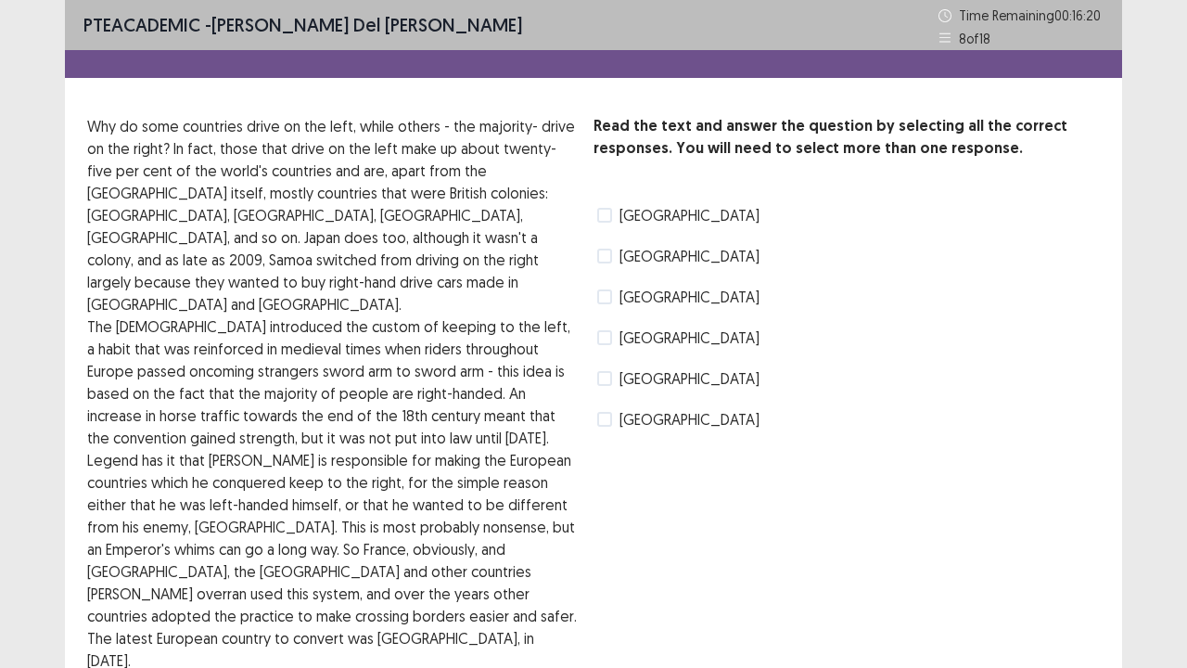
scroll to position [64, 0]
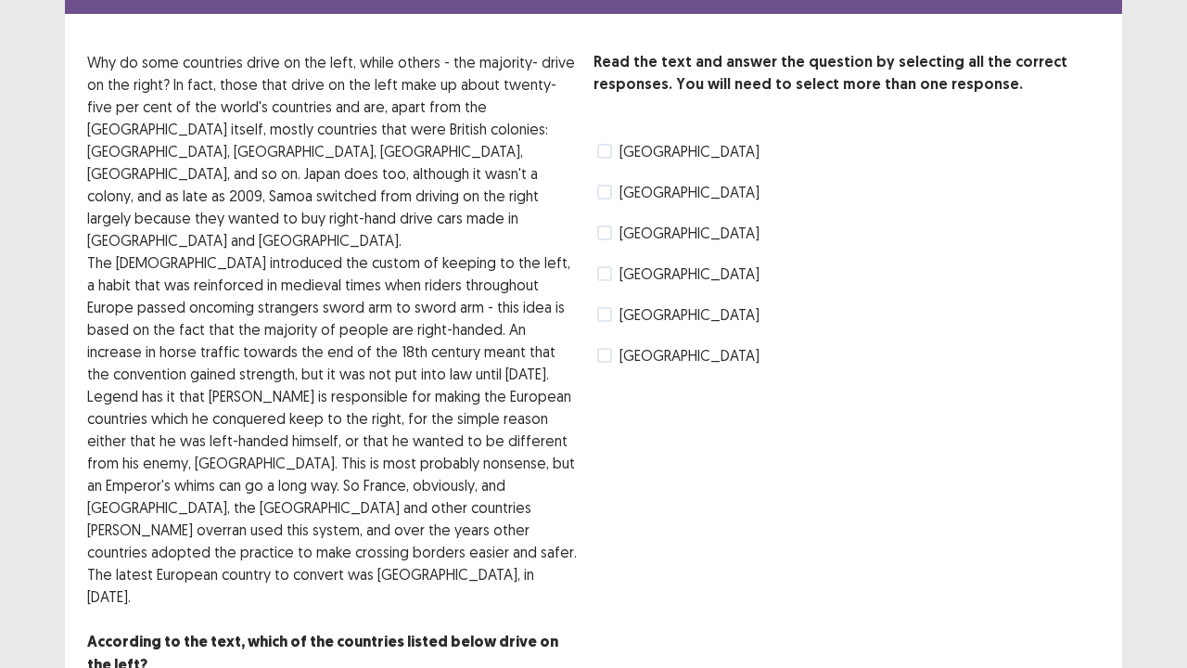
click at [618, 352] on label "[GEOGRAPHIC_DATA]" at bounding box center [678, 355] width 162 height 22
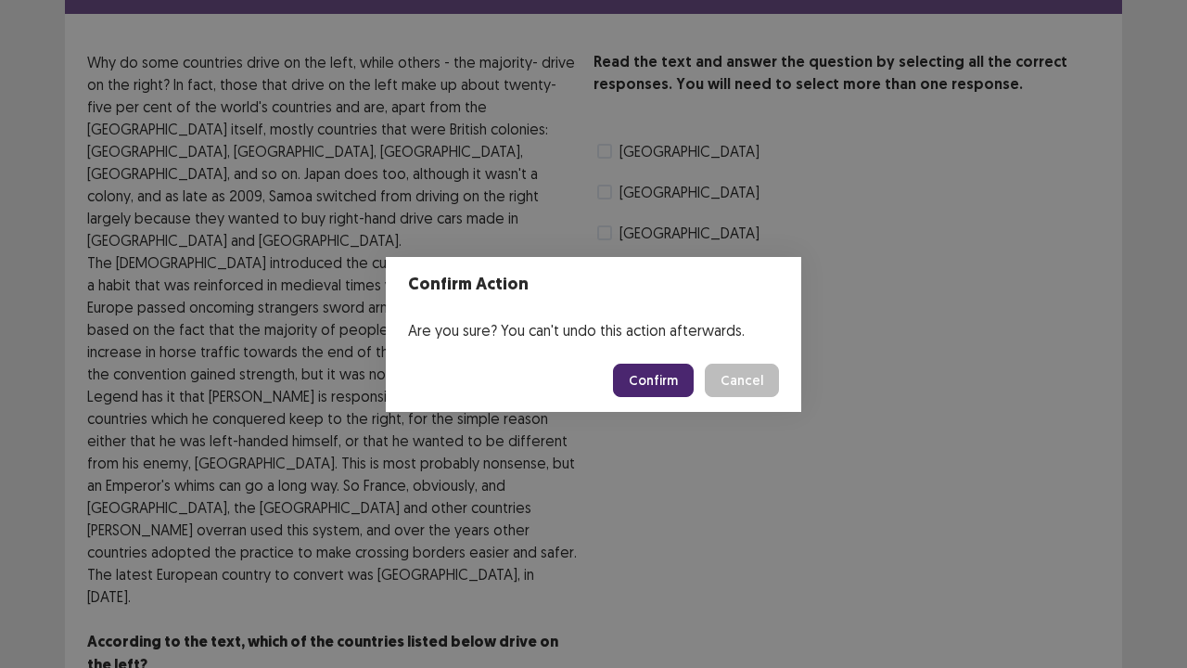
click at [670, 374] on button "Confirm" at bounding box center [653, 380] width 81 height 33
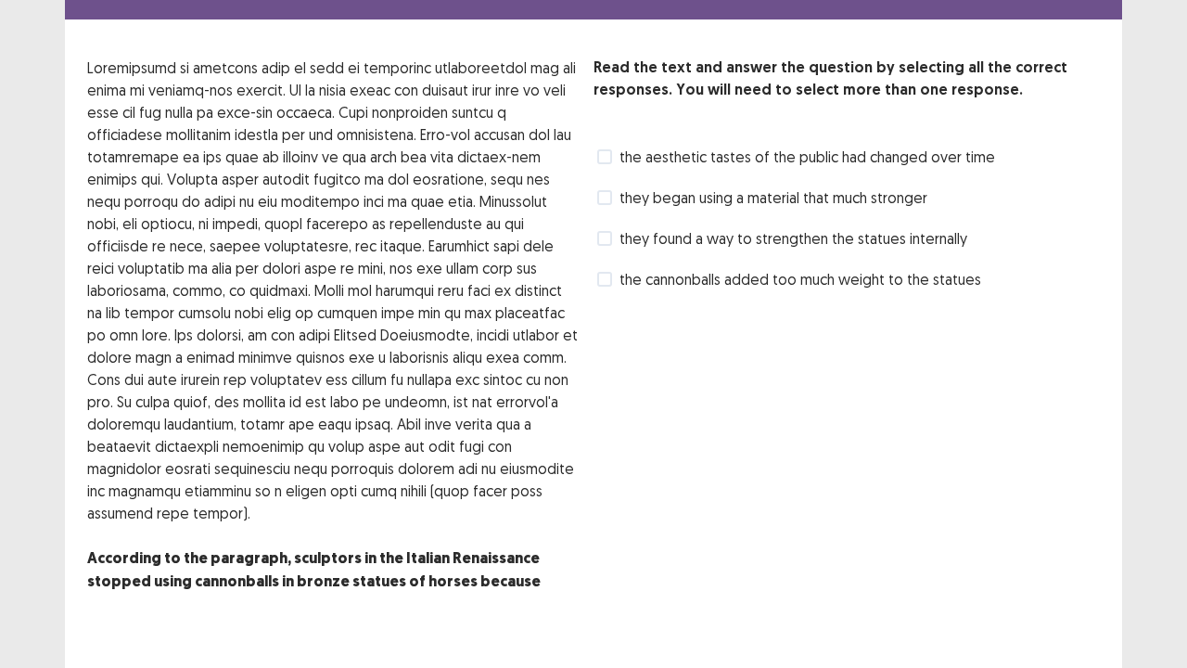
scroll to position [86, 0]
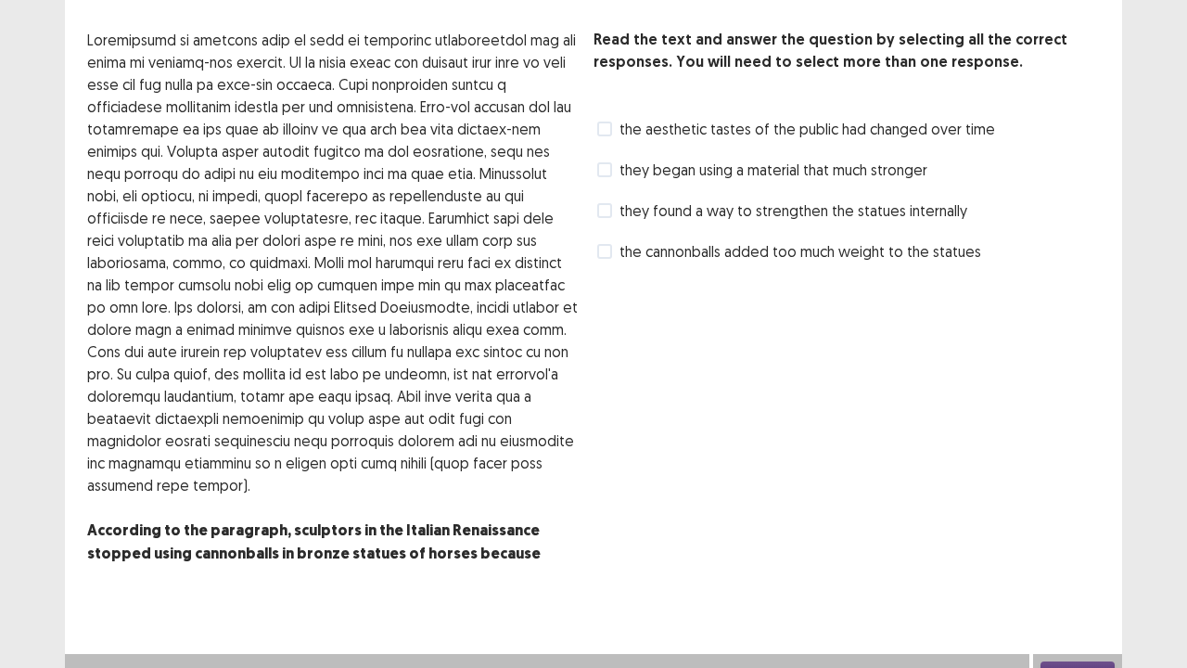
click at [603, 252] on span at bounding box center [604, 251] width 15 height 15
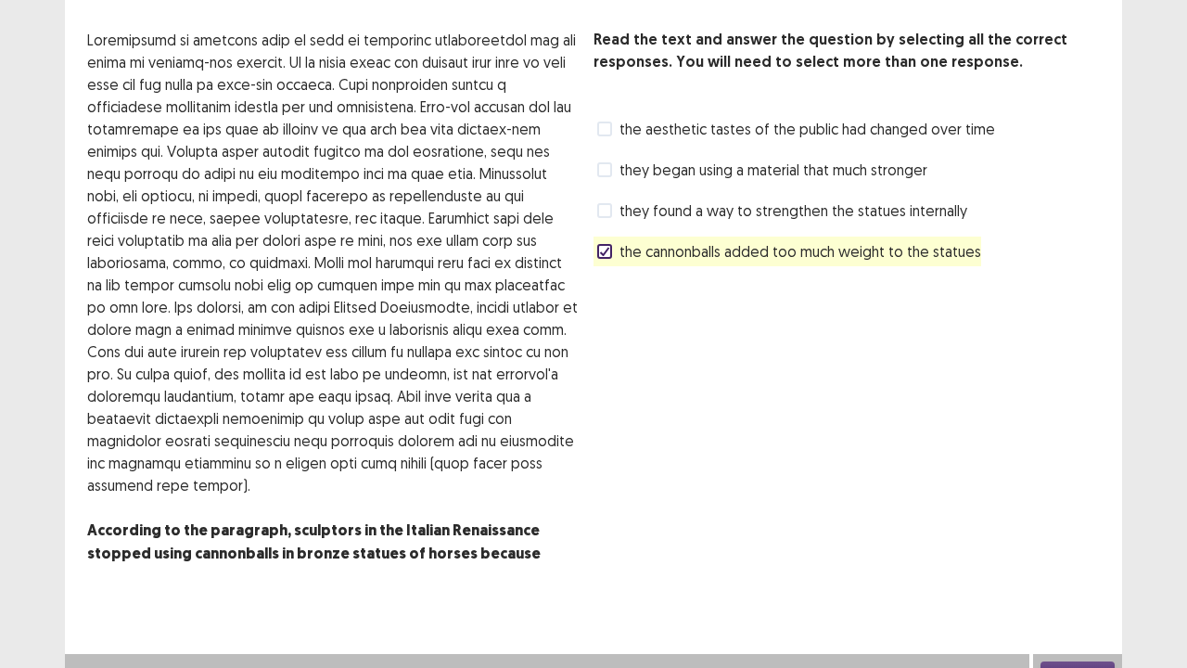
click at [603, 262] on label "the cannonballs added too much weight to the statues" at bounding box center [789, 251] width 384 height 22
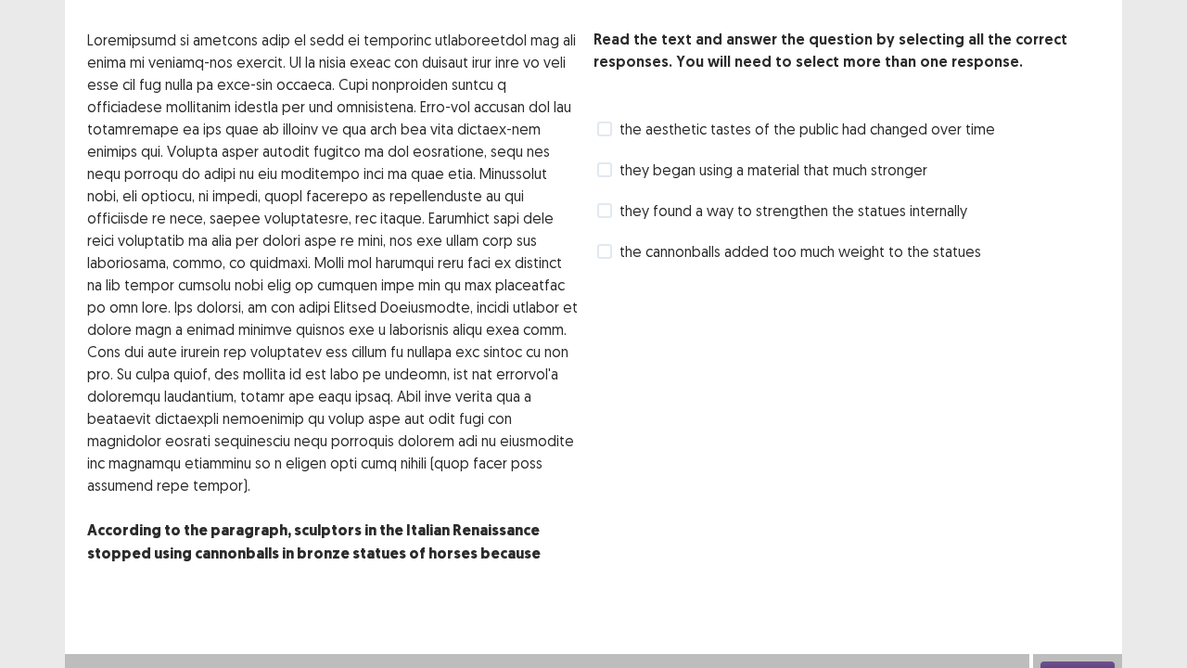
click at [605, 121] on label "the aesthetic tastes of the public had changed over time" at bounding box center [796, 129] width 398 height 22
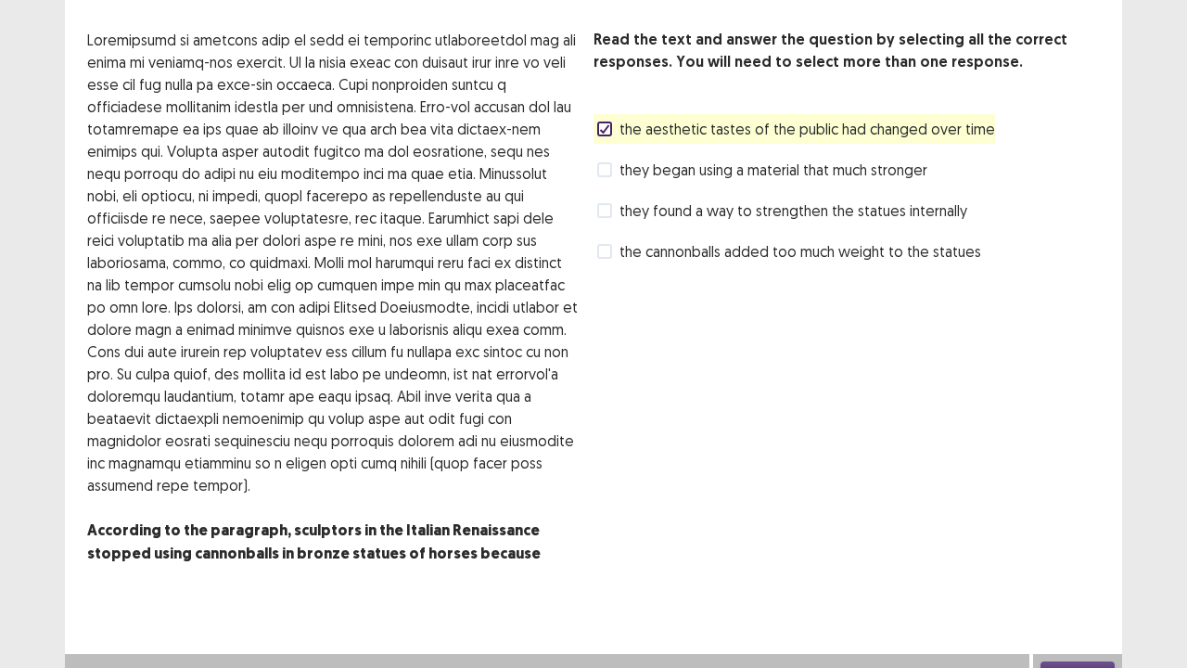
click at [1085, 550] on button "Next" at bounding box center [1078, 672] width 74 height 22
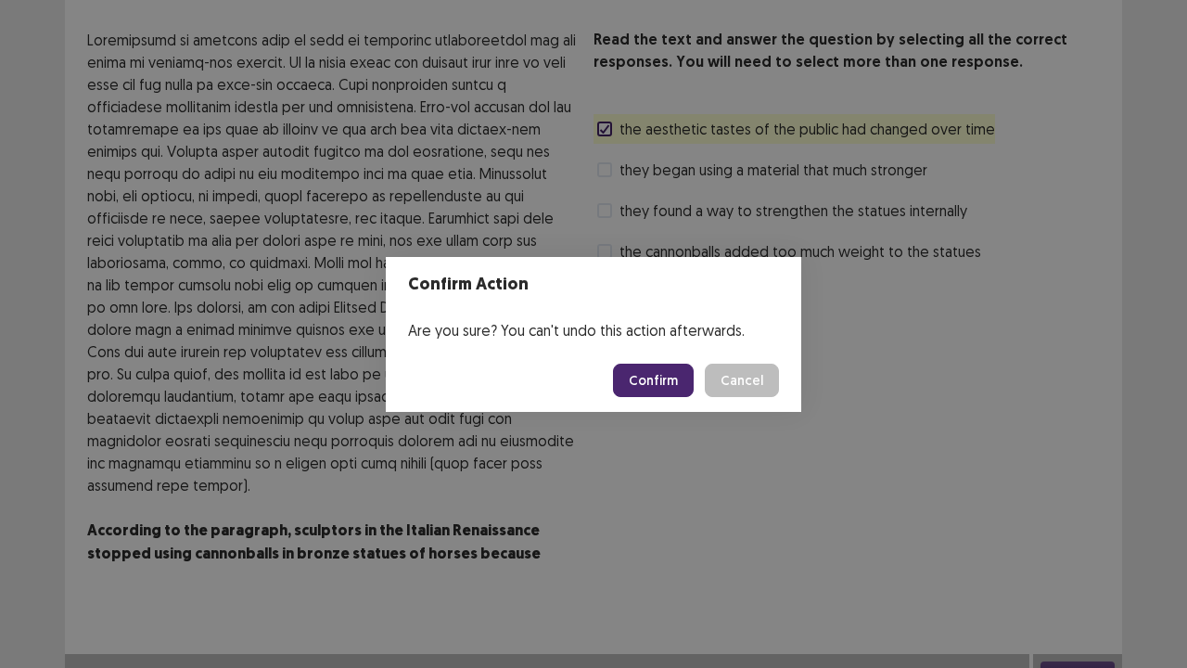
click at [667, 378] on button "Confirm" at bounding box center [653, 380] width 81 height 33
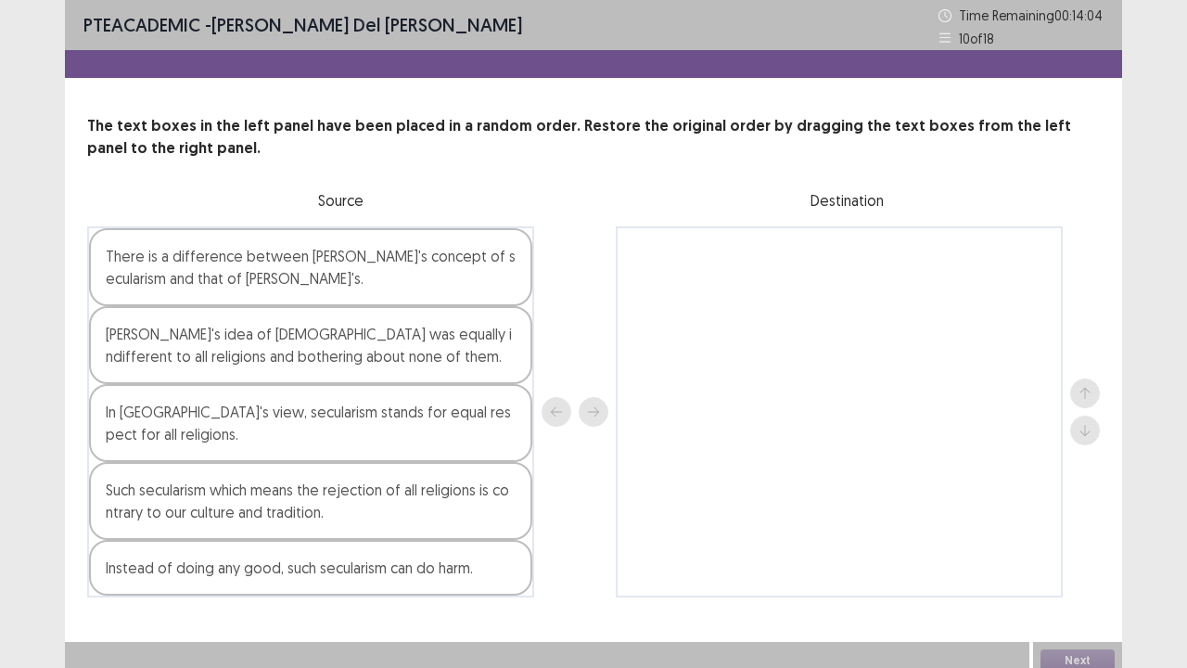
scroll to position [11, 0]
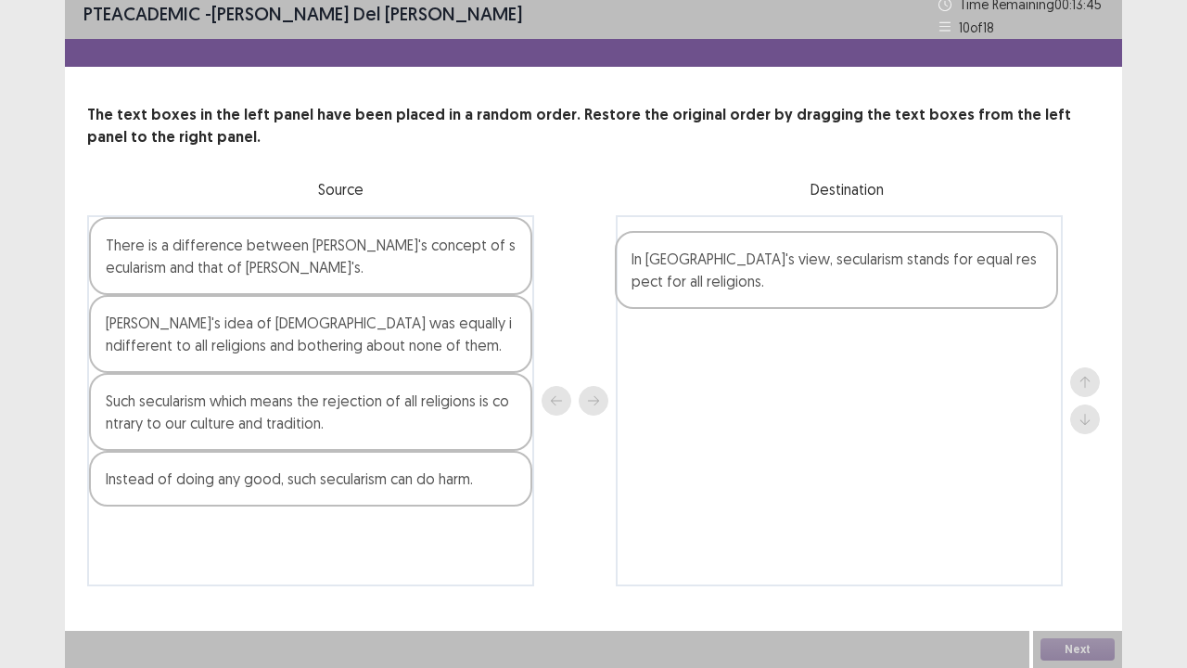
drag, startPoint x: 204, startPoint y: 416, endPoint x: 735, endPoint y: 273, distance: 549.5
click at [735, 273] on div "There is a difference between [PERSON_NAME]'s concept of secularism and that of…" at bounding box center [593, 400] width 1013 height 371
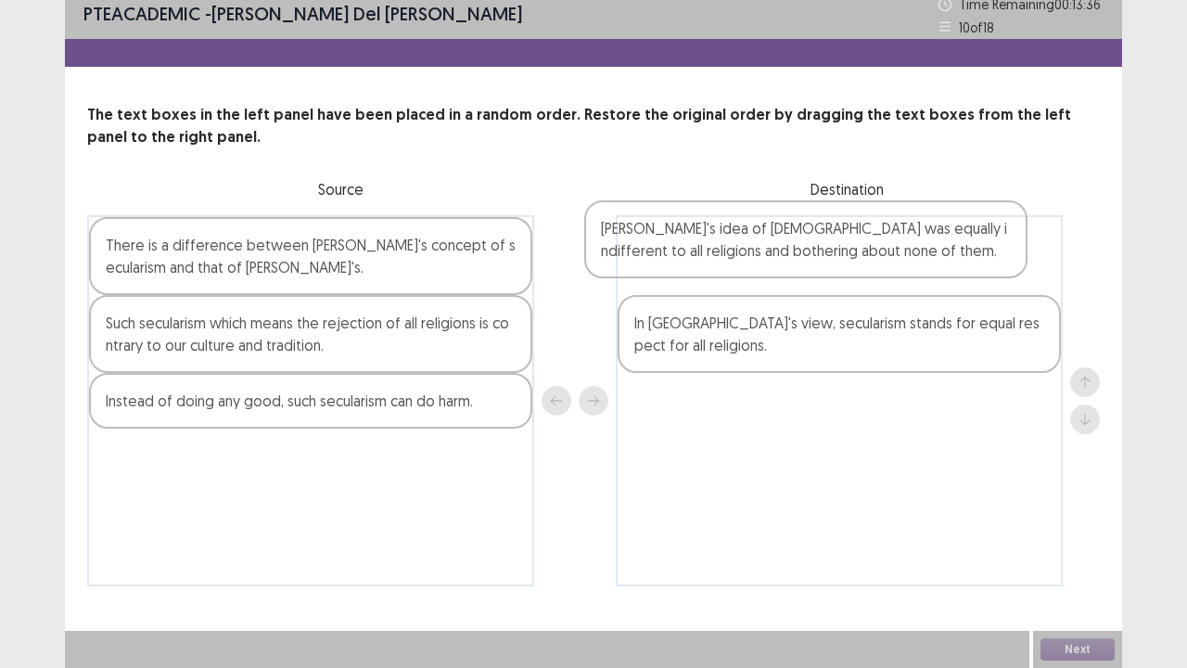
drag, startPoint x: 381, startPoint y: 332, endPoint x: 885, endPoint y: 251, distance: 510.1
click at [885, 251] on div "There is a difference between [PERSON_NAME]'s concept of secularism and that of…" at bounding box center [593, 400] width 1013 height 371
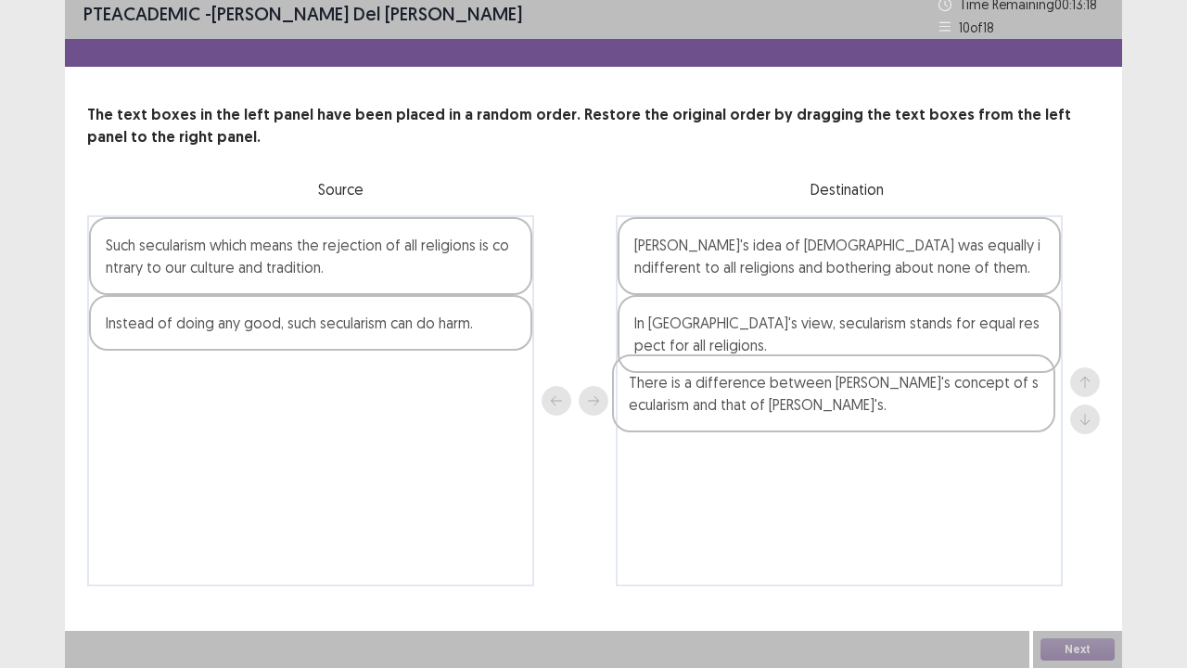
drag, startPoint x: 353, startPoint y: 252, endPoint x: 881, endPoint y: 390, distance: 545.4
click at [881, 390] on div "There is a difference between [PERSON_NAME]'s concept of secularism and that of…" at bounding box center [593, 400] width 1013 height 371
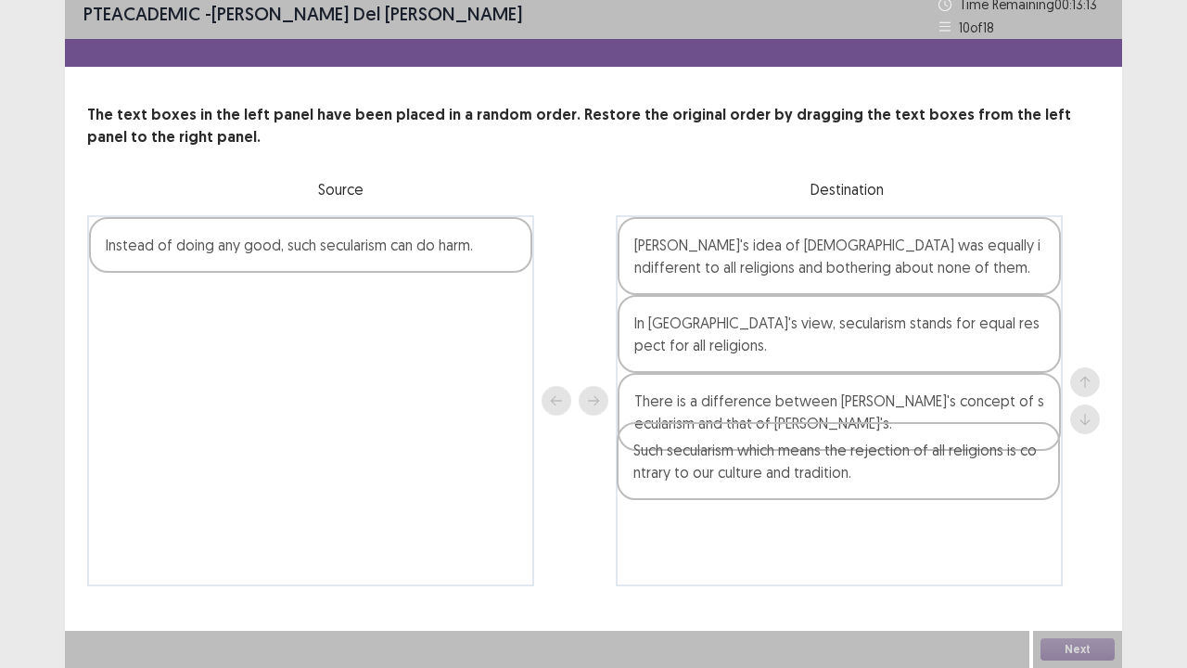
drag, startPoint x: 292, startPoint y: 271, endPoint x: 824, endPoint y: 479, distance: 570.7
click at [824, 479] on div "Such secularism which means the rejection of all religions is contrary to our c…" at bounding box center [593, 400] width 1013 height 371
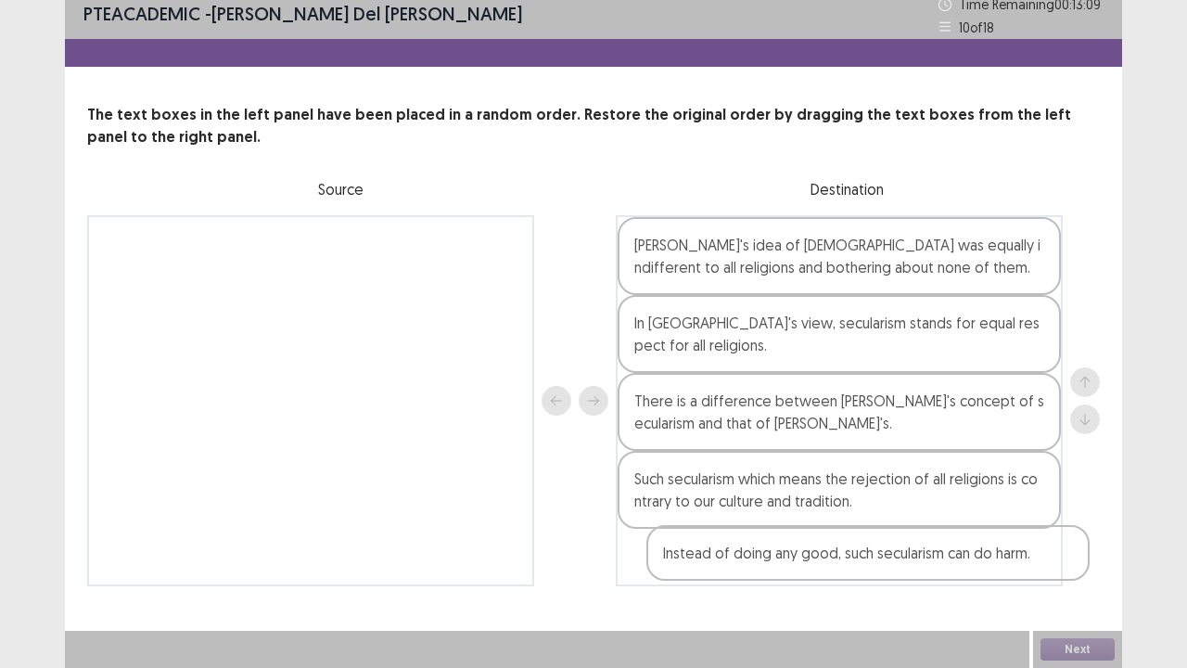
drag, startPoint x: 371, startPoint y: 259, endPoint x: 929, endPoint y: 571, distance: 640.0
click at [929, 550] on div "Instead of doing any good, such secularism can do harm. [PERSON_NAME]'s idea of…" at bounding box center [593, 400] width 1013 height 371
click at [1093, 550] on button "Next" at bounding box center [1078, 649] width 74 height 22
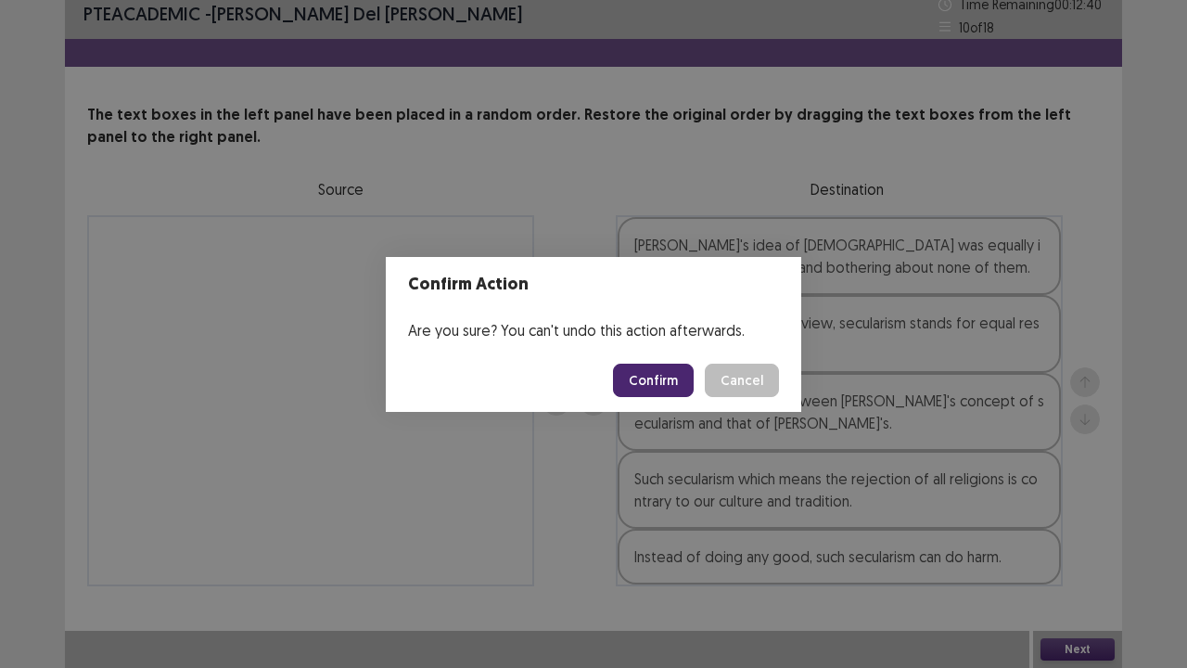
click at [652, 373] on button "Confirm" at bounding box center [653, 380] width 81 height 33
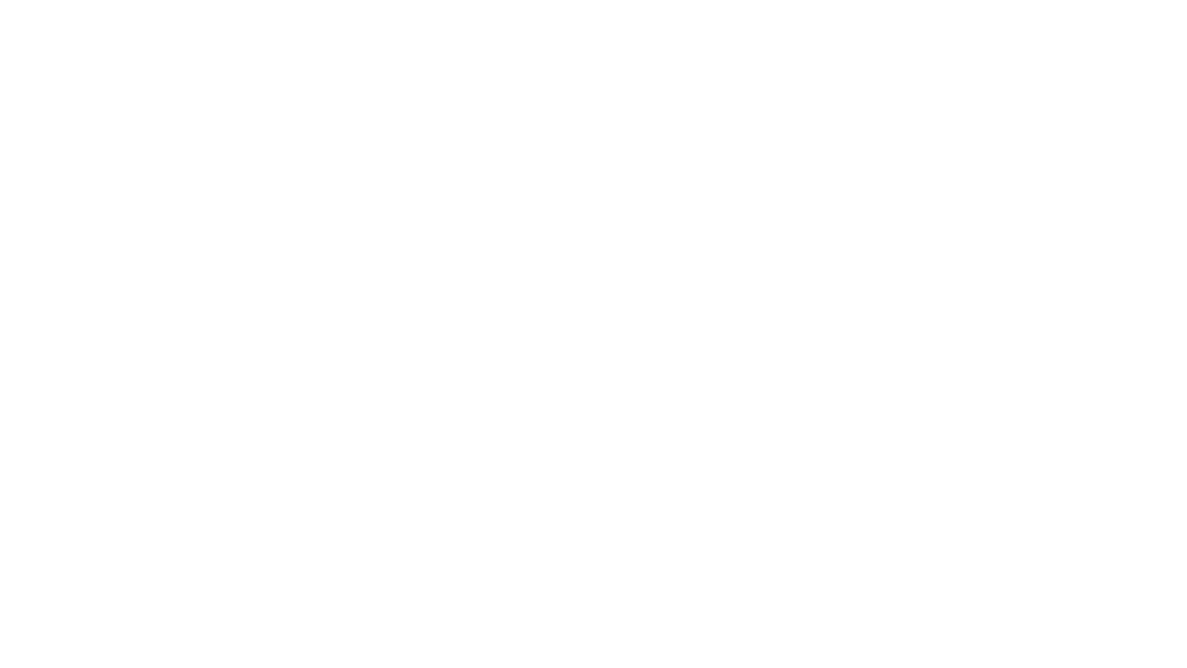
scroll to position [0, 0]
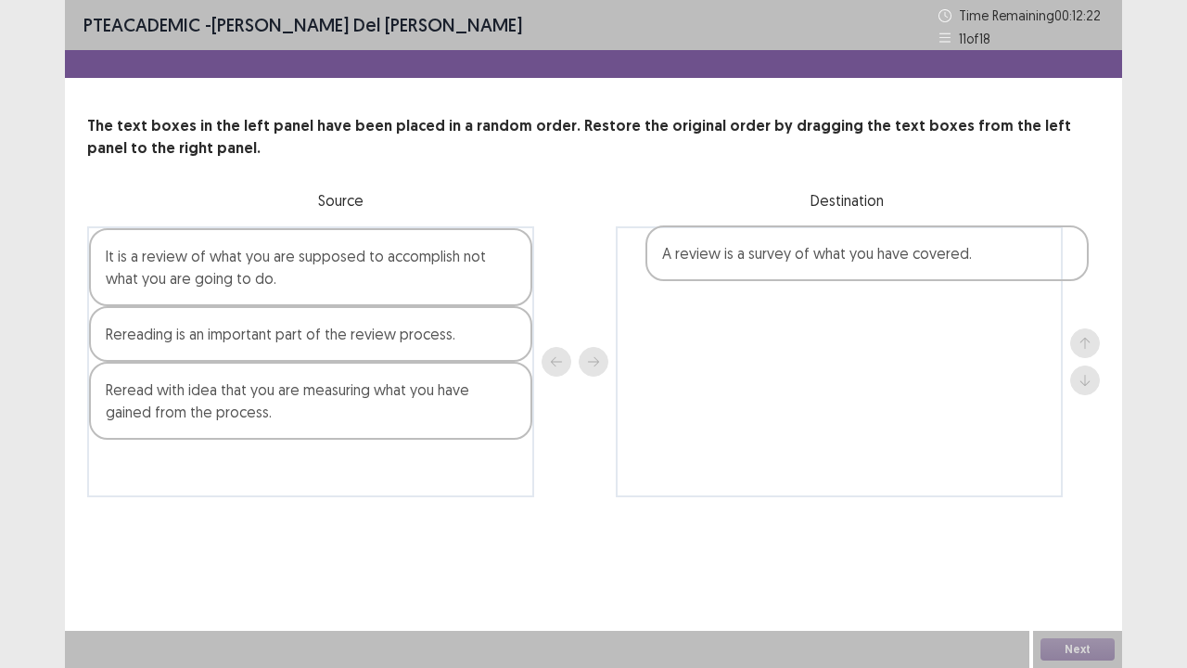
drag, startPoint x: 298, startPoint y: 266, endPoint x: 863, endPoint y: 264, distance: 564.9
click at [863, 264] on div "A review is a survey of what you have covered. It is a review of what you are s…" at bounding box center [593, 361] width 1013 height 271
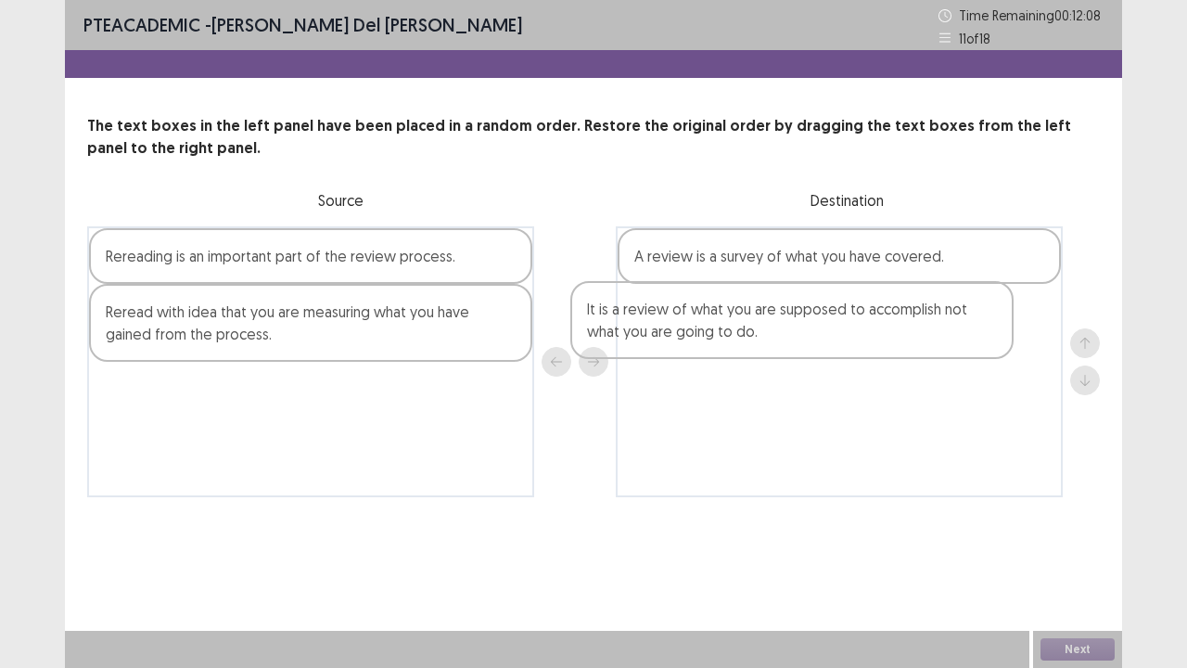
drag, startPoint x: 334, startPoint y: 273, endPoint x: 826, endPoint y: 331, distance: 495.1
click at [826, 331] on div "It is a review of what you are supposed to accomplish not what you are going to…" at bounding box center [593, 361] width 1013 height 271
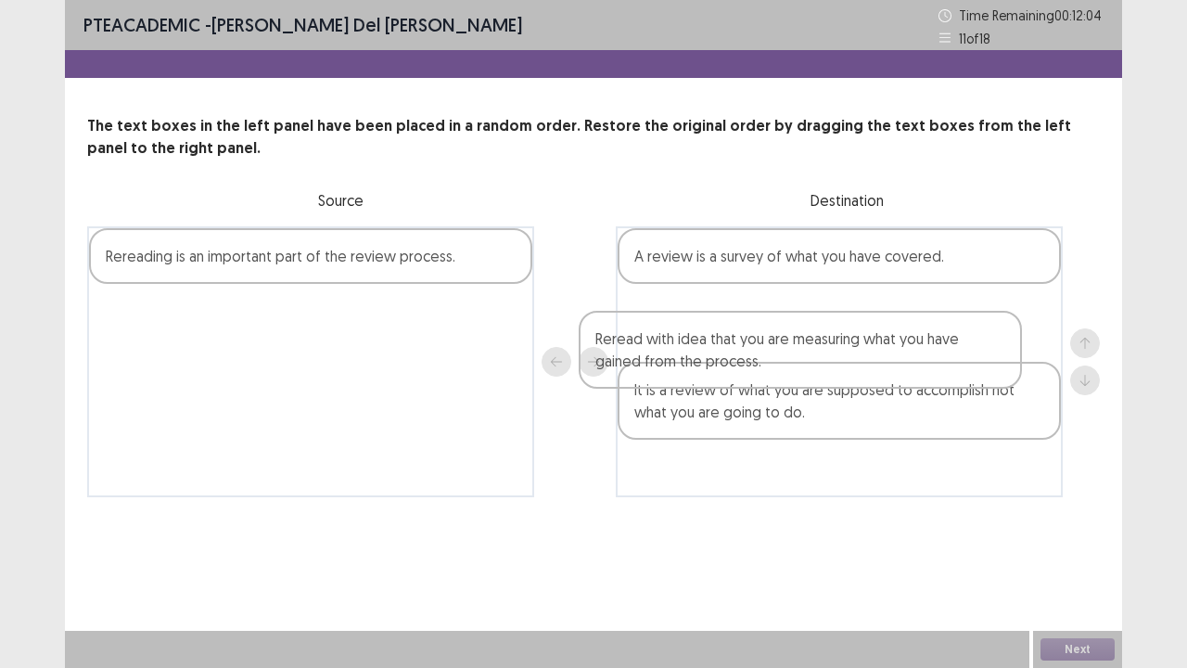
drag, startPoint x: 332, startPoint y: 326, endPoint x: 851, endPoint y: 353, distance: 519.3
click at [851, 353] on div "Rereading is an important part of the review process. Reread with idea that you…" at bounding box center [593, 361] width 1013 height 271
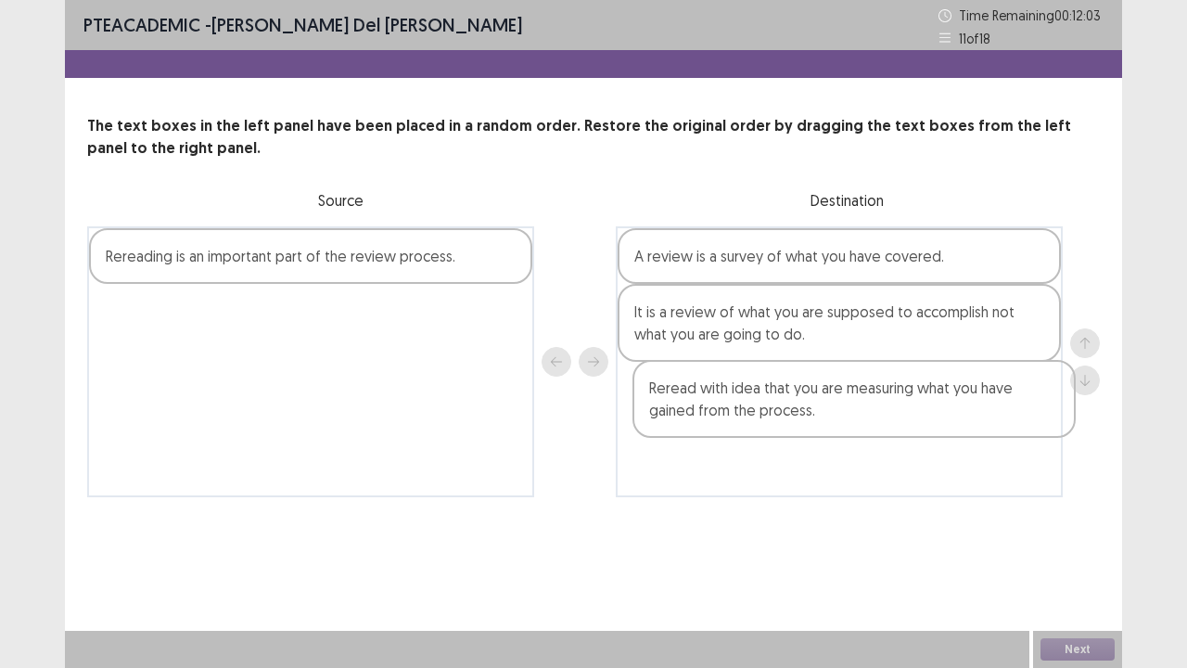
drag, startPoint x: 844, startPoint y: 345, endPoint x: 835, endPoint y: 406, distance: 61.9
click at [857, 430] on div "A review is a survey of what you have covered. Reread with idea that you are me…" at bounding box center [839, 361] width 447 height 271
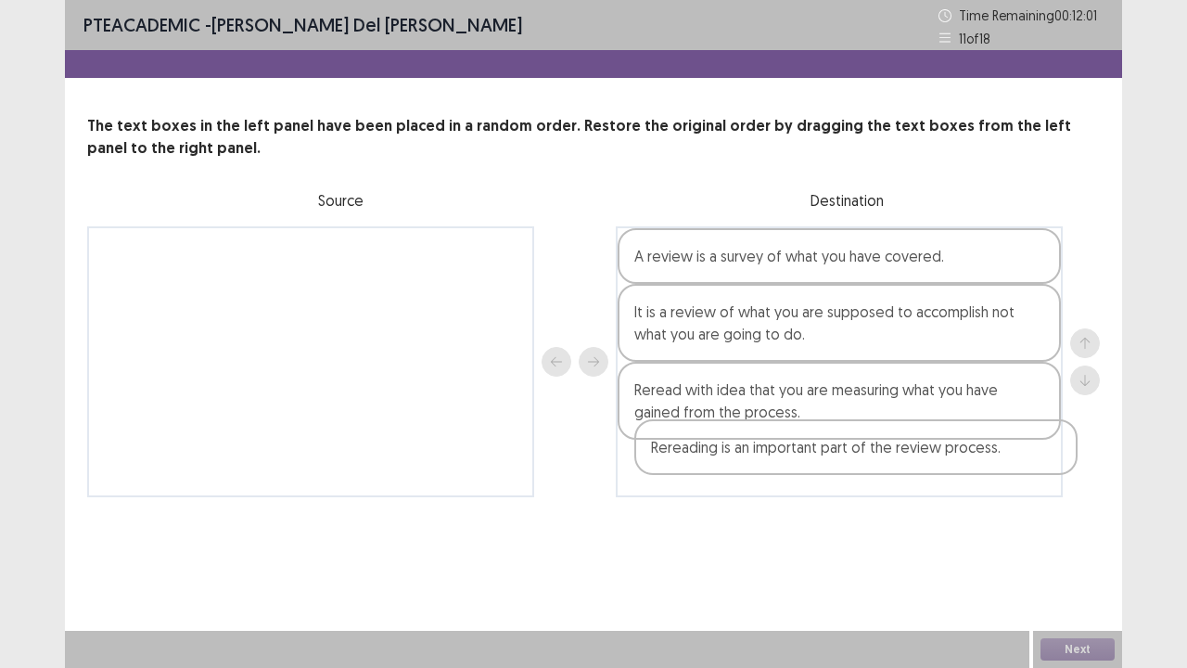
drag, startPoint x: 406, startPoint y: 277, endPoint x: 954, endPoint y: 466, distance: 578.8
click at [954, 468] on div "Rereading is an important part of the review process. A review is a survey of w…" at bounding box center [593, 361] width 1013 height 271
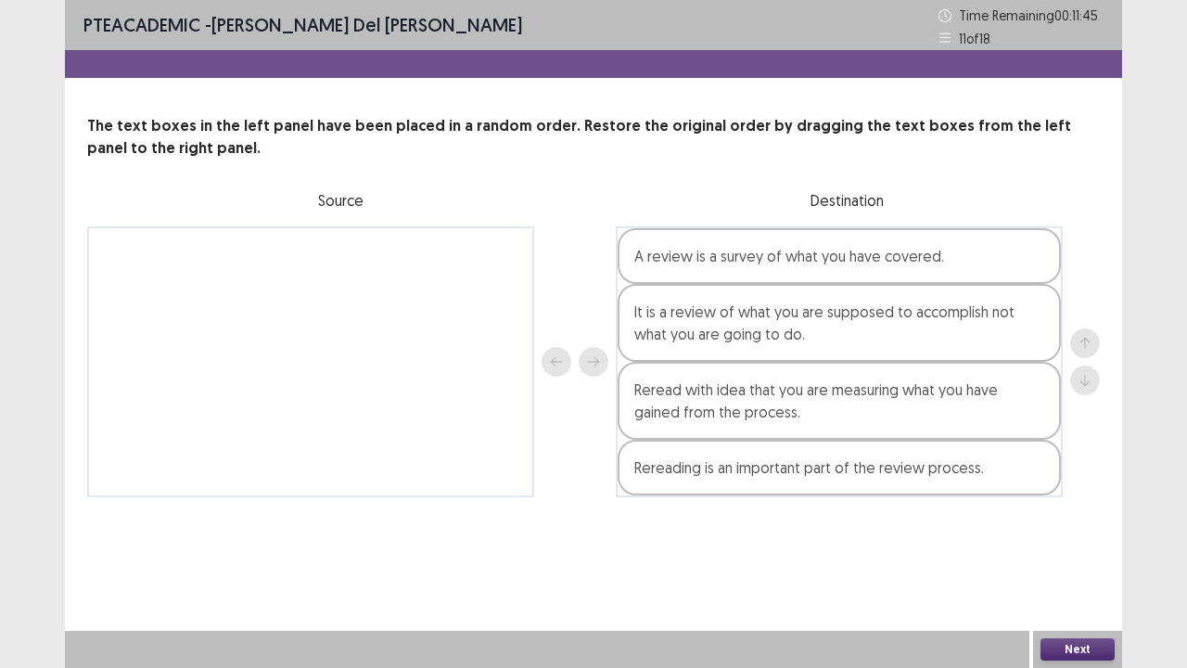
click at [1070, 550] on button "Next" at bounding box center [1078, 649] width 74 height 22
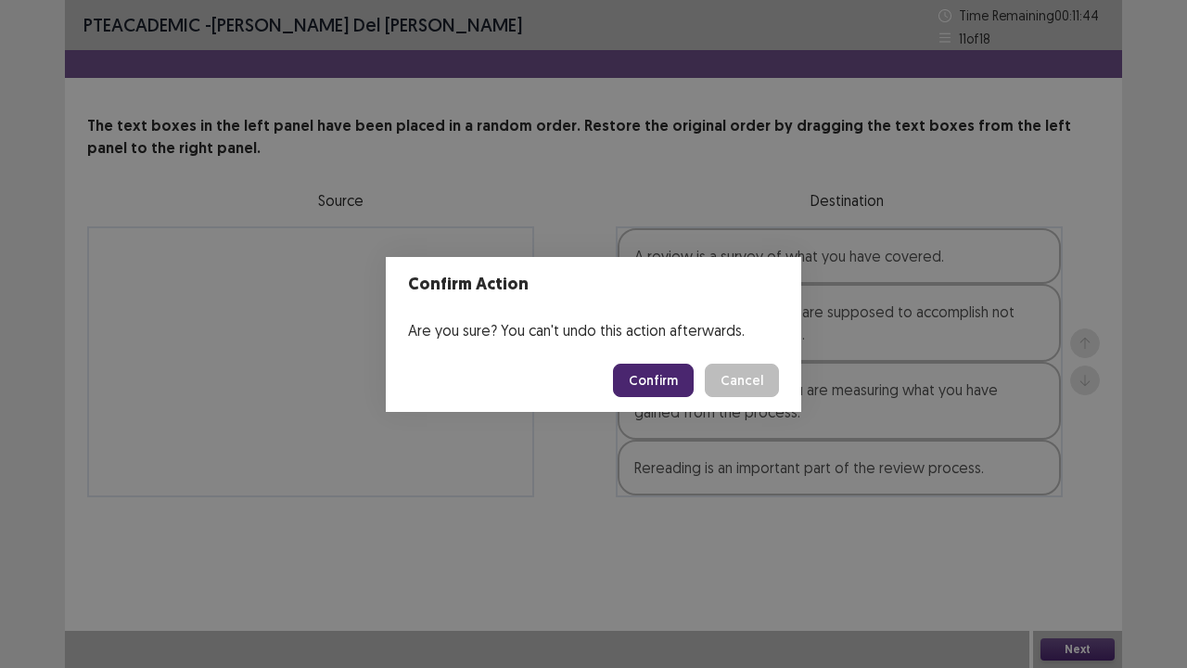
click at [651, 378] on button "Confirm" at bounding box center [653, 380] width 81 height 33
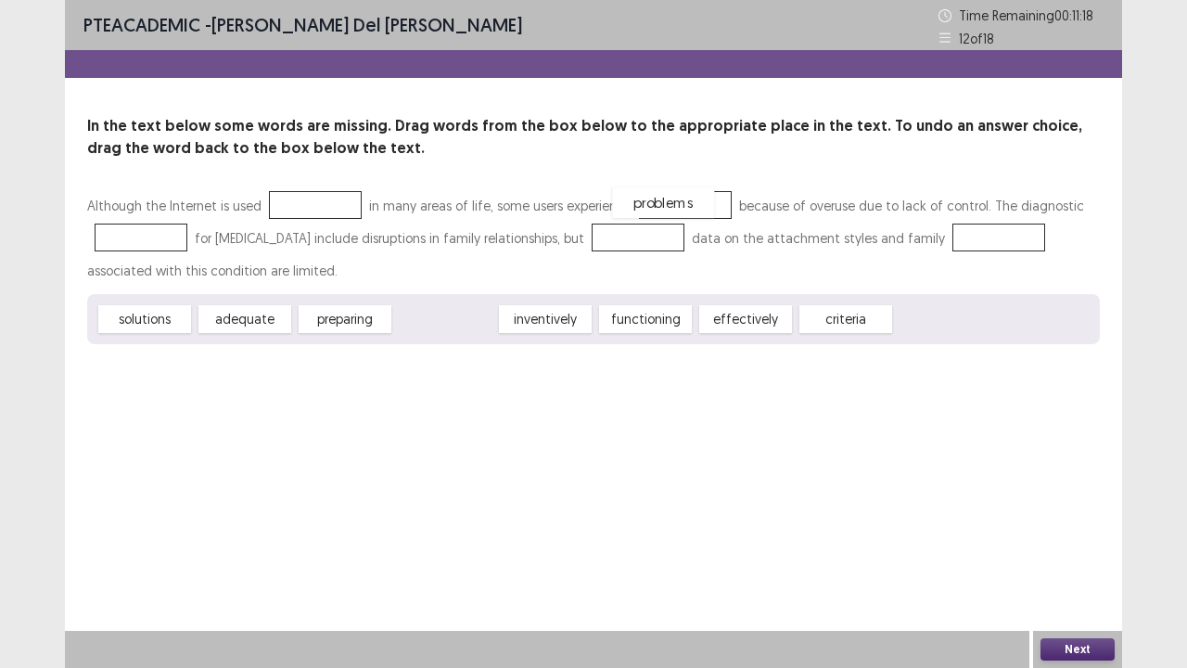
drag, startPoint x: 441, startPoint y: 323, endPoint x: 657, endPoint y: 207, distance: 245.3
drag, startPoint x: 161, startPoint y: 323, endPoint x: 1007, endPoint y: 245, distance: 849.5
drag, startPoint x: 447, startPoint y: 327, endPoint x: 291, endPoint y: 210, distance: 194.8
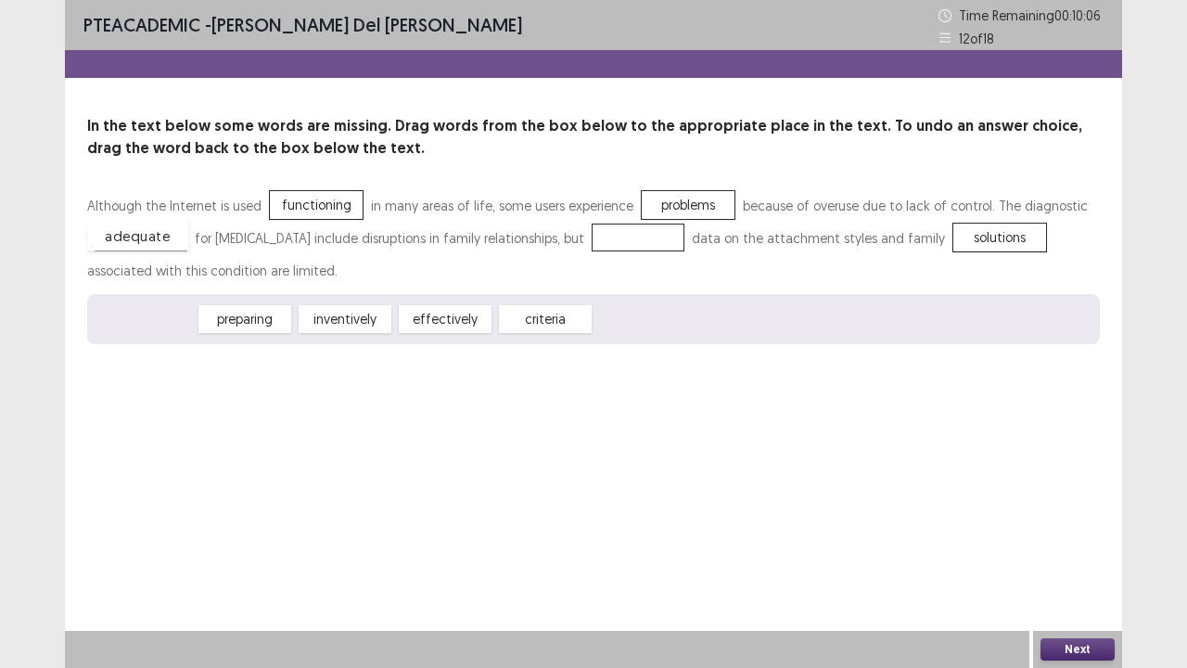
drag, startPoint x: 152, startPoint y: 324, endPoint x: 145, endPoint y: 240, distance: 83.8
drag, startPoint x: 465, startPoint y: 321, endPoint x: 493, endPoint y: 322, distance: 27.8
click at [493, 322] on div "criteria" at bounding box center [474, 319] width 102 height 31
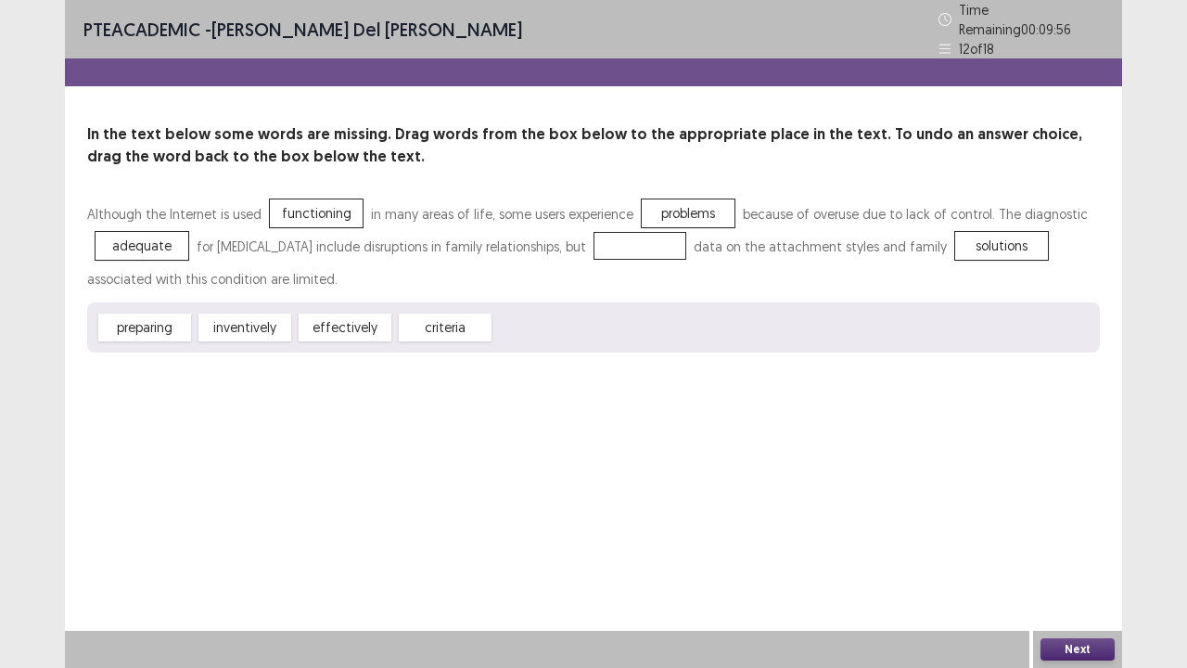
drag, startPoint x: 455, startPoint y: 321, endPoint x: 662, endPoint y: 244, distance: 221.6
click at [666, 243] on div "Although the Internet is used functioning in many areas of life, some users exp…" at bounding box center [593, 275] width 1013 height 155
drag, startPoint x: 463, startPoint y: 325, endPoint x: 647, endPoint y: 245, distance: 201.1
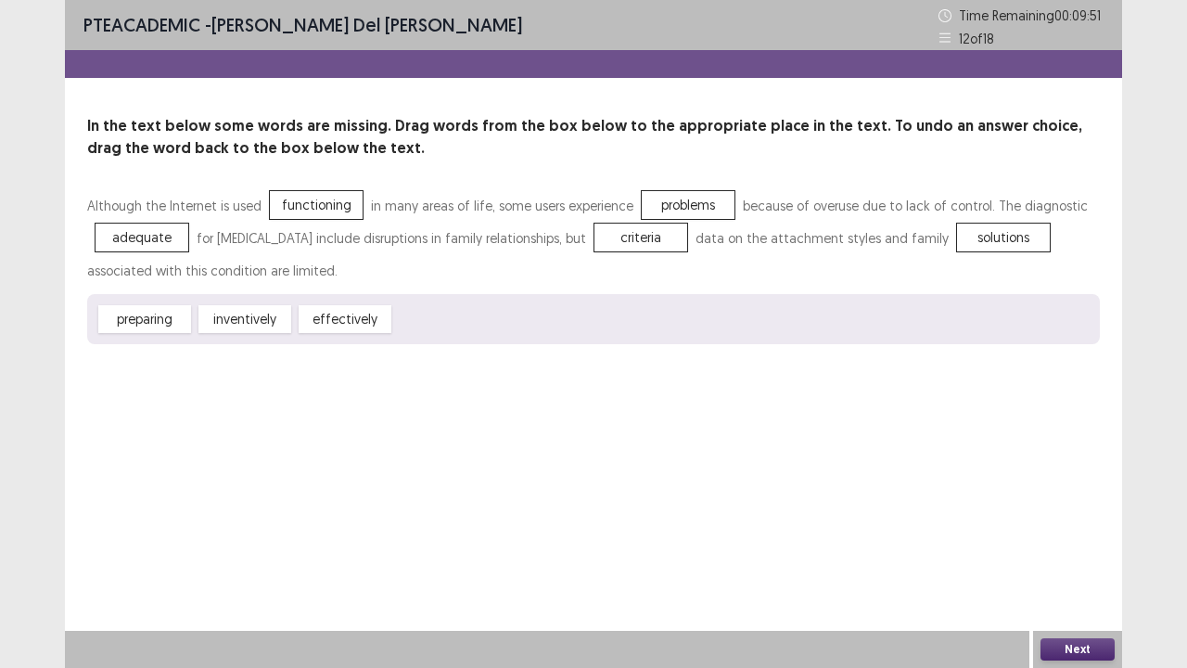
click at [1070, 550] on button "Next" at bounding box center [1078, 649] width 74 height 22
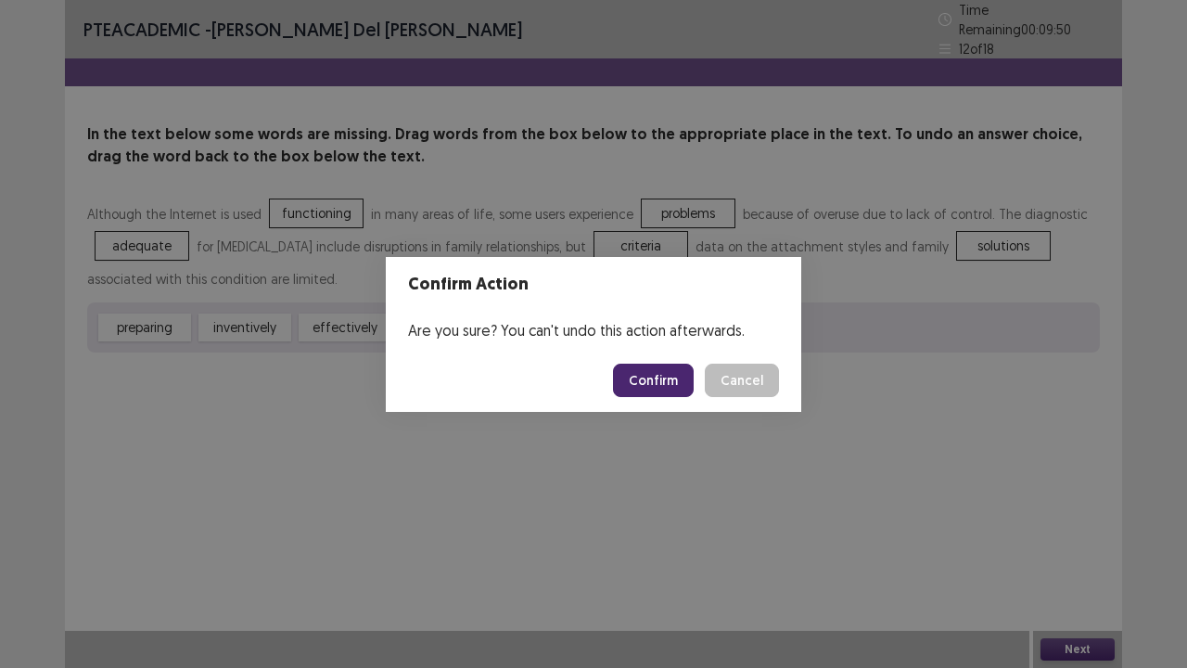
click at [671, 371] on button "Confirm" at bounding box center [653, 380] width 81 height 33
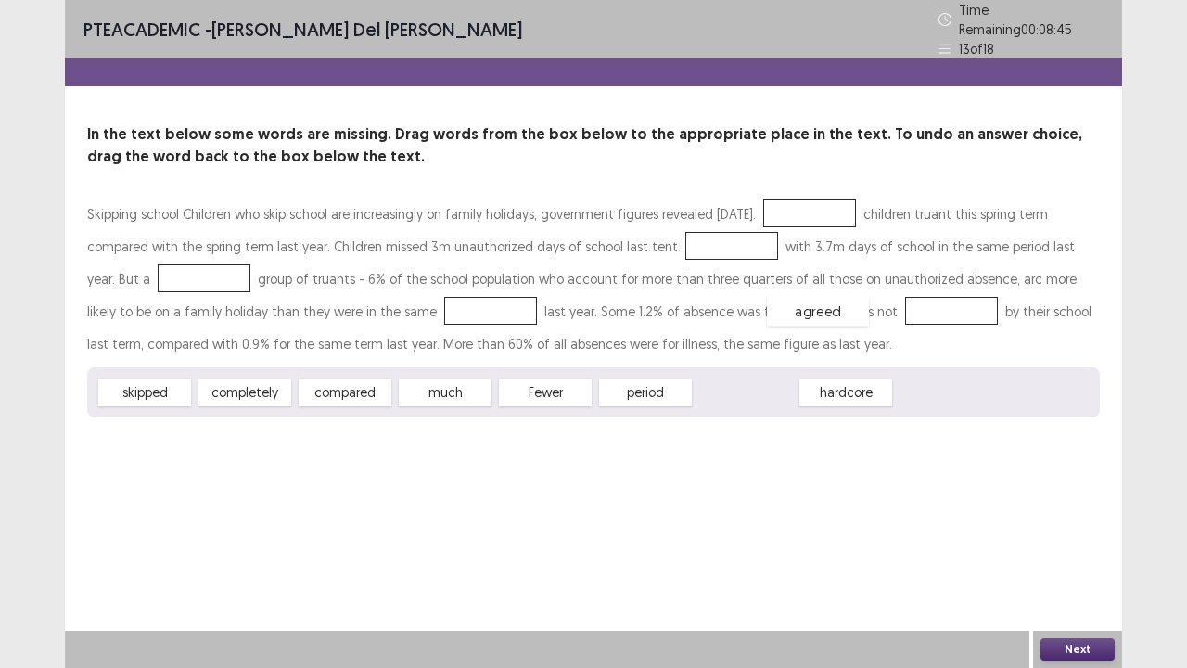
drag, startPoint x: 759, startPoint y: 392, endPoint x: 837, endPoint y: 302, distance: 119.0
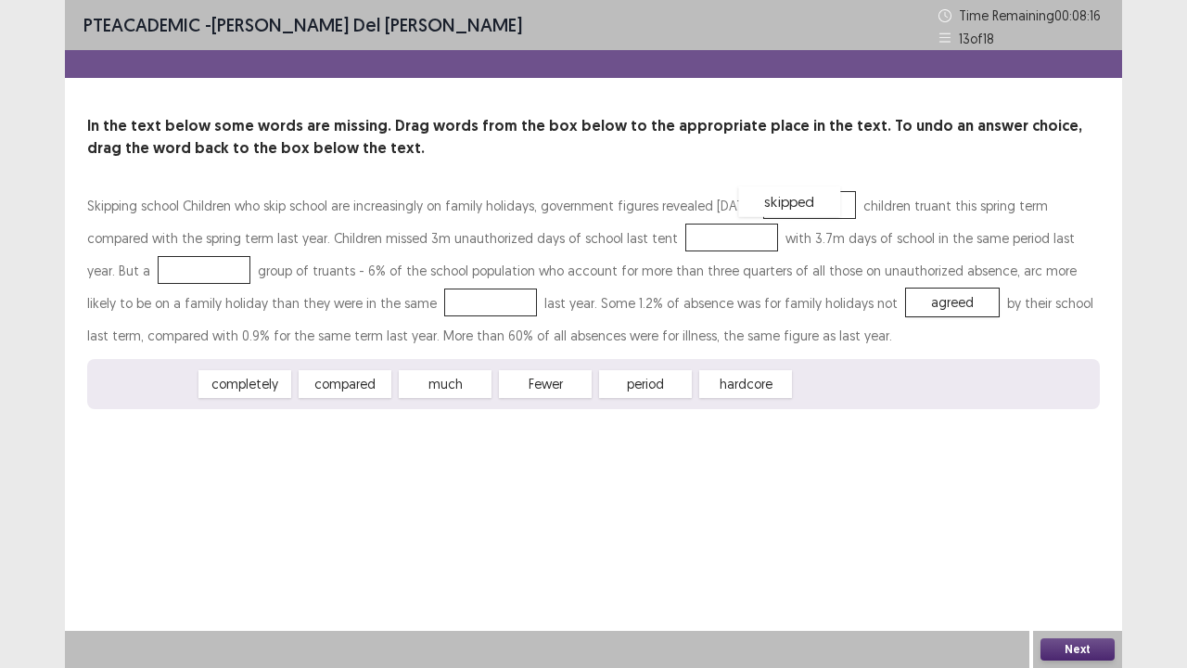
drag, startPoint x: 132, startPoint y: 382, endPoint x: 775, endPoint y: 200, distance: 668.9
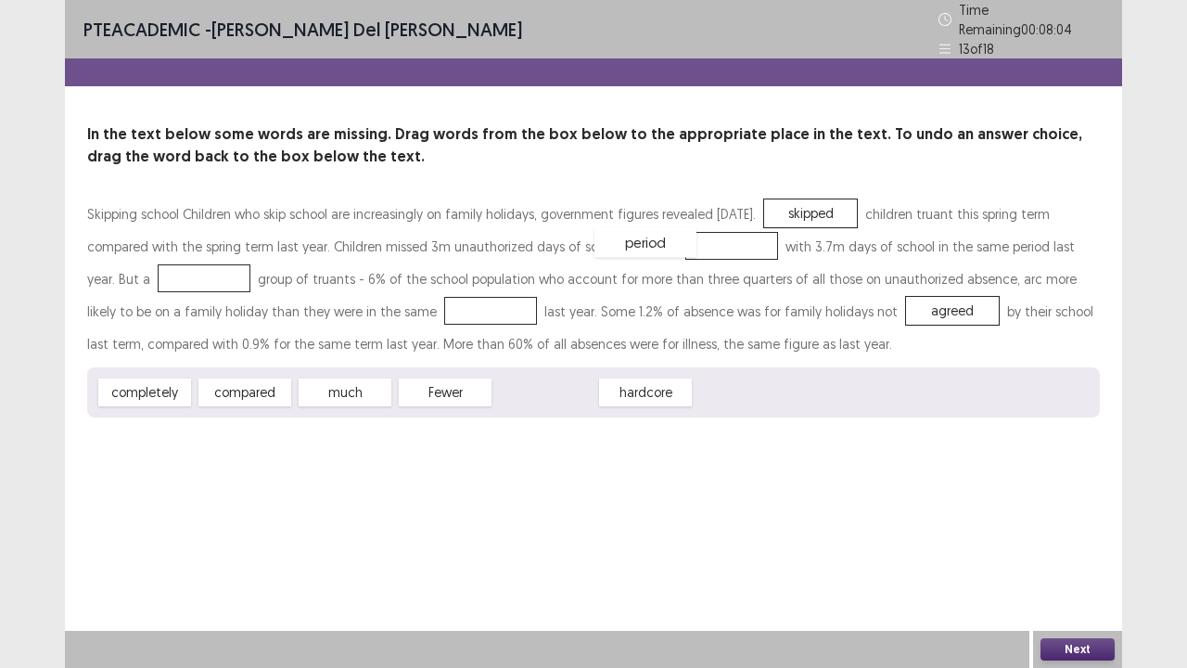
drag, startPoint x: 530, startPoint y: 391, endPoint x: 630, endPoint y: 240, distance: 180.6
drag, startPoint x: 228, startPoint y: 391, endPoint x: 123, endPoint y: 272, distance: 159.1
drag, startPoint x: 420, startPoint y: 384, endPoint x: 361, endPoint y: 302, distance: 100.9
click at [1078, 550] on button "Next" at bounding box center [1078, 649] width 74 height 22
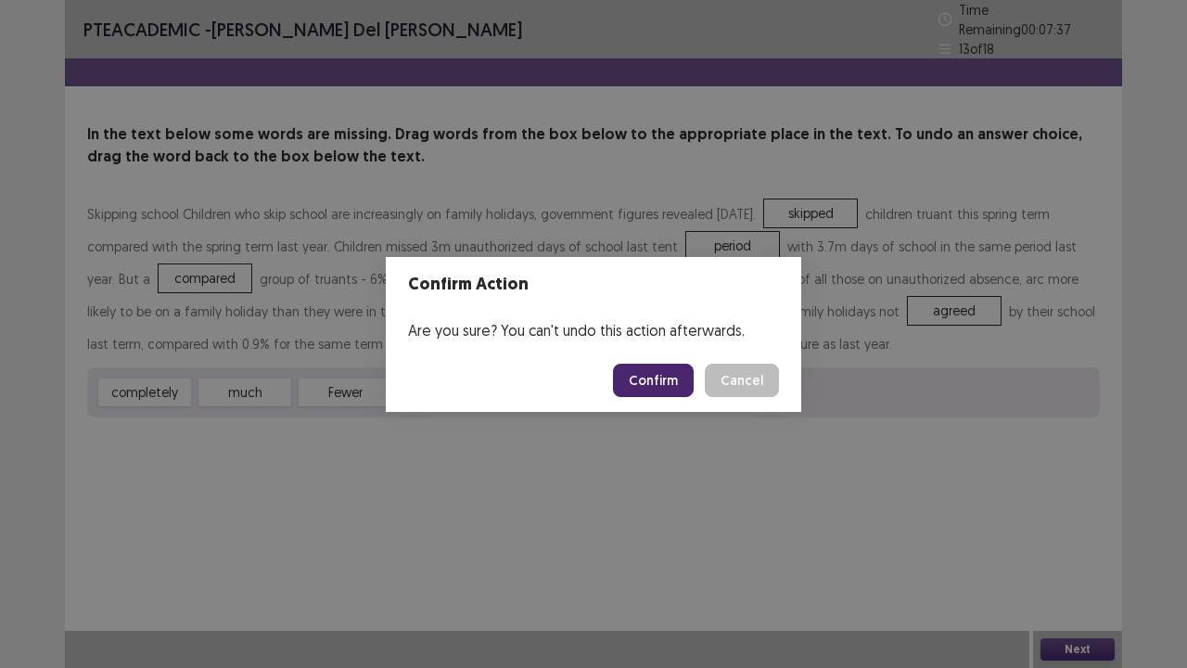
click at [644, 367] on button "Confirm" at bounding box center [653, 380] width 81 height 33
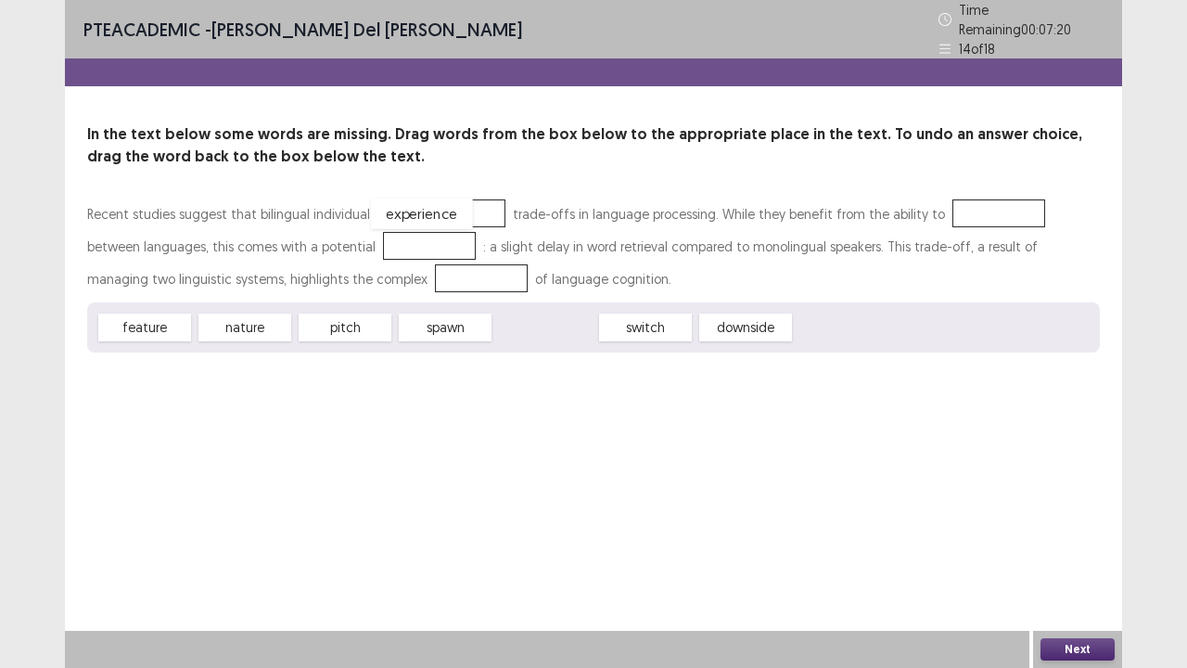
drag, startPoint x: 573, startPoint y: 328, endPoint x: 449, endPoint y: 215, distance: 168.1
drag, startPoint x: 545, startPoint y: 325, endPoint x: 966, endPoint y: 208, distance: 436.2
drag, startPoint x: 553, startPoint y: 321, endPoint x: 391, endPoint y: 231, distance: 184.8
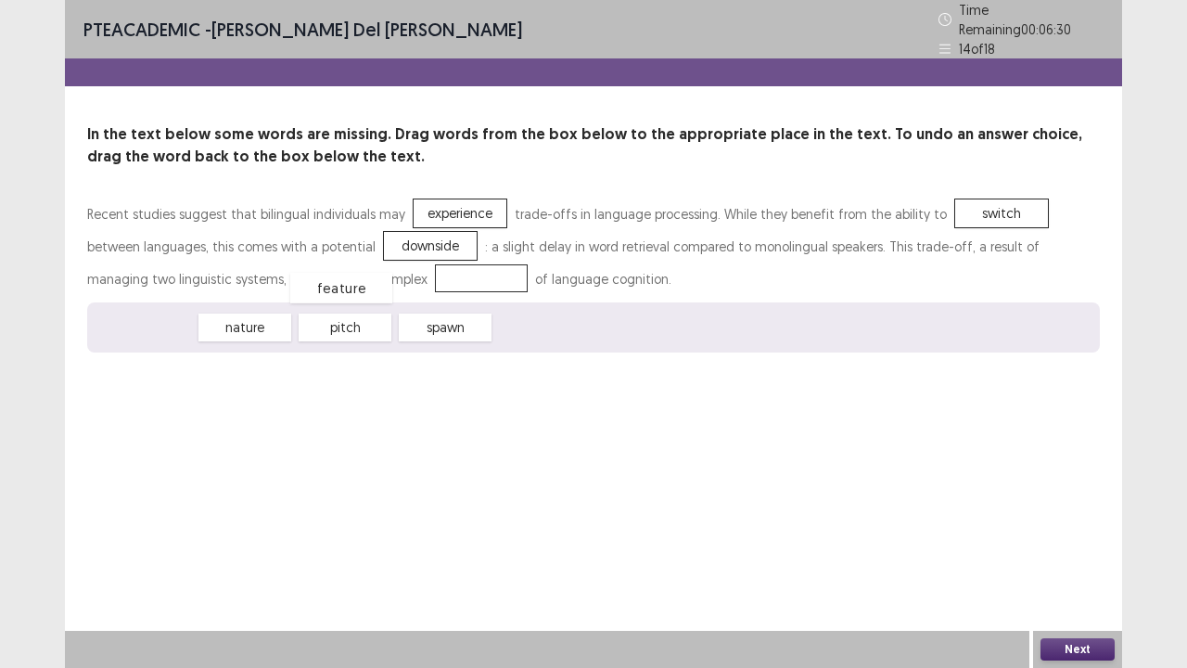
drag, startPoint x: 165, startPoint y: 323, endPoint x: 362, endPoint y: 283, distance: 200.7
click at [1065, 550] on button "Next" at bounding box center [1078, 649] width 74 height 22
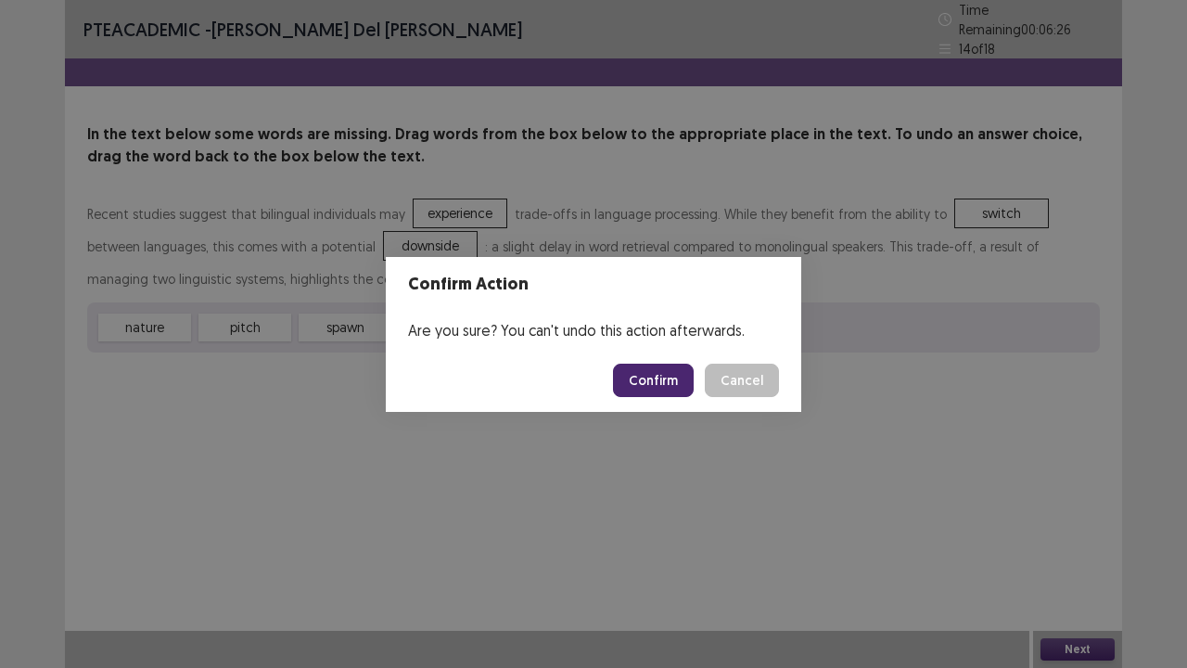
click at [660, 391] on button "Confirm" at bounding box center [653, 380] width 81 height 33
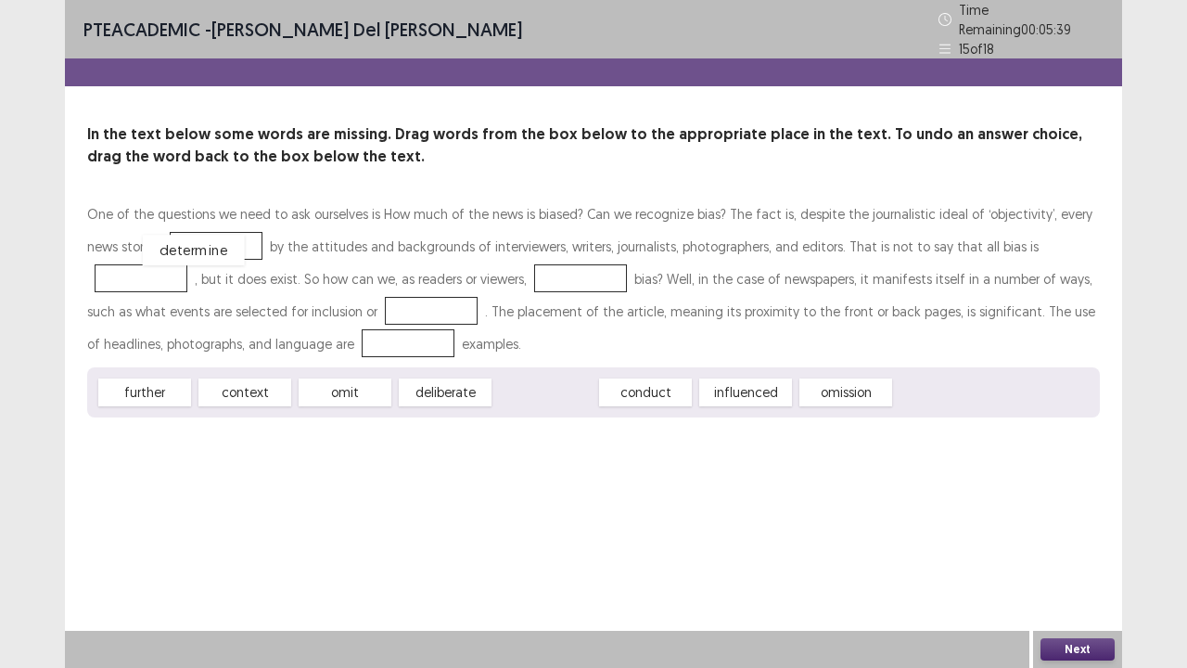
drag, startPoint x: 548, startPoint y: 376, endPoint x: 197, endPoint y: 234, distance: 379.1
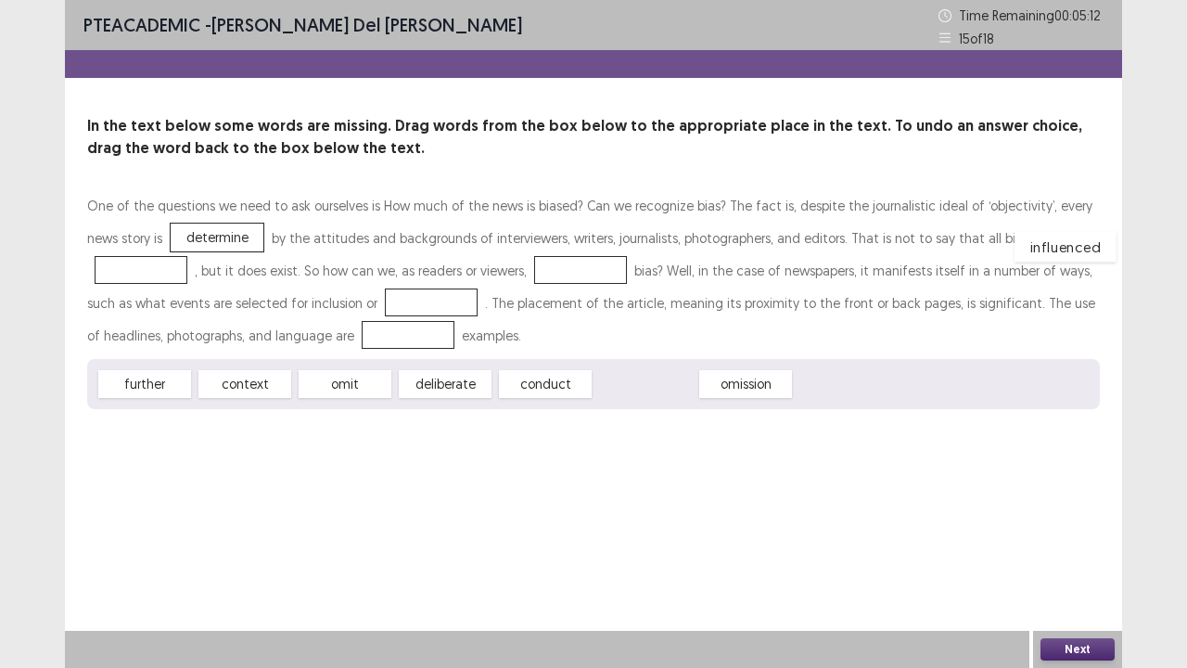
drag, startPoint x: 653, startPoint y: 380, endPoint x: 1072, endPoint y: 243, distance: 441.2
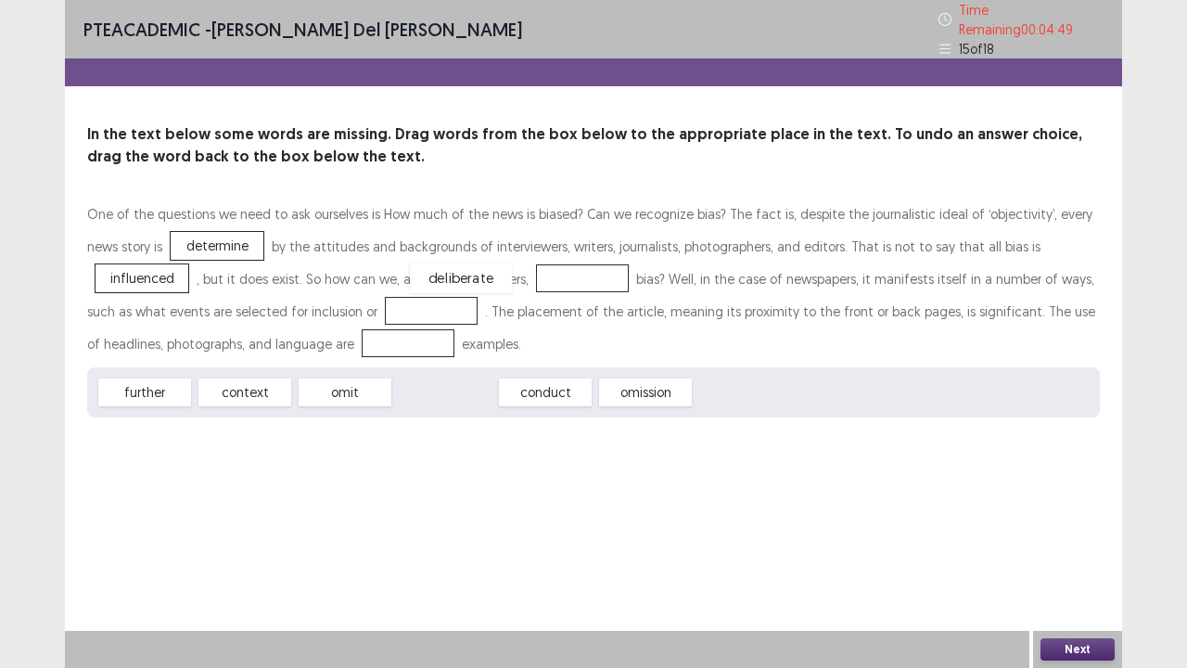
drag, startPoint x: 466, startPoint y: 382, endPoint x: 481, endPoint y: 267, distance: 116.1
drag, startPoint x: 247, startPoint y: 382, endPoint x: 269, endPoint y: 304, distance: 81.0
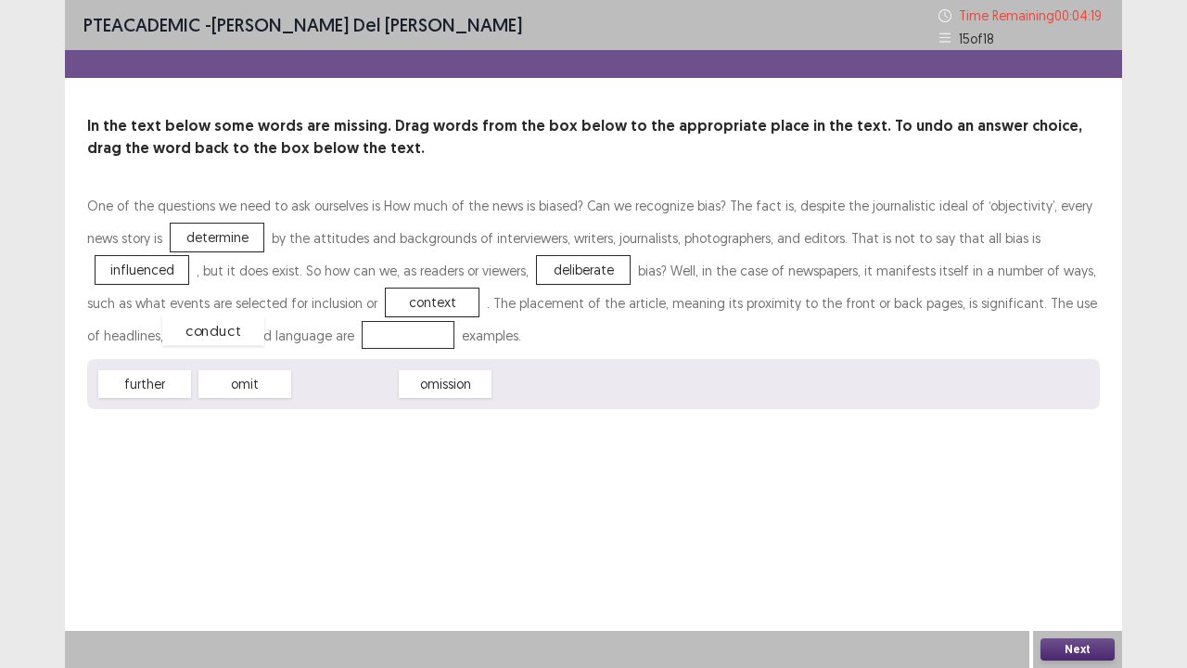
drag, startPoint x: 345, startPoint y: 388, endPoint x: 211, endPoint y: 332, distance: 144.7
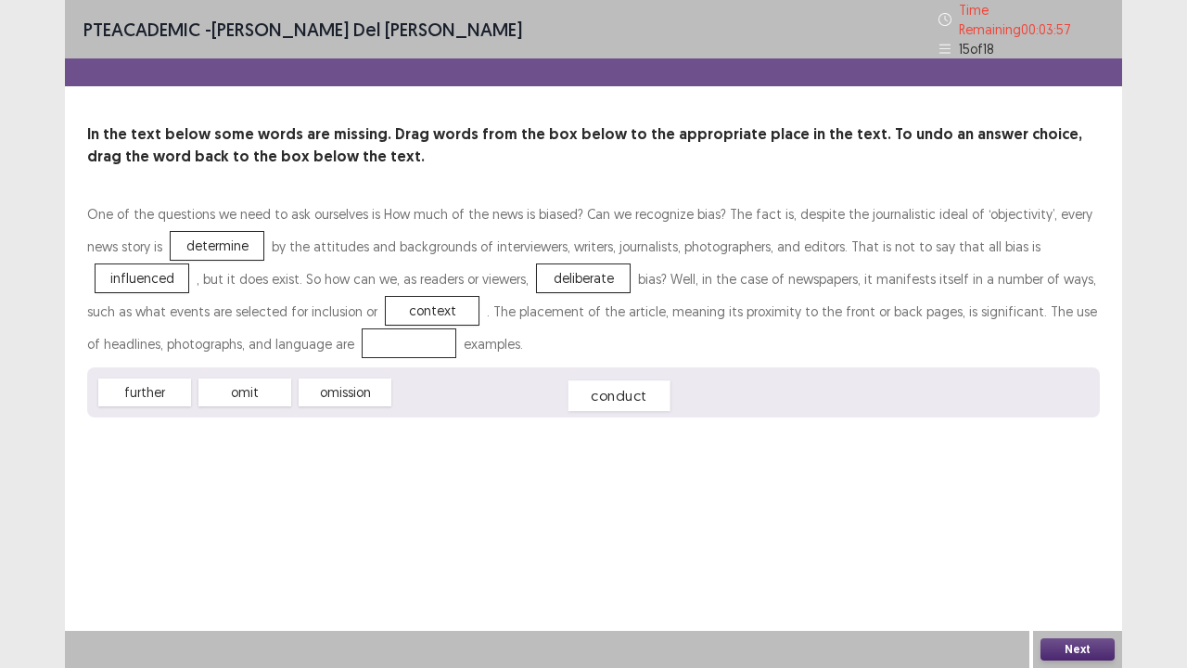
drag, startPoint x: 226, startPoint y: 328, endPoint x: 448, endPoint y: 380, distance: 227.7
drag, startPoint x: 291, startPoint y: 305, endPoint x: 224, endPoint y: 332, distance: 72.9
drag, startPoint x: 441, startPoint y: 392, endPoint x: 289, endPoint y: 308, distance: 173.2
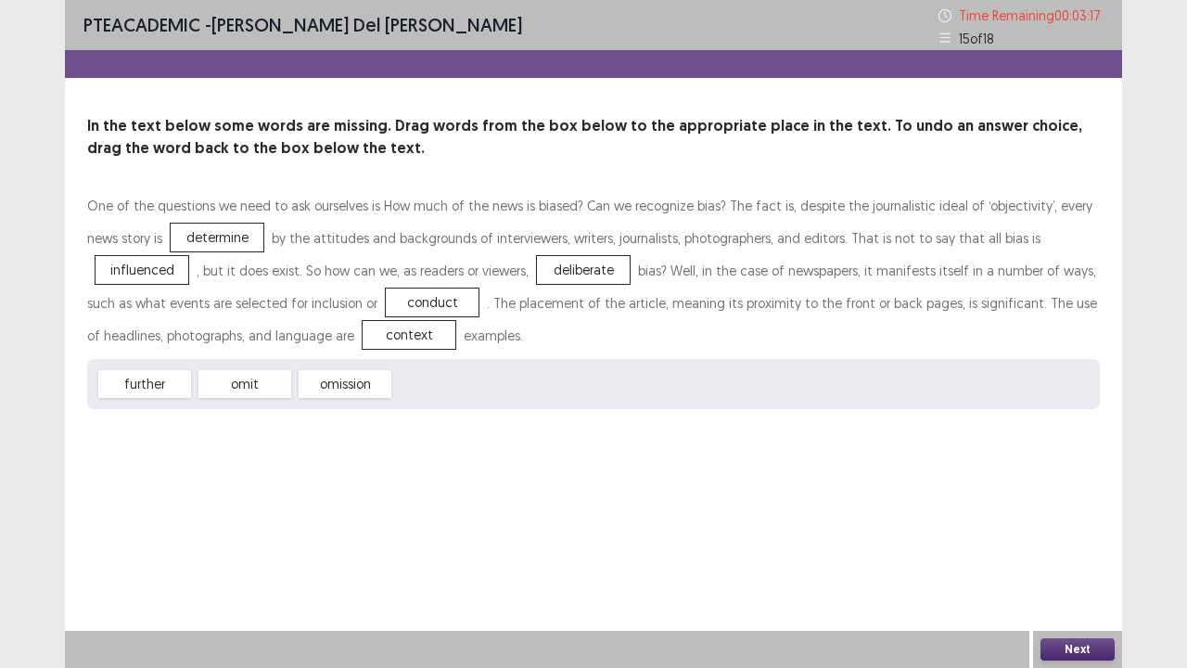
click at [1061, 550] on button "Next" at bounding box center [1078, 649] width 74 height 22
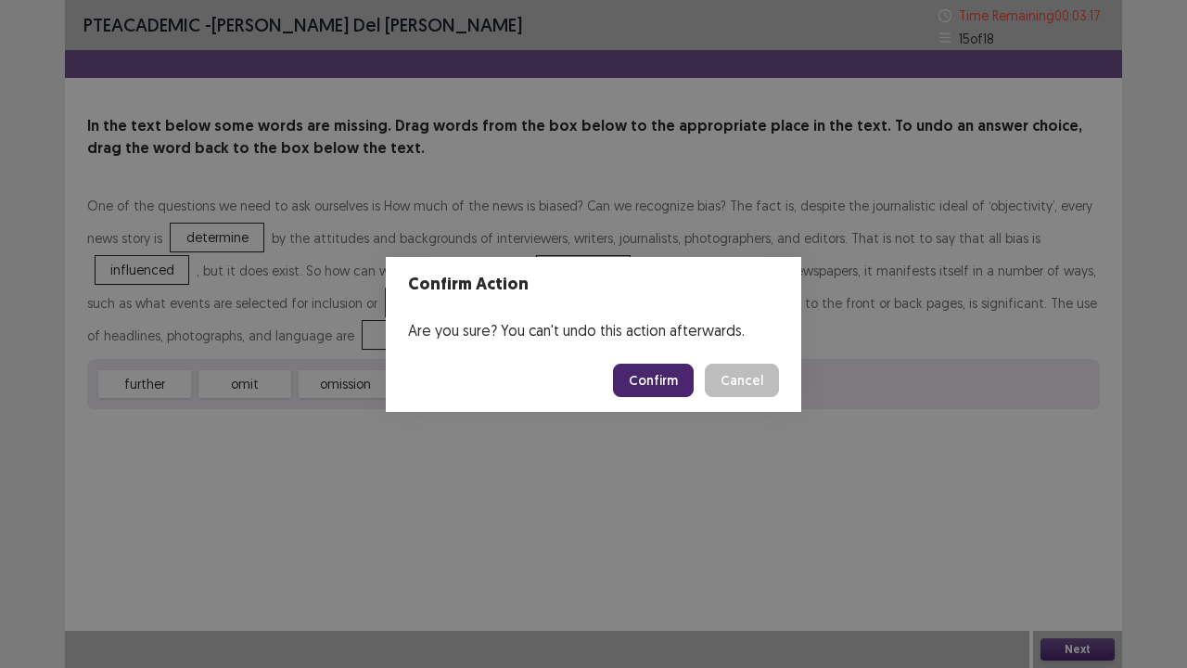
click at [658, 383] on button "Confirm" at bounding box center [653, 380] width 81 height 33
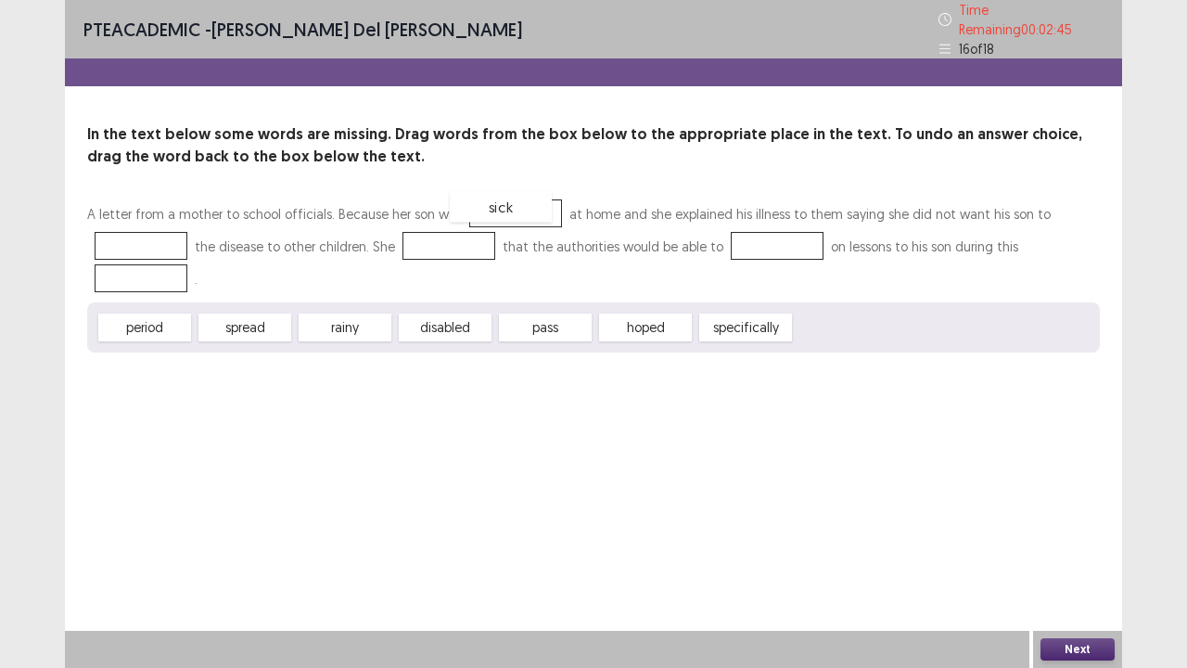
drag, startPoint x: 855, startPoint y: 324, endPoint x: 510, endPoint y: 202, distance: 365.8
drag, startPoint x: 236, startPoint y: 319, endPoint x: 148, endPoint y: 223, distance: 130.0
drag, startPoint x: 632, startPoint y: 319, endPoint x: 423, endPoint y: 232, distance: 226.2
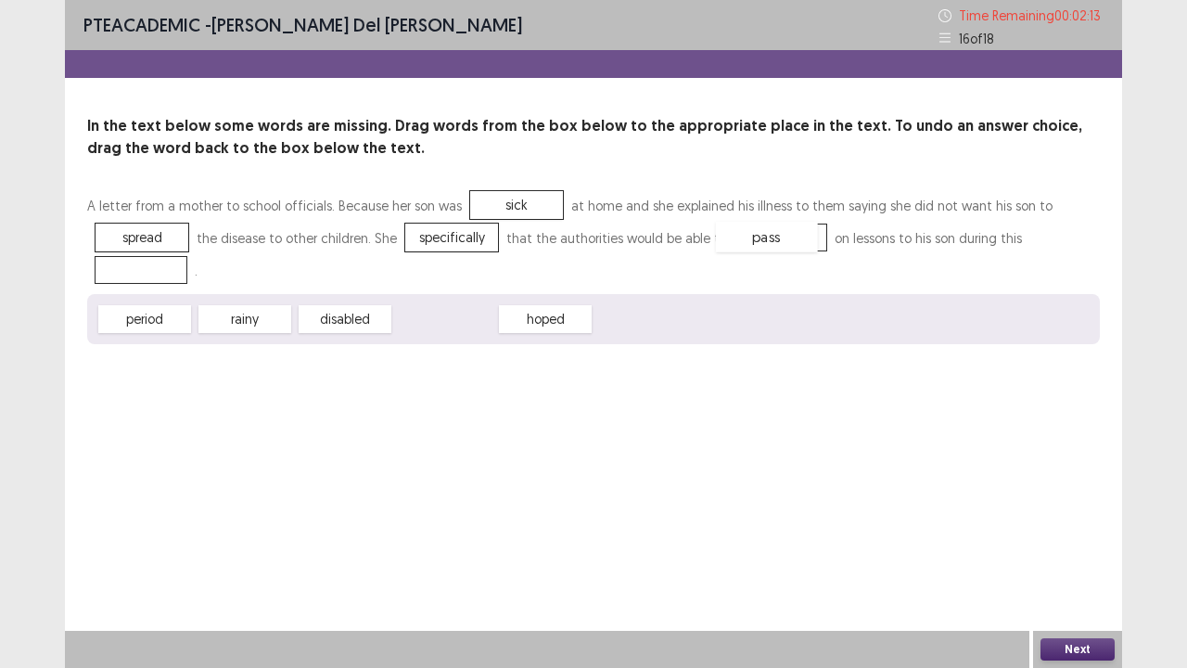
drag, startPoint x: 459, startPoint y: 325, endPoint x: 781, endPoint y: 242, distance: 332.3
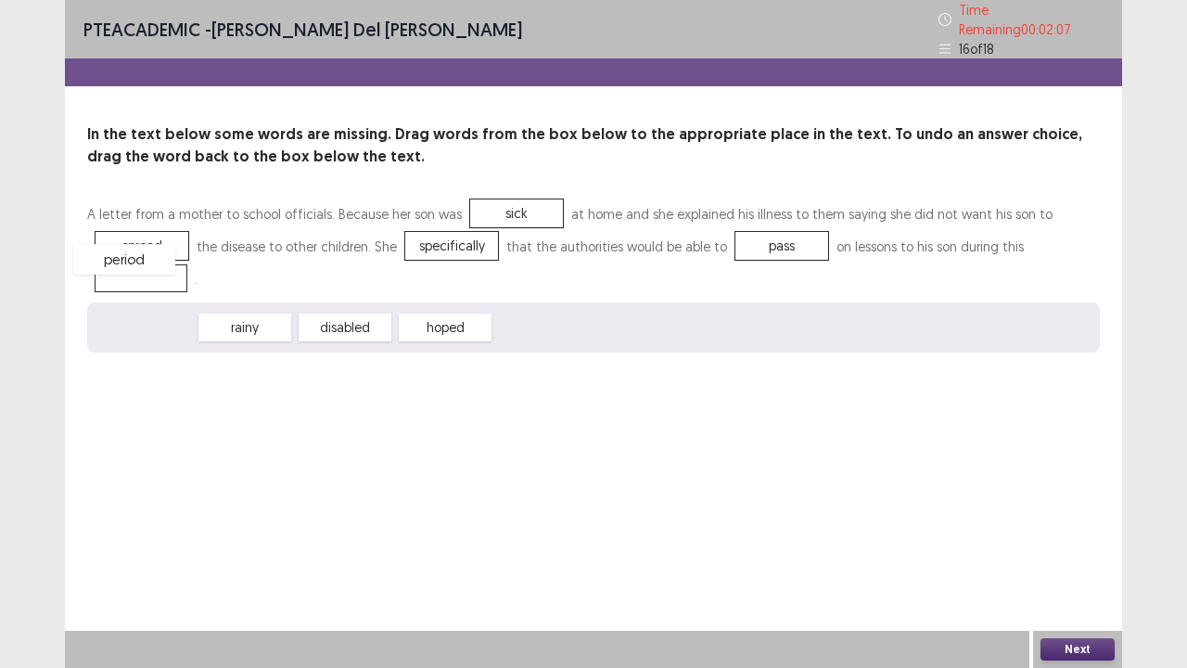
drag, startPoint x: 165, startPoint y: 325, endPoint x: 145, endPoint y: 256, distance: 71.6
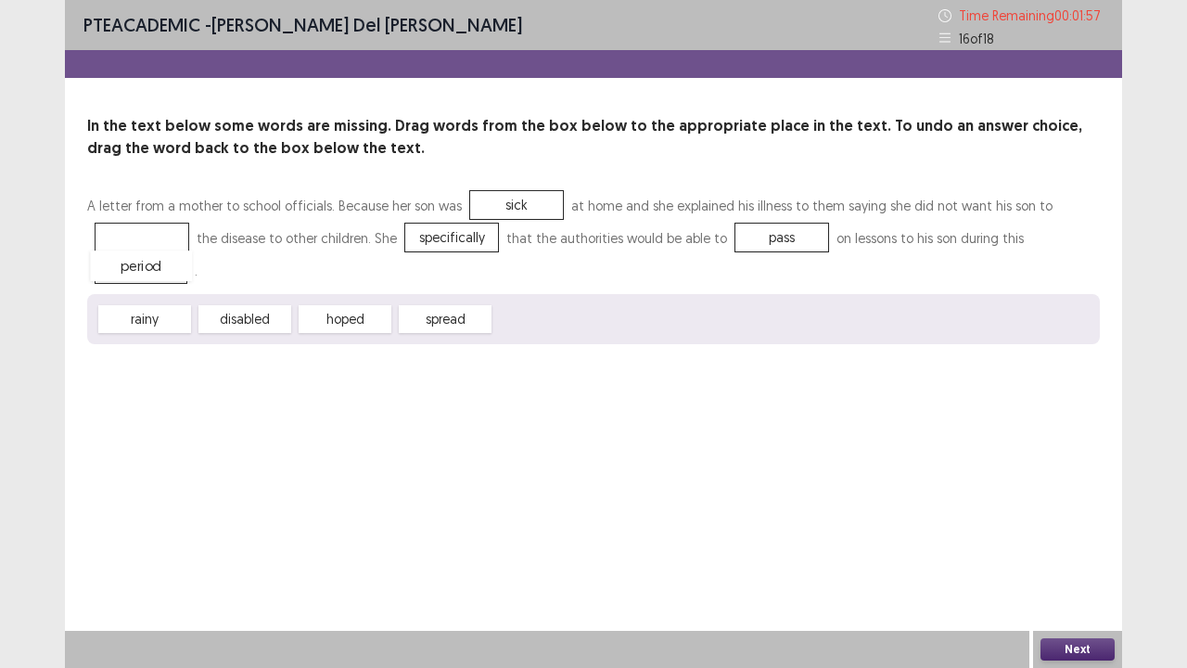
drag, startPoint x: 156, startPoint y: 236, endPoint x: 155, endPoint y: 263, distance: 27.8
drag, startPoint x: 437, startPoint y: 316, endPoint x: 139, endPoint y: 236, distance: 308.5
drag, startPoint x: 430, startPoint y: 236, endPoint x: 451, endPoint y: 308, distance: 75.2
drag, startPoint x: 352, startPoint y: 320, endPoint x: 432, endPoint y: 226, distance: 123.0
click at [1122, 550] on div "PTE academic - [PERSON_NAME] Del [PERSON_NAME] Time Remaining 00 : 01 : 09 16 o…" at bounding box center [593, 334] width 1187 height 668
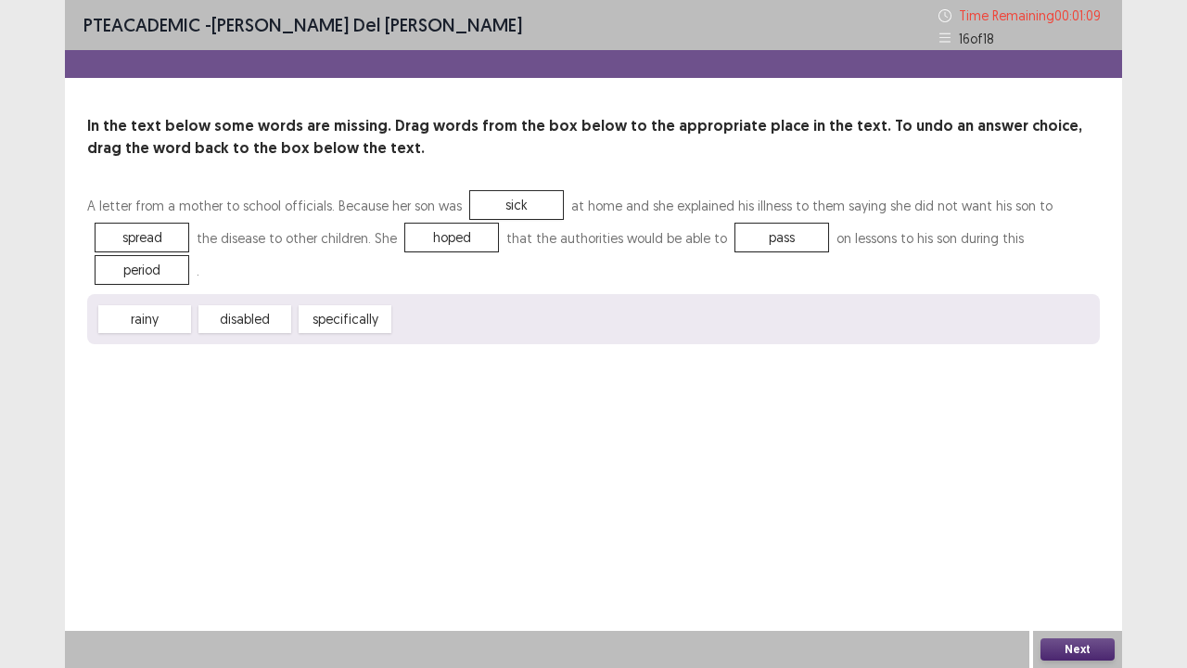
click at [1123, 550] on div "PTE academic - [PERSON_NAME] Del [PERSON_NAME] Time Remaining 00 : 01 : 09 16 o…" at bounding box center [593, 334] width 1187 height 668
click at [1097, 550] on button "Next" at bounding box center [1078, 649] width 74 height 22
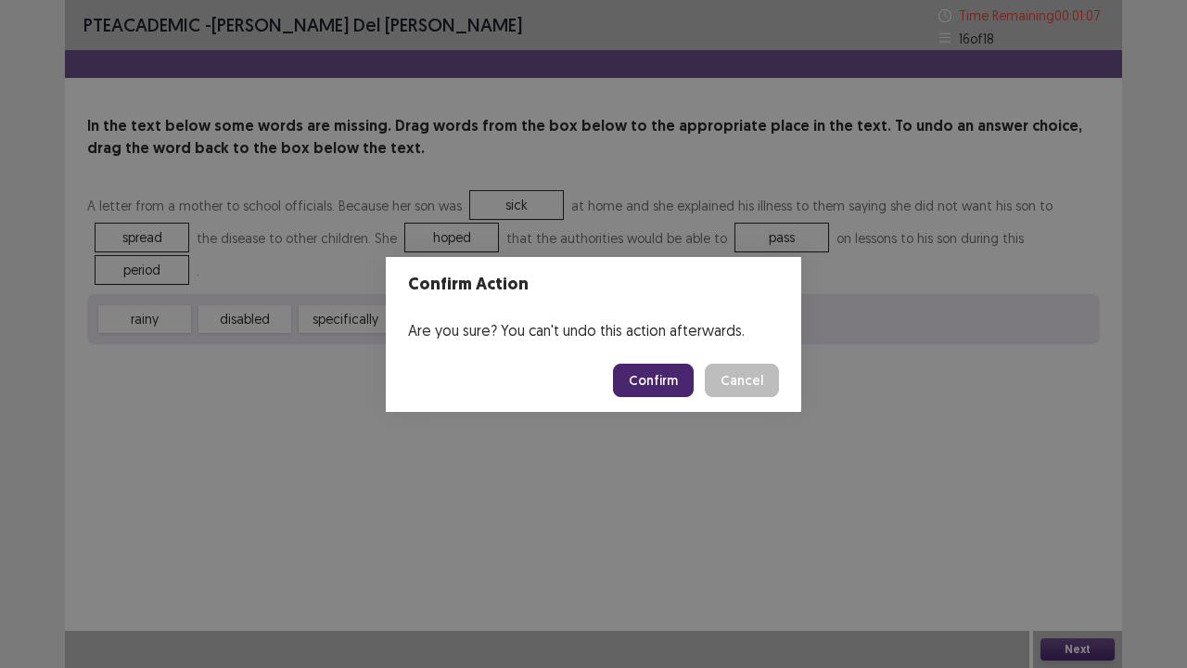
click at [684, 379] on button "Confirm" at bounding box center [653, 380] width 81 height 33
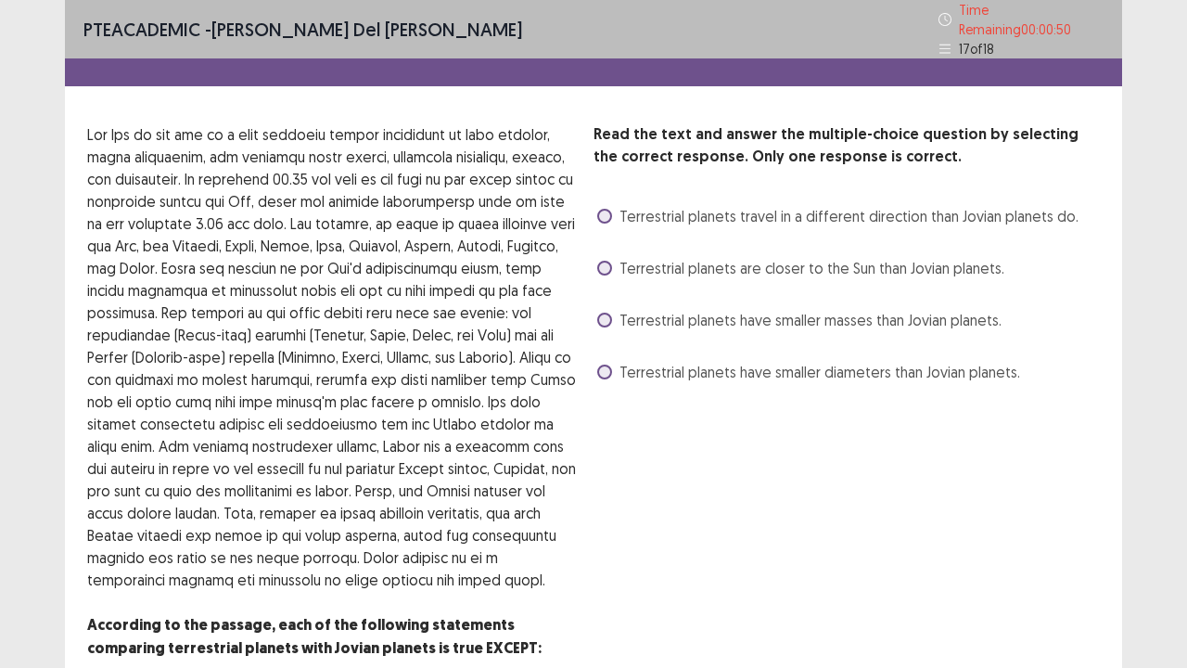
click at [604, 361] on label "Terrestrial planets have smaller diameters than Jovian planets." at bounding box center [808, 372] width 423 height 22
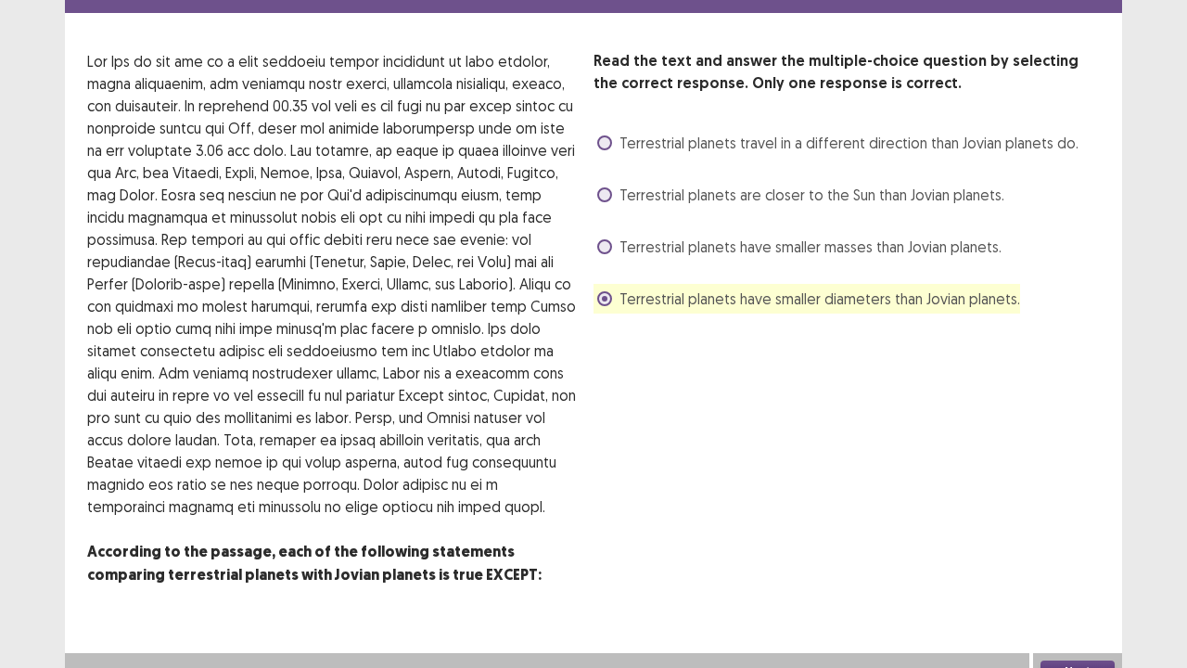
scroll to position [86, 0]
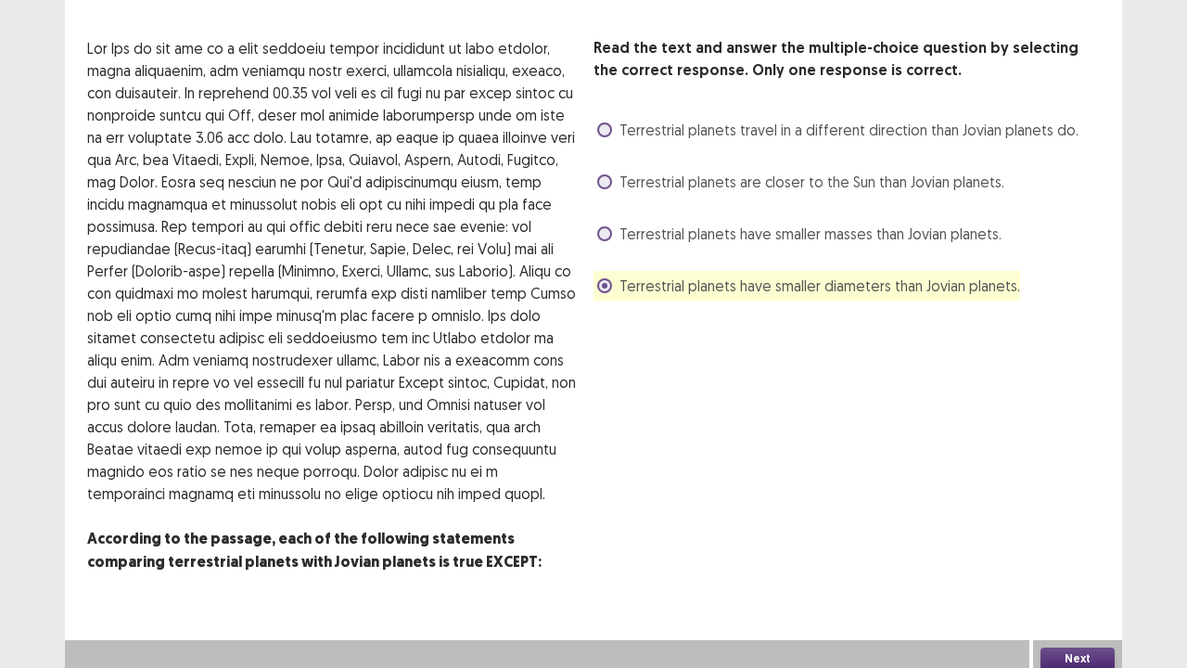
click at [1067, 550] on button "Next" at bounding box center [1078, 658] width 74 height 22
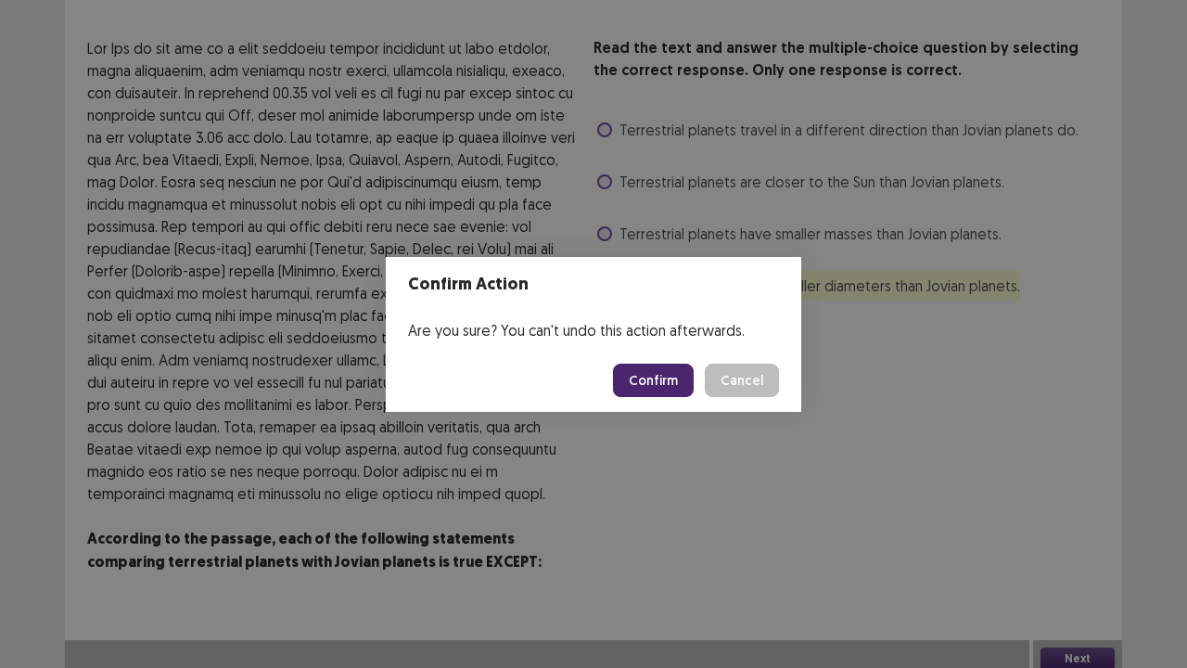
click at [634, 373] on button "Confirm" at bounding box center [653, 380] width 81 height 33
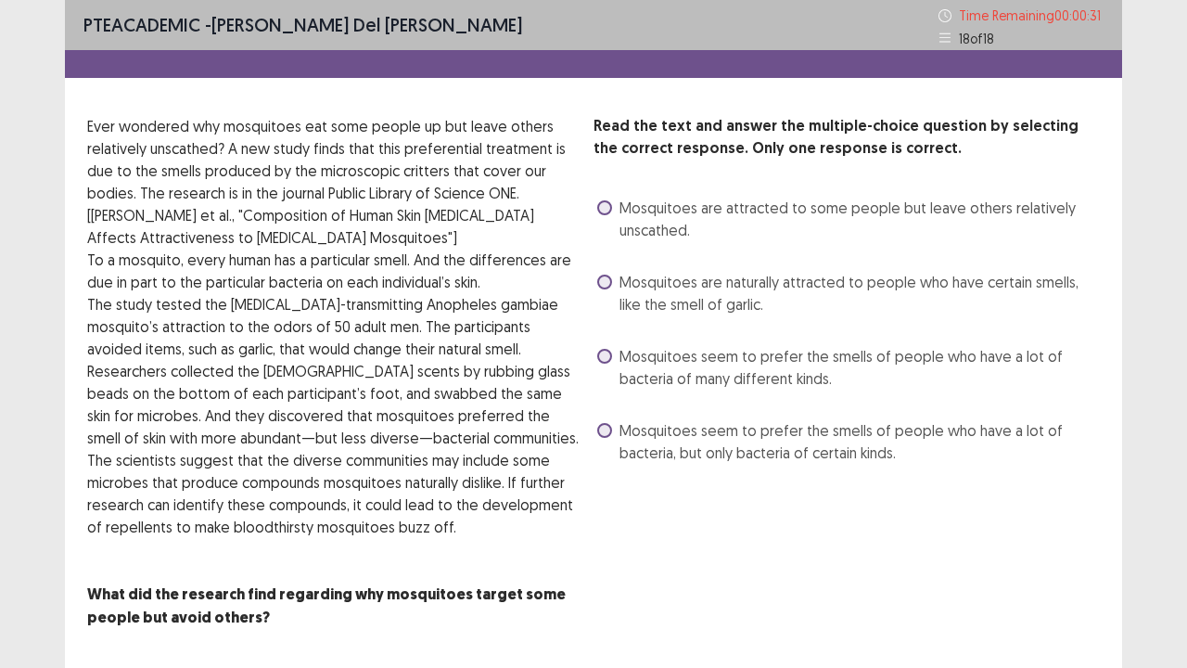
click at [610, 430] on span at bounding box center [604, 430] width 15 height 15
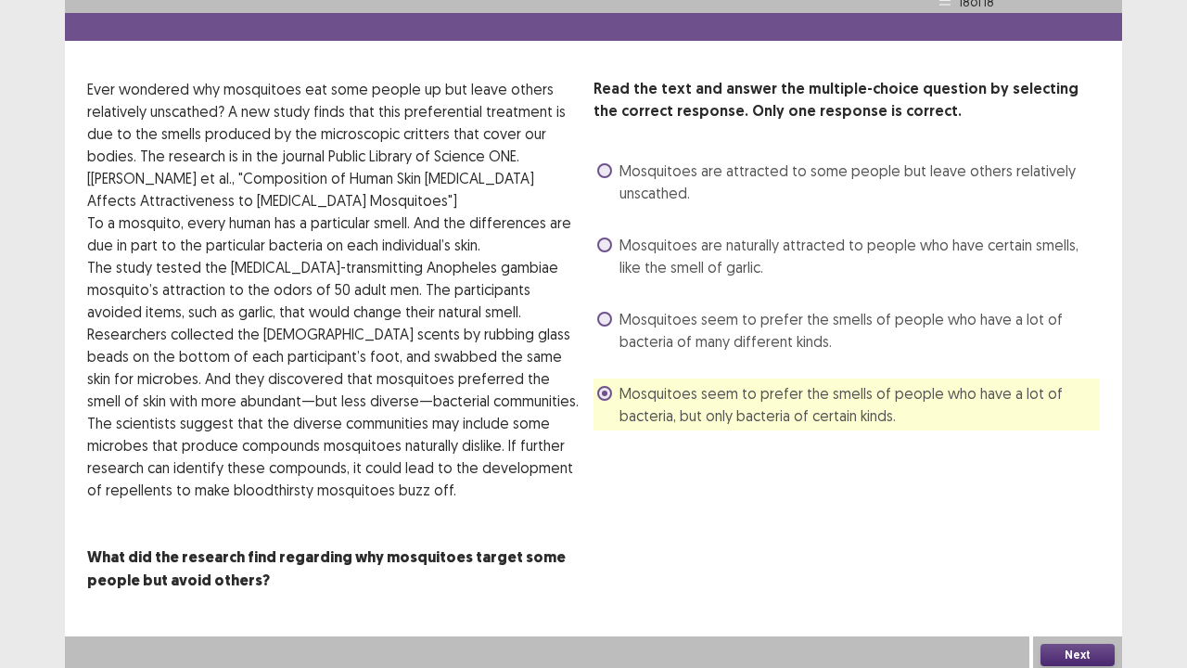
scroll to position [42, 0]
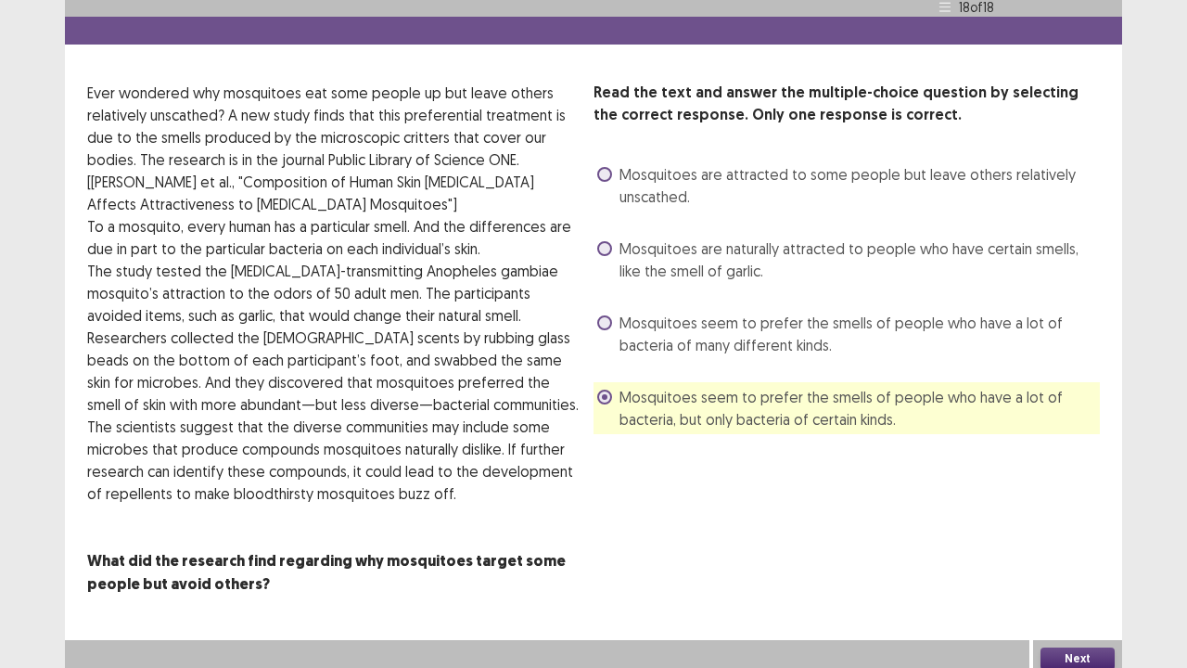
click at [1065, 550] on button "Next" at bounding box center [1078, 658] width 74 height 22
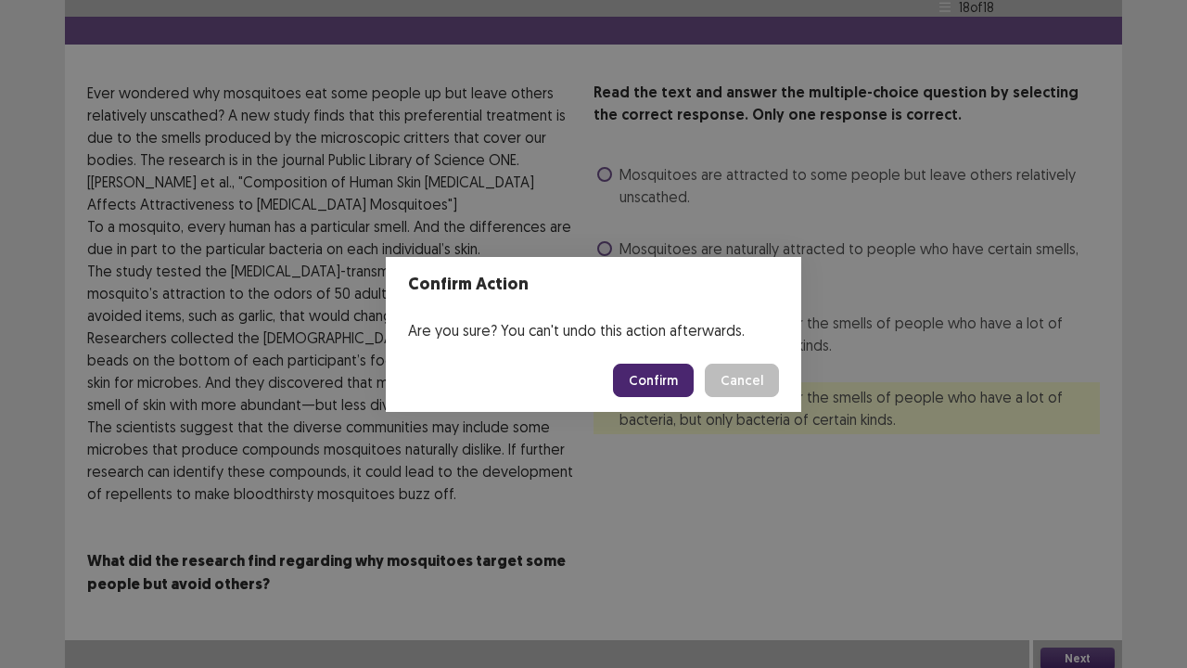
click at [662, 384] on button "Confirm" at bounding box center [653, 380] width 81 height 33
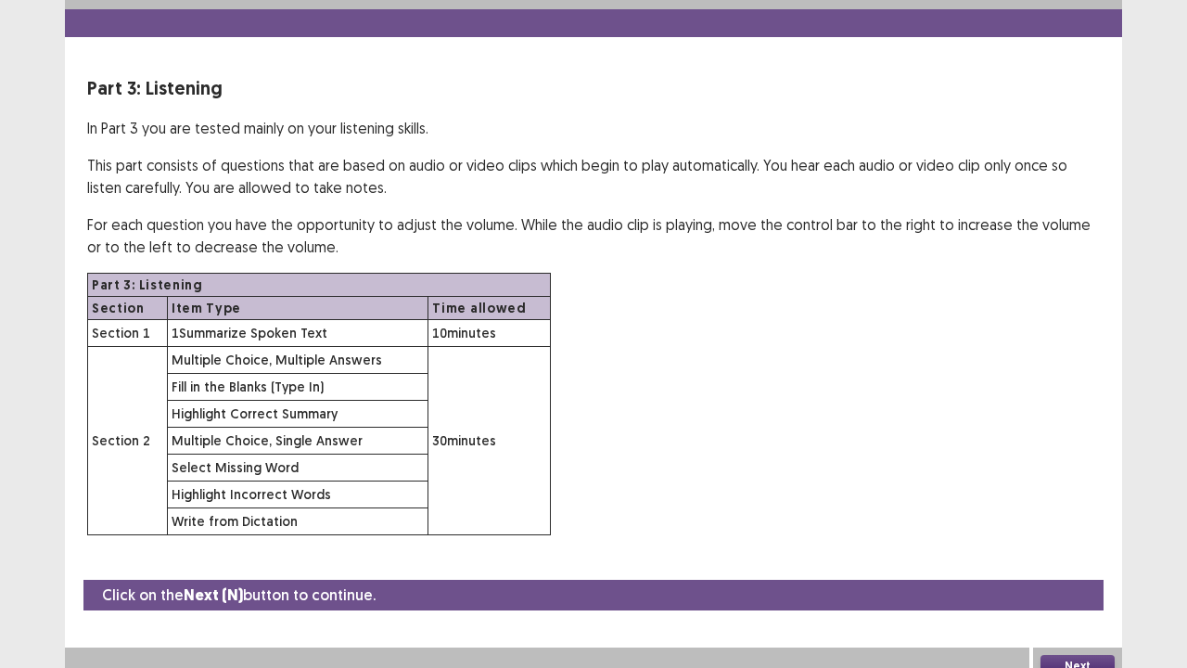
scroll to position [54, 0]
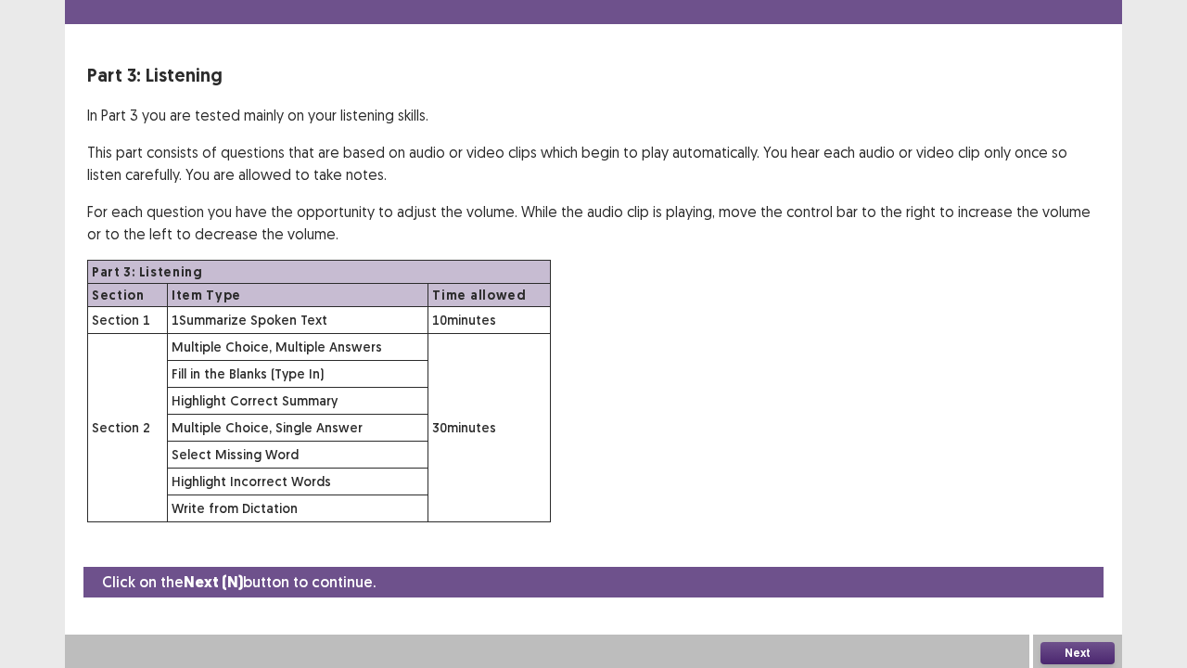
click at [1082, 550] on button "Next" at bounding box center [1078, 653] width 74 height 22
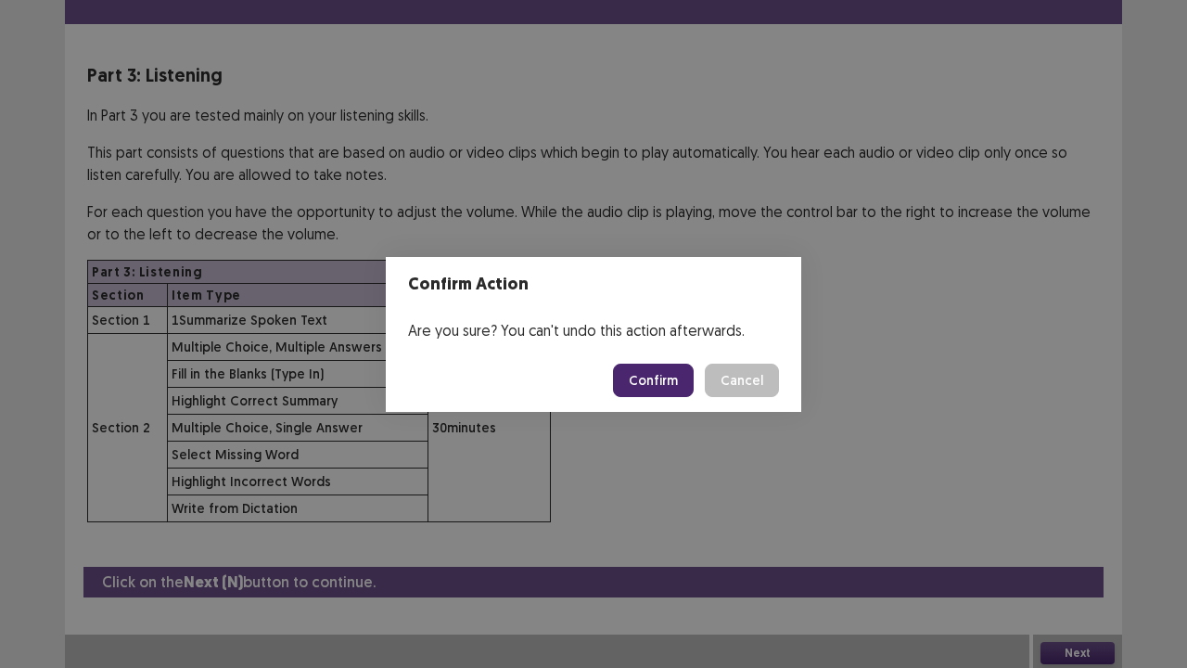
click at [654, 381] on button "Confirm" at bounding box center [653, 380] width 81 height 33
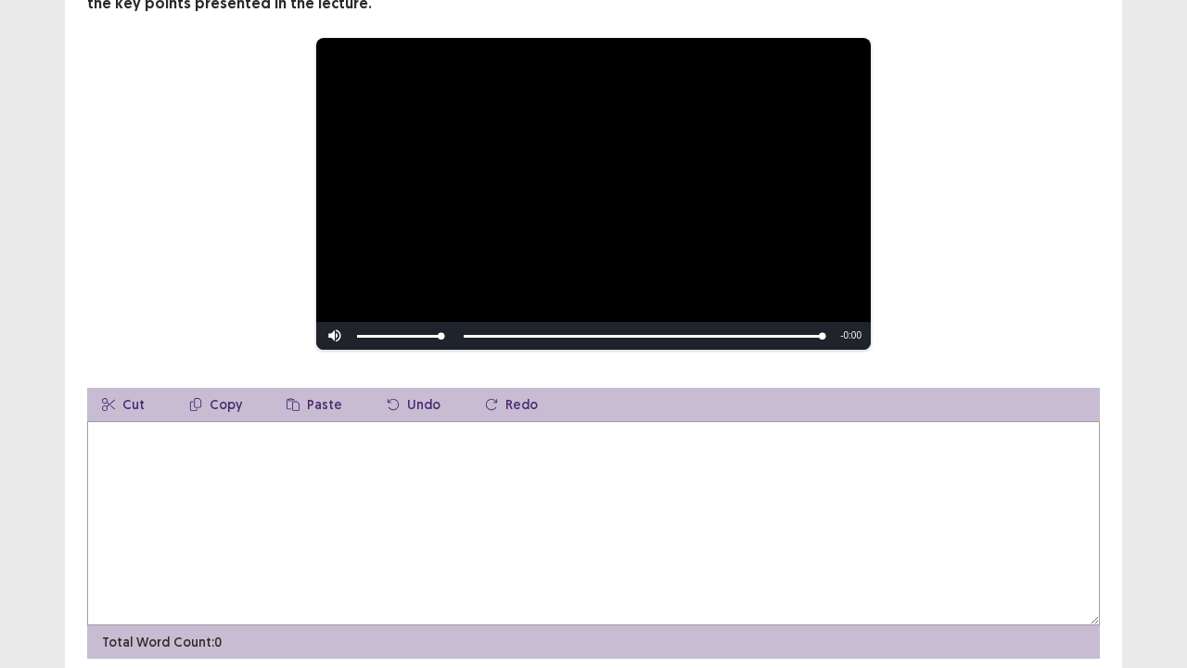
scroll to position [254, 0]
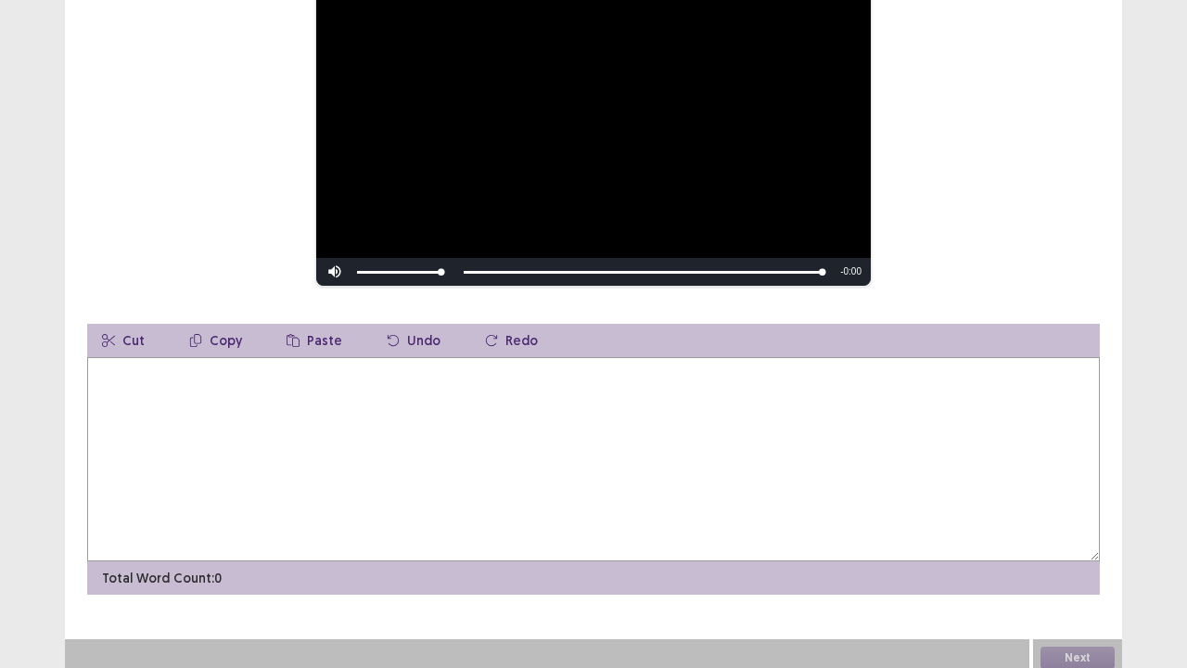
click at [274, 415] on textarea at bounding box center [593, 459] width 1013 height 204
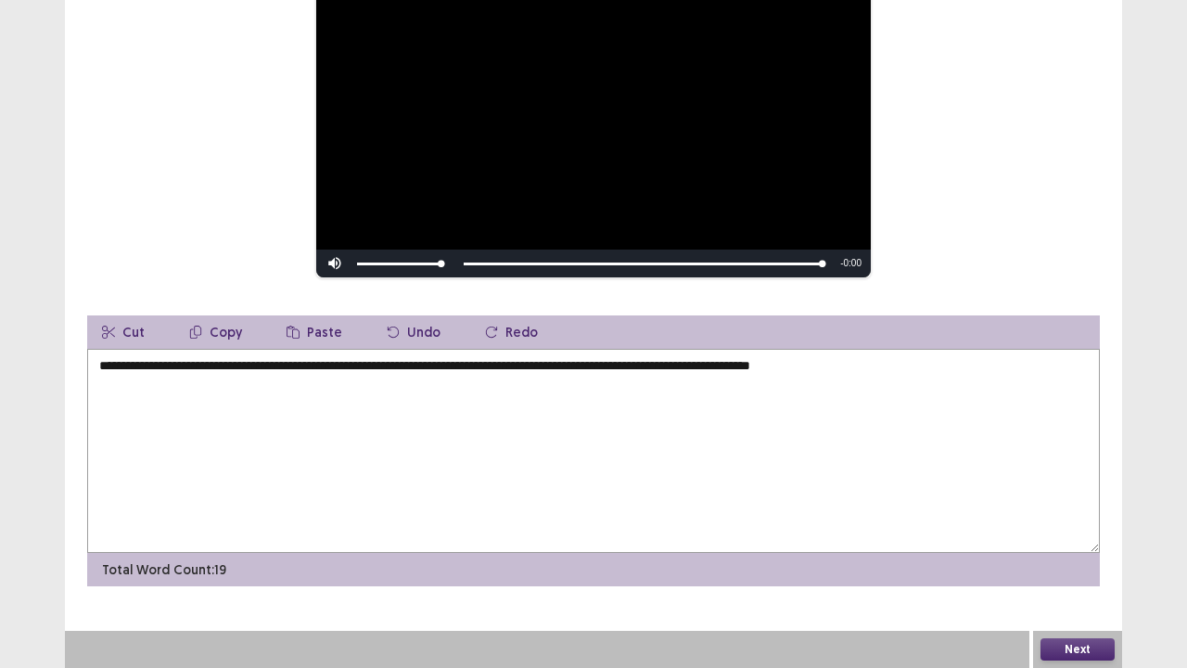
click at [0, 0] on div "**********" at bounding box center [593, 207] width 1187 height 922
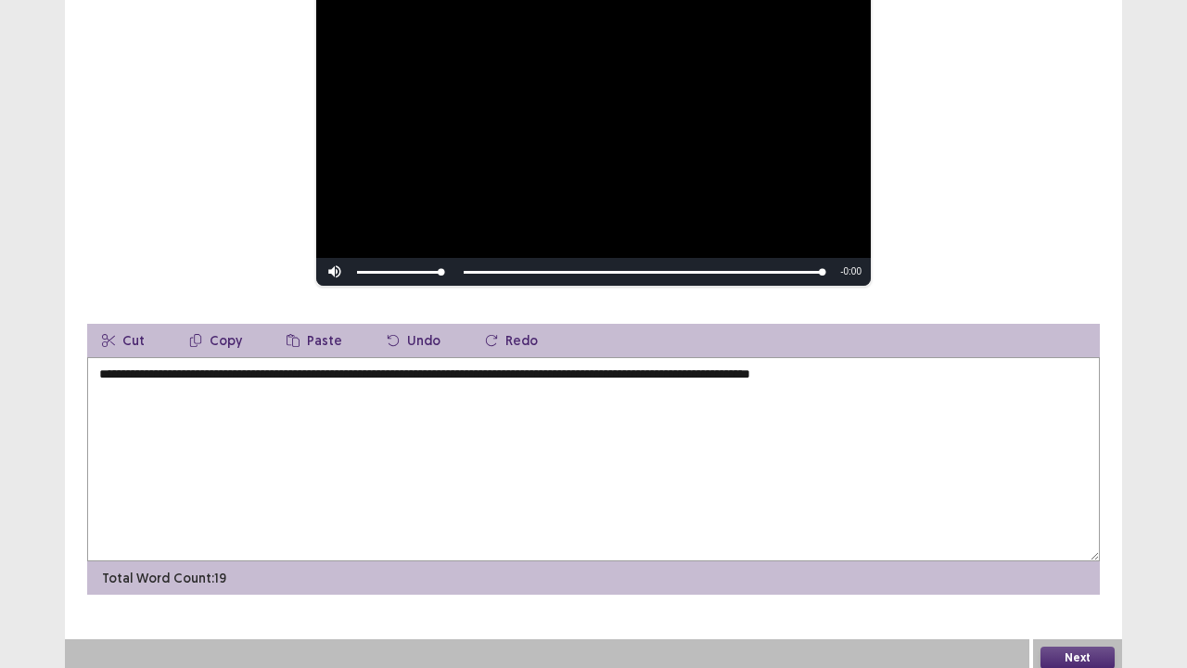
click at [915, 399] on textarea "**********" at bounding box center [593, 459] width 1013 height 204
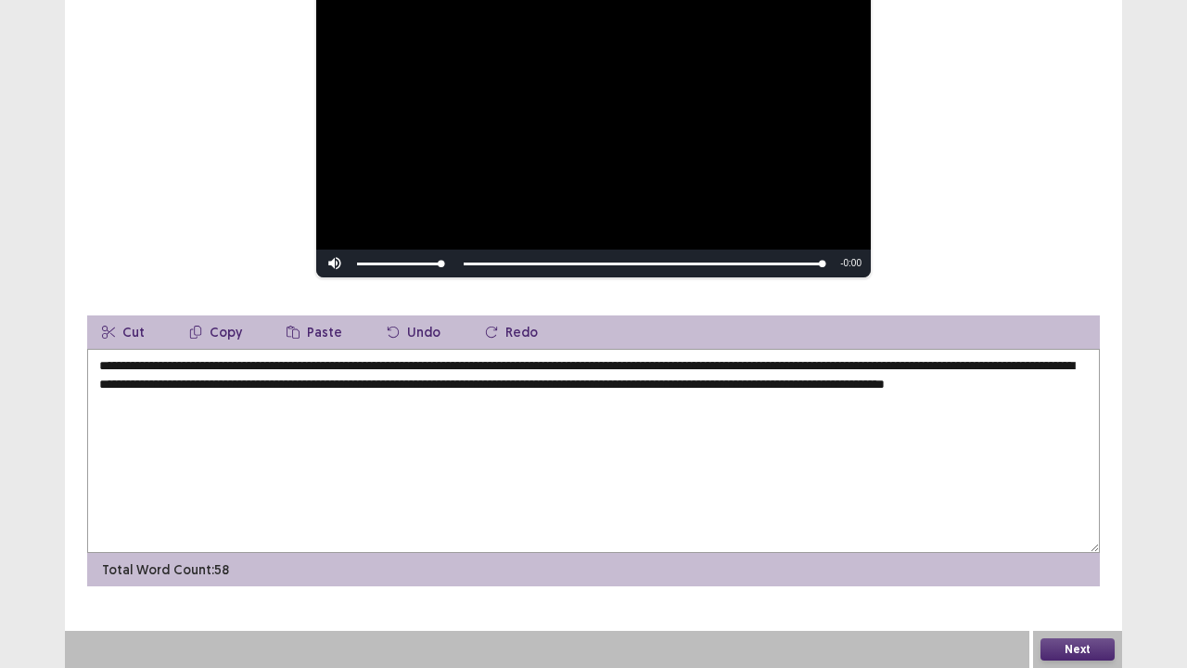
type textarea "**********"
click at [1070, 550] on button "Next" at bounding box center [1078, 649] width 74 height 22
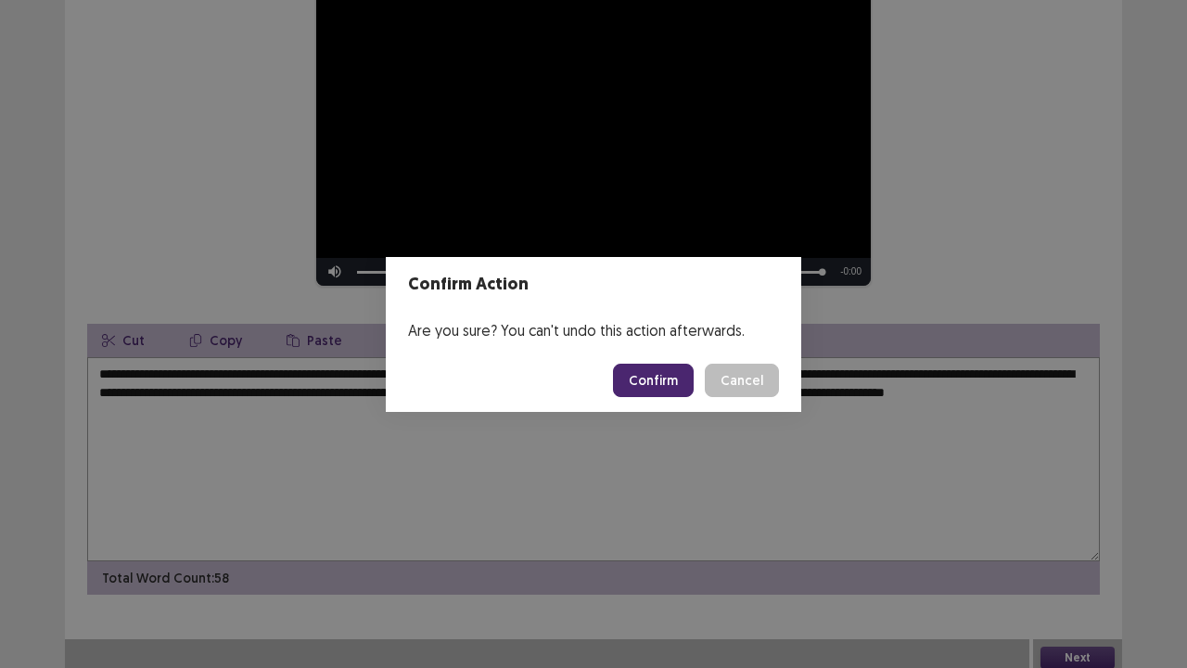
click at [659, 387] on button "Confirm" at bounding box center [653, 380] width 81 height 33
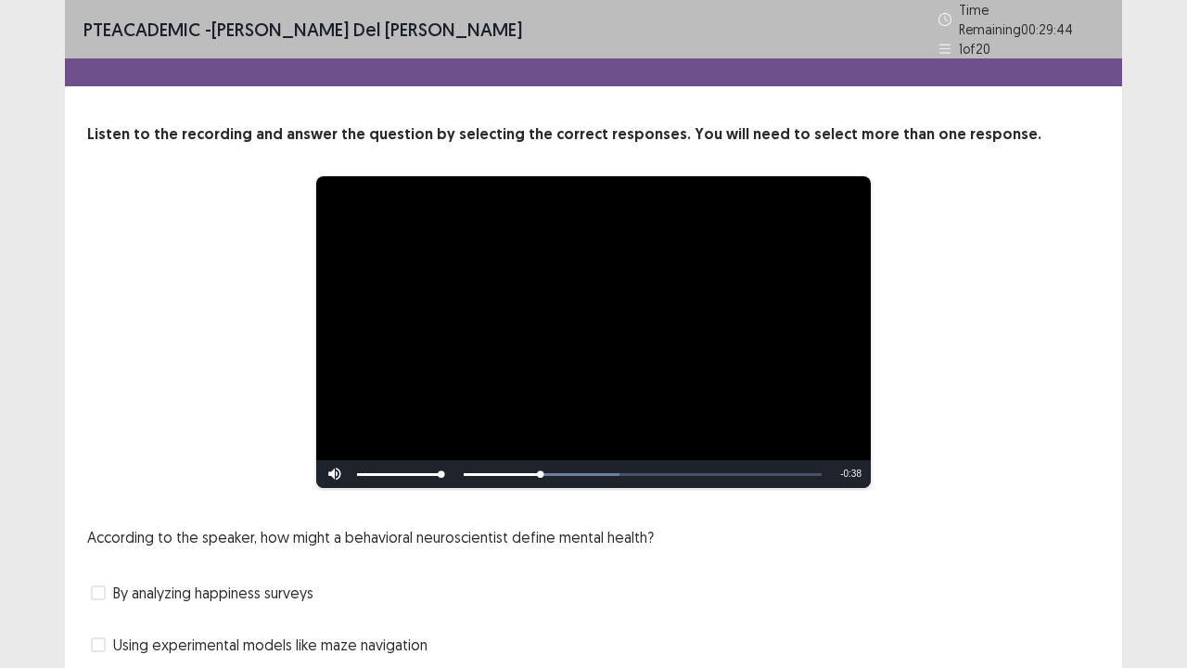
scroll to position [169, 0]
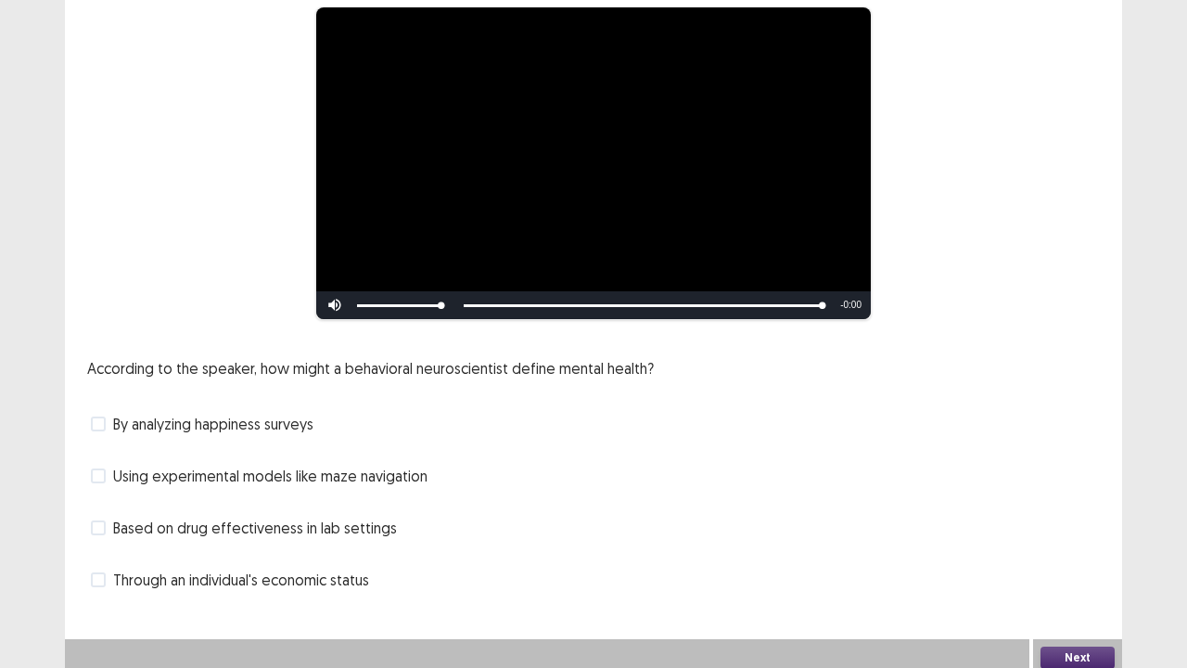
click at [98, 550] on span at bounding box center [98, 579] width 15 height 15
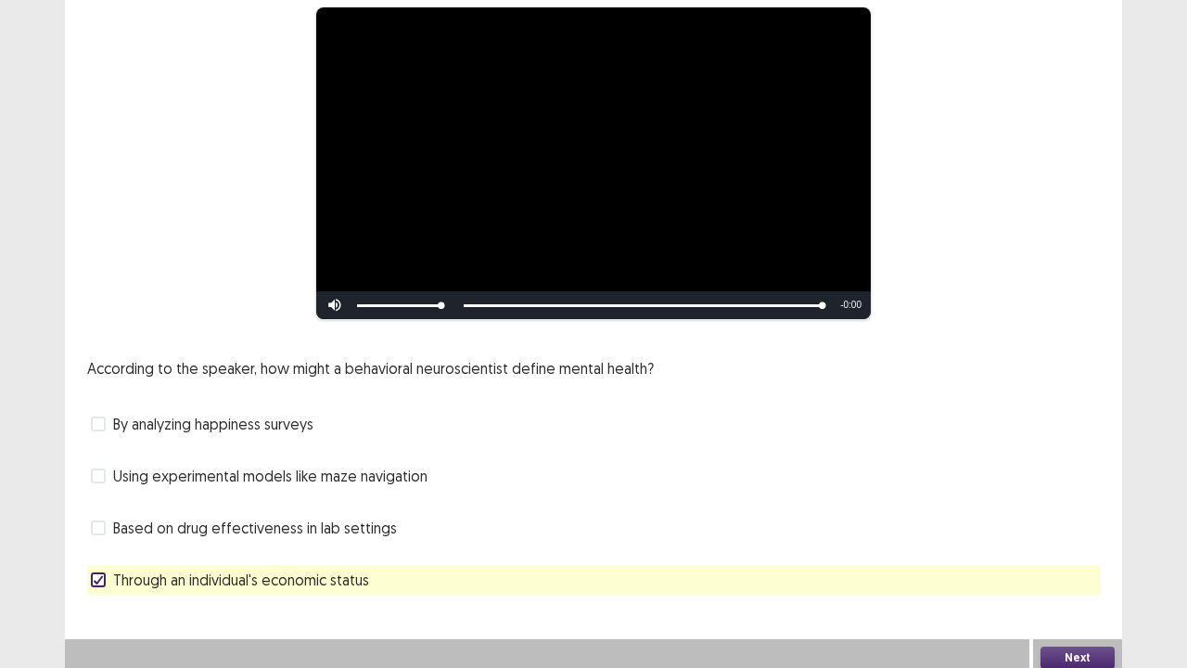
click at [1070, 550] on button "Next" at bounding box center [1078, 658] width 74 height 22
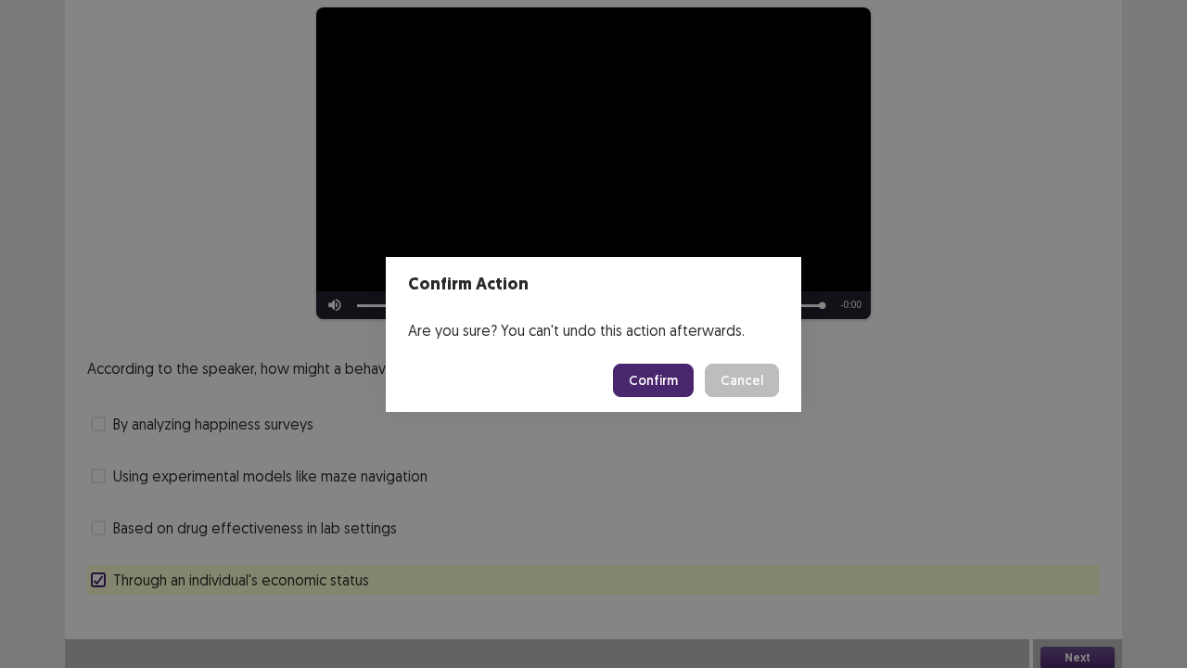
click at [660, 389] on button "Confirm" at bounding box center [653, 380] width 81 height 33
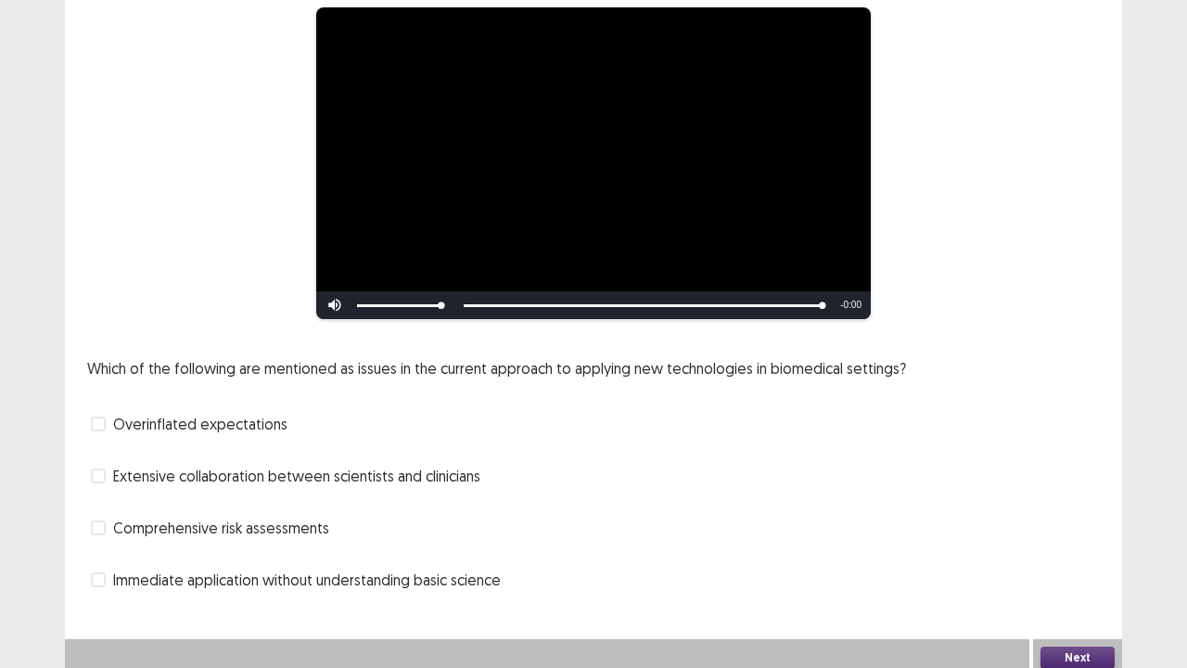
click at [106, 413] on label "Overinflated expectations" at bounding box center [189, 424] width 197 height 22
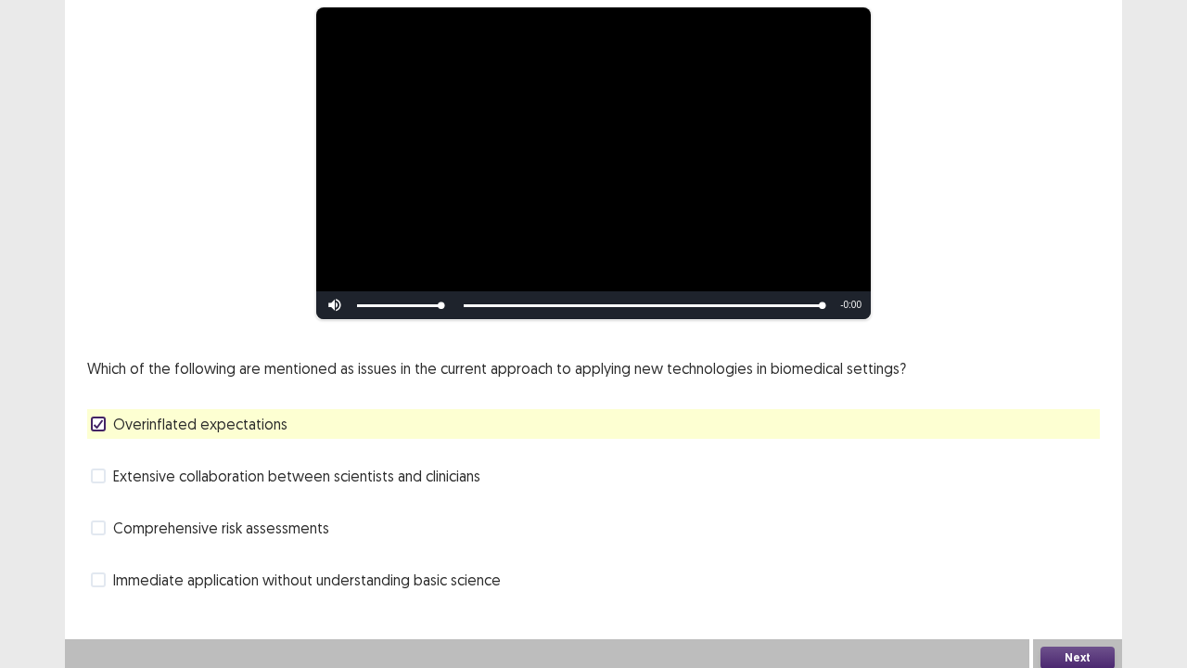
click at [1082, 550] on button "Next" at bounding box center [1078, 658] width 74 height 22
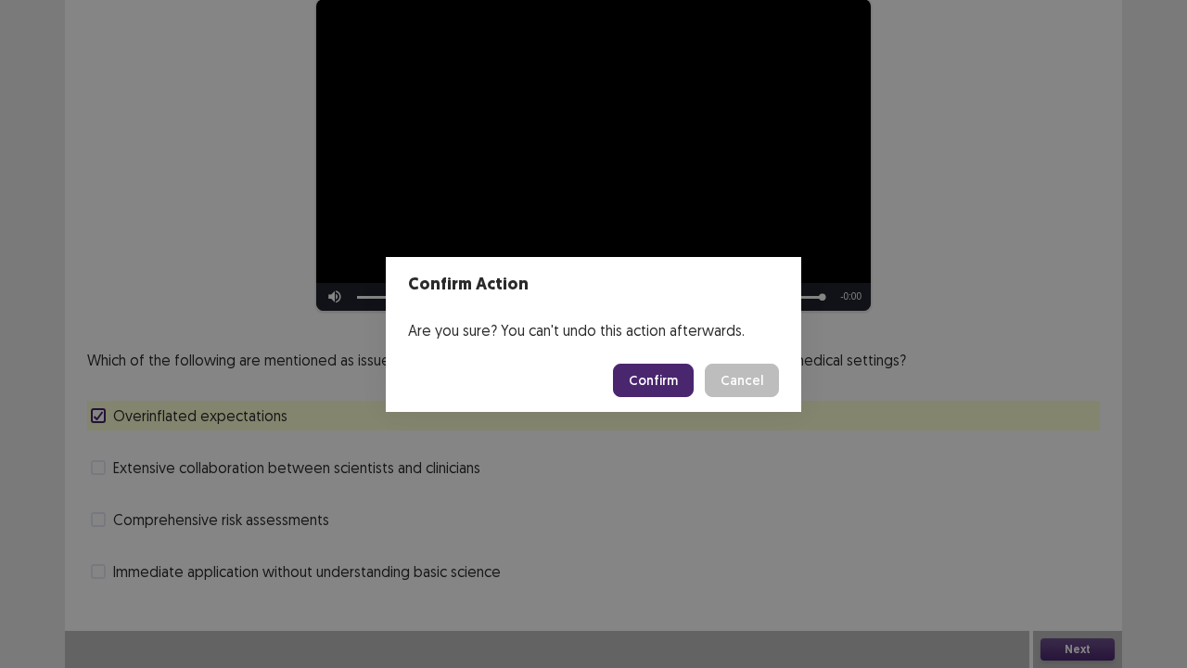
click at [664, 380] on button "Confirm" at bounding box center [653, 380] width 81 height 33
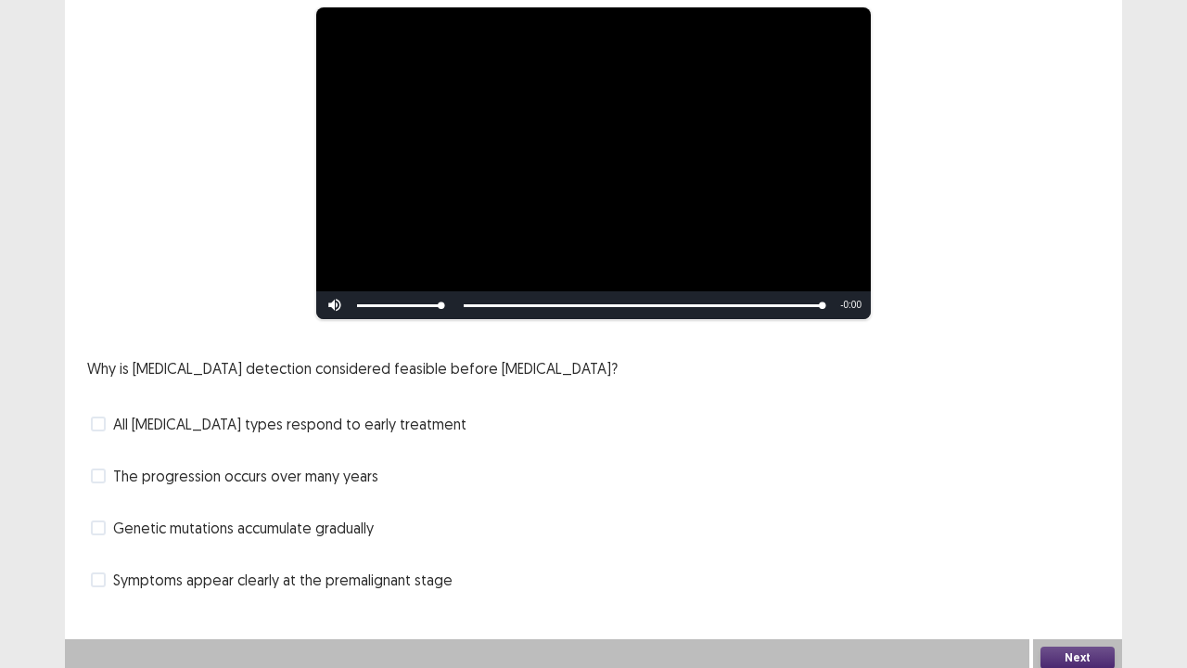
click at [98, 416] on span at bounding box center [98, 423] width 15 height 15
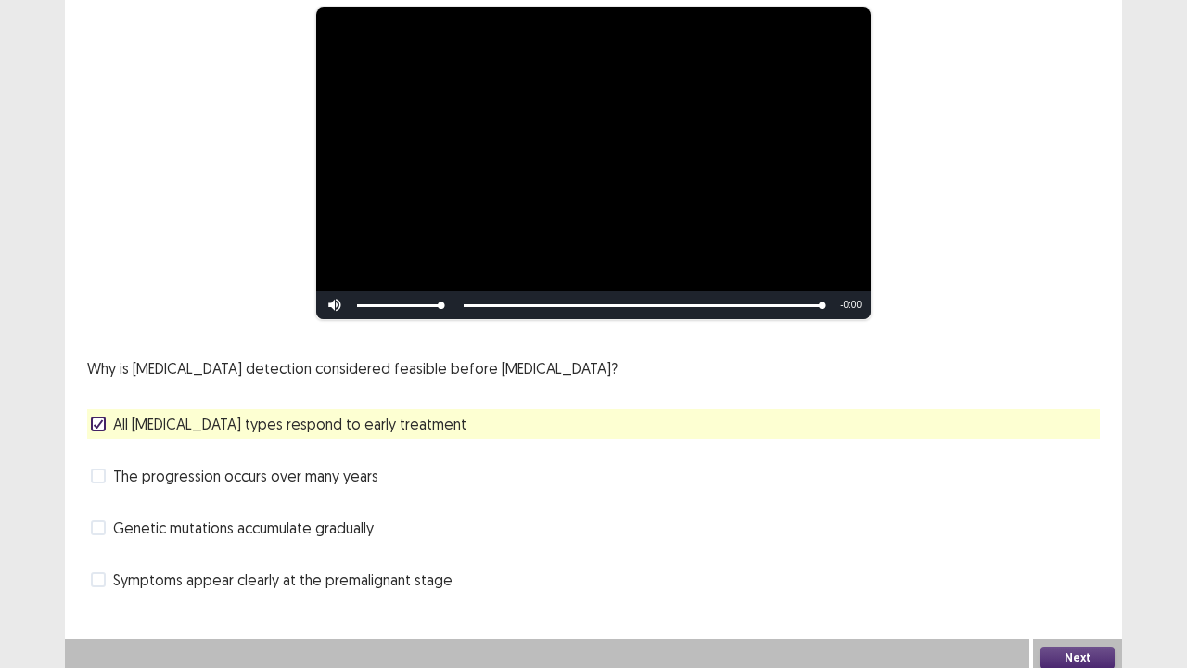
click at [1100, 550] on button "Next" at bounding box center [1078, 658] width 74 height 22
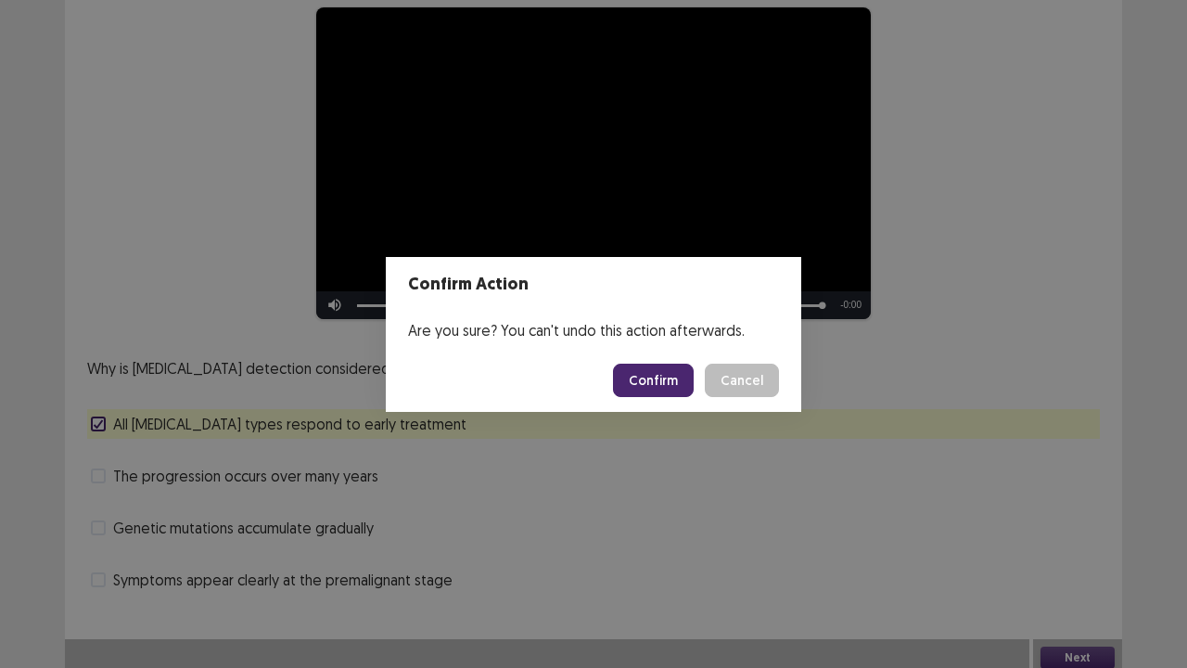
click at [607, 377] on footer "Confirm Cancel" at bounding box center [594, 380] width 416 height 63
click at [637, 377] on button "Confirm" at bounding box center [653, 380] width 81 height 33
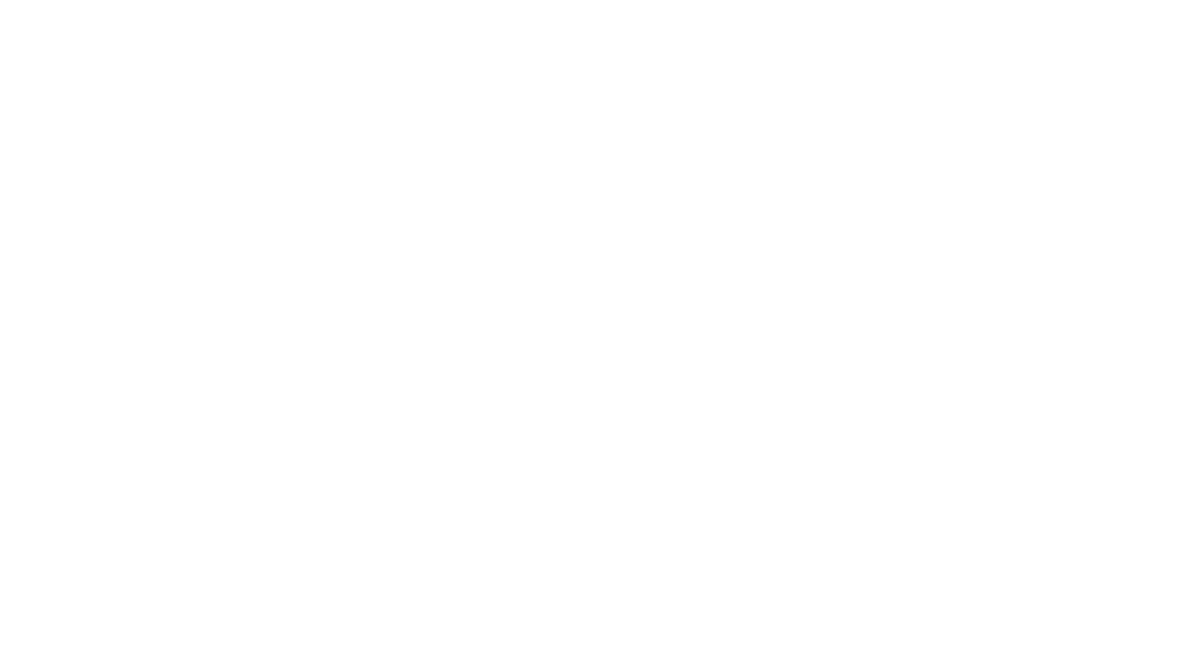
scroll to position [0, 0]
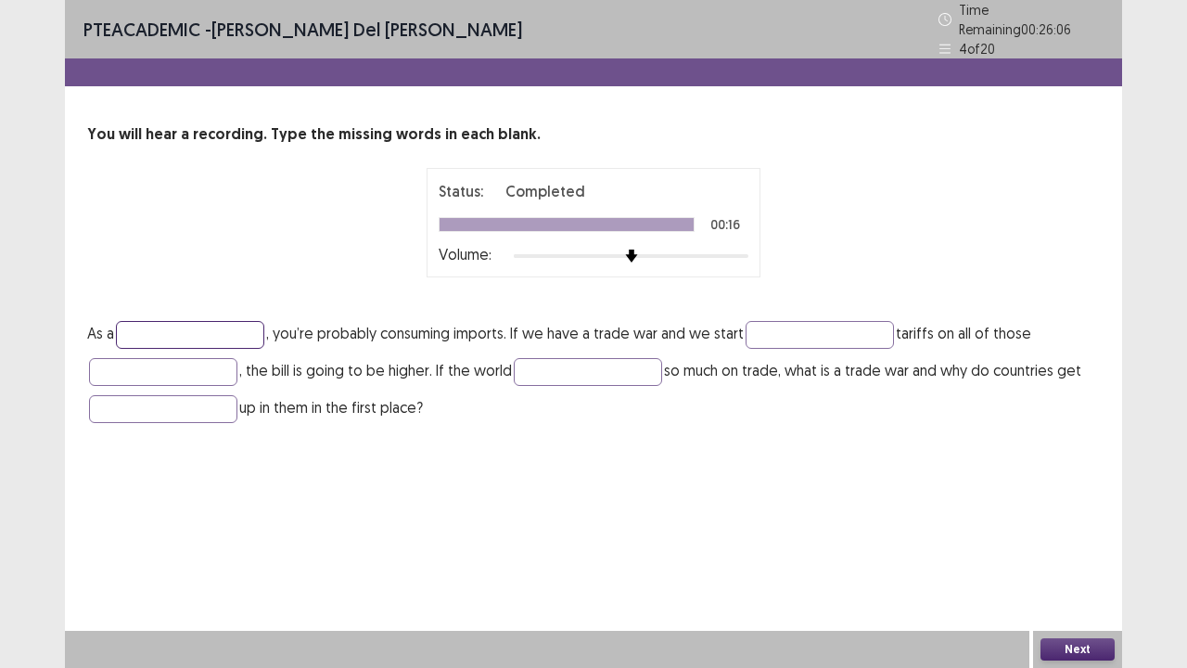
click at [228, 321] on input "text" at bounding box center [190, 335] width 148 height 28
click at [799, 324] on input "text" at bounding box center [820, 335] width 148 height 28
type input "*******"
click at [187, 333] on input "text" at bounding box center [190, 335] width 148 height 28
type input "********"
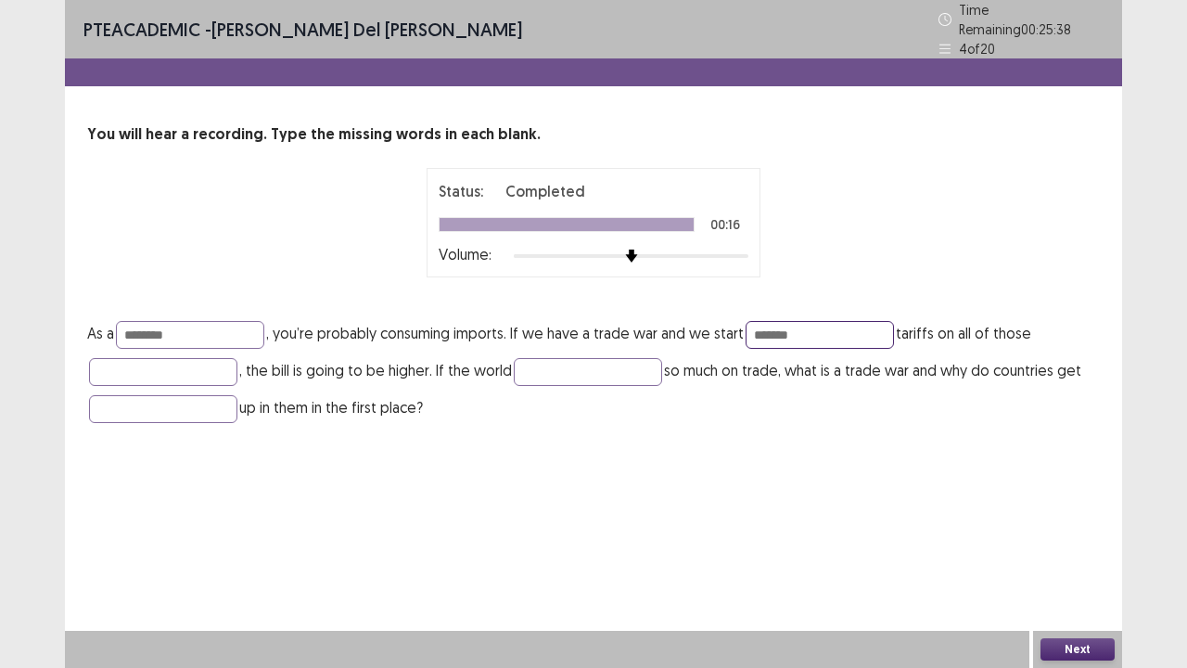
click at [820, 321] on input "*******" at bounding box center [820, 335] width 148 height 28
type input "*"
type input "********"
click at [188, 362] on input "text" at bounding box center [163, 372] width 148 height 28
type input "*******"
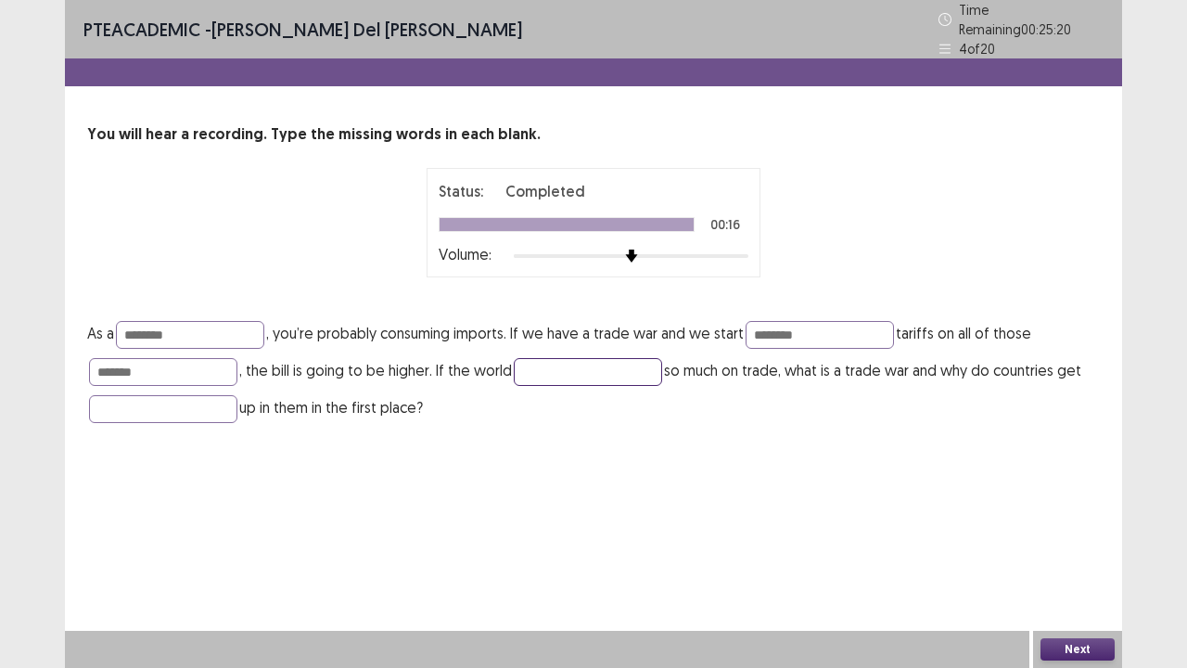
click at [556, 358] on input "text" at bounding box center [588, 372] width 148 height 28
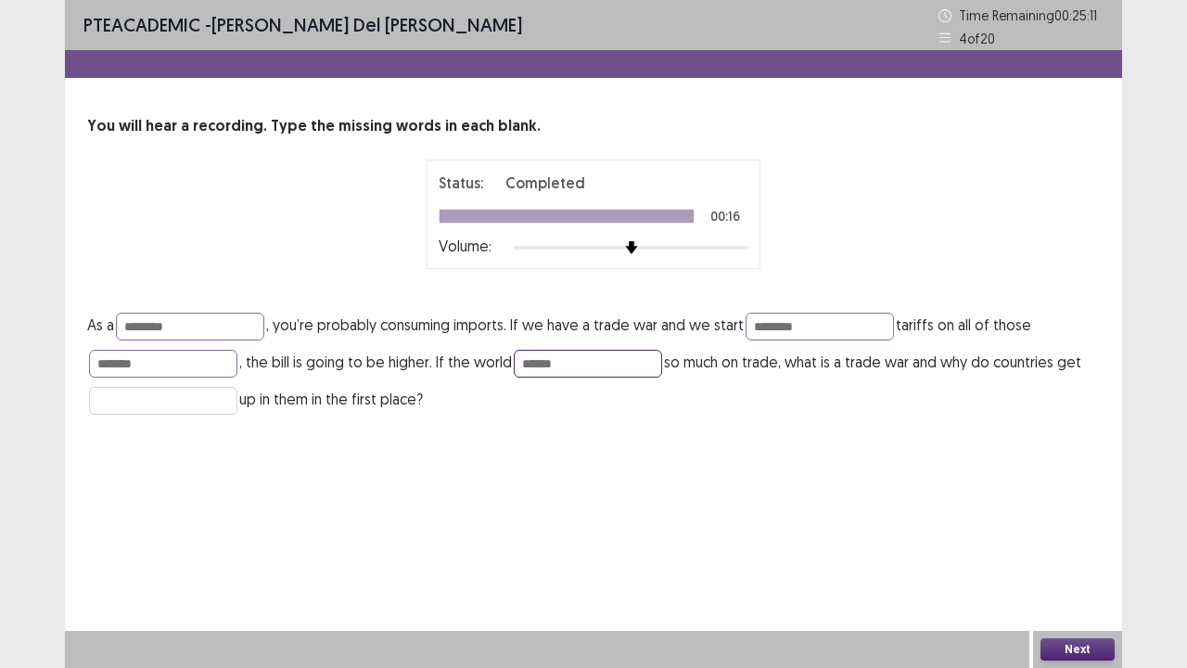
type input "******"
click at [145, 397] on input "text" at bounding box center [163, 401] width 148 height 28
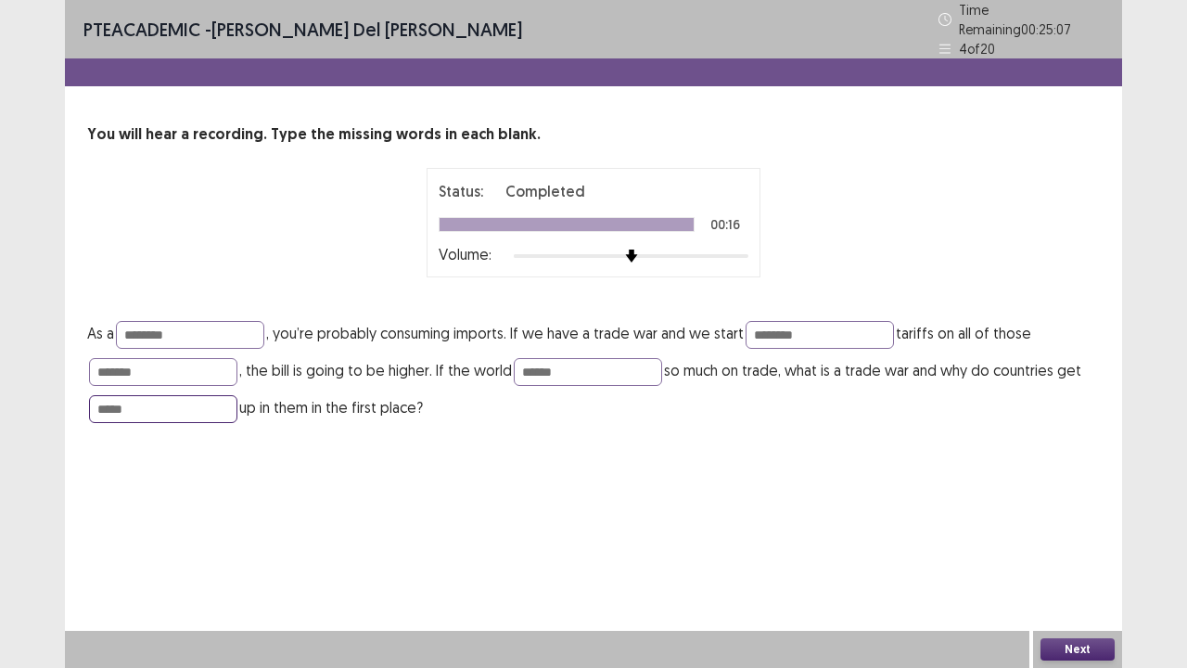
type input "*****"
click at [1097, 550] on button "Next" at bounding box center [1078, 649] width 74 height 22
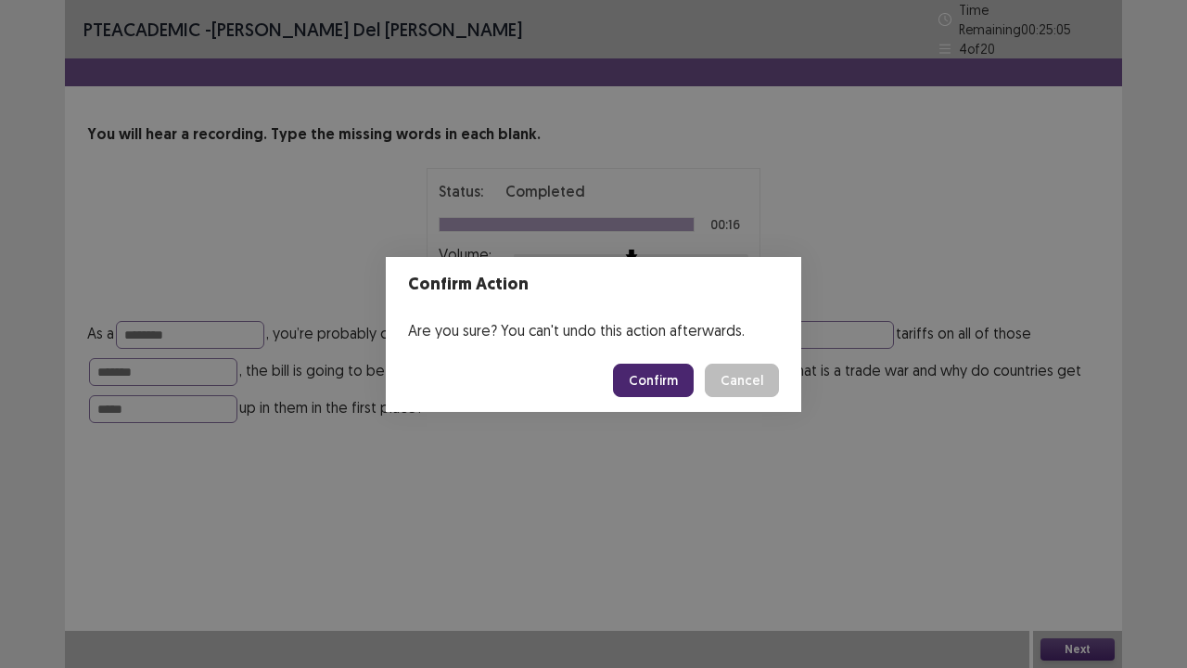
click at [669, 393] on button "Confirm" at bounding box center [653, 380] width 81 height 33
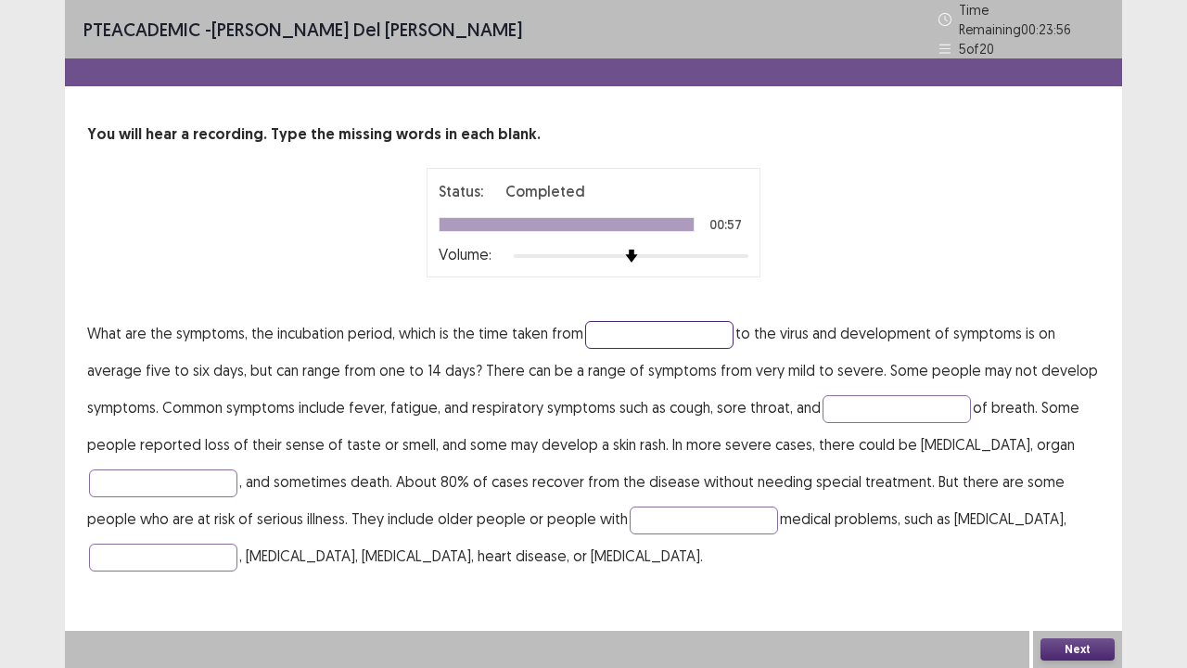
click at [633, 325] on input "text" at bounding box center [659, 335] width 148 height 28
type input "********"
click at [865, 399] on input "text" at bounding box center [897, 409] width 148 height 28
type input "*********"
click at [199, 469] on input "text" at bounding box center [163, 483] width 148 height 28
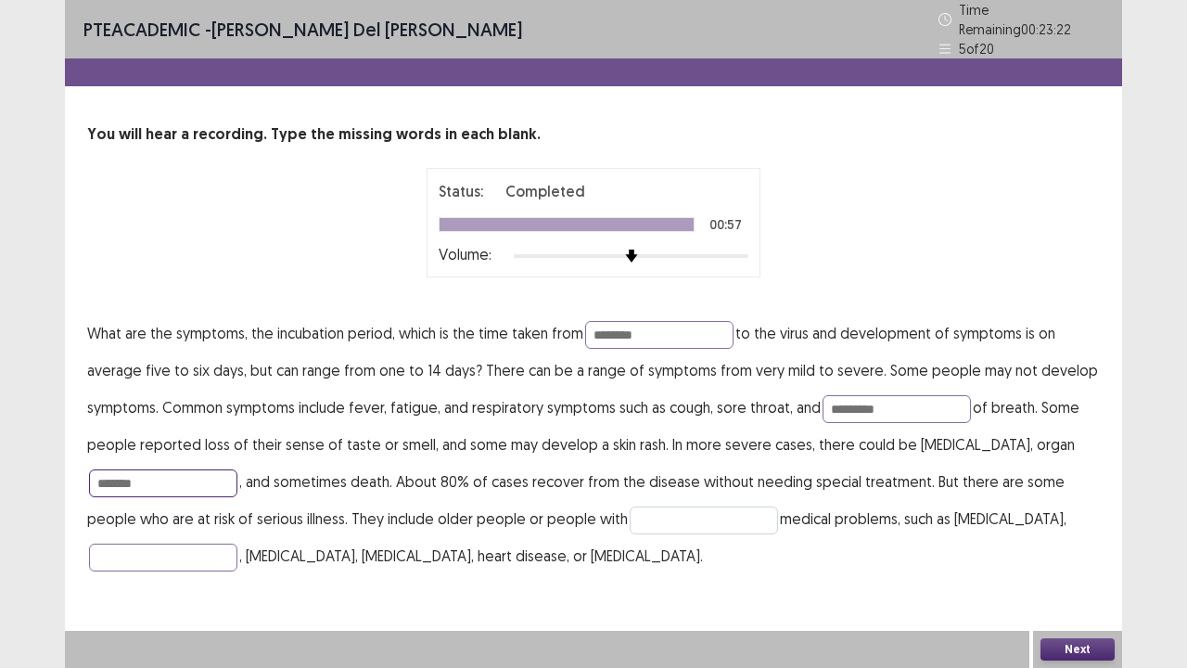
type input "*******"
click at [633, 517] on input "text" at bounding box center [704, 520] width 148 height 28
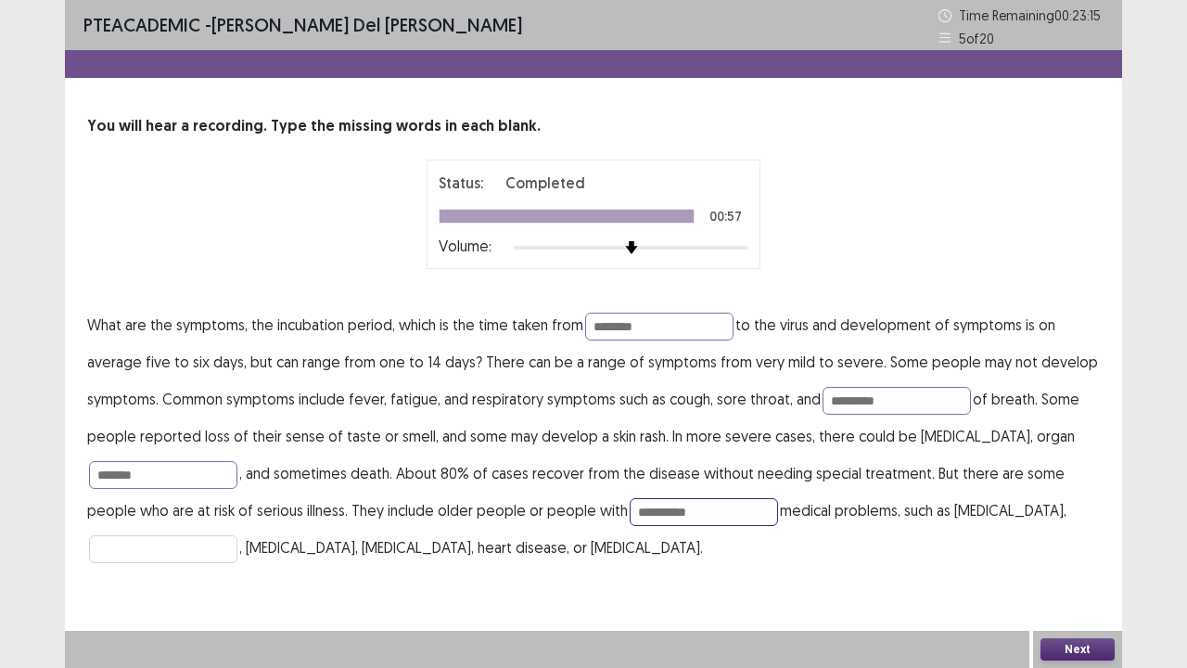
type input "**********"
click at [176, 549] on input "text" at bounding box center [163, 549] width 148 height 28
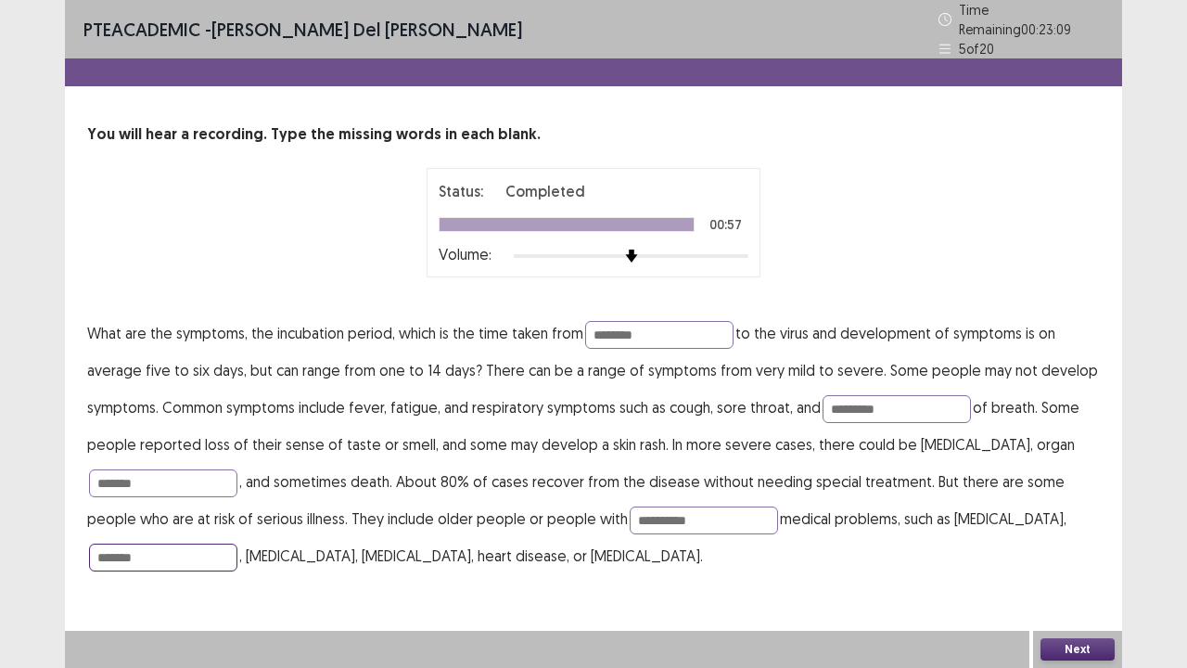
type input "*******"
click at [1095, 550] on button "Next" at bounding box center [1078, 649] width 74 height 22
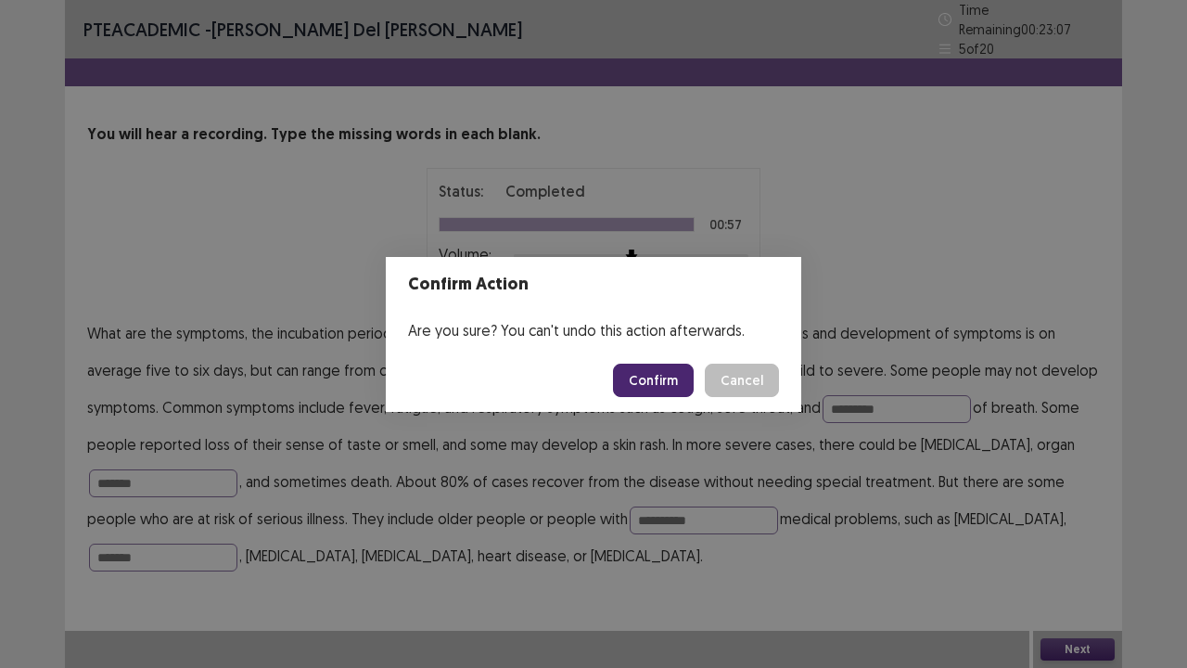
click at [660, 379] on button "Confirm" at bounding box center [653, 380] width 81 height 33
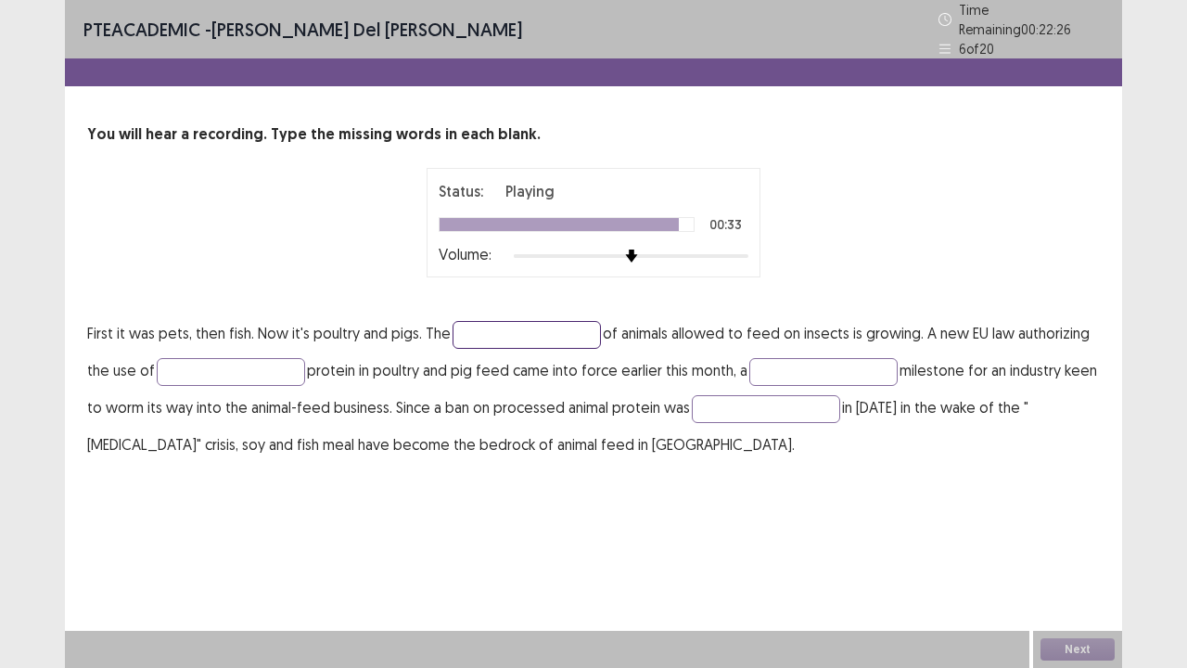
click at [479, 321] on input "text" at bounding box center [527, 335] width 148 height 28
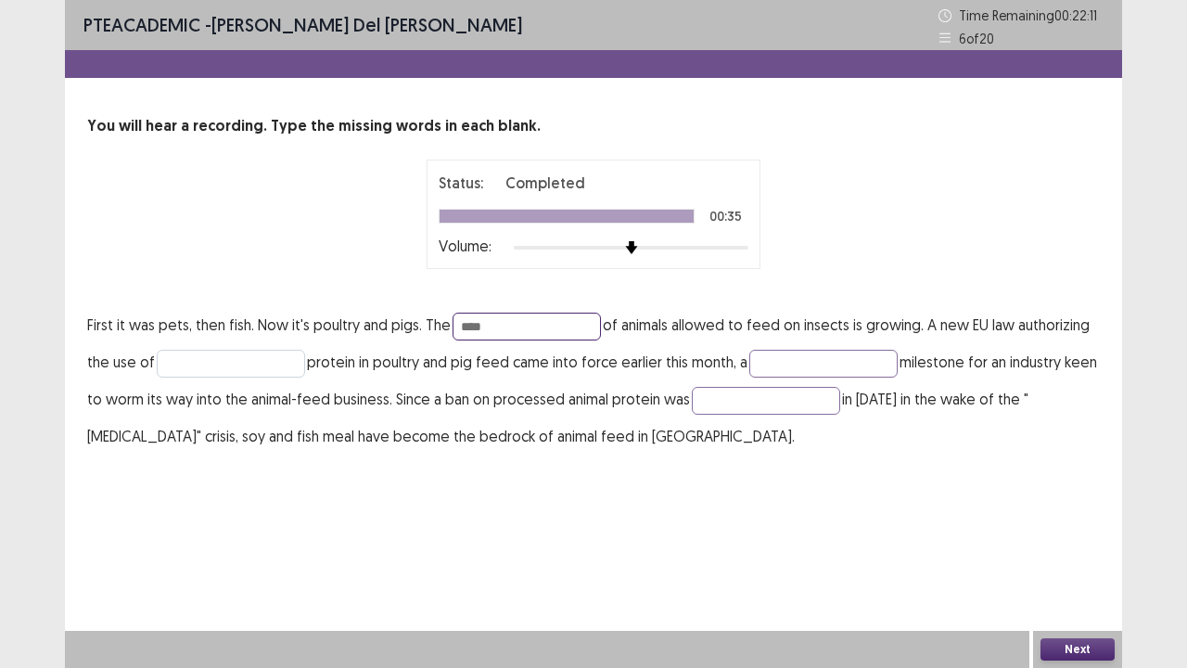
type input "****"
click at [202, 365] on input "text" at bounding box center [231, 364] width 148 height 28
type input "******"
click at [805, 360] on input "text" at bounding box center [823, 364] width 148 height 28
type input "**********"
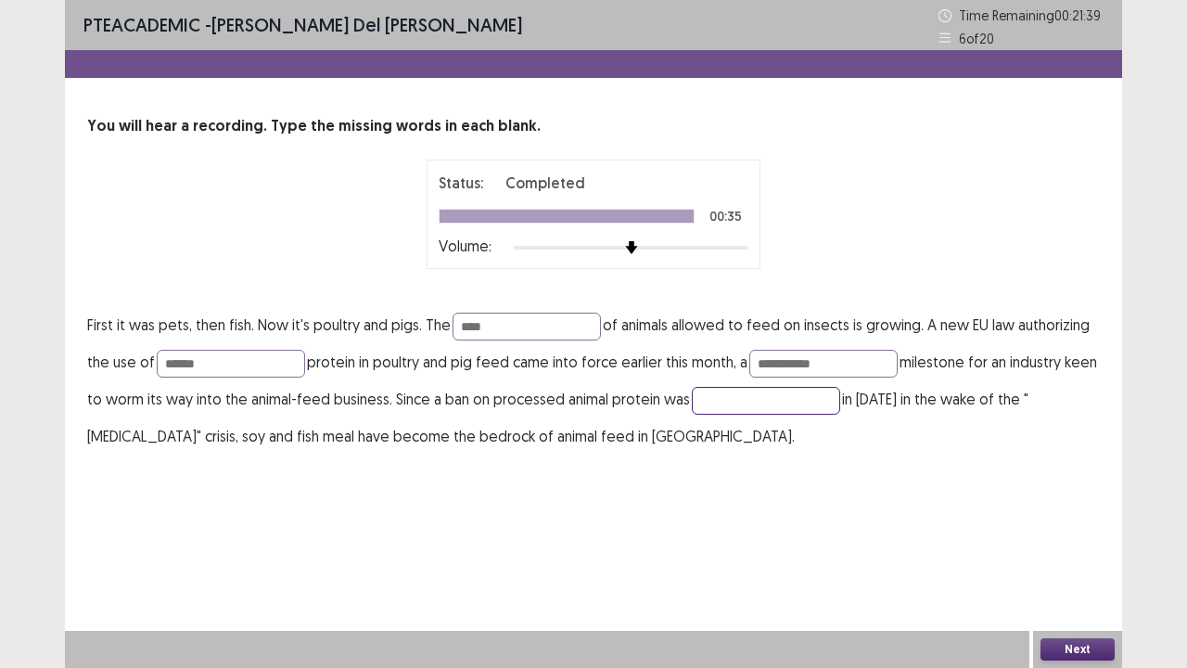
click at [814, 395] on input "text" at bounding box center [766, 401] width 148 height 28
type input "*******"
click at [1071, 550] on button "Next" at bounding box center [1078, 649] width 74 height 22
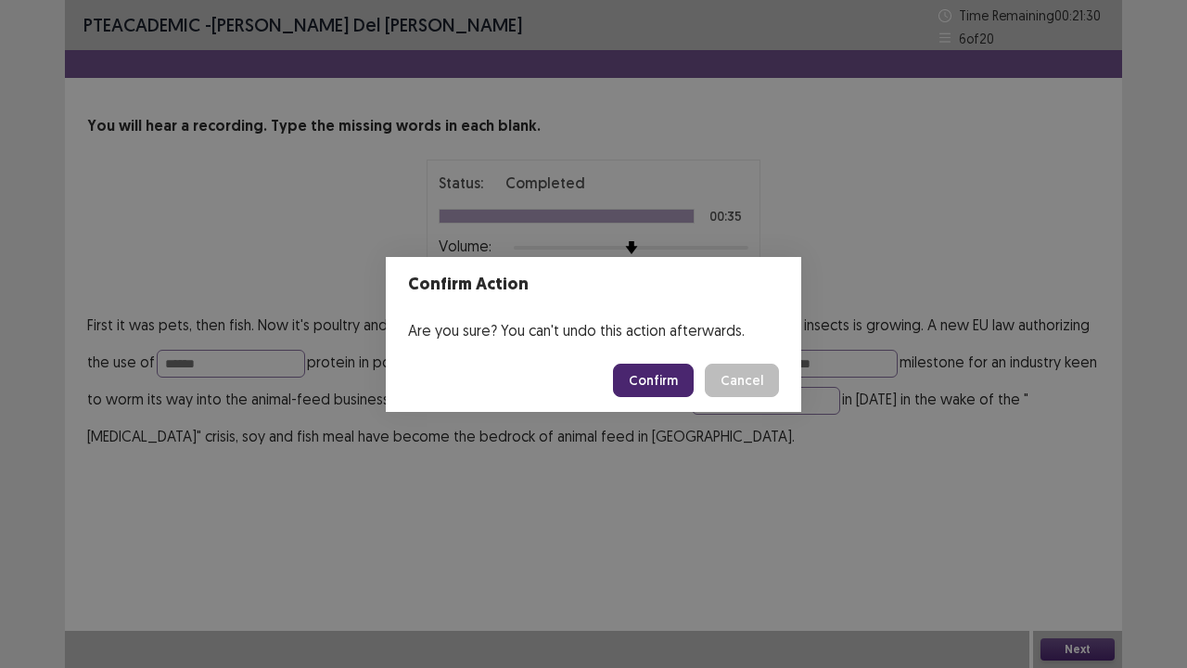
click at [652, 378] on button "Confirm" at bounding box center [653, 380] width 81 height 33
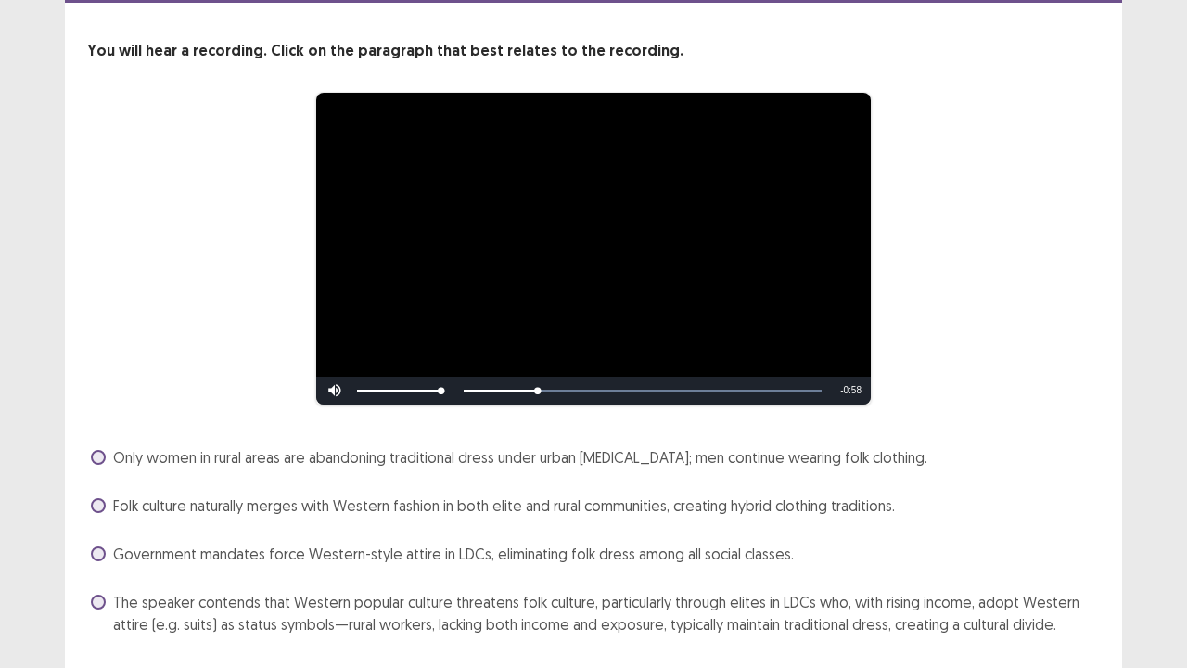
scroll to position [128, 0]
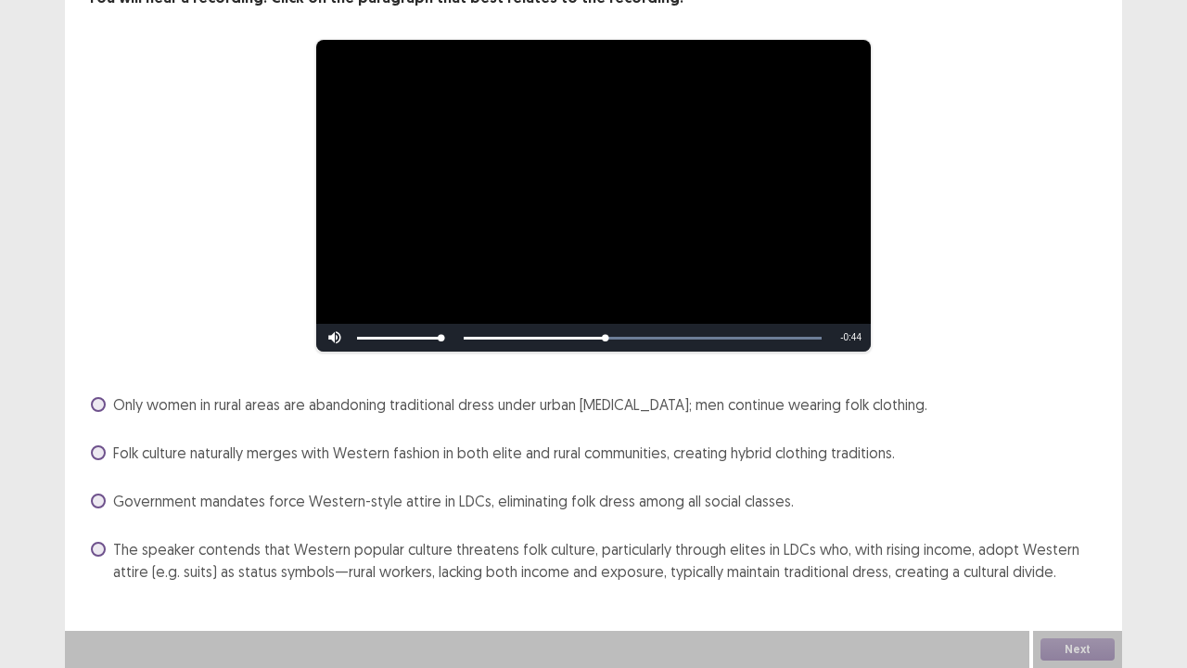
click at [98, 550] on span at bounding box center [98, 549] width 15 height 15
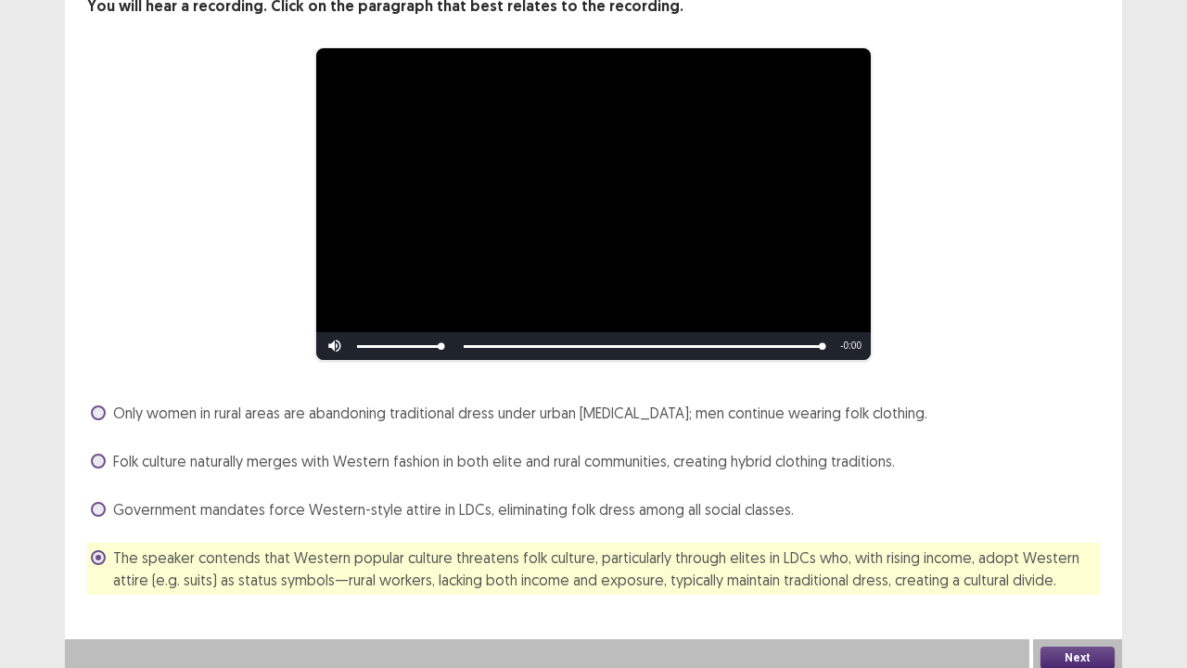
click at [1064, 653] on button "Next" at bounding box center [1078, 658] width 74 height 22
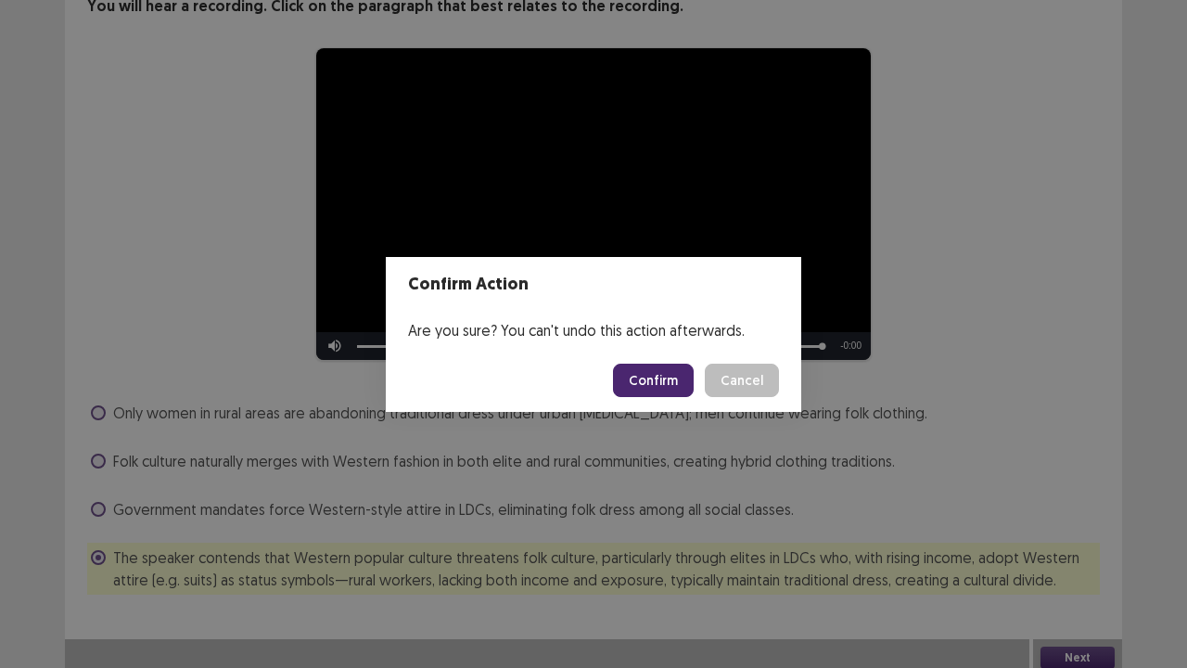
click at [664, 373] on button "Confirm" at bounding box center [653, 380] width 81 height 33
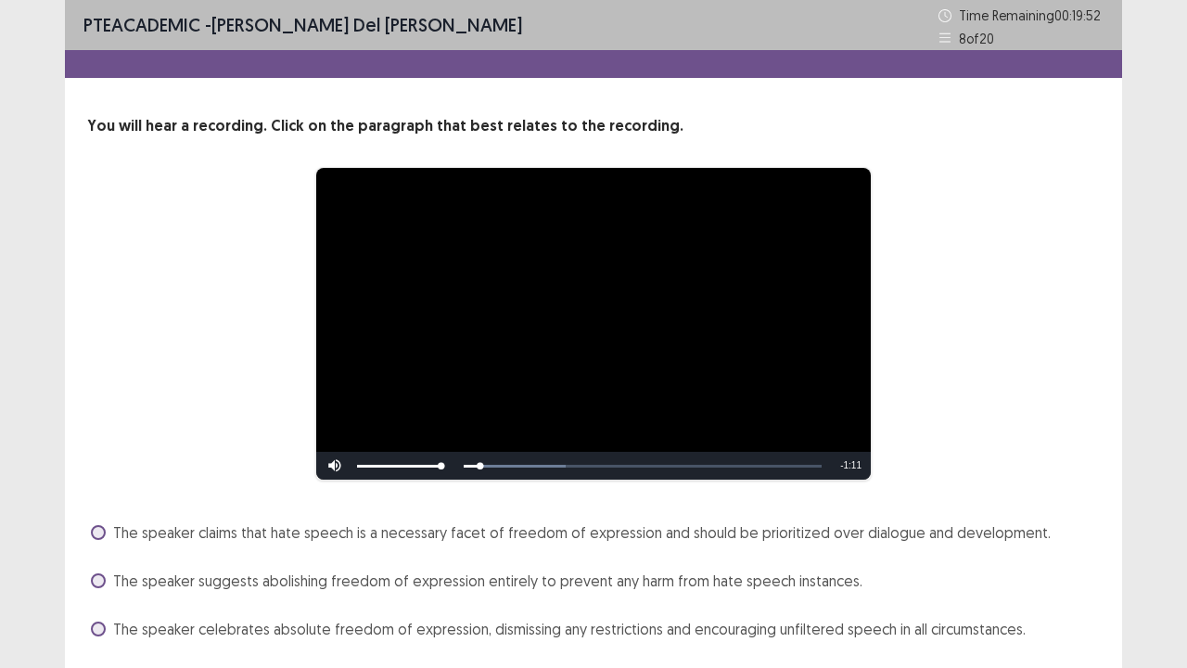
scroll to position [128, 0]
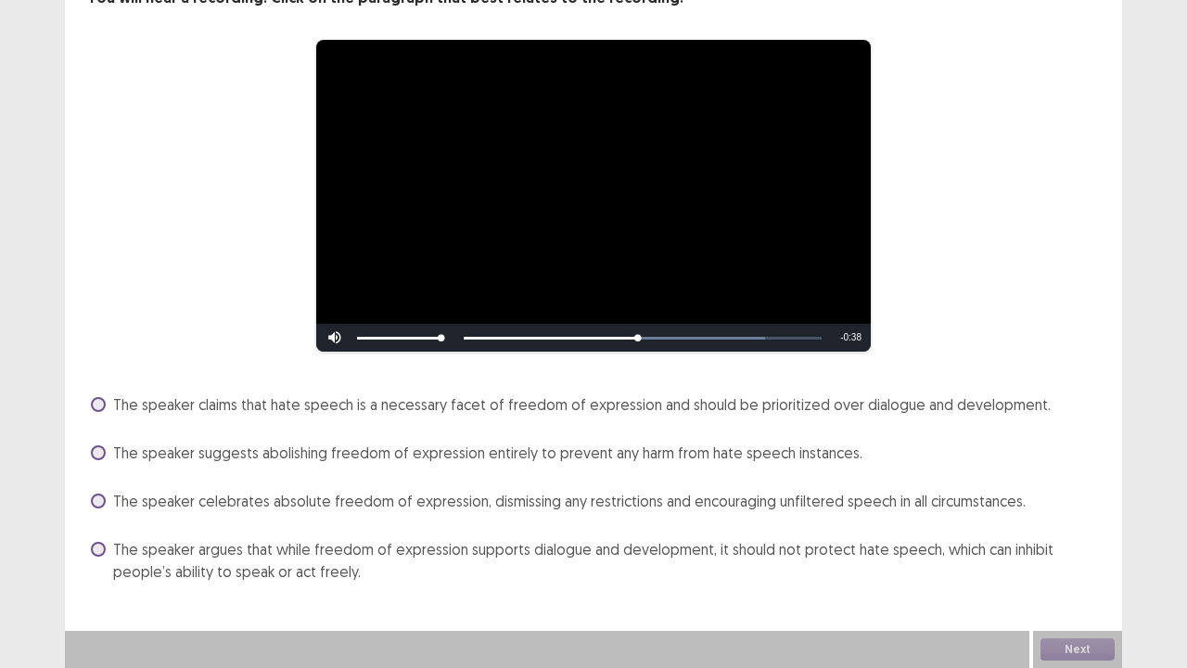
click at [98, 505] on span at bounding box center [98, 500] width 15 height 15
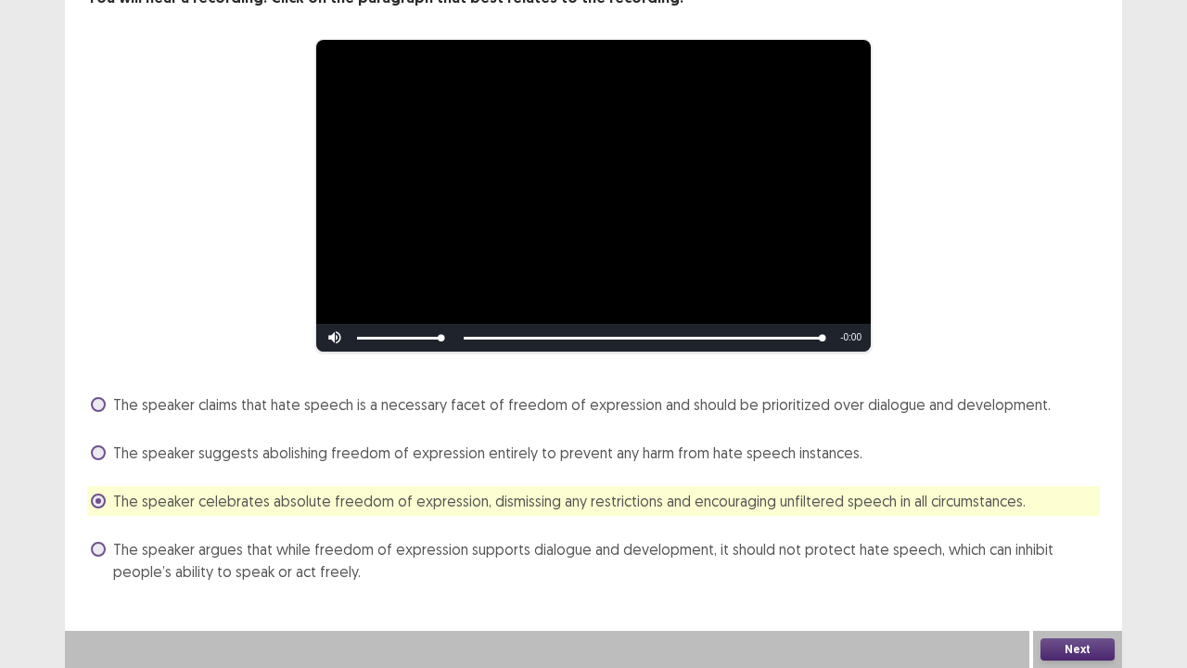
click at [1073, 643] on button "Next" at bounding box center [1078, 649] width 74 height 22
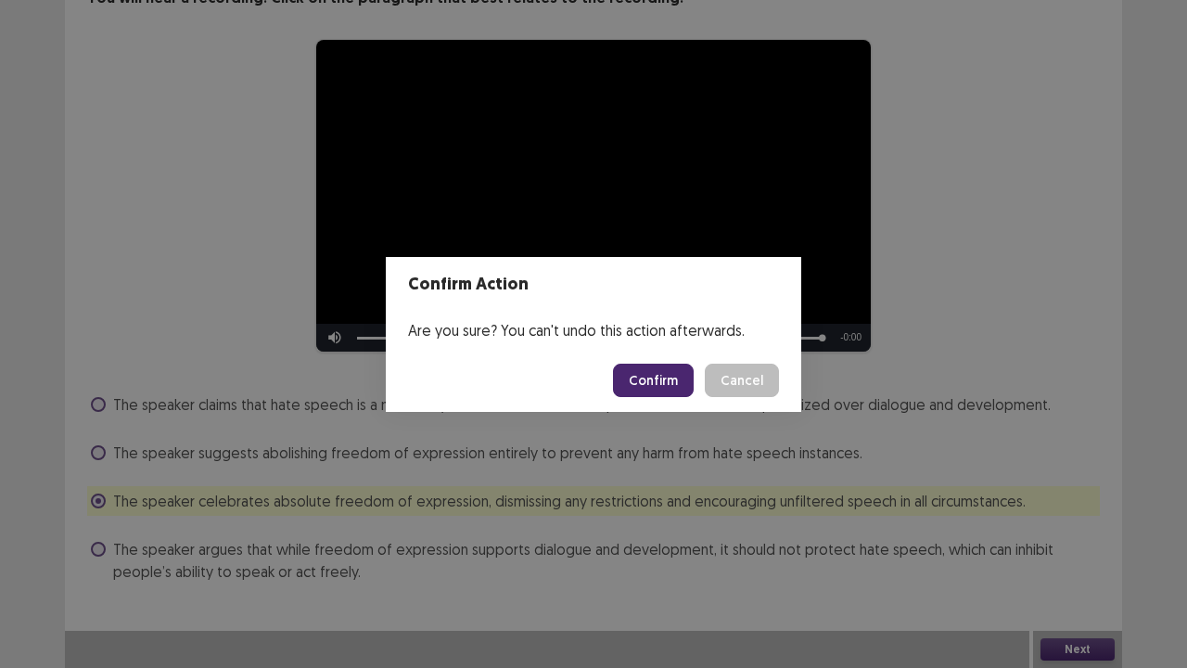
click at [660, 365] on button "Confirm" at bounding box center [653, 380] width 81 height 33
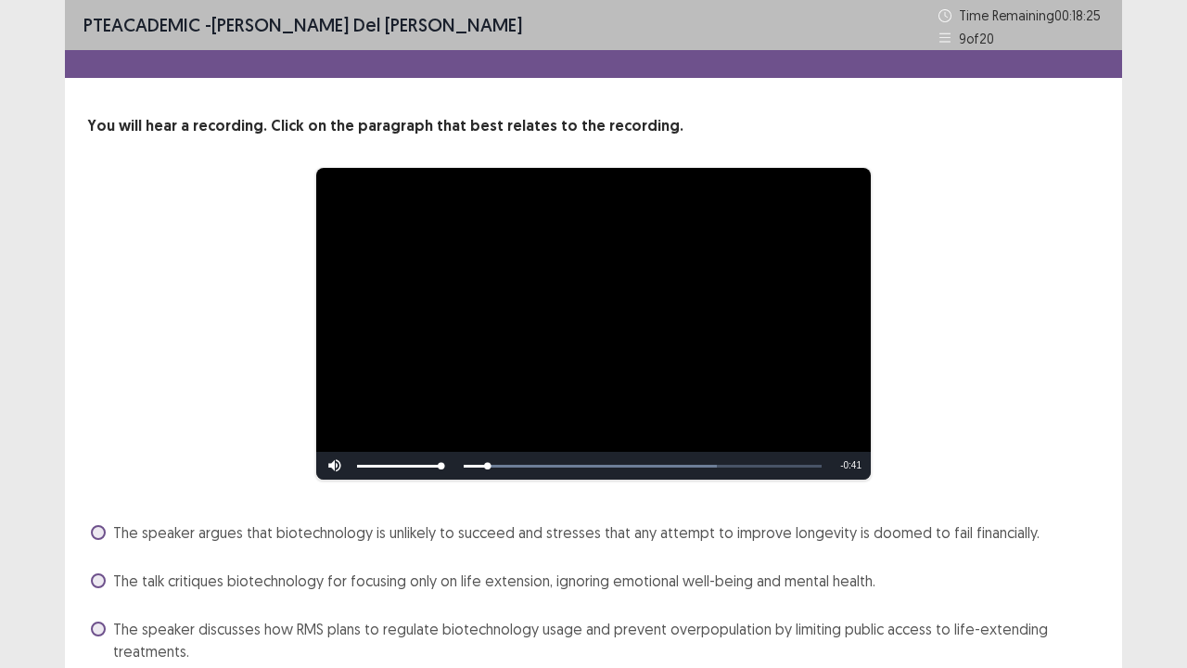
scroll to position [150, 0]
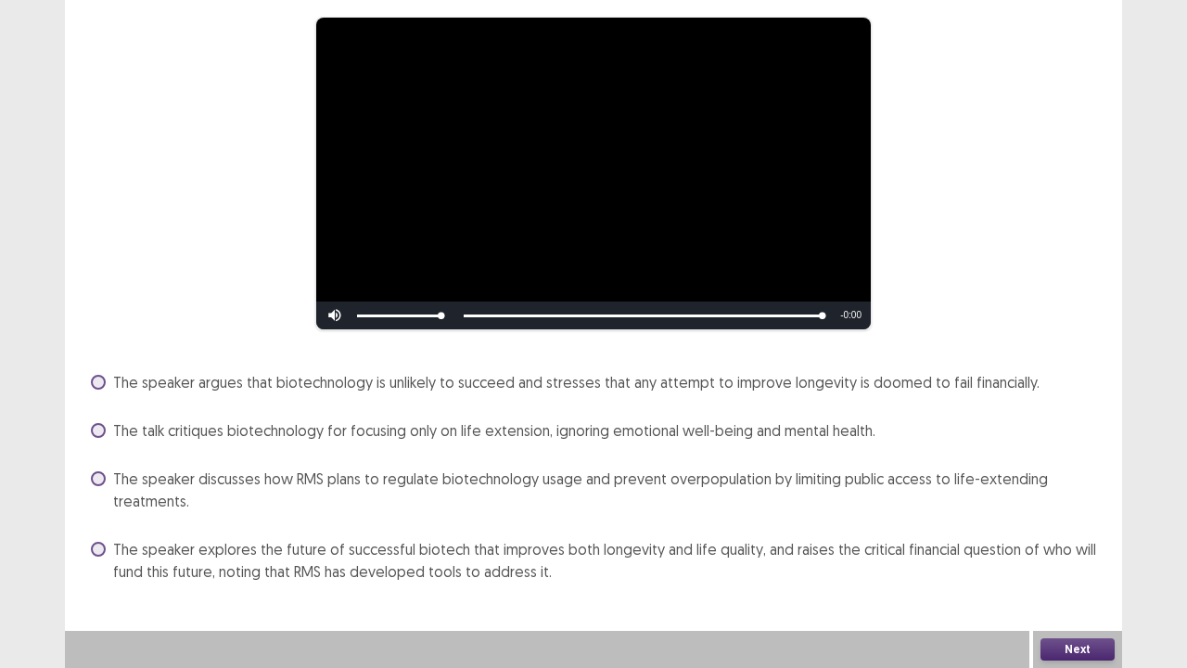
click at [87, 550] on div "The speaker explores the future of successful biotech that improves both longev…" at bounding box center [593, 560] width 1013 height 52
click at [101, 546] on span at bounding box center [98, 549] width 15 height 15
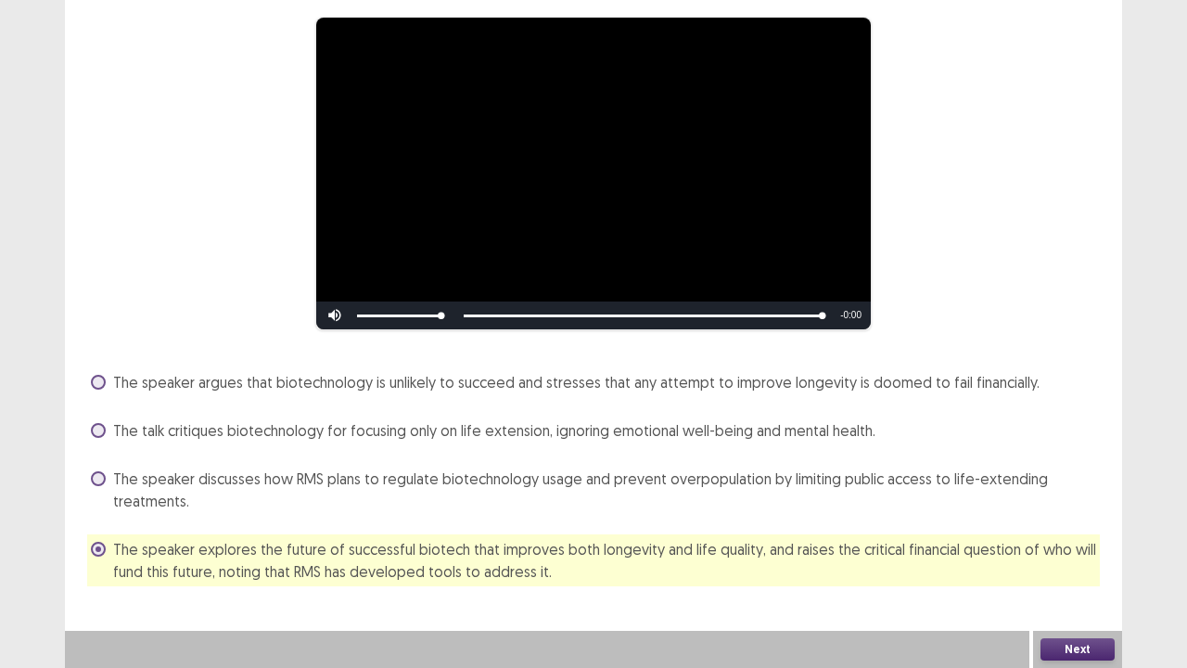
click at [1082, 644] on button "Next" at bounding box center [1078, 649] width 74 height 22
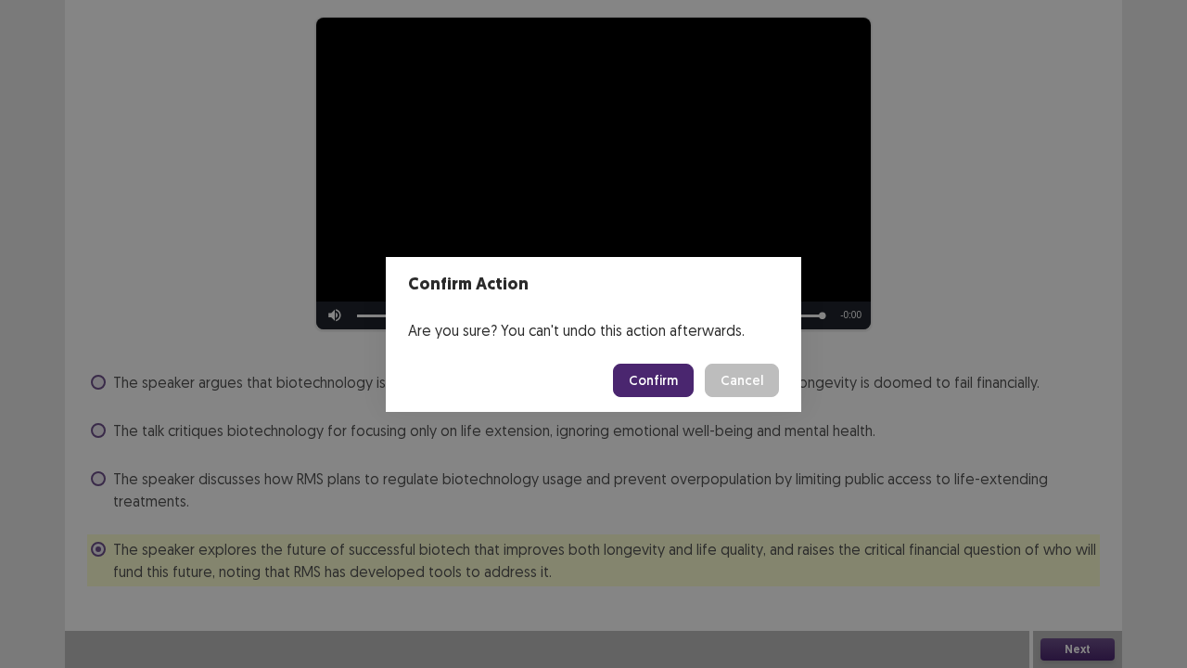
click at [660, 386] on button "Confirm" at bounding box center [653, 380] width 81 height 33
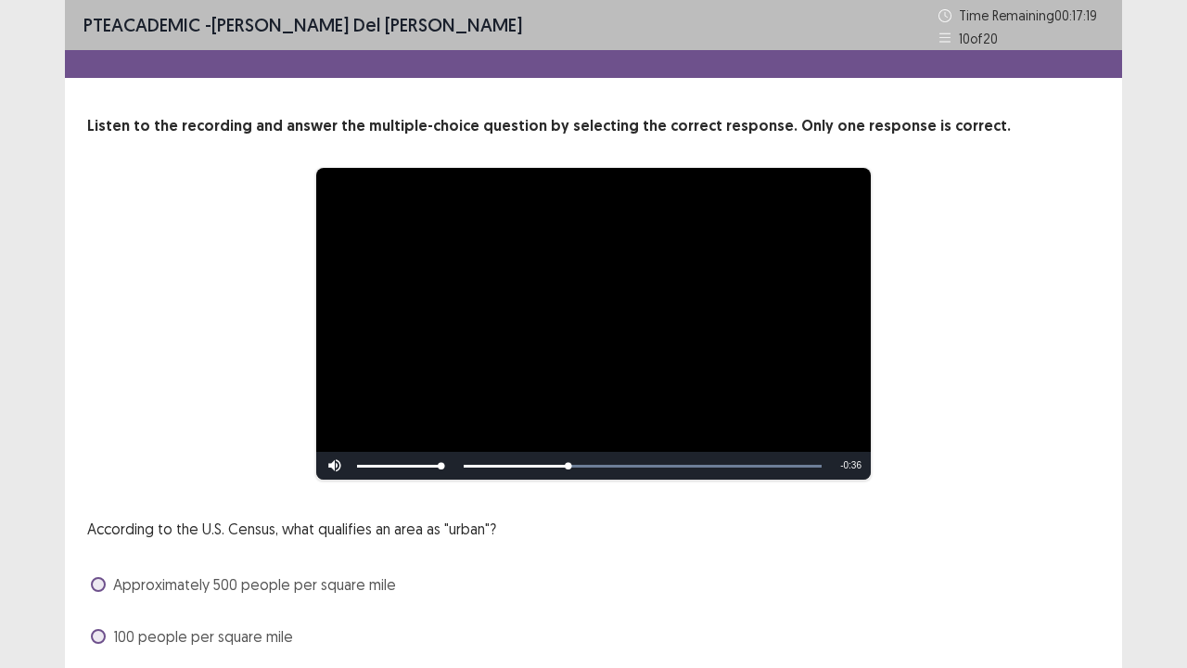
scroll to position [169, 0]
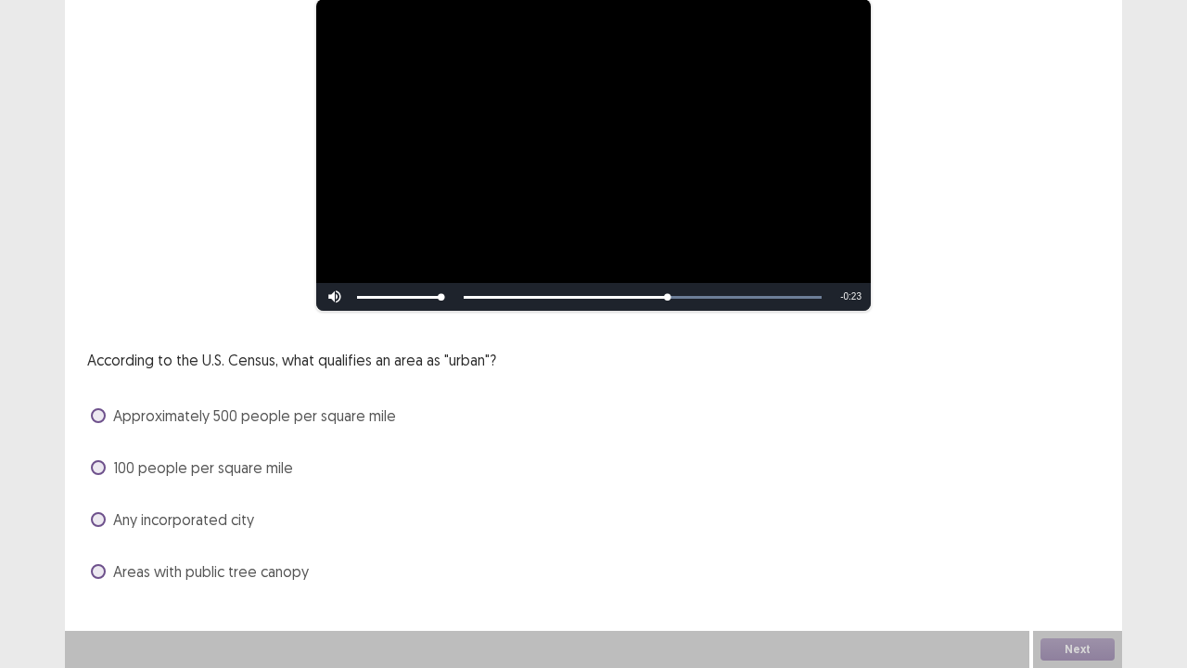
click at [95, 471] on span at bounding box center [98, 467] width 15 height 15
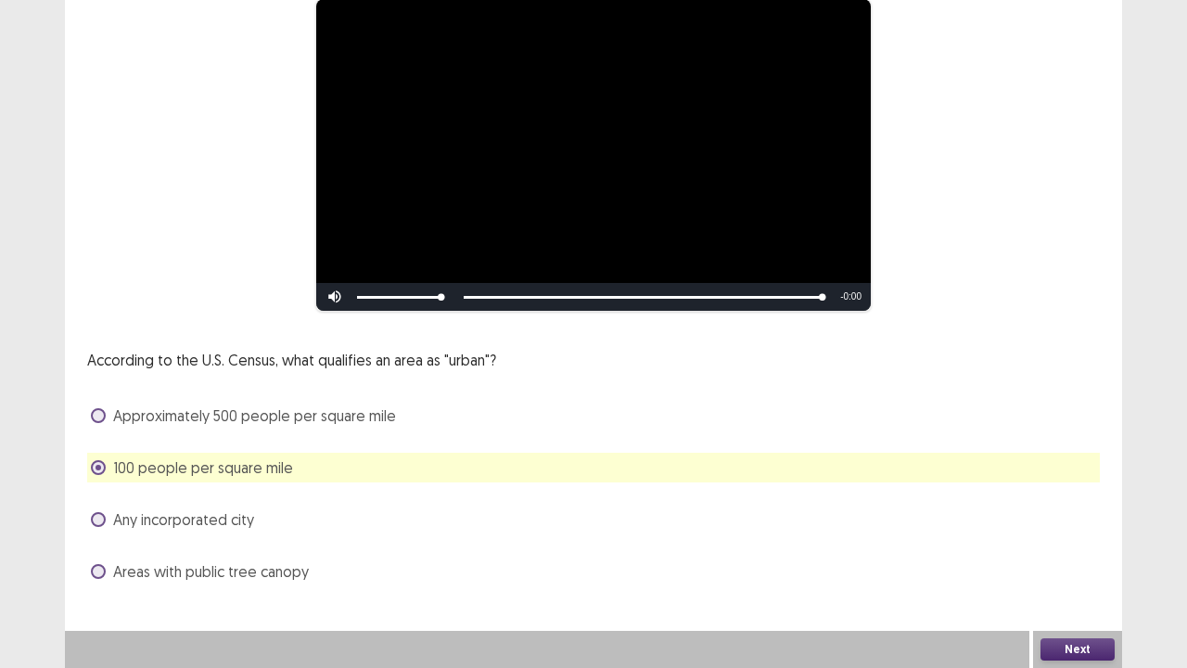
click at [1081, 647] on button "Next" at bounding box center [1078, 649] width 74 height 22
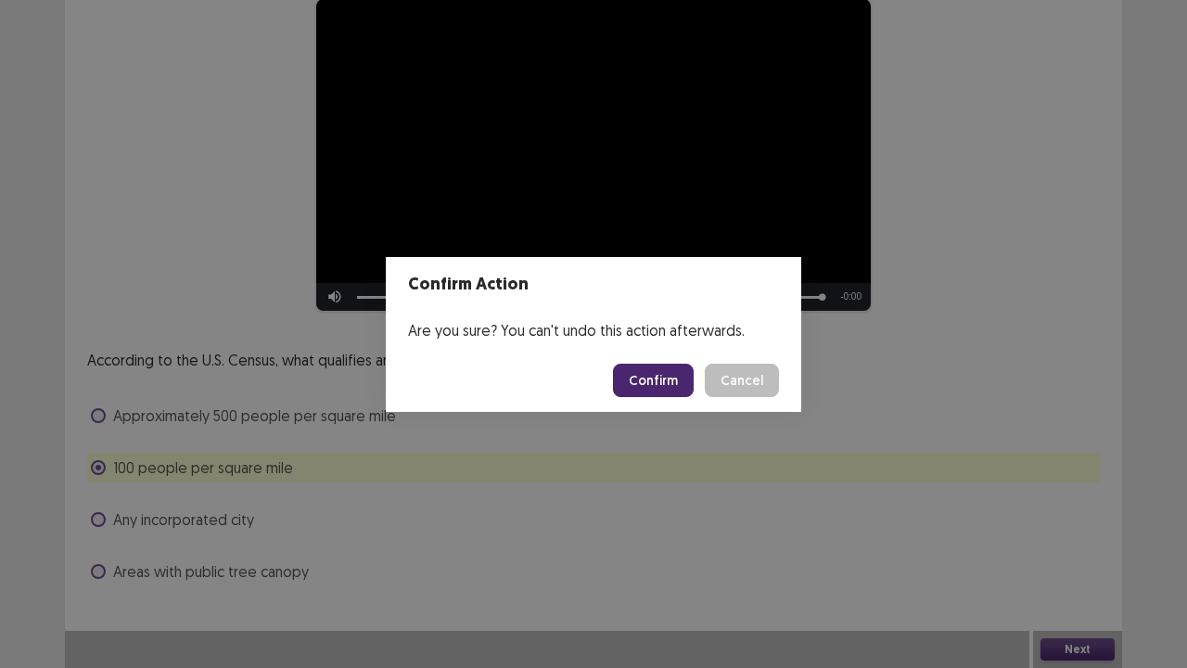
click at [655, 379] on button "Confirm" at bounding box center [653, 380] width 81 height 33
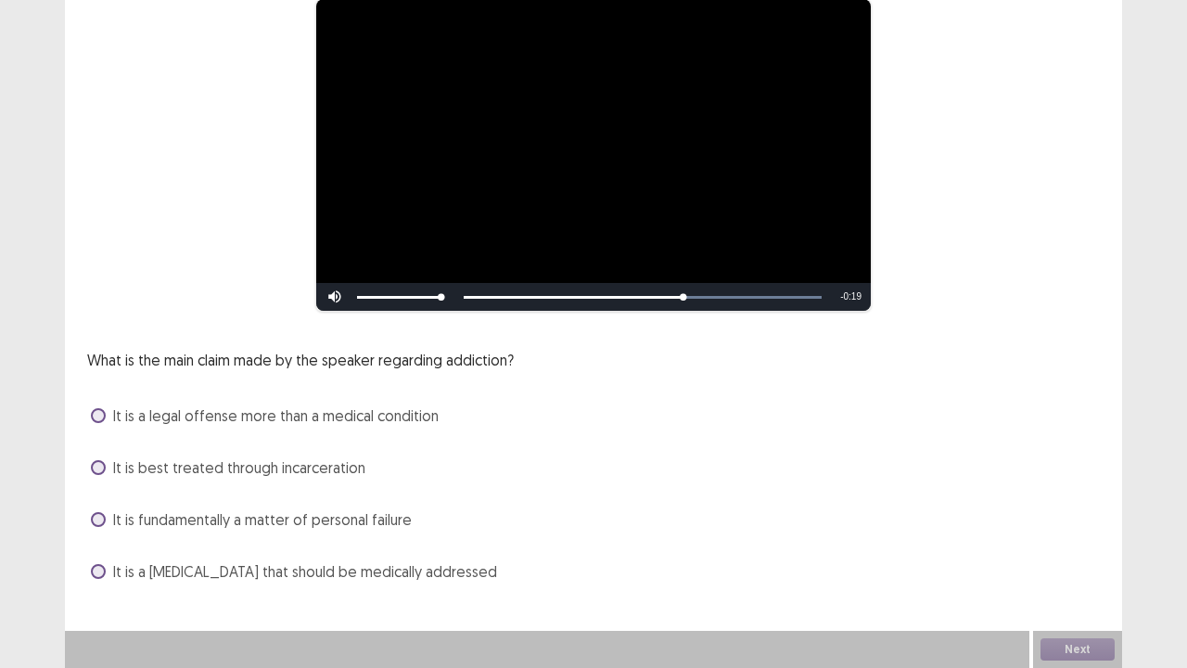
click at [105, 570] on span at bounding box center [98, 571] width 15 height 15
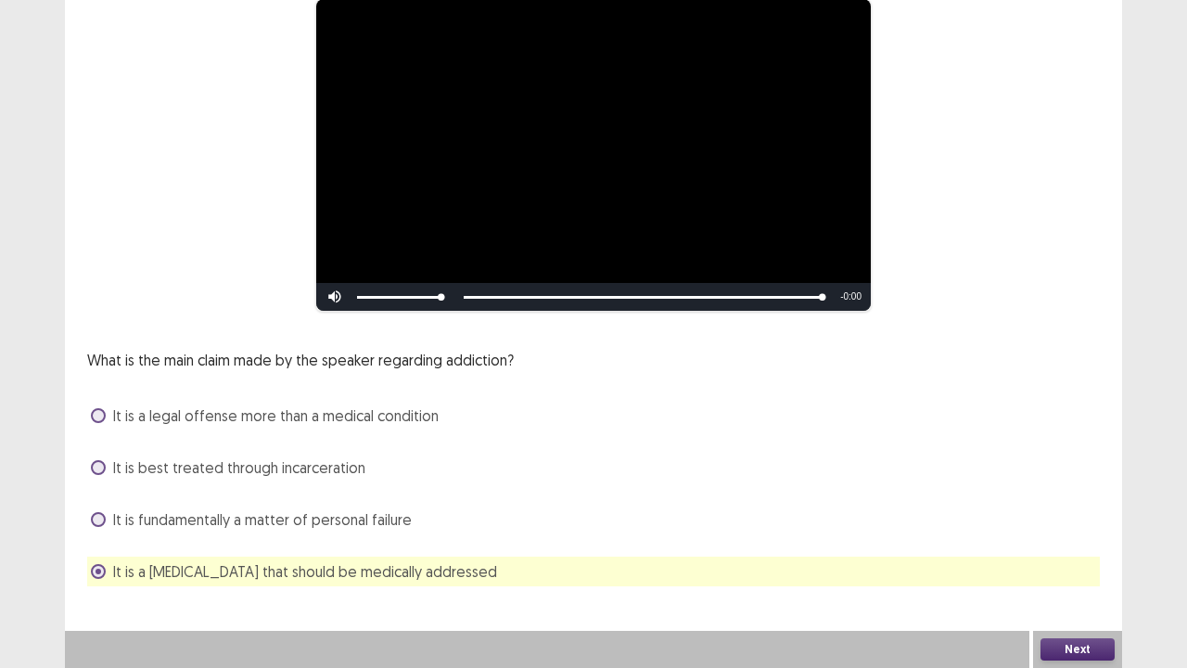
click at [1093, 646] on button "Next" at bounding box center [1078, 649] width 74 height 22
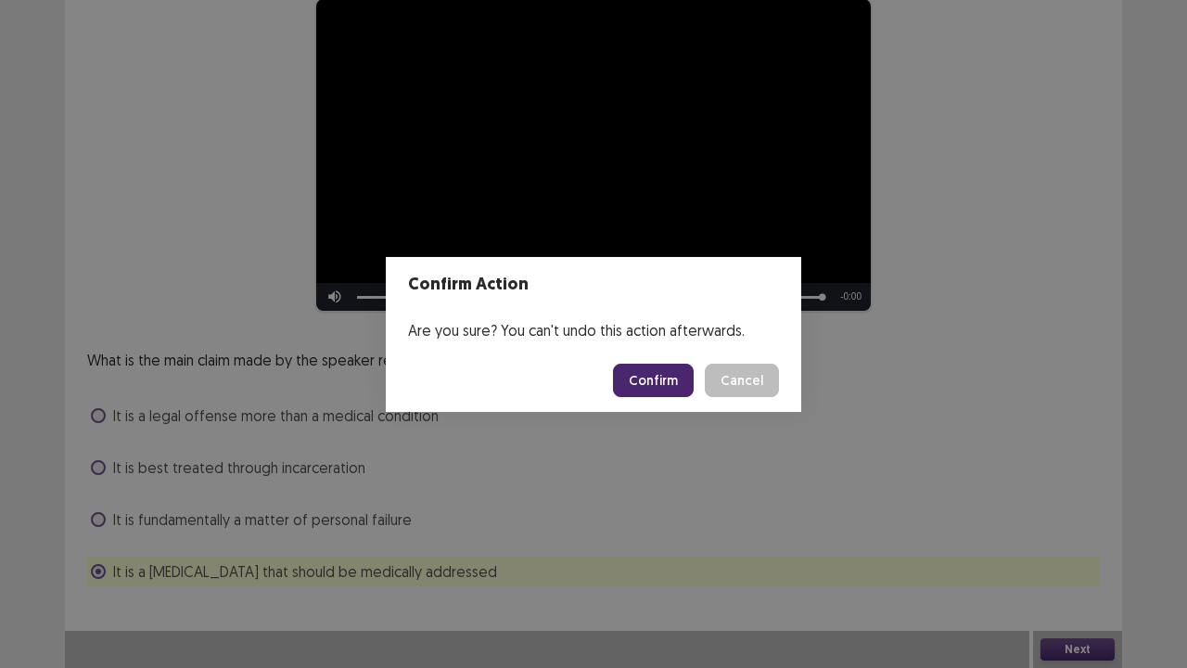
click at [652, 380] on button "Confirm" at bounding box center [653, 380] width 81 height 33
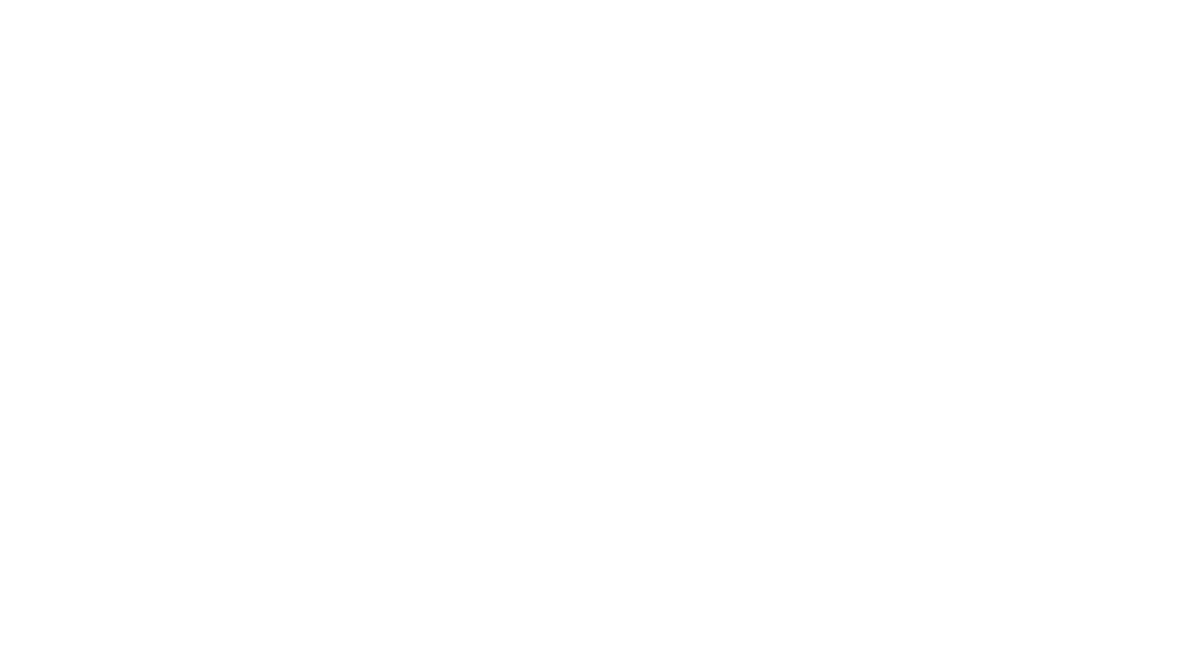
scroll to position [0, 0]
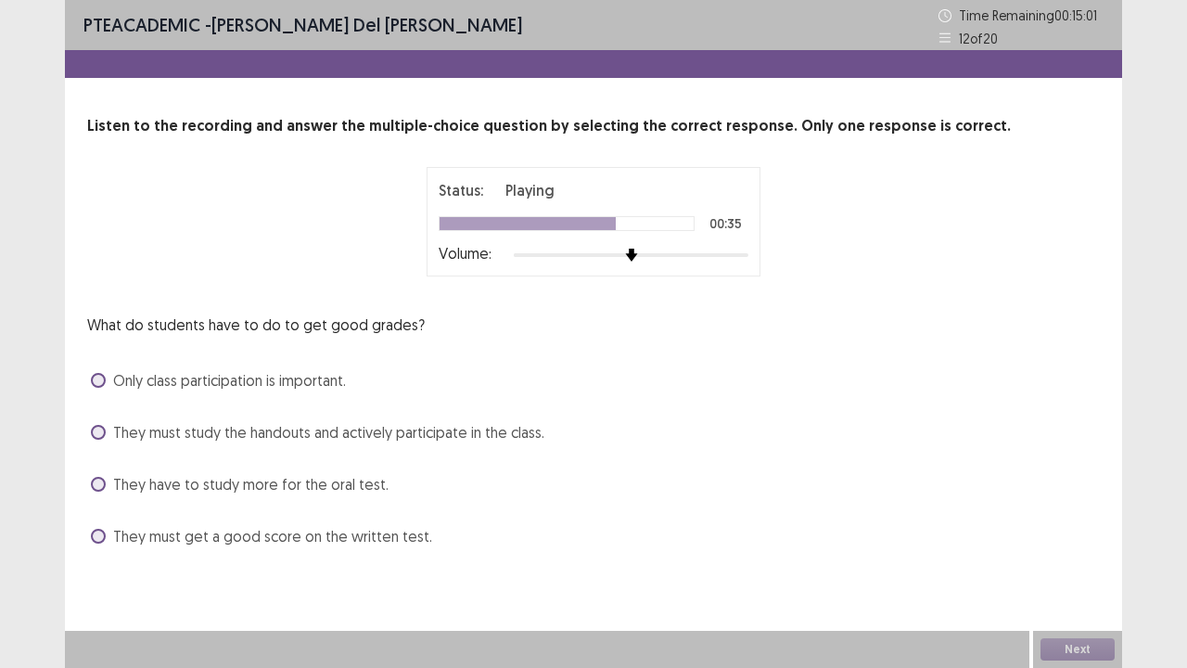
click at [95, 380] on span at bounding box center [98, 380] width 15 height 15
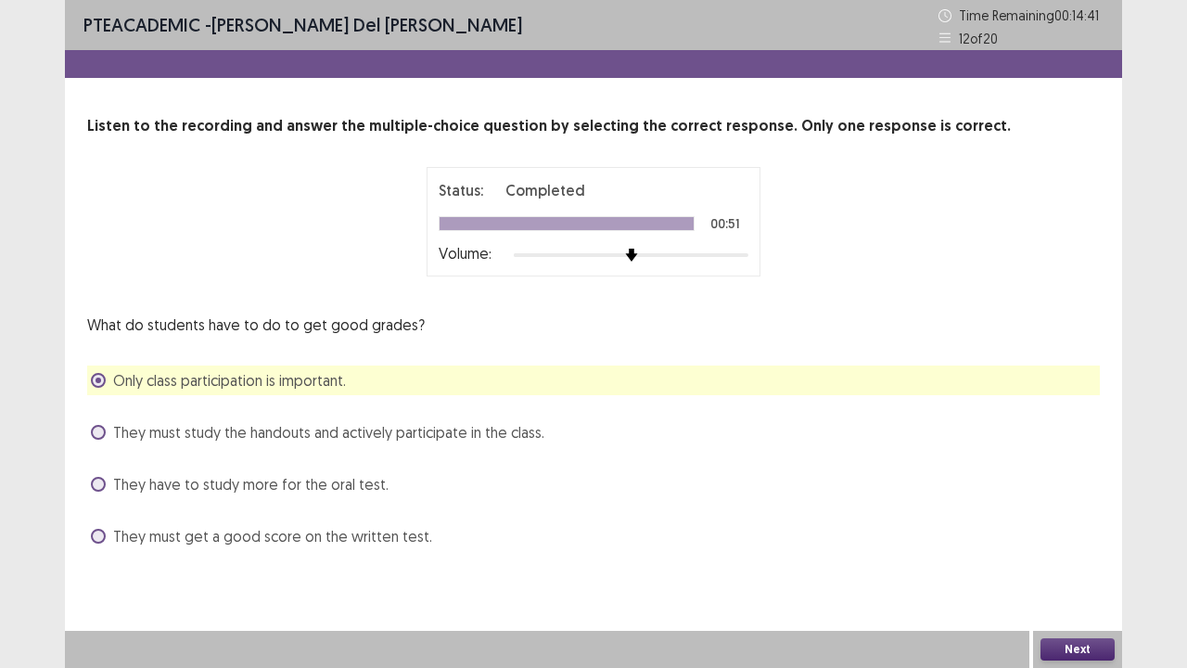
click at [1080, 639] on button "Next" at bounding box center [1078, 649] width 74 height 22
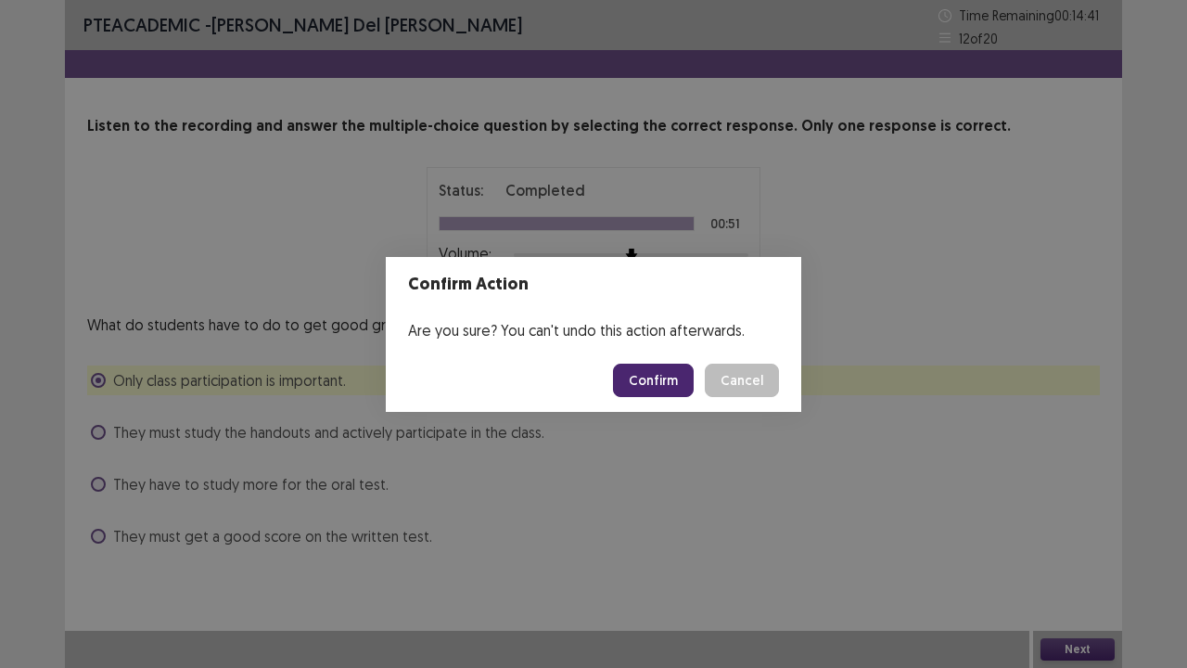
click at [643, 369] on button "Confirm" at bounding box center [653, 380] width 81 height 33
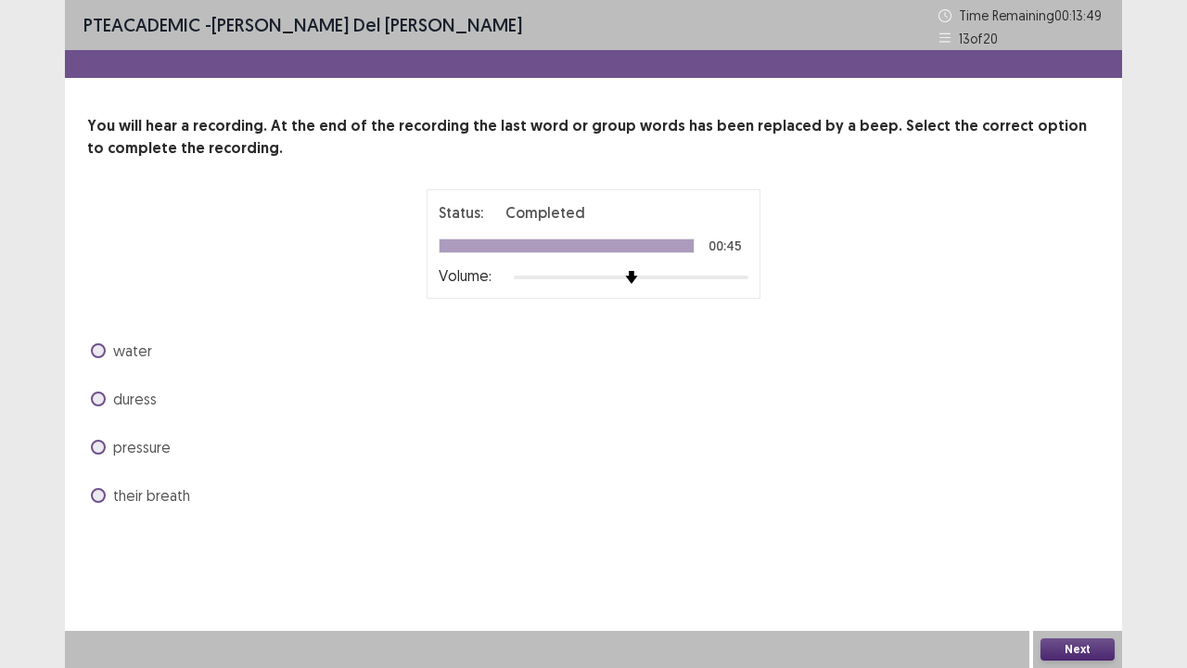
click at [95, 440] on span at bounding box center [98, 447] width 15 height 15
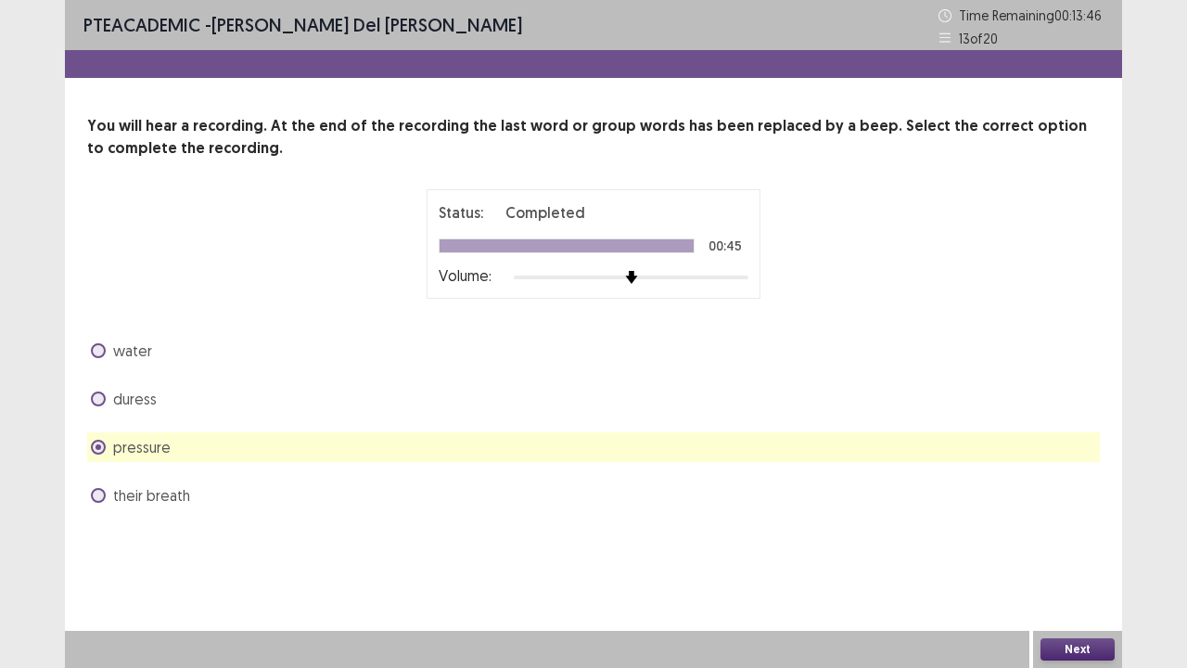
click at [1061, 640] on button "Next" at bounding box center [1078, 649] width 74 height 22
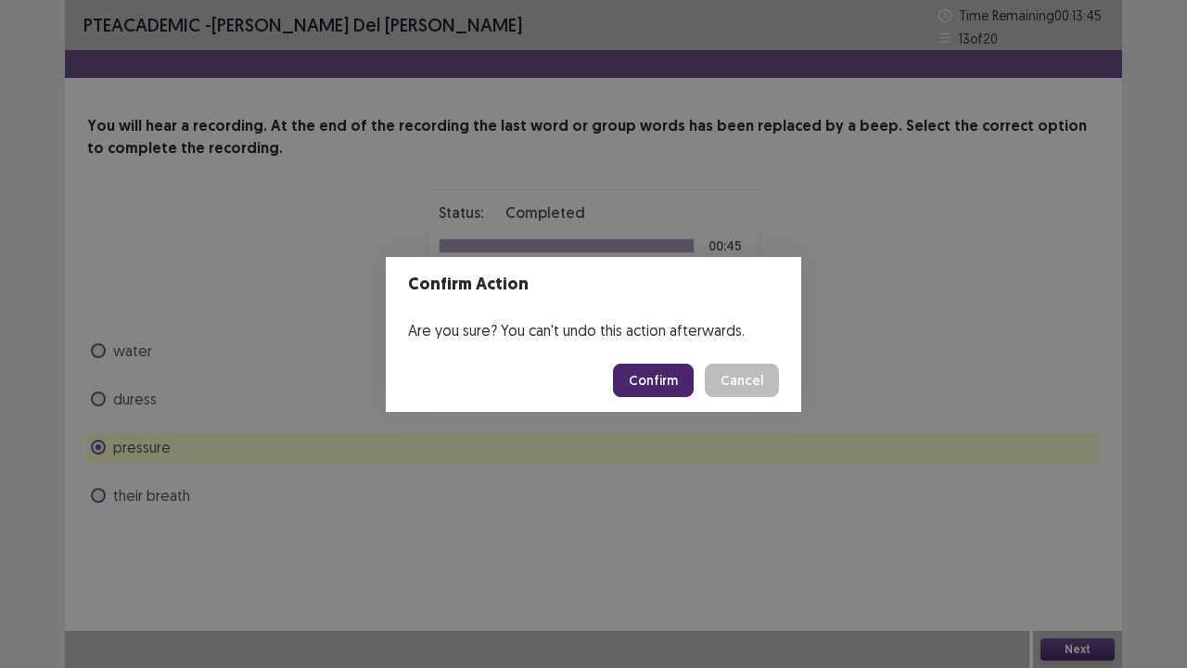
drag, startPoint x: 1061, startPoint y: 640, endPoint x: 657, endPoint y: 371, distance: 485.7
click at [656, 369] on button "Confirm" at bounding box center [653, 380] width 81 height 33
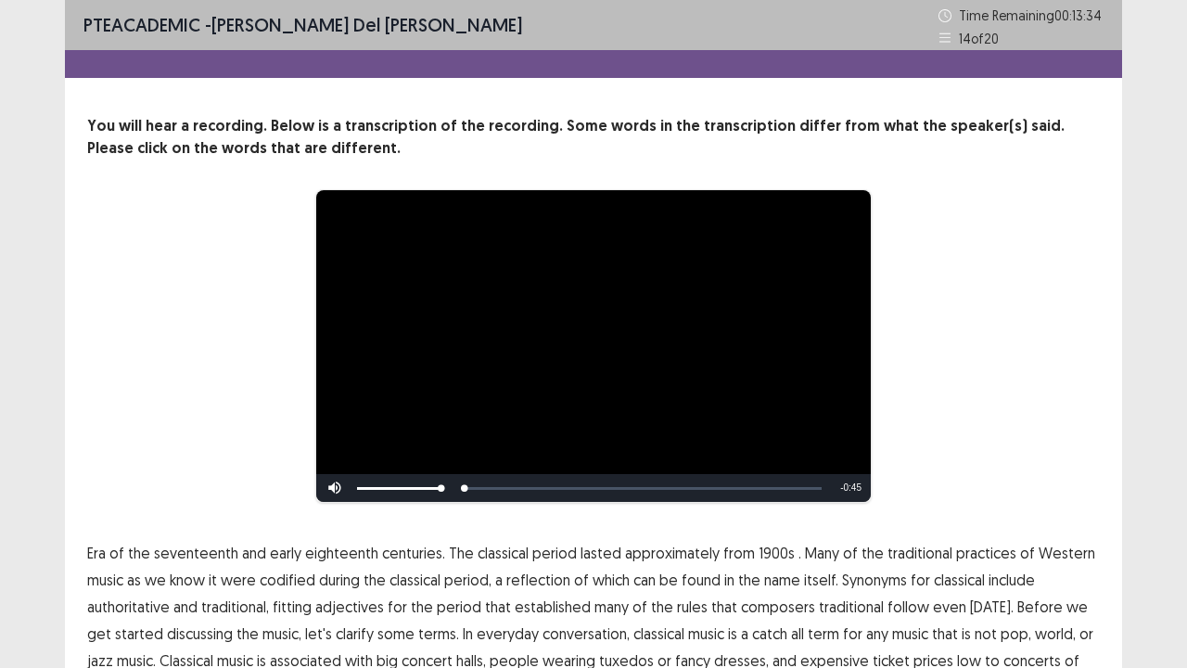
scroll to position [113, 0]
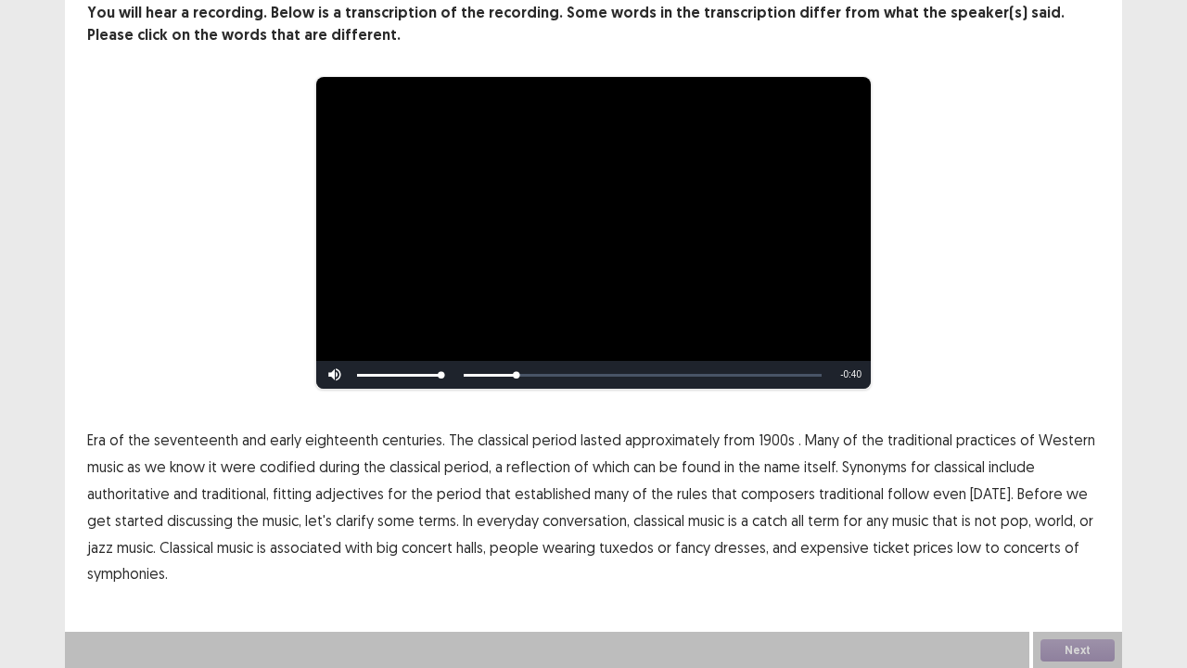
click at [768, 442] on span "1900s" at bounding box center [777, 440] width 36 height 22
click at [462, 371] on div "Skip Backward Skip Forward Mute 24% Current Time 0:45 / Duration 0:45 Loaded : …" at bounding box center [593, 375] width 555 height 28
click at [1076, 647] on button "Next" at bounding box center [1078, 650] width 74 height 22
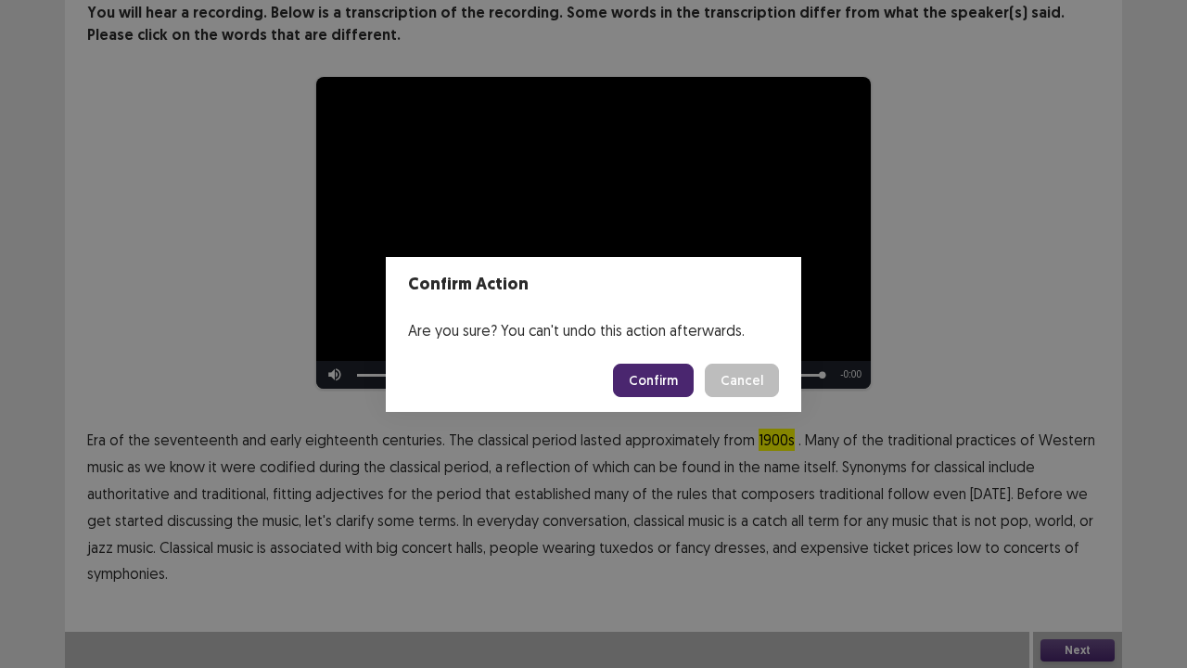
click at [678, 386] on button "Confirm" at bounding box center [653, 380] width 81 height 33
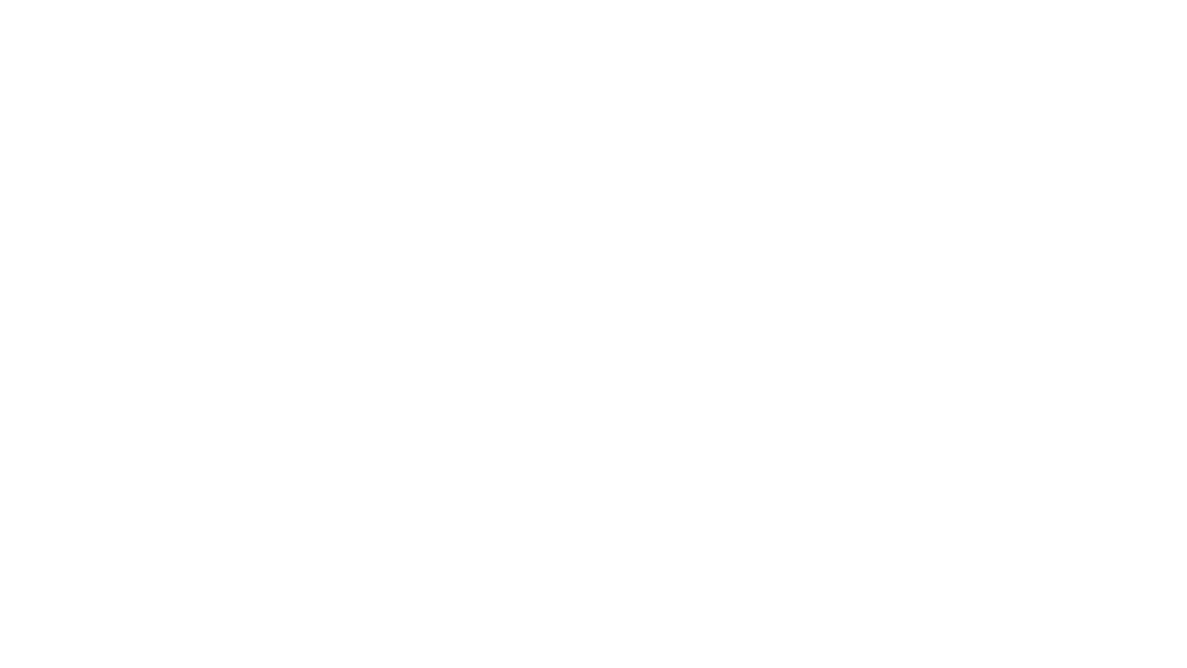
scroll to position [0, 0]
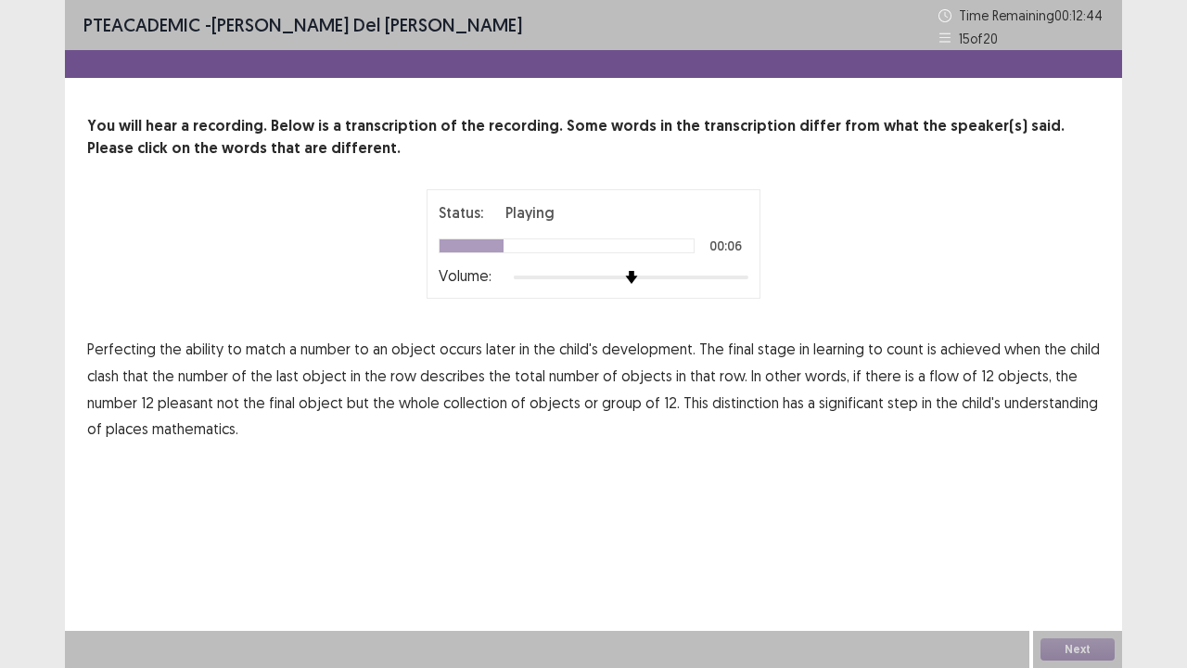
click at [105, 377] on span "clash" at bounding box center [103, 376] width 32 height 22
click at [935, 378] on span "flow" at bounding box center [944, 376] width 30 height 22
click at [188, 403] on span "pleasant" at bounding box center [186, 402] width 56 height 22
click at [142, 428] on span "places" at bounding box center [127, 428] width 43 height 22
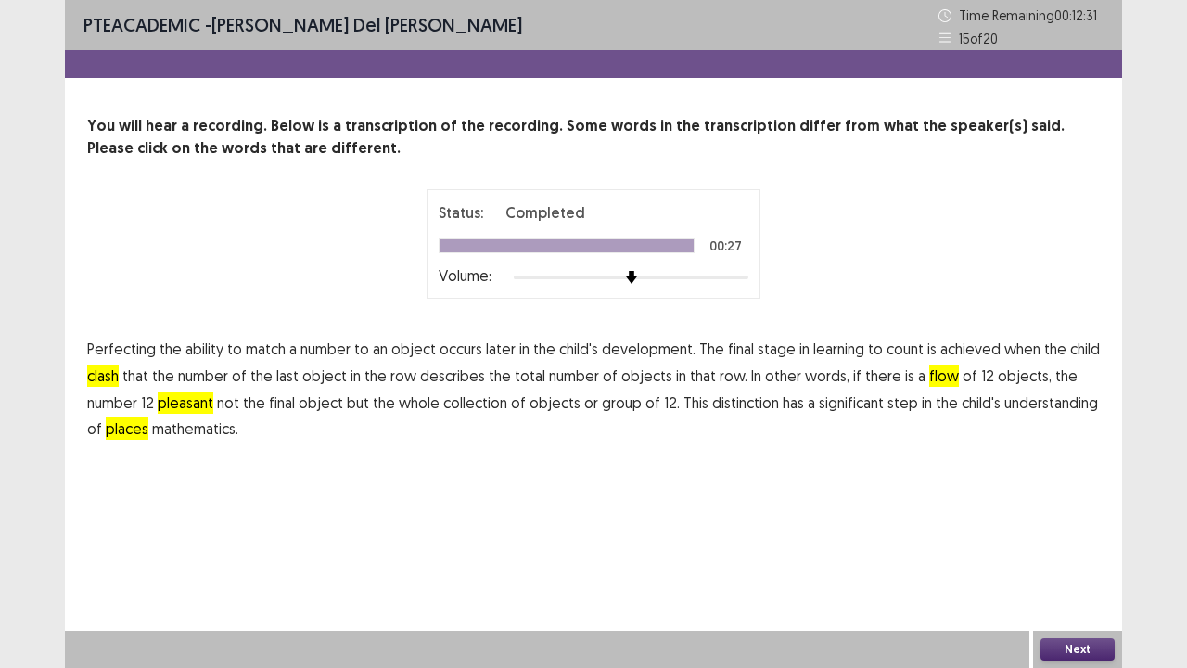
click at [1076, 646] on button "Next" at bounding box center [1078, 649] width 74 height 22
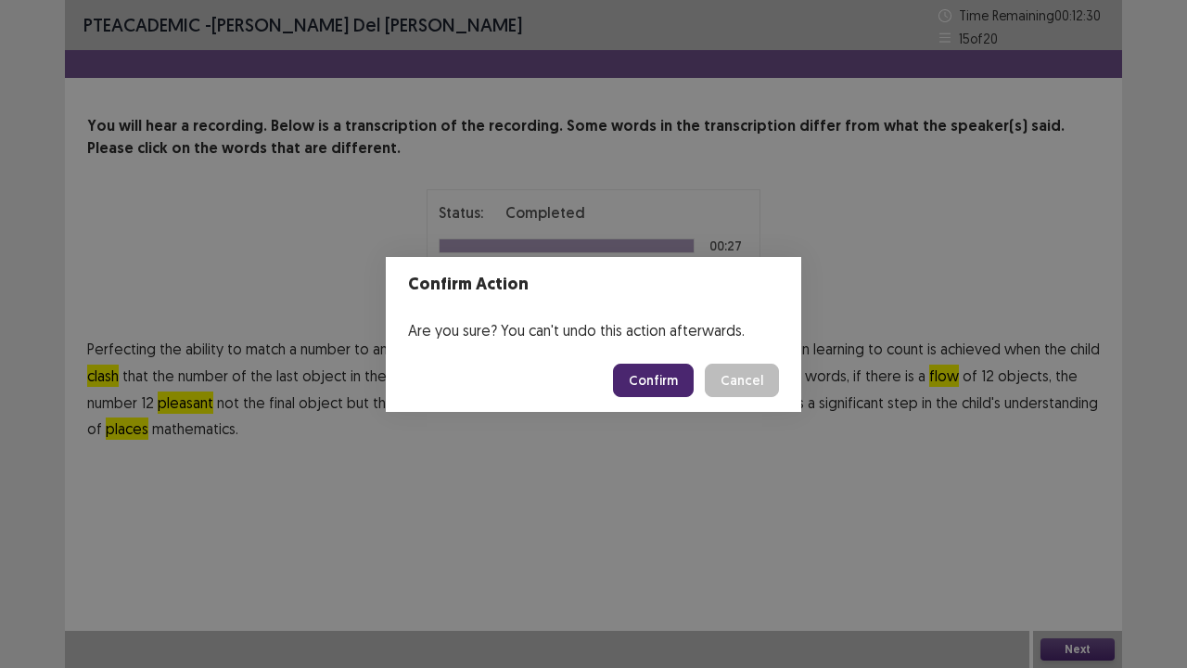
click at [634, 378] on button "Confirm" at bounding box center [653, 380] width 81 height 33
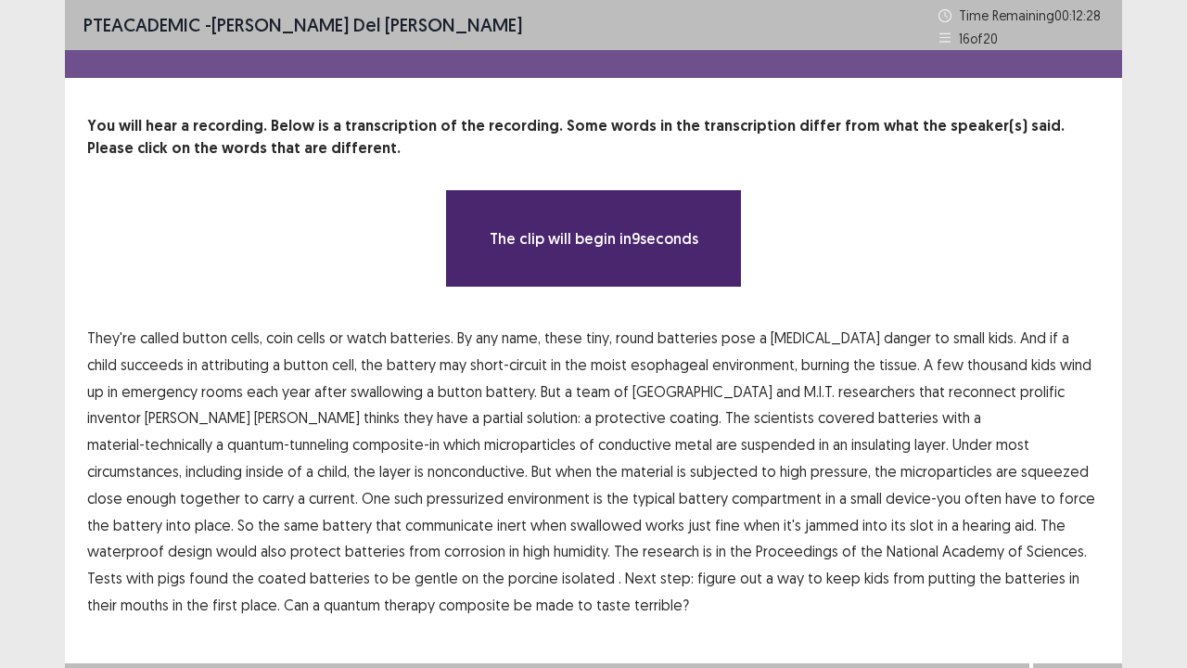
scroll to position [32, 0]
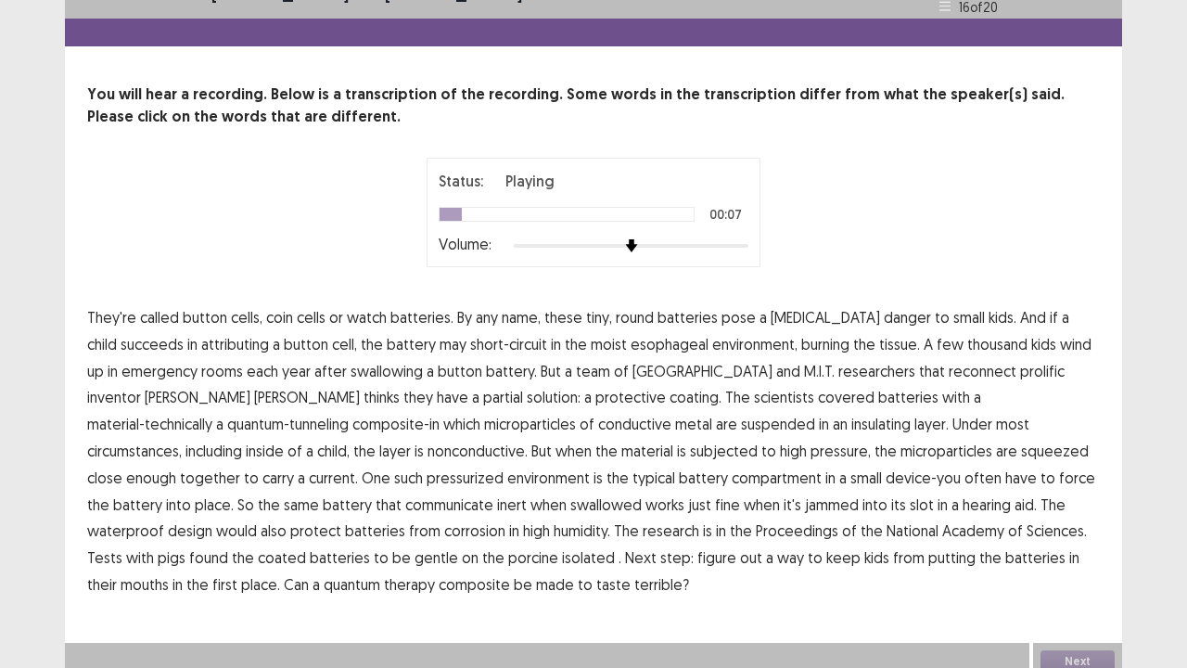
click at [217, 346] on span "attributing" at bounding box center [235, 344] width 68 height 22
click at [949, 370] on span "reconnect" at bounding box center [983, 371] width 68 height 22
click at [886, 477] on span "device-you" at bounding box center [923, 478] width 75 height 22
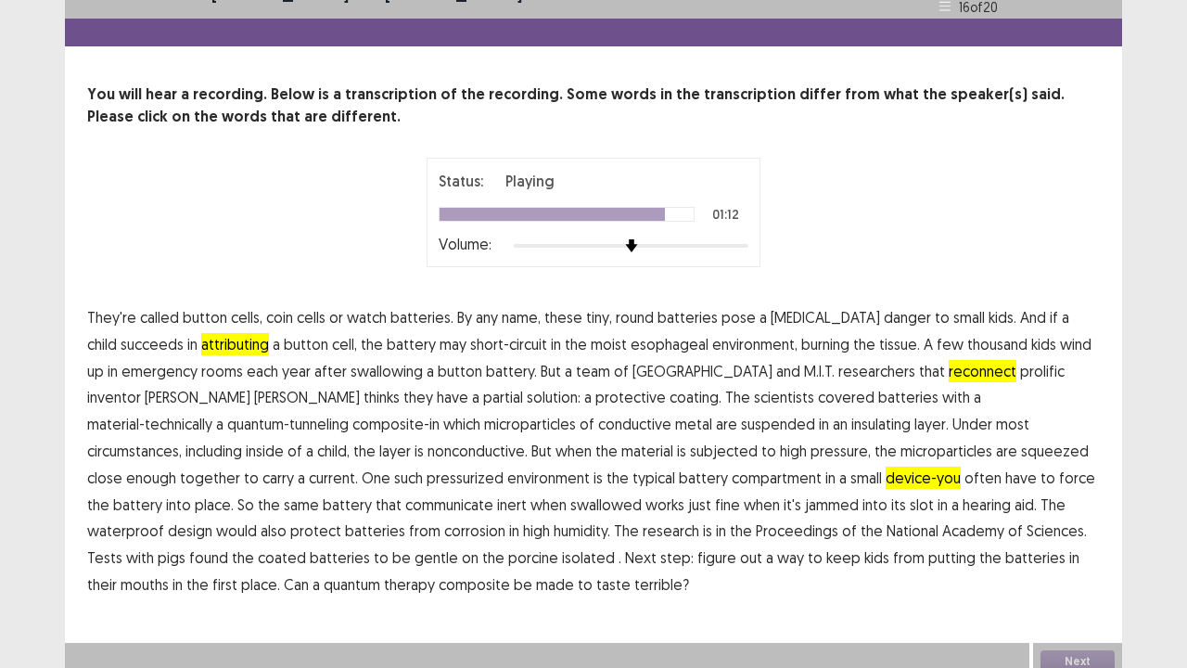
click at [562, 556] on span "isolated" at bounding box center [588, 557] width 53 height 22
click at [435, 573] on span "therapy" at bounding box center [409, 584] width 51 height 22
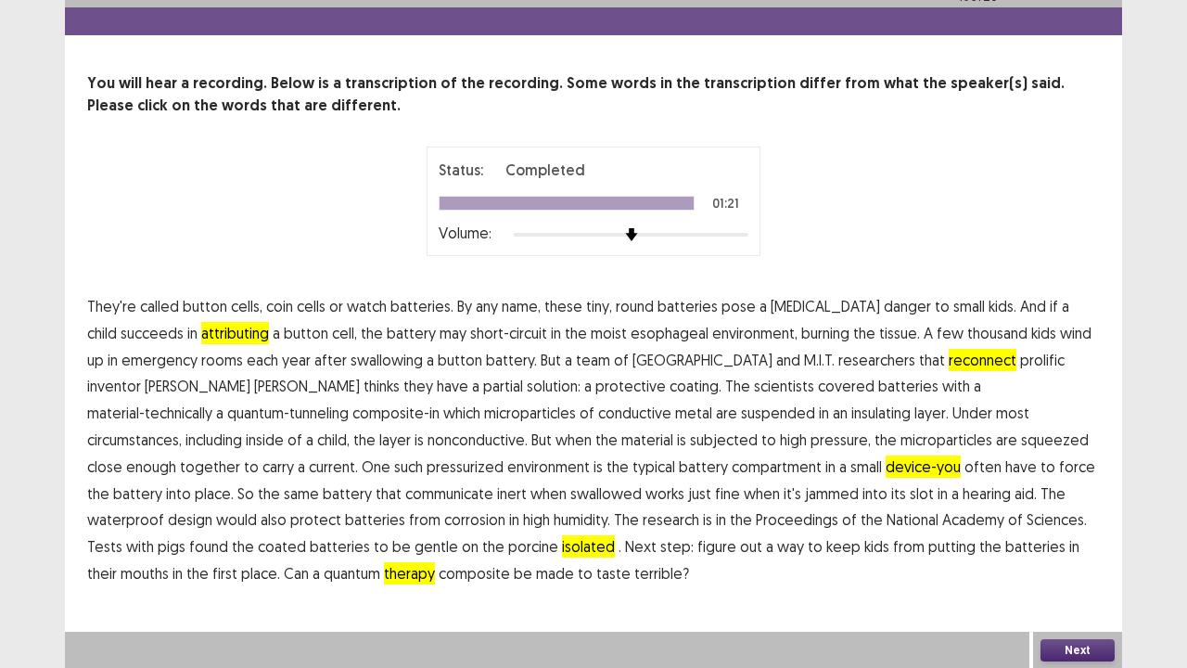
click at [1065, 647] on button "Next" at bounding box center [1078, 650] width 74 height 22
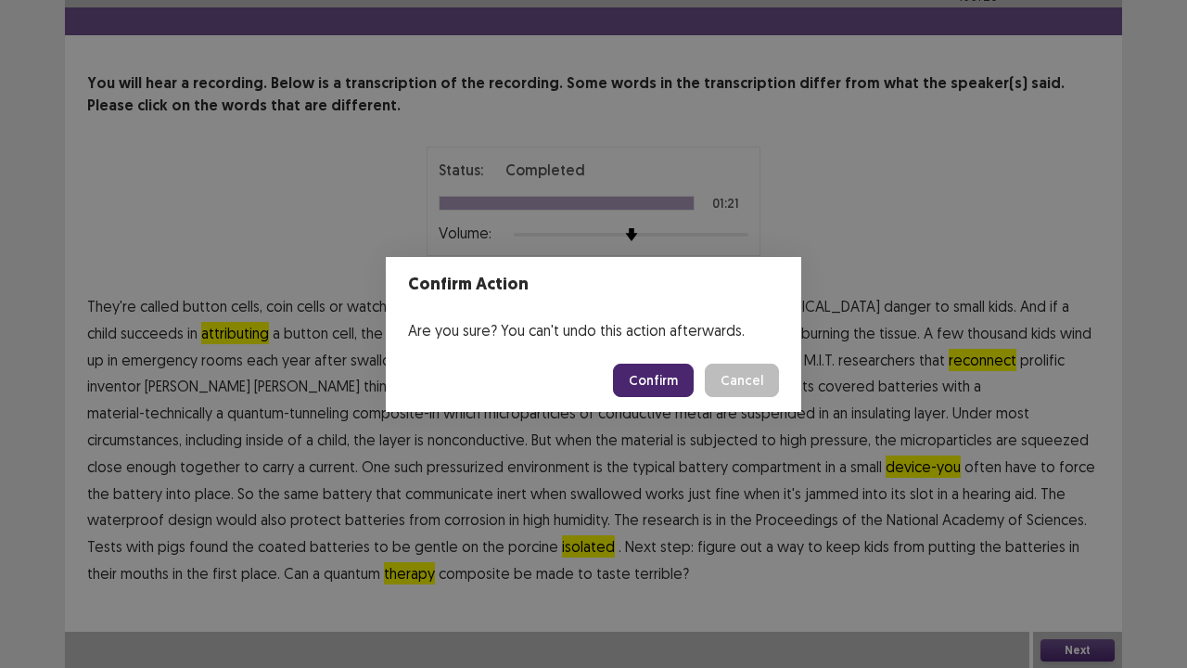
click at [646, 372] on button "Confirm" at bounding box center [653, 380] width 81 height 33
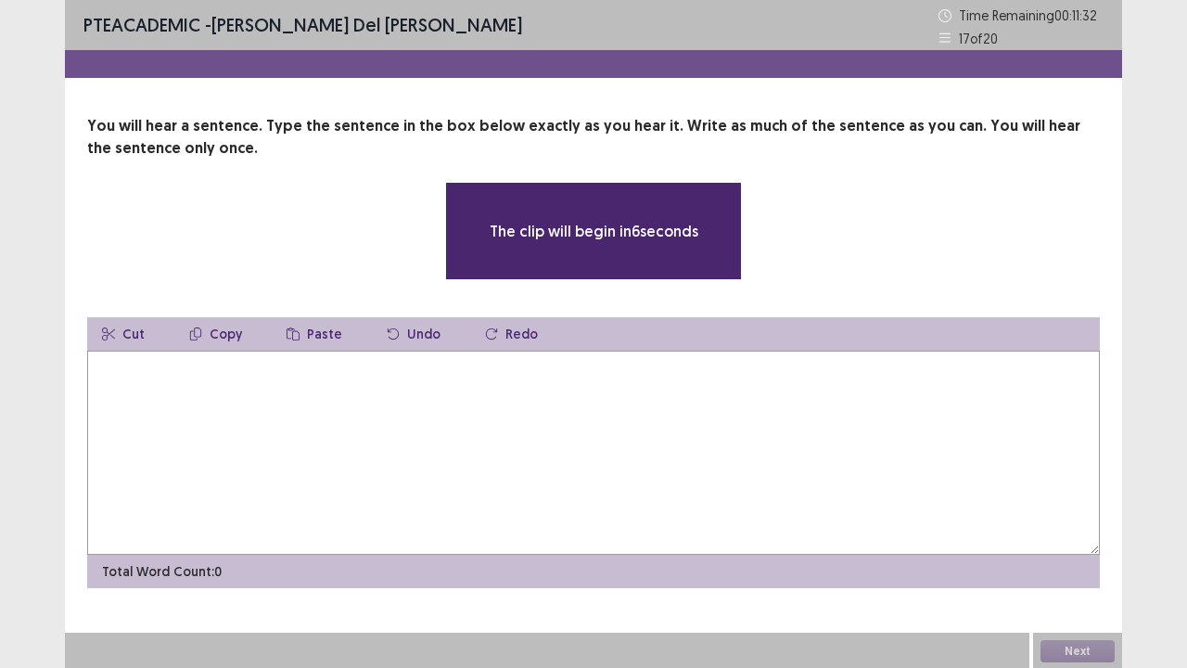
click at [327, 464] on textarea at bounding box center [593, 453] width 1013 height 204
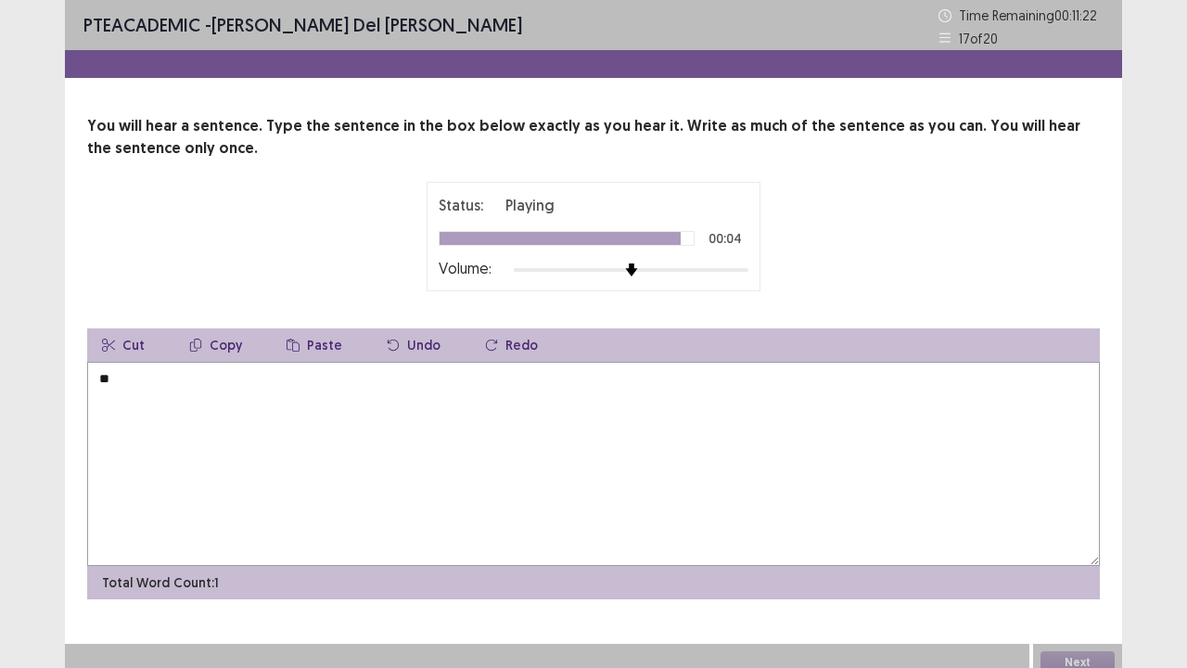
type textarea "*"
type textarea "**********"
click at [1083, 657] on button "Next" at bounding box center [1078, 662] width 74 height 22
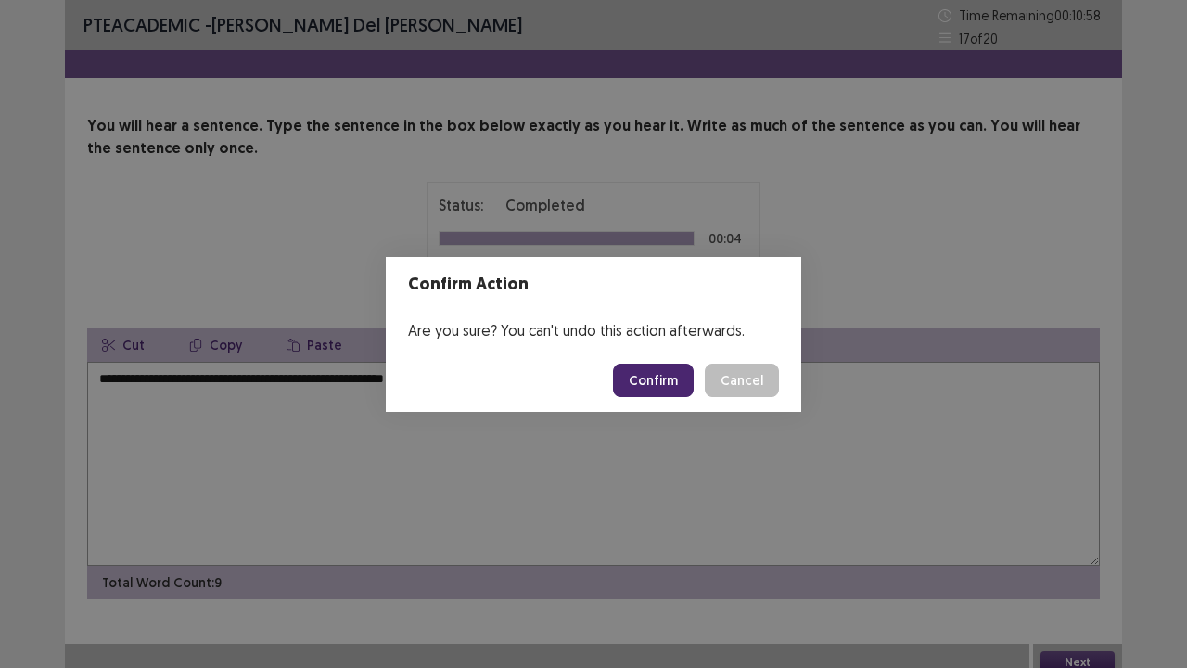
click at [668, 392] on button "Confirm" at bounding box center [653, 380] width 81 height 33
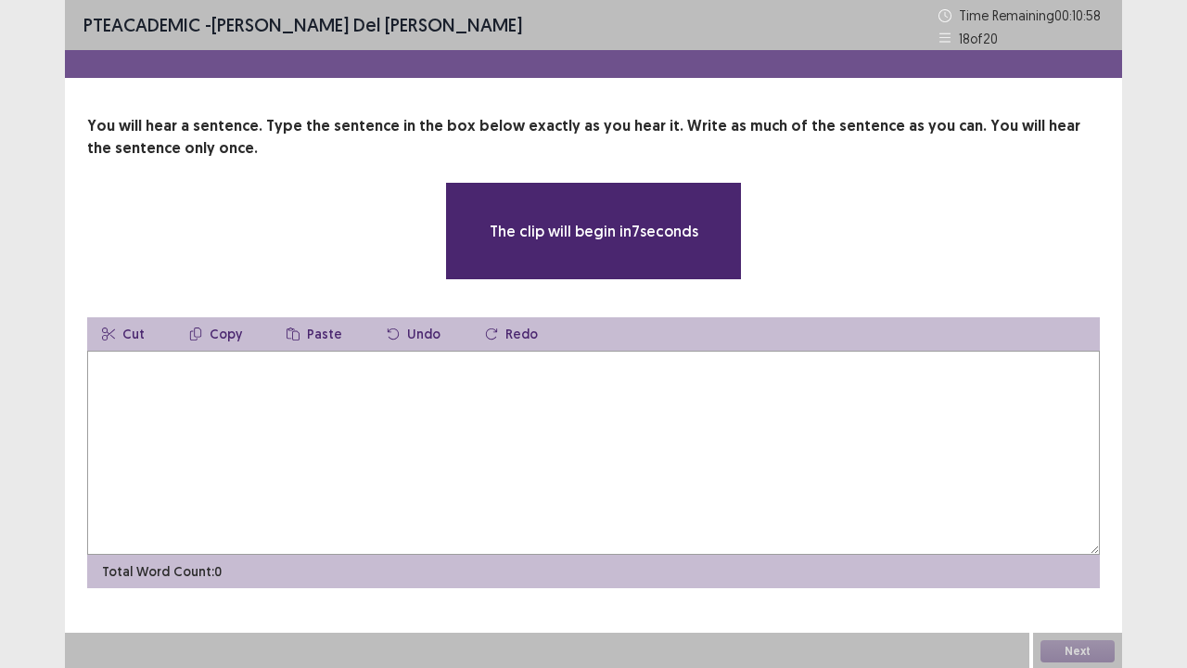
click at [539, 429] on textarea at bounding box center [593, 453] width 1013 height 204
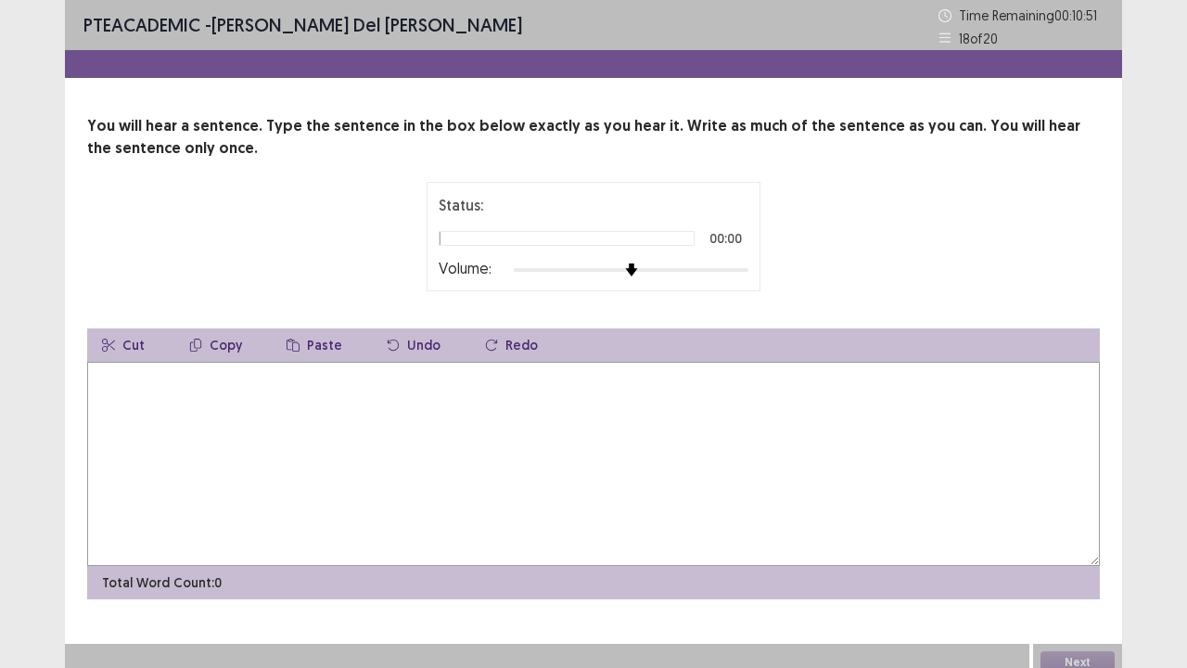
type textarea "*"
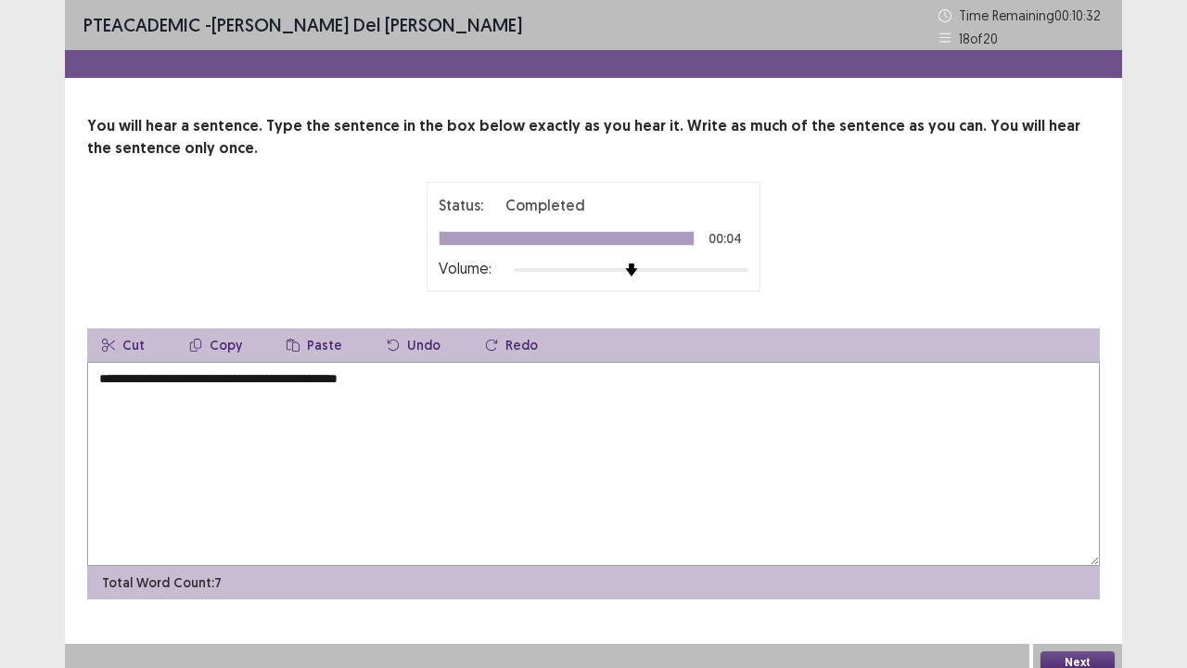
type textarea "**********"
click at [1080, 651] on button "Next" at bounding box center [1078, 662] width 74 height 22
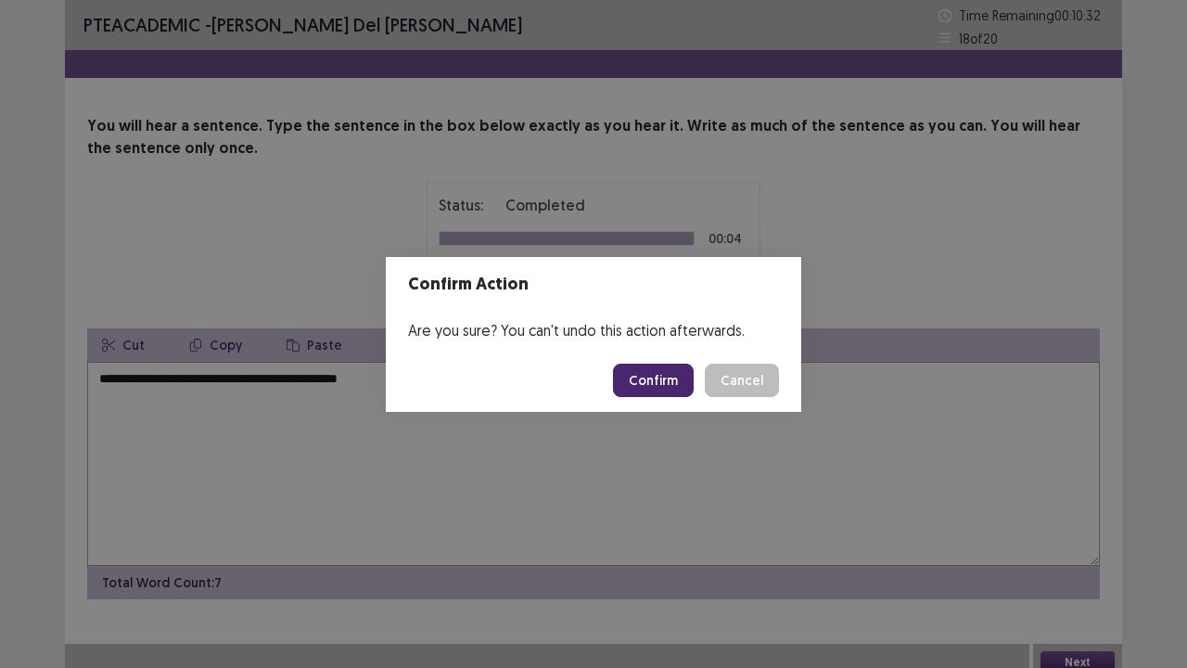
click at [653, 368] on button "Confirm" at bounding box center [653, 380] width 81 height 33
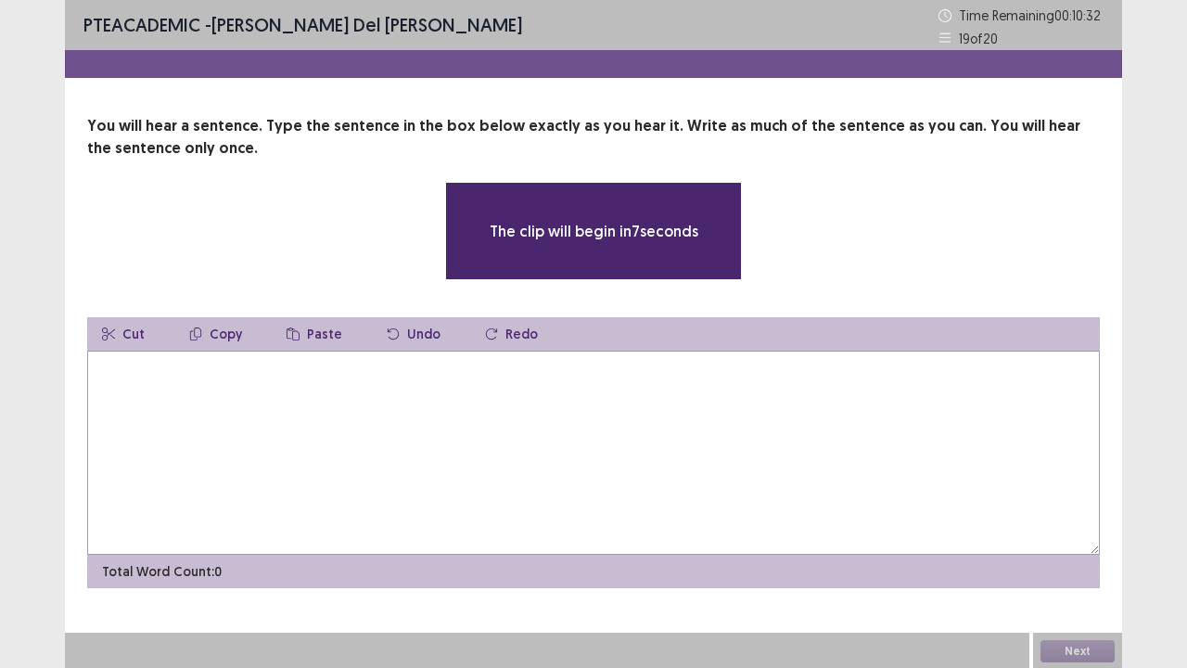
click at [564, 405] on textarea at bounding box center [593, 453] width 1013 height 204
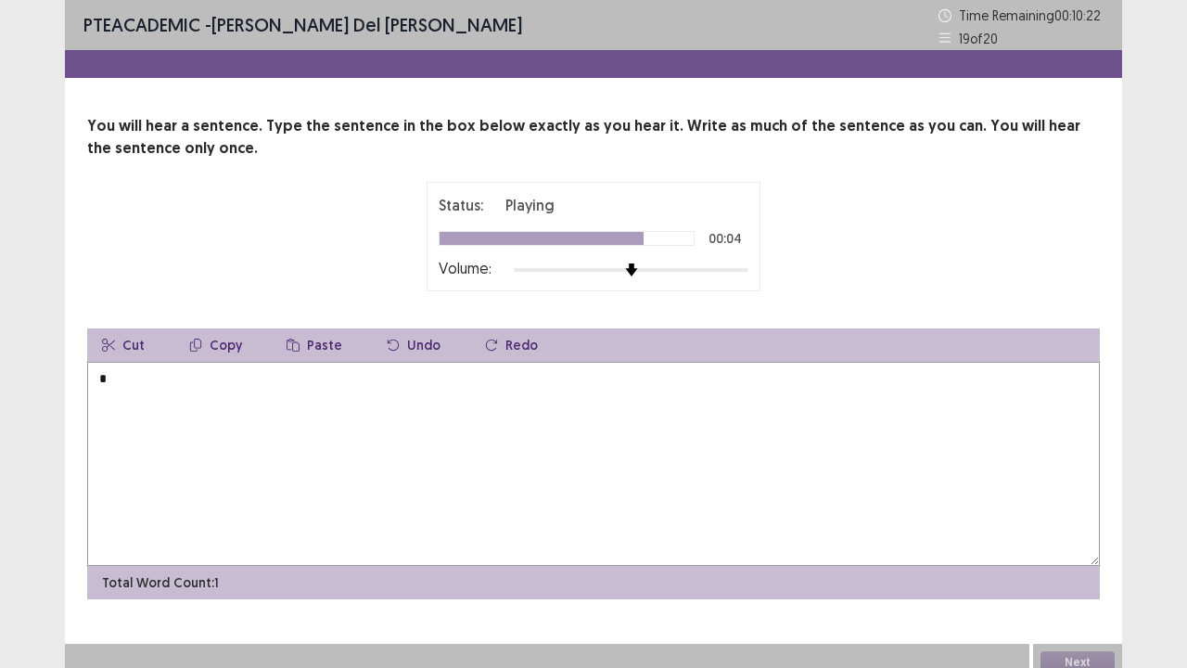
type textarea "*"
type textarea "**********"
click at [1064, 652] on button "Next" at bounding box center [1078, 662] width 74 height 22
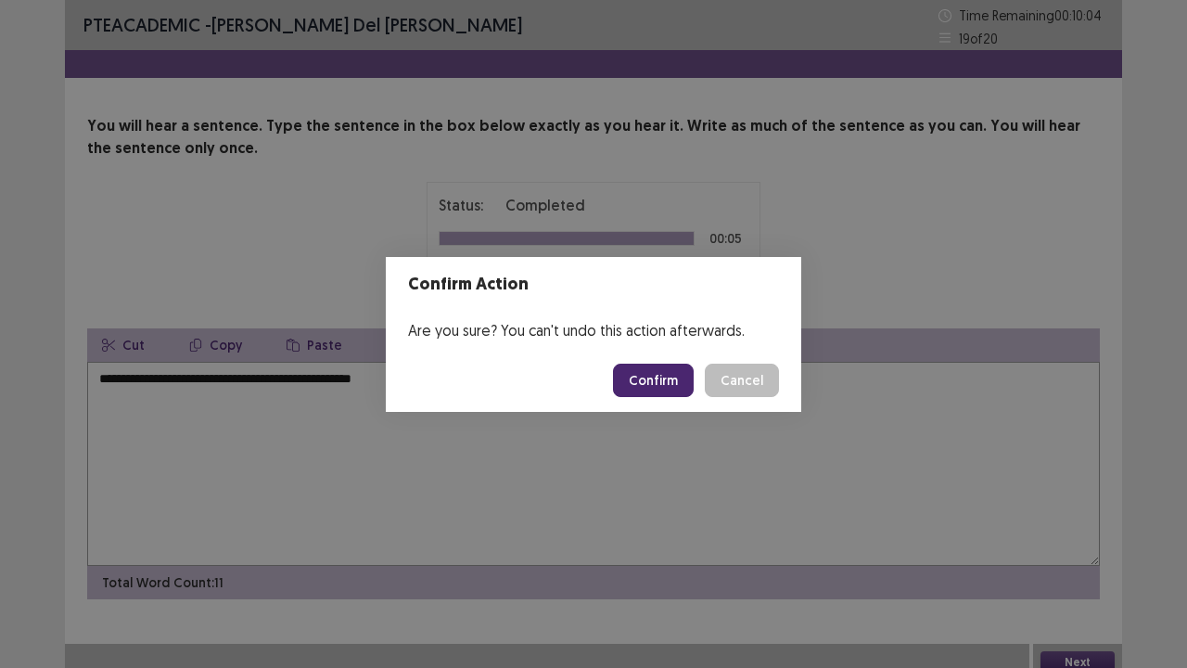
click at [621, 378] on button "Confirm" at bounding box center [653, 380] width 81 height 33
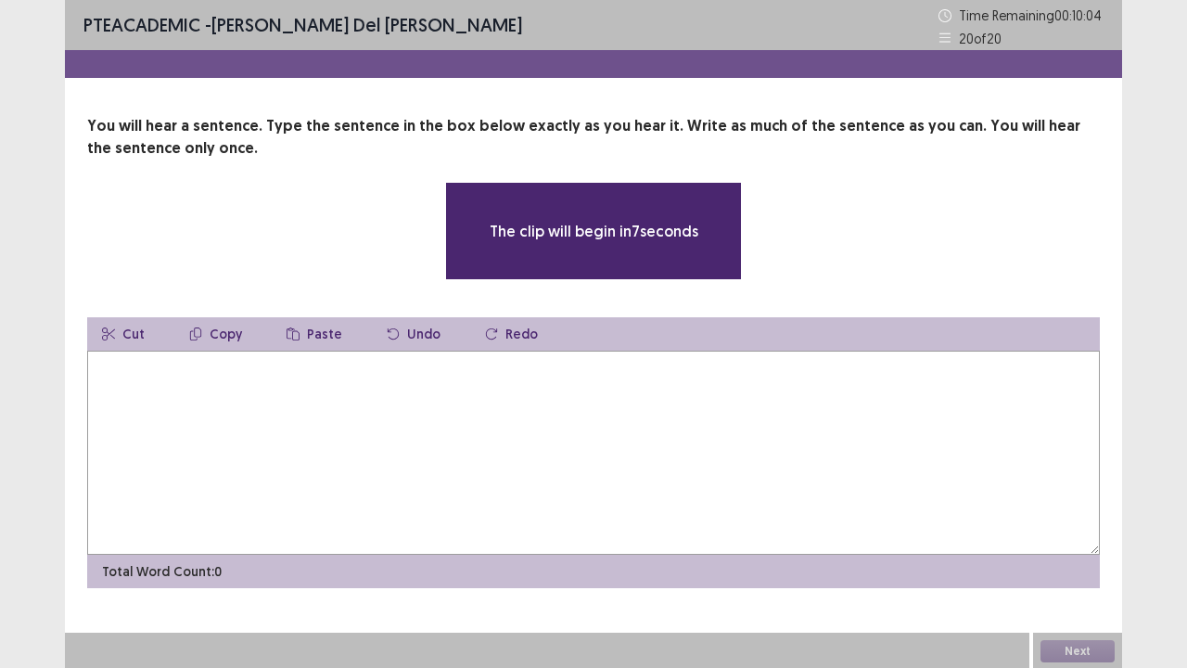
click at [528, 451] on textarea at bounding box center [593, 453] width 1013 height 204
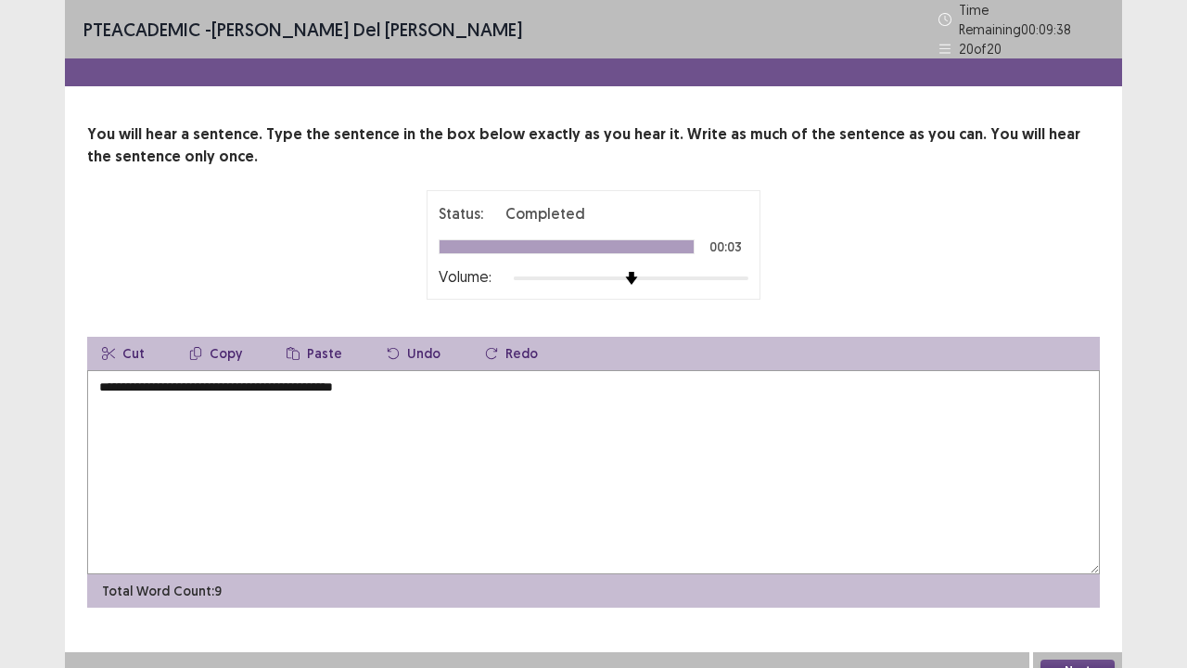
type textarea "**********"
click at [1083, 660] on button "Next" at bounding box center [1078, 671] width 74 height 22
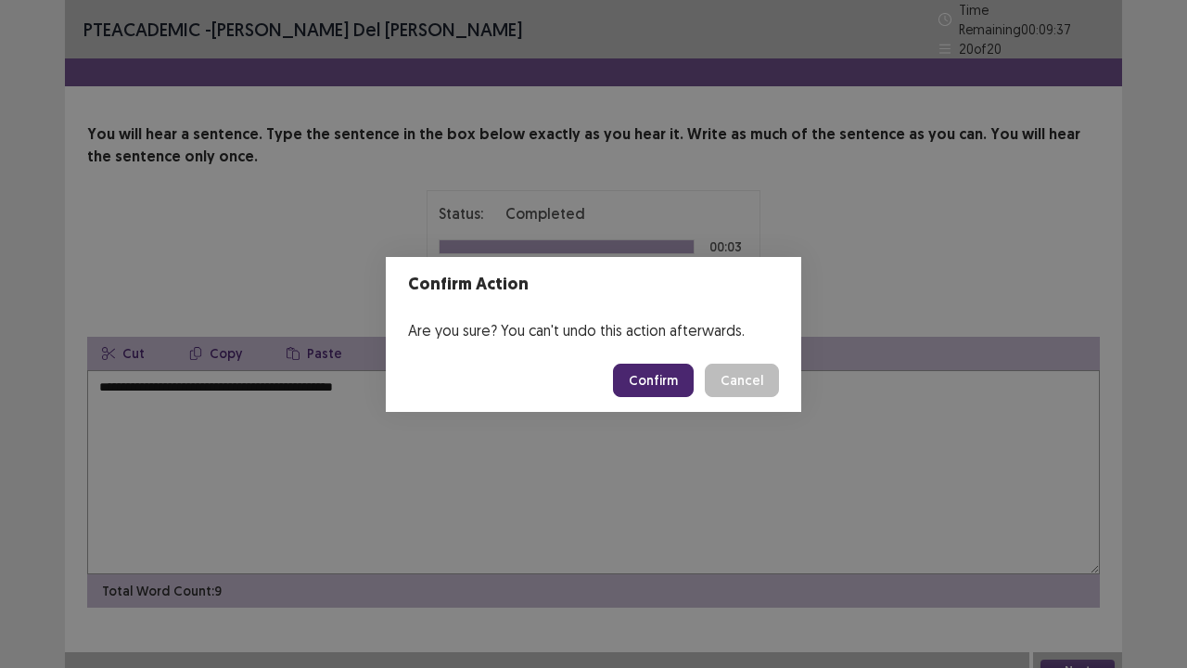
click at [670, 375] on button "Confirm" at bounding box center [653, 380] width 81 height 33
